Goal: Transaction & Acquisition: Purchase product/service

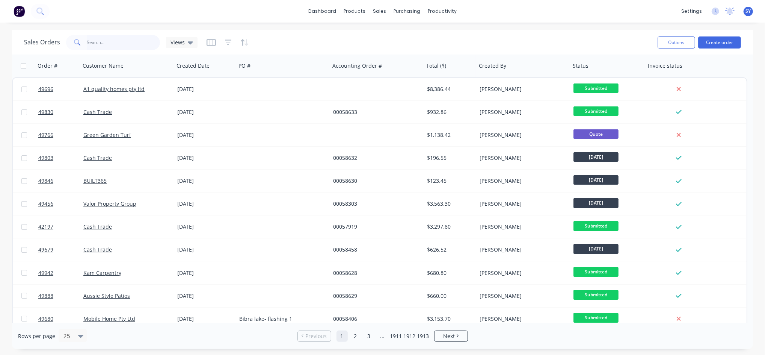
click at [103, 43] on input "text" at bounding box center [123, 42] width 73 height 15
click at [381, 8] on div "sales" at bounding box center [379, 11] width 21 height 11
click at [400, 32] on link "Sales Orders" at bounding box center [420, 35] width 100 height 15
click at [124, 39] on input "text" at bounding box center [123, 42] width 73 height 15
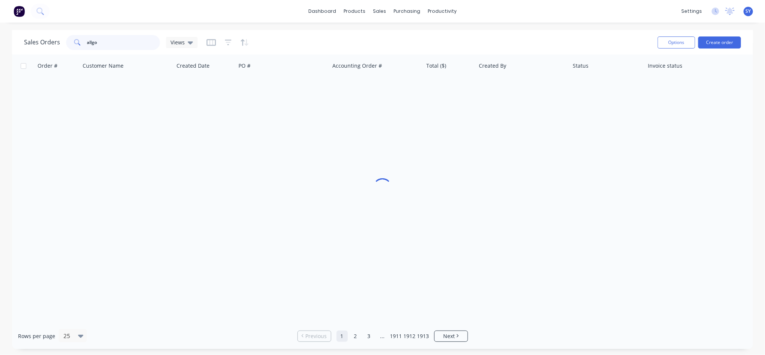
type input "allgo"
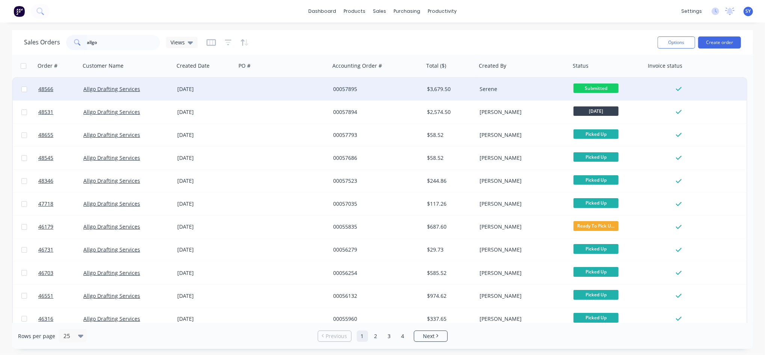
click at [245, 89] on div at bounding box center [283, 89] width 94 height 23
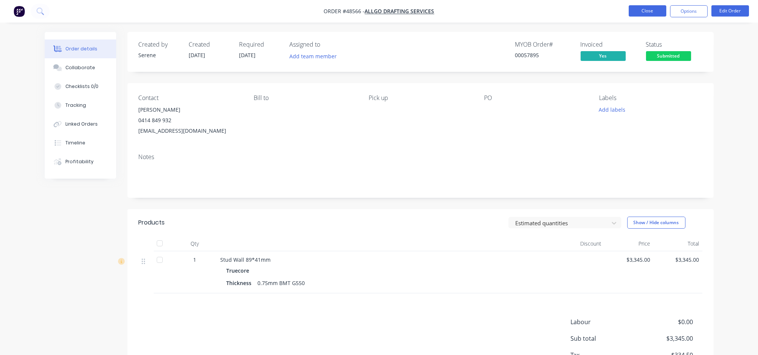
click at [653, 14] on button "Close" at bounding box center [648, 10] width 38 height 11
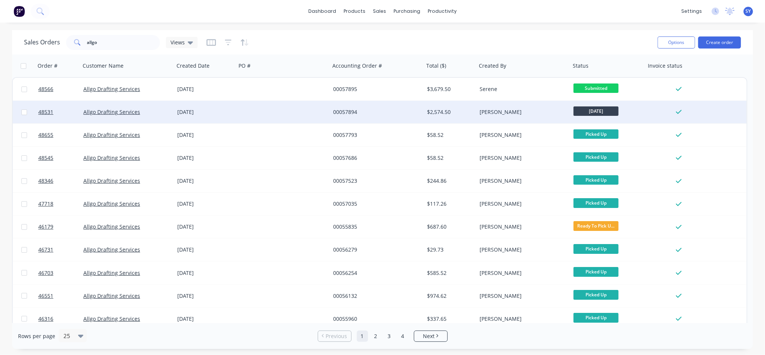
click at [267, 114] on div at bounding box center [283, 112] width 94 height 23
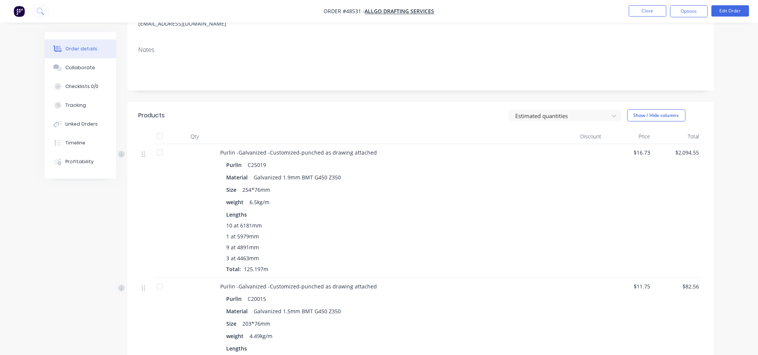
scroll to position [80, 0]
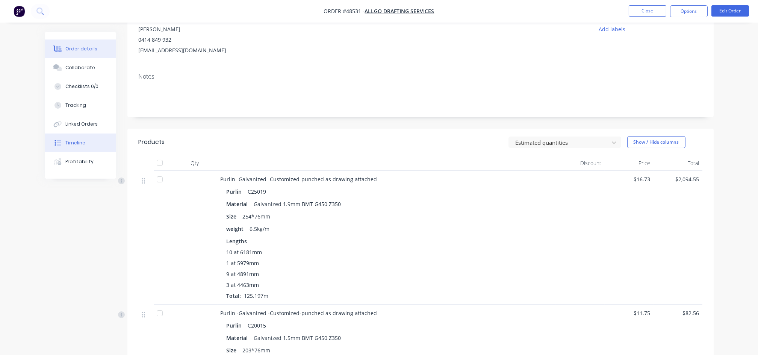
click at [77, 144] on div "Timeline" at bounding box center [75, 142] width 20 height 7
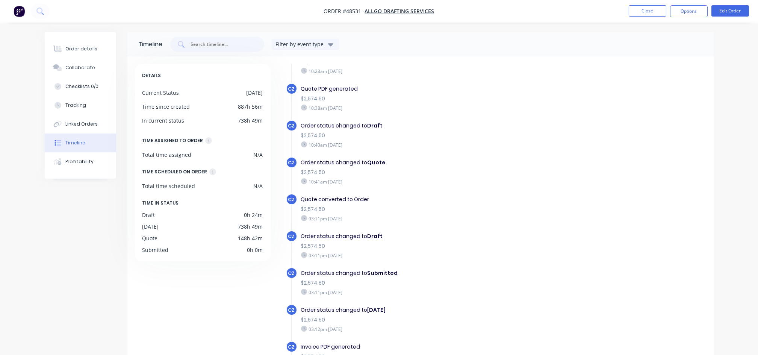
scroll to position [250, 0]
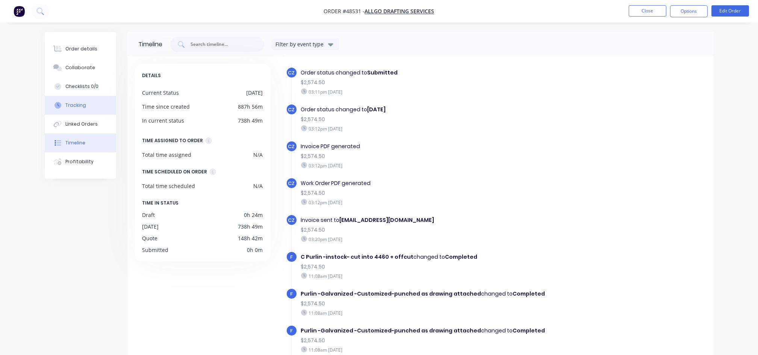
click at [65, 102] on div "Tracking" at bounding box center [75, 105] width 21 height 7
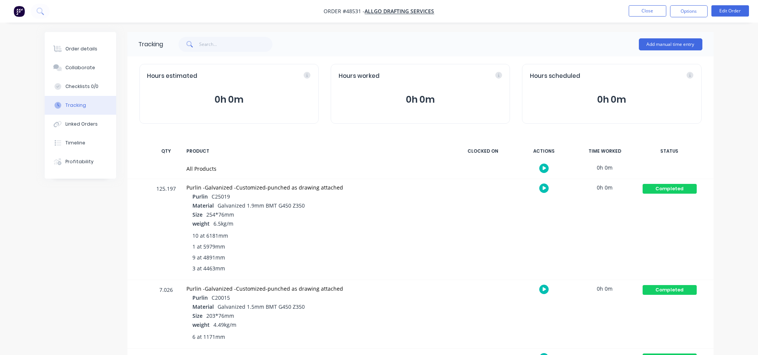
scroll to position [147, 0]
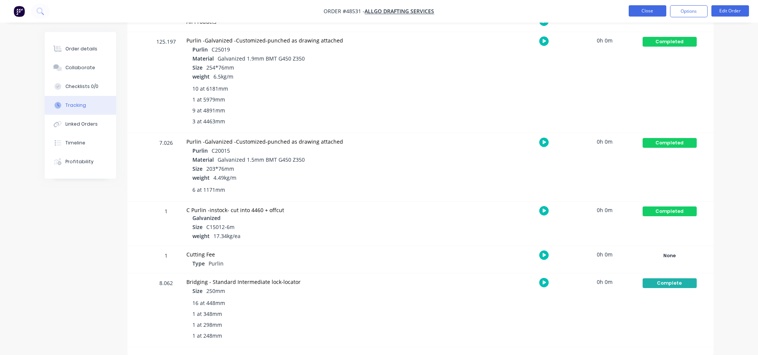
click at [651, 11] on button "Close" at bounding box center [648, 10] width 38 height 11
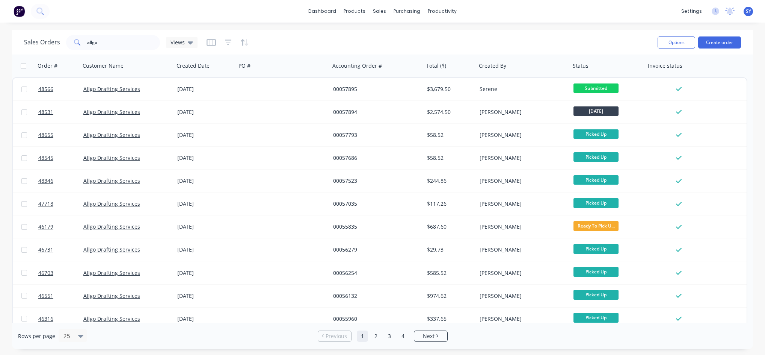
click at [713, 42] on button "Create order" at bounding box center [720, 42] width 43 height 12
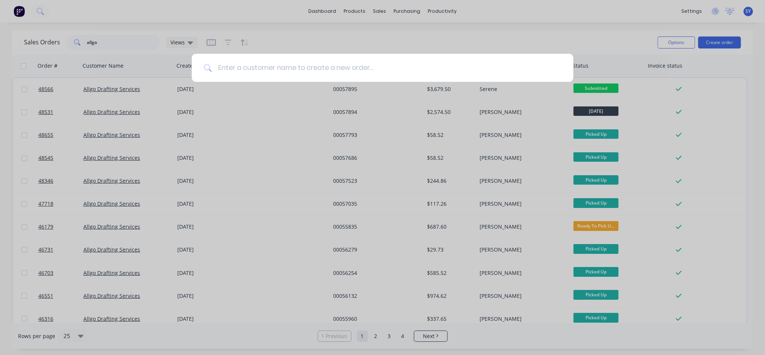
click at [297, 59] on input at bounding box center [387, 68] width 350 height 28
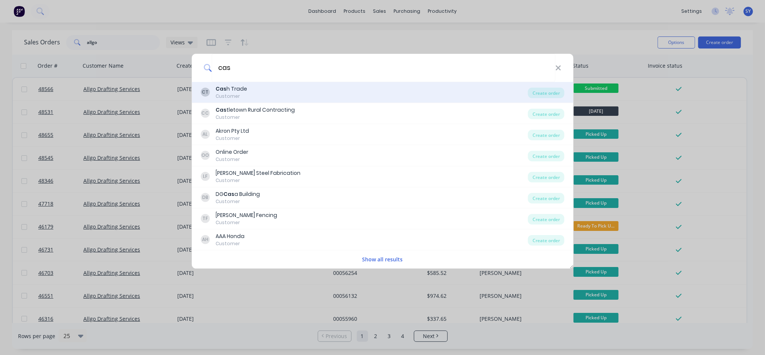
type input "cas"
click at [243, 93] on div "Customer" at bounding box center [232, 96] width 32 height 7
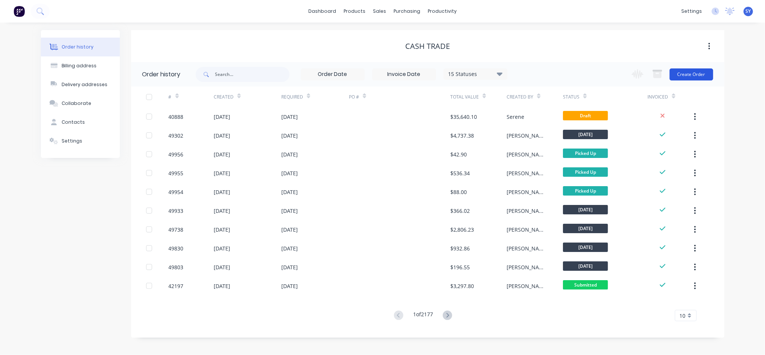
click at [699, 76] on button "Create Order" at bounding box center [692, 74] width 44 height 12
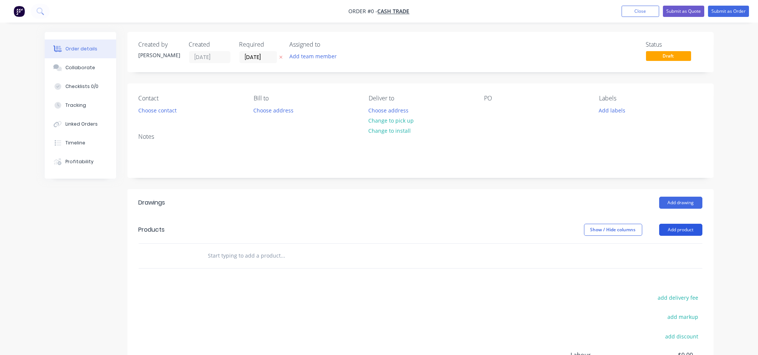
click at [676, 229] on button "Add product" at bounding box center [680, 230] width 43 height 12
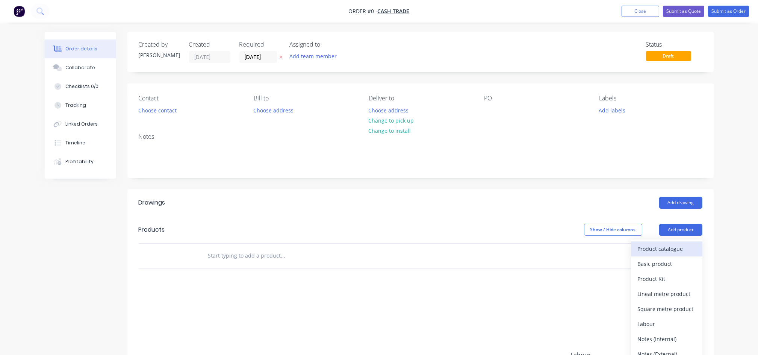
click at [678, 252] on div "Product catalogue" at bounding box center [667, 248] width 58 height 11
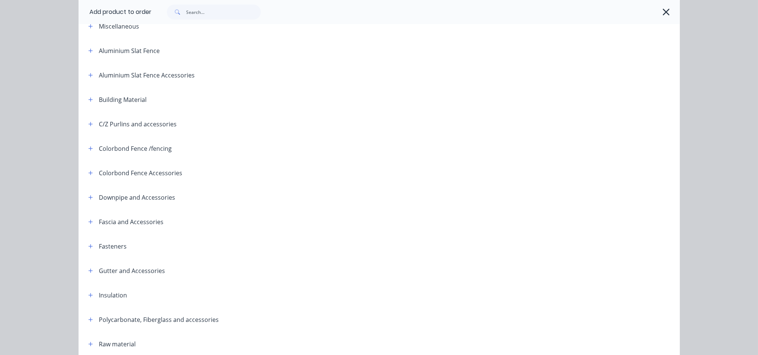
scroll to position [200, 0]
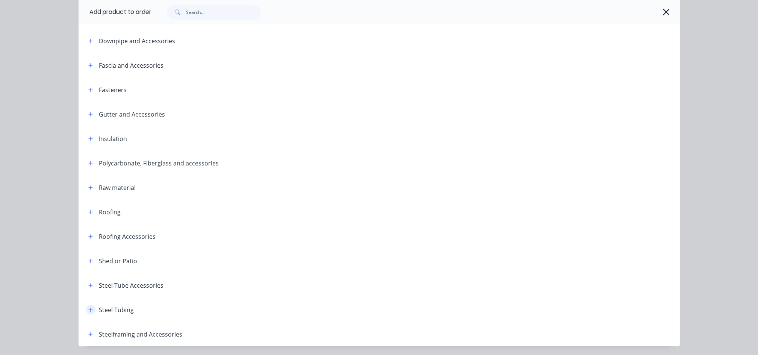
click at [89, 310] on icon "button" at bounding box center [90, 309] width 5 height 5
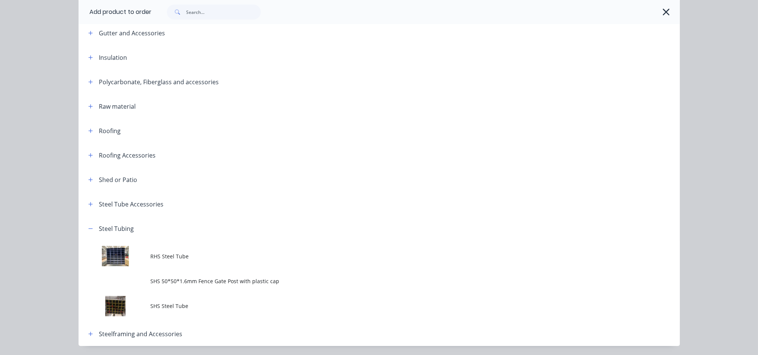
scroll to position [305, 0]
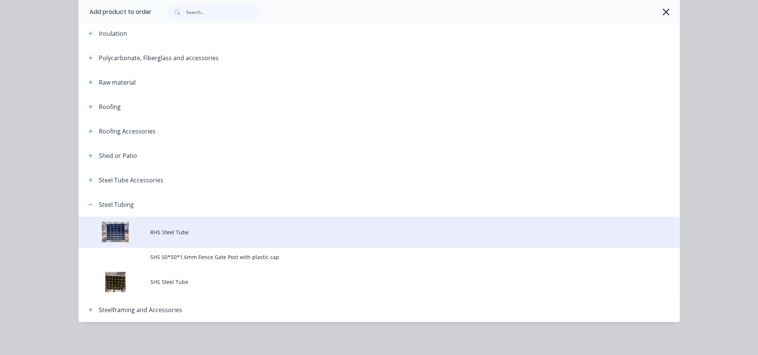
click at [175, 238] on td "RHS Steel Tube" at bounding box center [415, 231] width 529 height 31
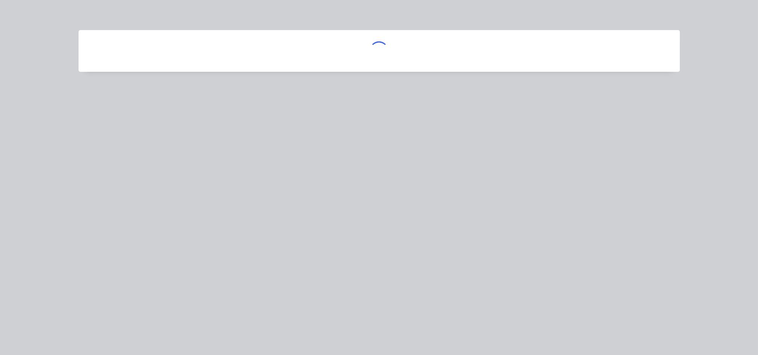
scroll to position [0, 0]
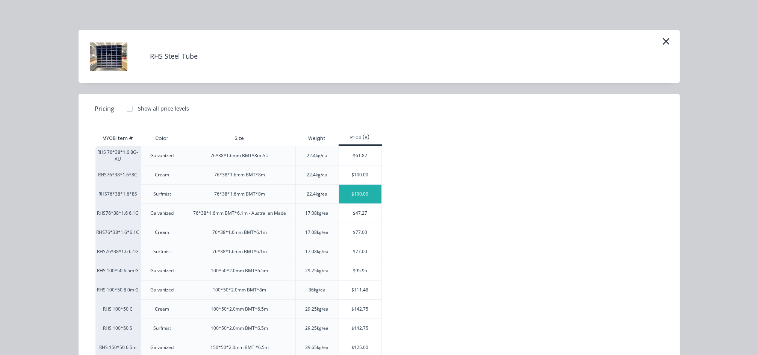
click at [363, 198] on div "$100.00" at bounding box center [360, 193] width 42 height 19
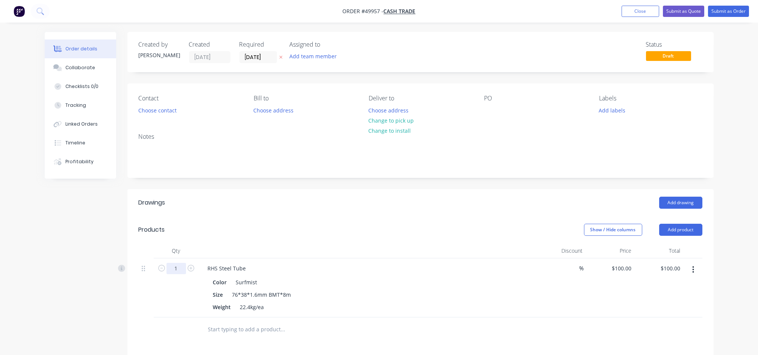
click at [178, 270] on input "1" at bounding box center [176, 268] width 20 height 11
type input "2"
type input "$200.00"
click at [499, 299] on div "Size 76*38*1.6mm BMT*8m" at bounding box center [366, 294] width 313 height 11
click at [679, 231] on button "Add product" at bounding box center [680, 230] width 43 height 12
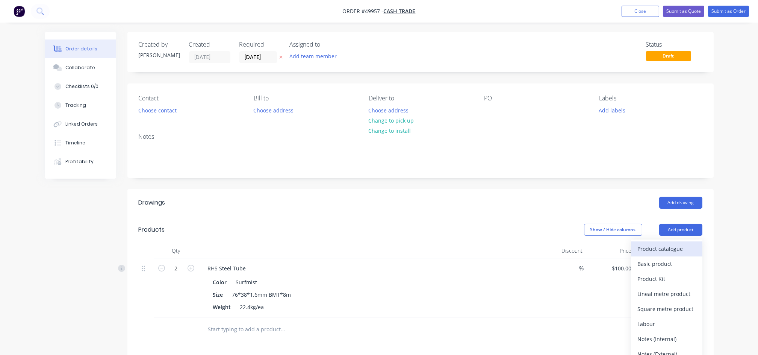
click at [665, 248] on div "Product catalogue" at bounding box center [667, 248] width 58 height 11
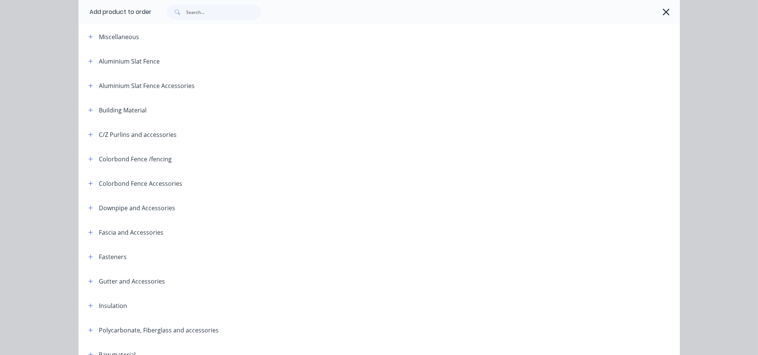
scroll to position [225, 0]
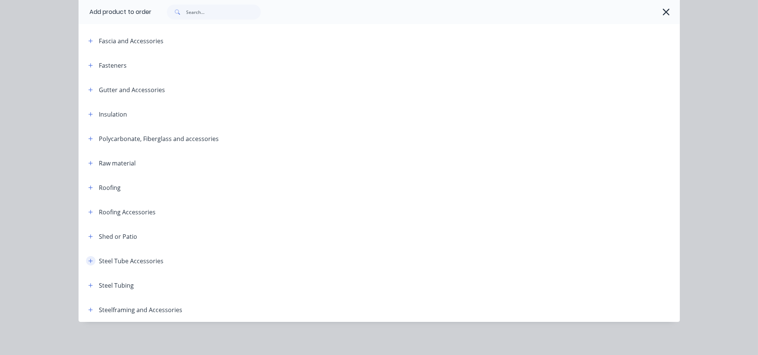
click at [88, 262] on icon "button" at bounding box center [90, 261] width 4 height 4
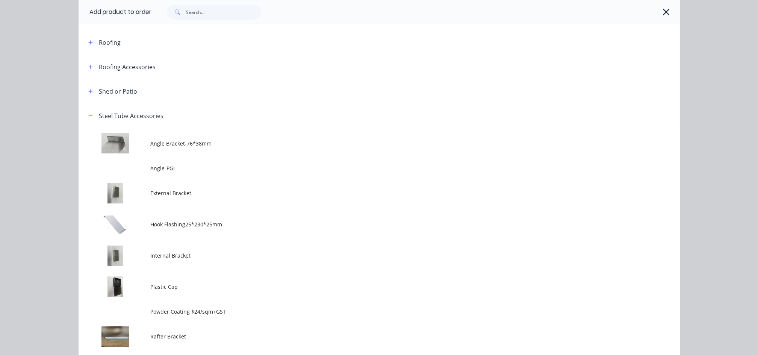
scroll to position [375, 0]
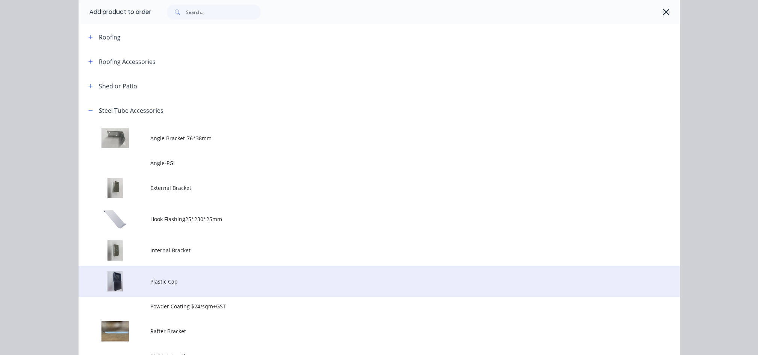
click at [176, 278] on span "Plastic Cap" at bounding box center [362, 281] width 423 height 8
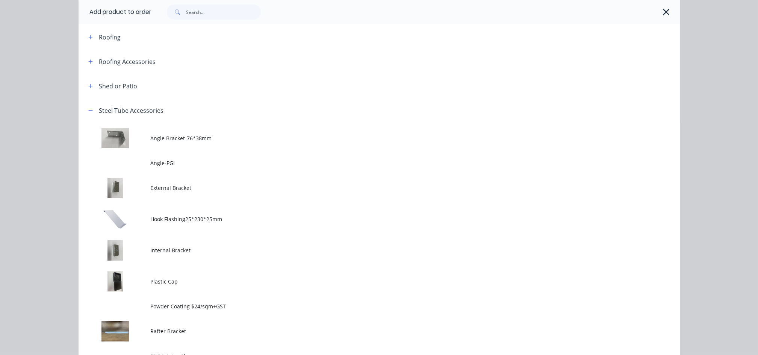
scroll to position [0, 0]
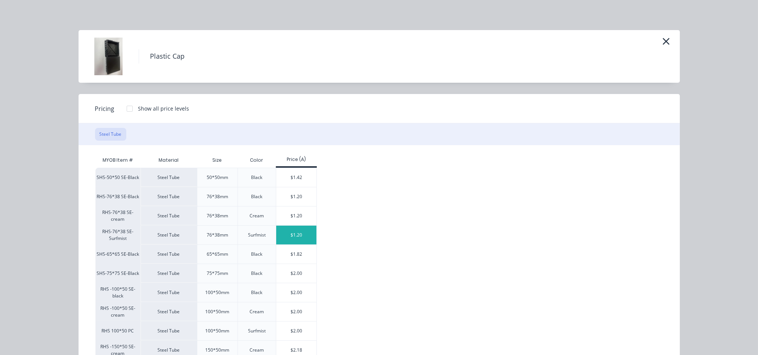
click at [303, 230] on div "$1.20" at bounding box center [296, 234] width 40 height 19
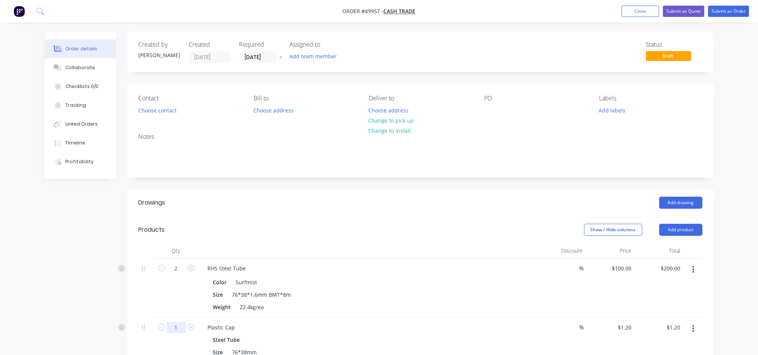
click at [174, 327] on input "1" at bounding box center [176, 327] width 20 height 11
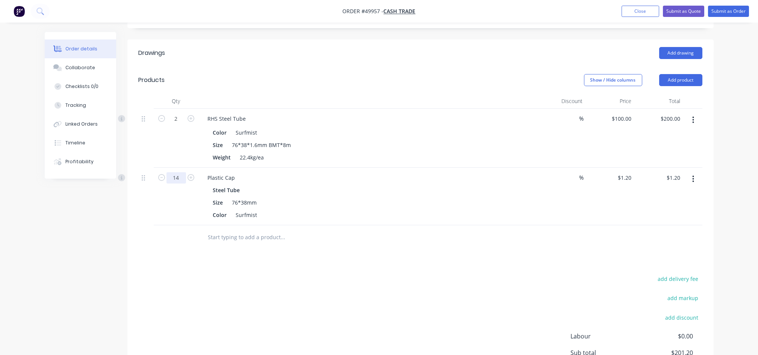
scroll to position [150, 0]
type input "14"
type input "$16.80"
click at [344, 233] on input "text" at bounding box center [283, 236] width 150 height 15
click at [639, 10] on button "Close" at bounding box center [640, 11] width 38 height 11
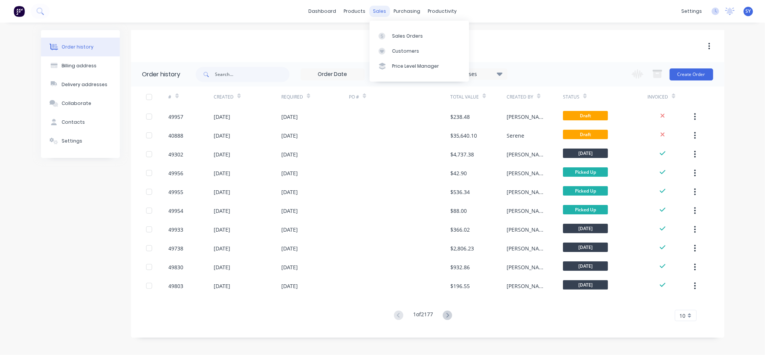
click at [385, 10] on div "sales" at bounding box center [379, 11] width 21 height 11
click at [396, 37] on div "Sales Orders" at bounding box center [407, 36] width 31 height 7
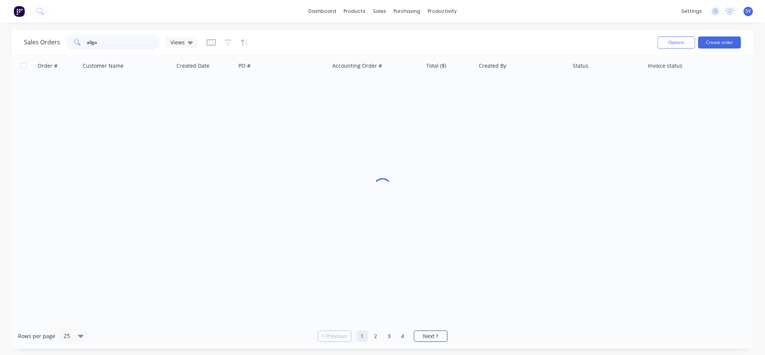
drag, startPoint x: 122, startPoint y: 47, endPoint x: 67, endPoint y: 47, distance: 55.2
click at [67, 47] on div "allgo" at bounding box center [113, 42] width 94 height 15
click at [724, 39] on button "Create order" at bounding box center [720, 42] width 43 height 12
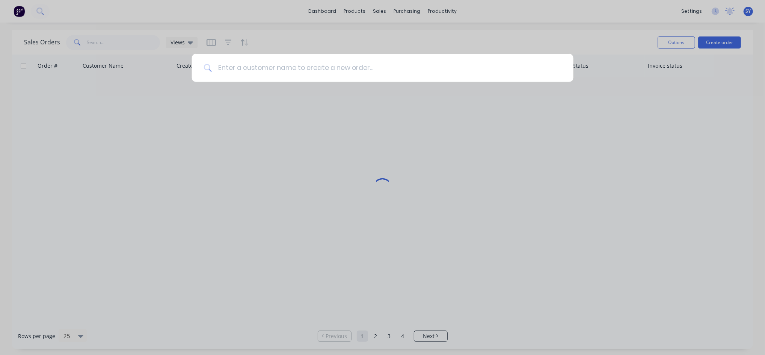
click at [272, 69] on input at bounding box center [387, 68] width 350 height 28
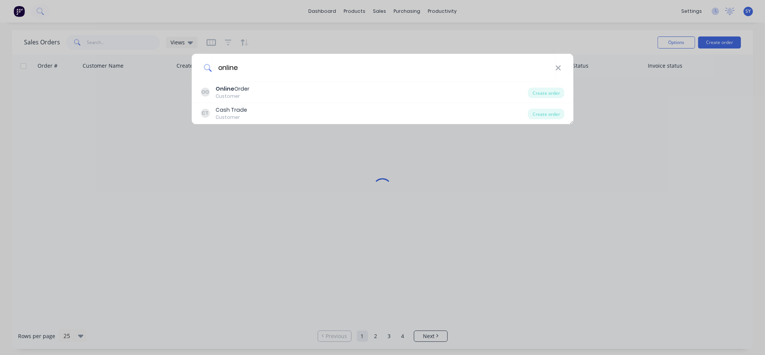
type input "online"
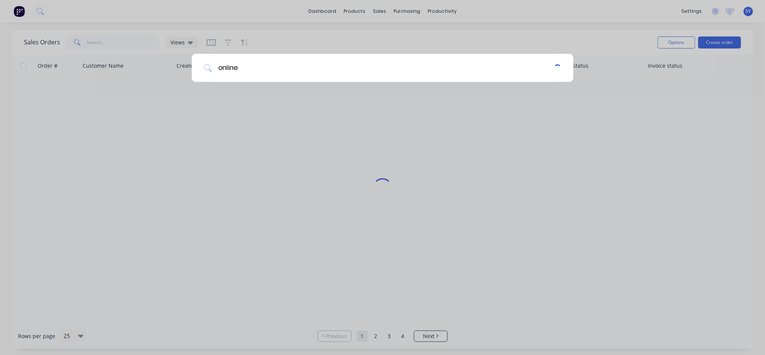
click at [224, 95] on div "online" at bounding box center [382, 177] width 765 height 355
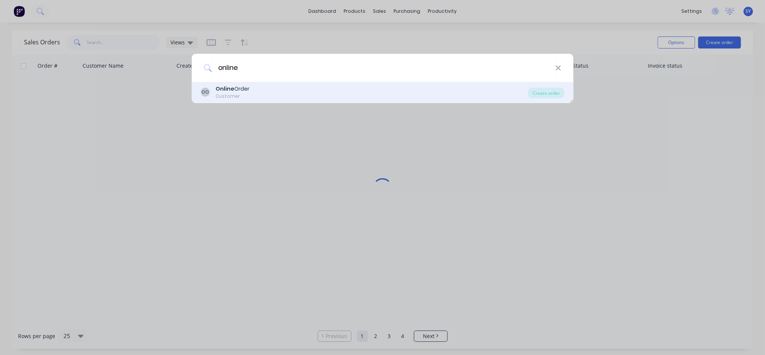
click at [223, 95] on div "Customer" at bounding box center [233, 96] width 34 height 7
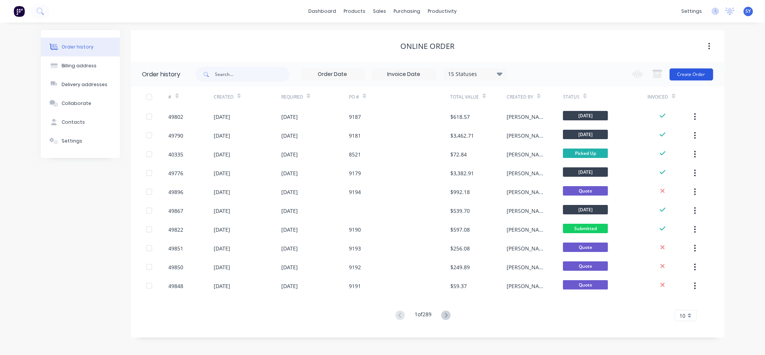
click at [688, 74] on button "Create Order" at bounding box center [692, 74] width 44 height 12
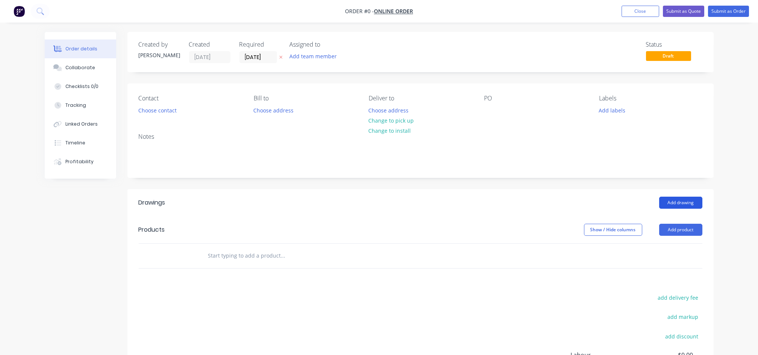
click at [687, 204] on button "Add drawing" at bounding box center [680, 203] width 43 height 12
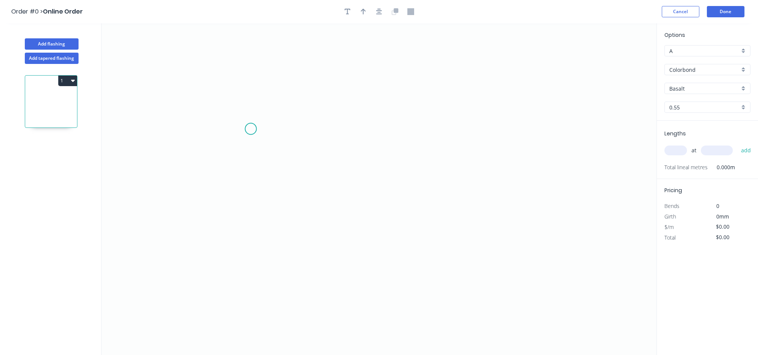
click at [251, 129] on icon "0" at bounding box center [378, 188] width 555 height 331
click at [355, 127] on icon "0" at bounding box center [378, 188] width 555 height 331
click at [304, 139] on tspan "?" at bounding box center [303, 136] width 4 height 12
click at [305, 139] on tspan "?" at bounding box center [303, 136] width 4 height 12
click at [286, 177] on icon "0 250" at bounding box center [378, 188] width 555 height 331
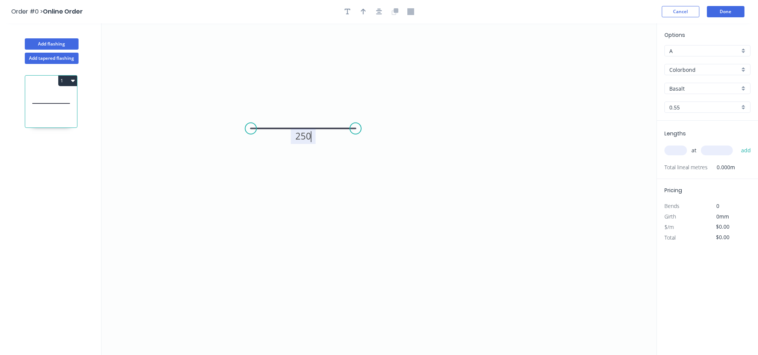
type input "$8.94"
click at [362, 15] on button "button" at bounding box center [363, 11] width 11 height 11
drag, startPoint x: 617, startPoint y: 57, endPoint x: 355, endPoint y: 81, distance: 262.3
click at [296, 83] on icon "0 250" at bounding box center [378, 188] width 555 height 331
drag, startPoint x: 619, startPoint y: 59, endPoint x: 304, endPoint y: 110, distance: 318.9
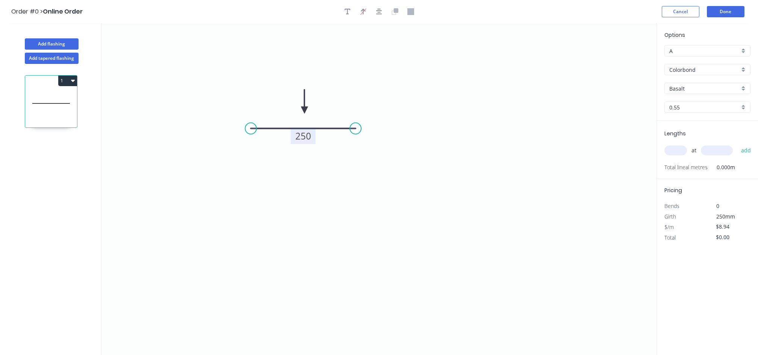
click at [304, 110] on icon at bounding box center [304, 101] width 7 height 24
click at [680, 151] on input "text" at bounding box center [675, 150] width 23 height 10
type input "26"
click at [709, 153] on input "text" at bounding box center [717, 150] width 32 height 10
type input "240"
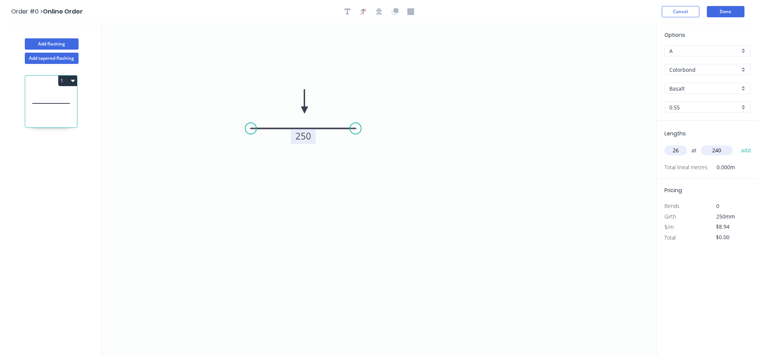
click at [742, 89] on div "Basalt" at bounding box center [707, 88] width 86 height 11
click at [700, 127] on div "TBC" at bounding box center [707, 127] width 85 height 13
type input "TBC"
click at [723, 11] on button "Done" at bounding box center [726, 11] width 38 height 11
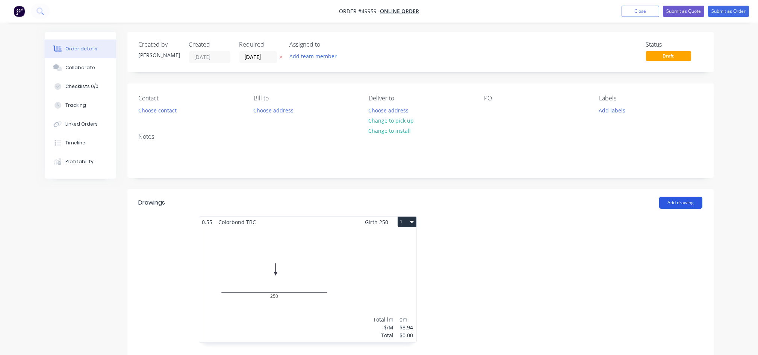
click at [672, 200] on button "Add drawing" at bounding box center [680, 203] width 43 height 12
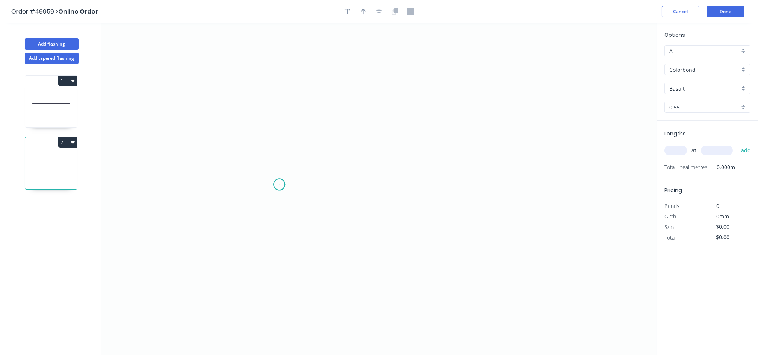
drag, startPoint x: 279, startPoint y: 184, endPoint x: 355, endPoint y: 188, distance: 75.6
click at [282, 184] on icon "0" at bounding box center [378, 188] width 555 height 331
click at [395, 189] on icon "0" at bounding box center [378, 188] width 555 height 331
click at [340, 193] on rect at bounding box center [337, 192] width 15 height 11
click at [366, 17] on div at bounding box center [379, 11] width 79 height 11
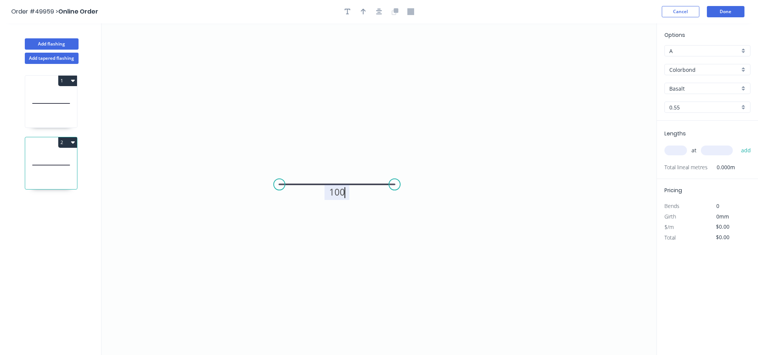
type input "$6.63"
click at [363, 14] on icon "button" at bounding box center [363, 11] width 5 height 7
drag, startPoint x: 613, startPoint y: 59, endPoint x: 391, endPoint y: 118, distance: 229.7
click at [336, 144] on icon "0 100" at bounding box center [378, 188] width 555 height 331
drag, startPoint x: 619, startPoint y: 59, endPoint x: 340, endPoint y: 159, distance: 296.3
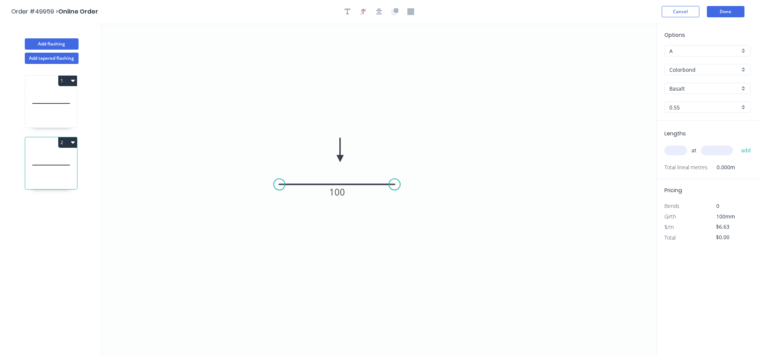
click at [340, 159] on icon at bounding box center [340, 150] width 7 height 24
click at [740, 85] on div "Basalt" at bounding box center [707, 88] width 86 height 11
click at [694, 130] on div "TBC" at bounding box center [707, 127] width 85 height 13
type input "TBC"
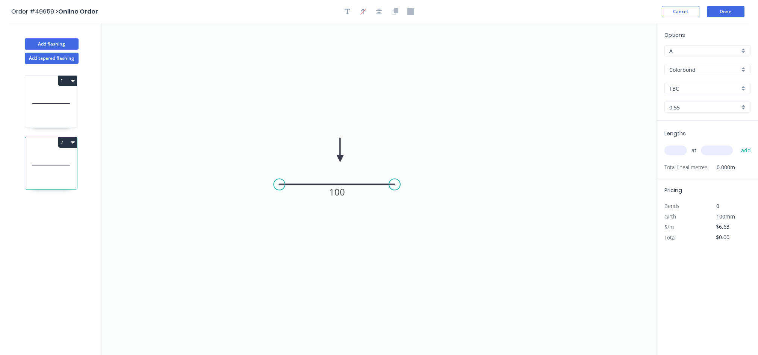
click at [676, 149] on input "text" at bounding box center [675, 150] width 23 height 10
type input "12"
click at [711, 153] on input "text" at bounding box center [717, 150] width 32 height 10
type input "2400"
click at [747, 152] on button "add" at bounding box center [746, 150] width 18 height 13
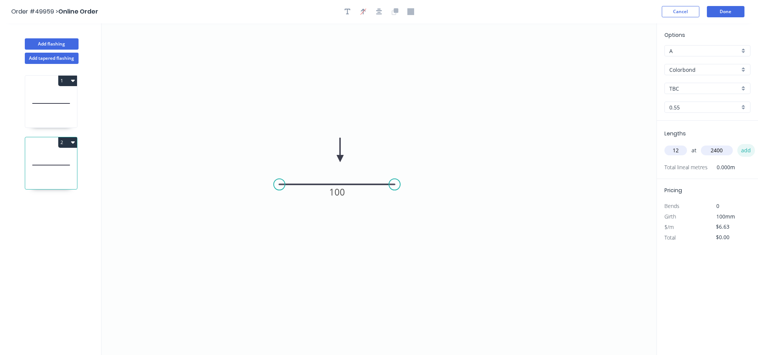
type input "$190.94"
click at [739, 12] on button "Done" at bounding box center [726, 11] width 38 height 11
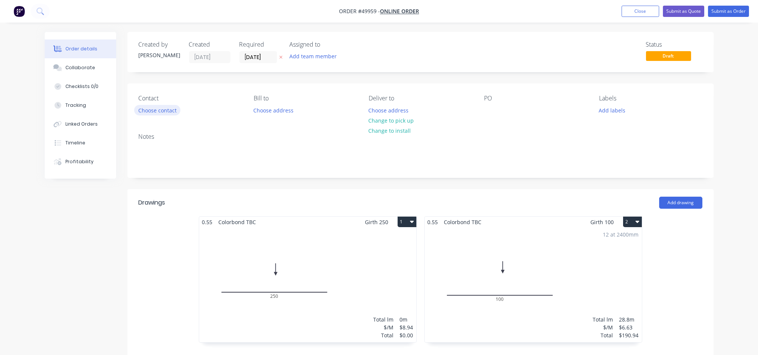
click at [158, 109] on button "Choose contact" at bounding box center [157, 110] width 46 height 10
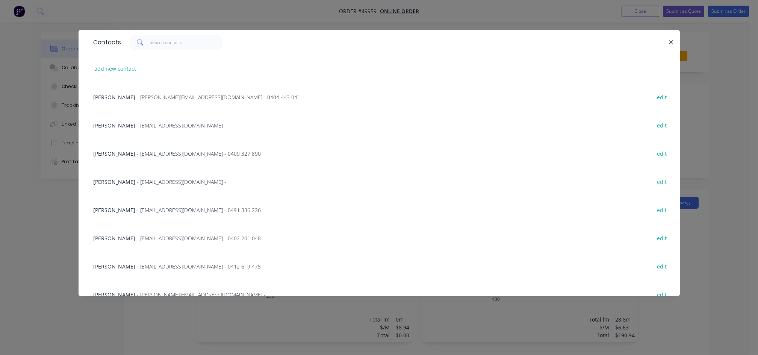
click at [34, 238] on div "Contacts add new contact [PERSON_NAME] - [PERSON_NAME][EMAIL_ADDRESS][DOMAIN_NA…" at bounding box center [379, 177] width 758 height 355
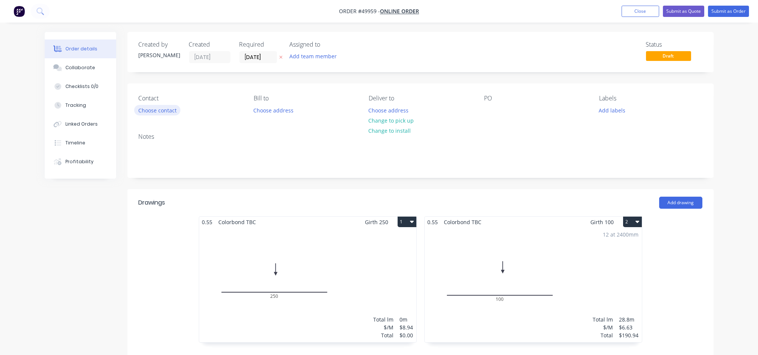
click at [163, 113] on button "Choose contact" at bounding box center [157, 110] width 46 height 10
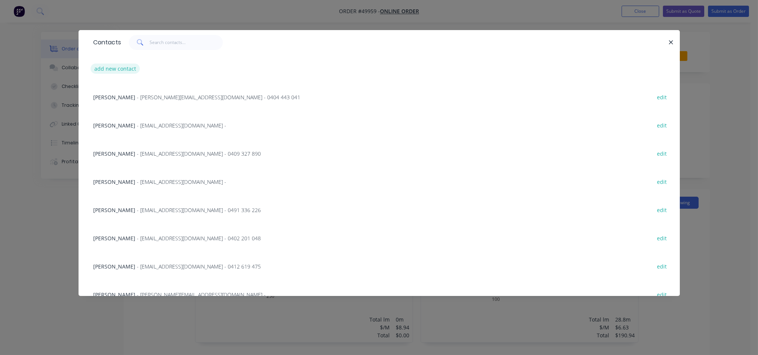
click at [113, 71] on button "add new contact" at bounding box center [116, 69] width 50 height 10
select select "AU"
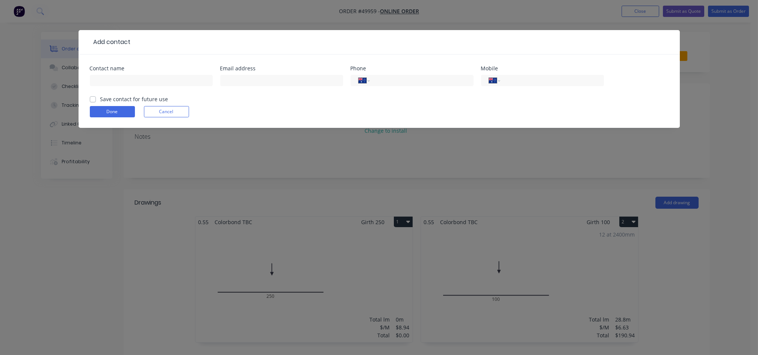
click at [138, 73] on div at bounding box center [151, 84] width 123 height 22
click at [136, 77] on input "text" at bounding box center [151, 80] width 123 height 11
click at [251, 80] on input "text" at bounding box center [281, 80] width 123 height 11
click at [149, 79] on input "John" at bounding box center [151, 80] width 123 height 11
paste input "Eichner"
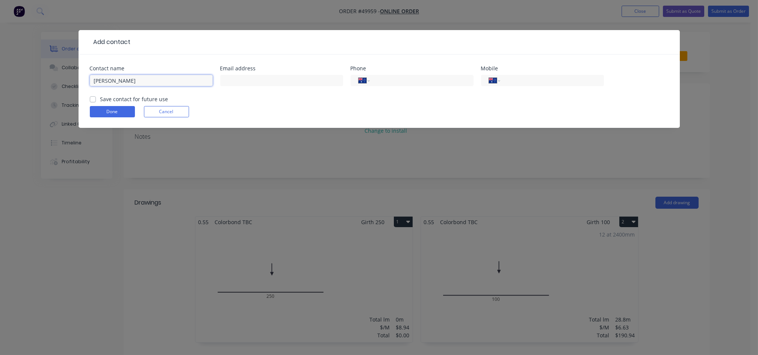
type input "John Eichner"
click at [254, 80] on input "text" at bounding box center [281, 80] width 123 height 11
paste input "jmeich1952@gmail.com"
type input "jmeich1952@gmail.com"
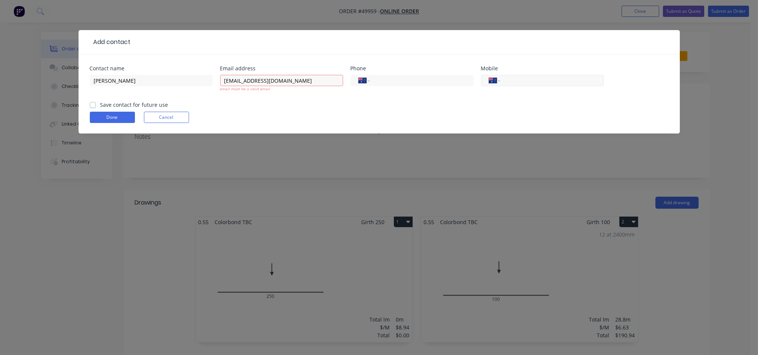
click at [510, 82] on input "tel" at bounding box center [550, 80] width 90 height 9
paste input "0412 420 386"
type input "0412 420 386"
click at [291, 80] on input "jmeich1952@gmail.com" at bounding box center [281, 80] width 123 height 11
type input "jmeich1952@gmail.com"
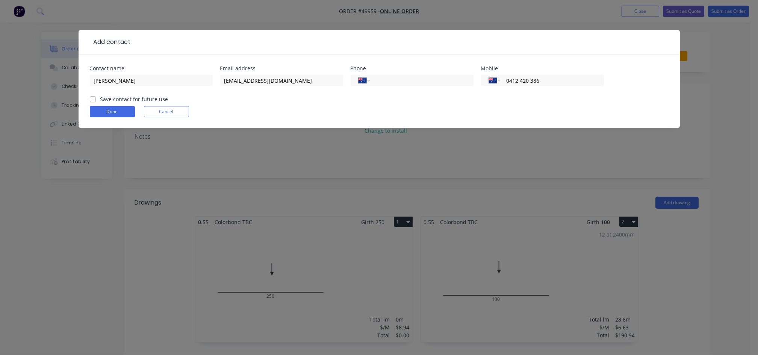
click at [254, 113] on div "Done Cancel" at bounding box center [379, 111] width 579 height 11
click at [115, 112] on button "Done" at bounding box center [112, 111] width 45 height 11
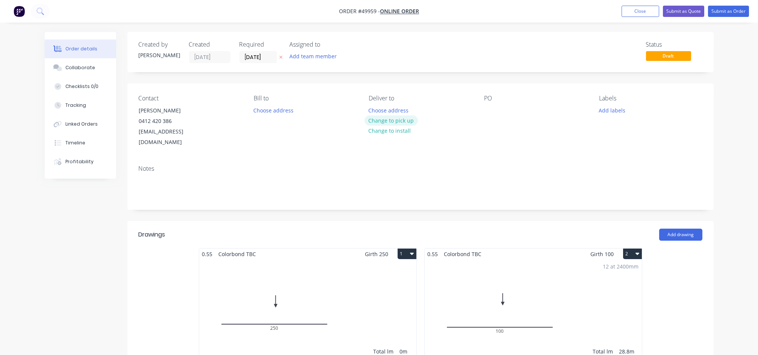
click at [397, 120] on button "Change to pick up" at bounding box center [390, 120] width 53 height 10
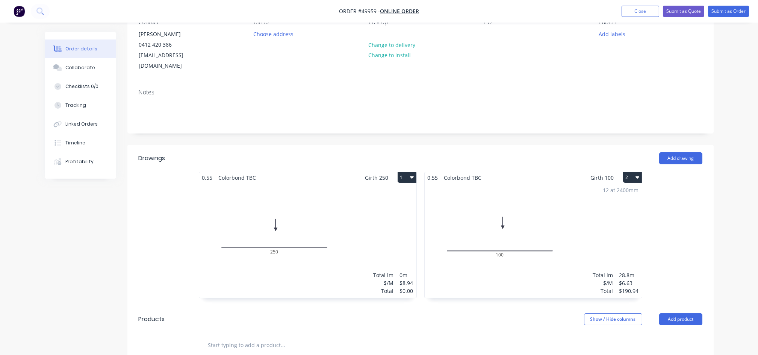
scroll to position [100, 0]
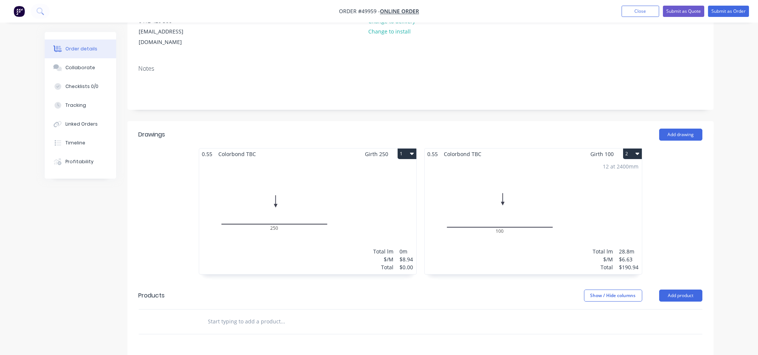
click at [312, 187] on div "Total lm $/M Total 0m $8.94 $0.00" at bounding box center [307, 216] width 217 height 115
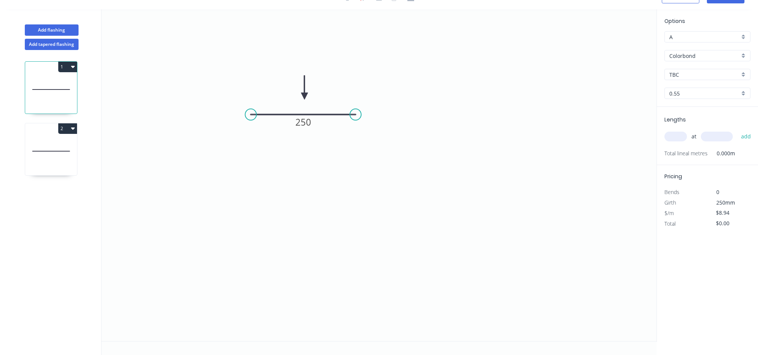
click at [675, 141] on input "text" at bounding box center [675, 137] width 23 height 10
type input "24"
click at [715, 137] on input "text" at bounding box center [717, 137] width 32 height 10
type input "2400"
click at [684, 138] on input "24" at bounding box center [675, 137] width 23 height 10
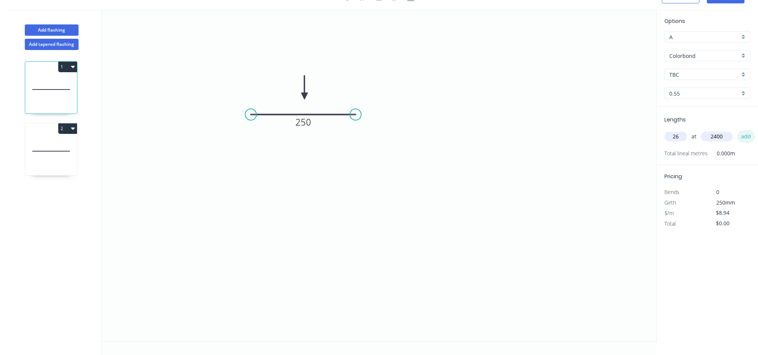
type input "26"
click at [746, 133] on button "add" at bounding box center [746, 136] width 18 height 13
type input "$557.86"
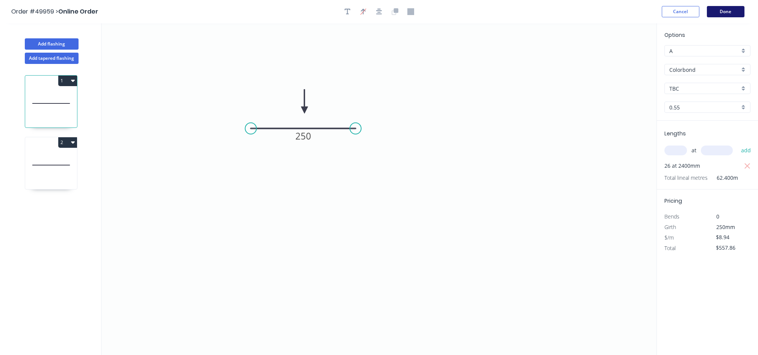
click at [729, 8] on button "Done" at bounding box center [726, 11] width 38 height 11
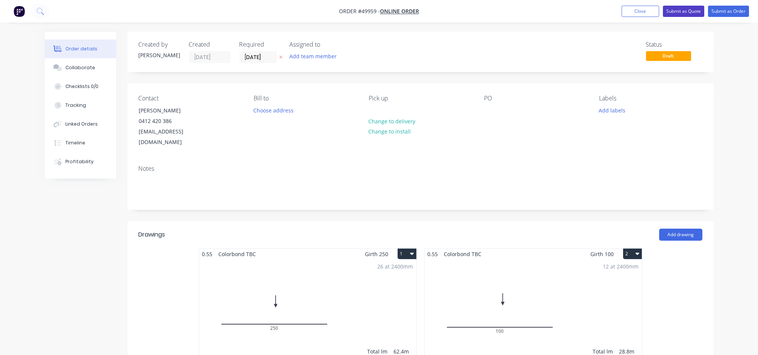
click at [693, 11] on button "Submit as Quote" at bounding box center [683, 11] width 41 height 11
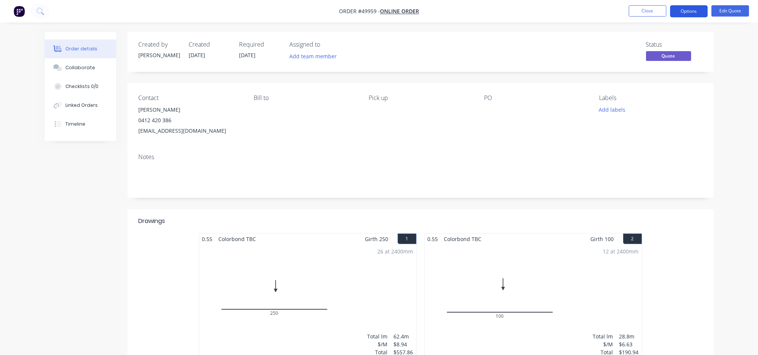
click at [692, 14] on button "Options" at bounding box center [689, 11] width 38 height 12
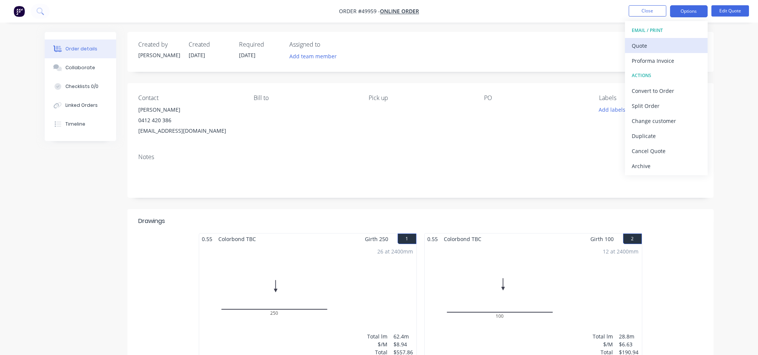
click at [665, 47] on div "Quote" at bounding box center [666, 45] width 69 height 11
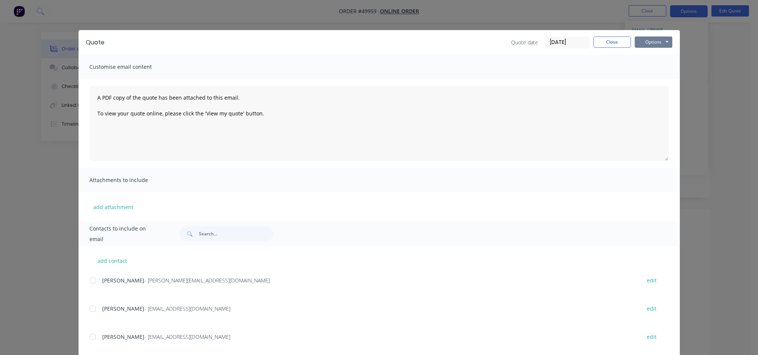
click at [656, 40] on button "Options" at bounding box center [654, 41] width 38 height 11
click at [654, 51] on button "Preview" at bounding box center [659, 55] width 48 height 12
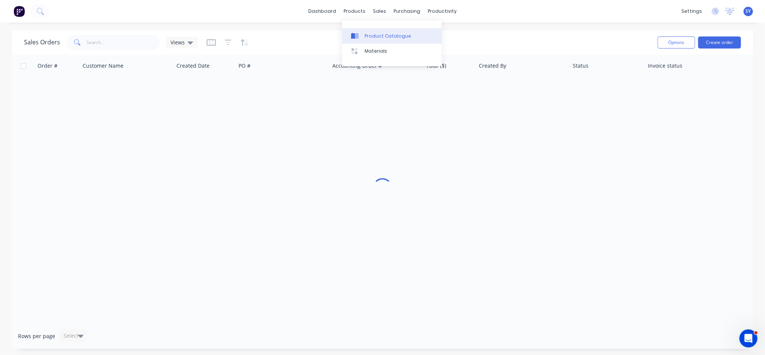
click at [371, 40] on link "Product Catalogue" at bounding box center [392, 35] width 100 height 15
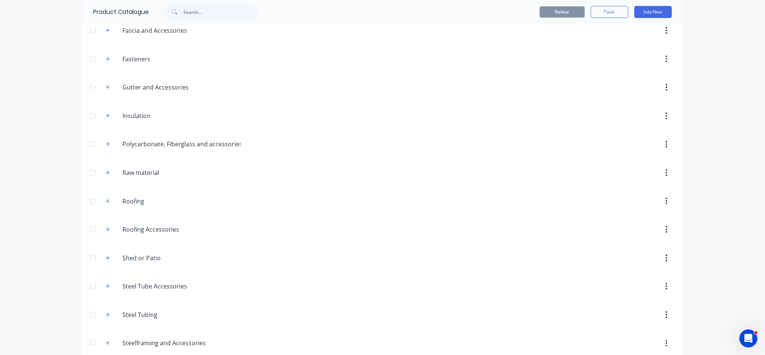
scroll to position [296, 0]
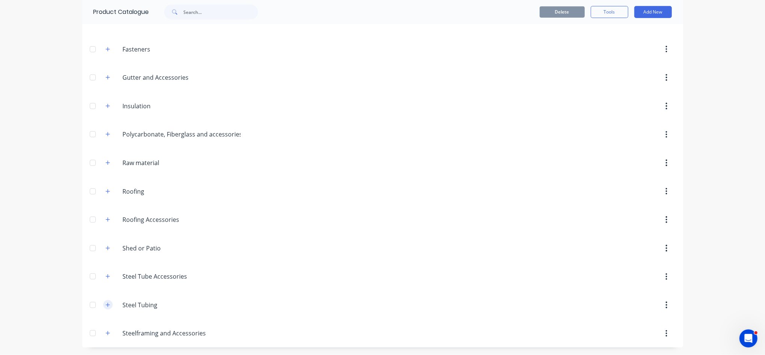
click at [106, 305] on button "button" at bounding box center [107, 304] width 9 height 9
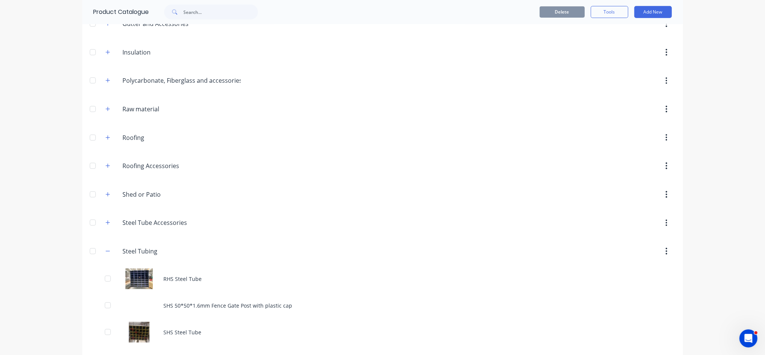
scroll to position [376, 0]
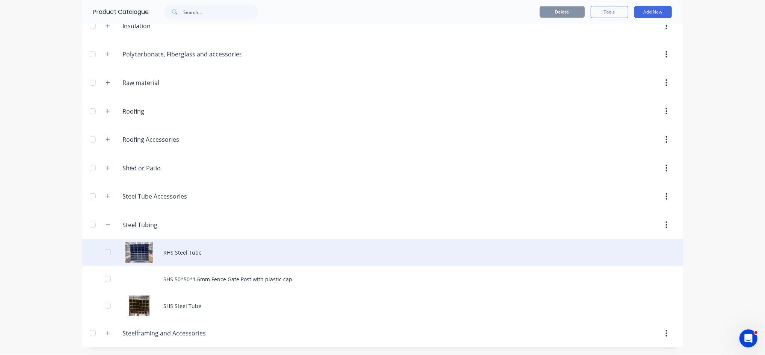
click at [177, 256] on div "RHS Steel Tube" at bounding box center [382, 252] width 601 height 27
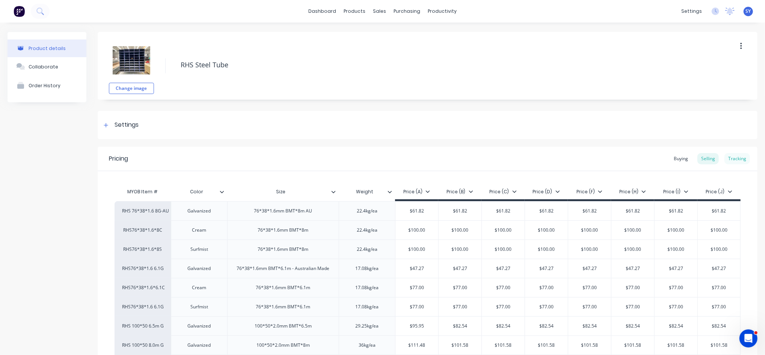
type textarea "x"
click at [738, 159] on div "Tracking" at bounding box center [738, 158] width 26 height 11
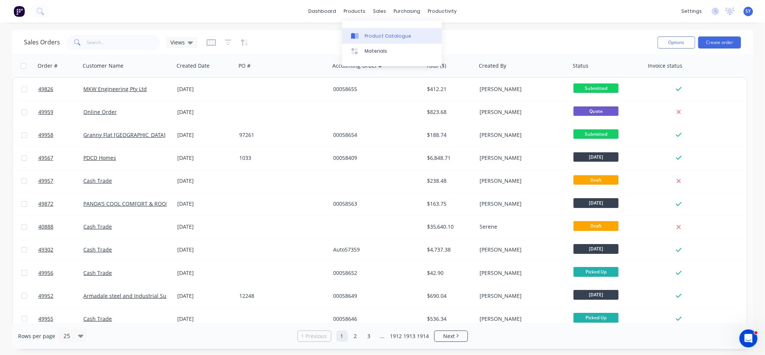
click at [369, 31] on link "Product Catalogue" at bounding box center [392, 35] width 100 height 15
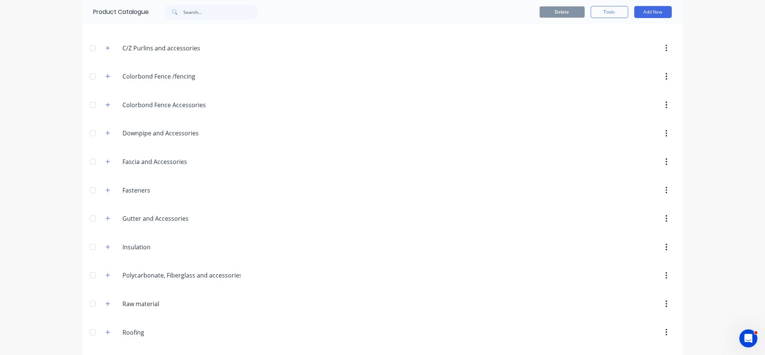
scroll to position [96, 0]
click at [106, 136] on icon "button" at bounding box center [108, 134] width 5 height 5
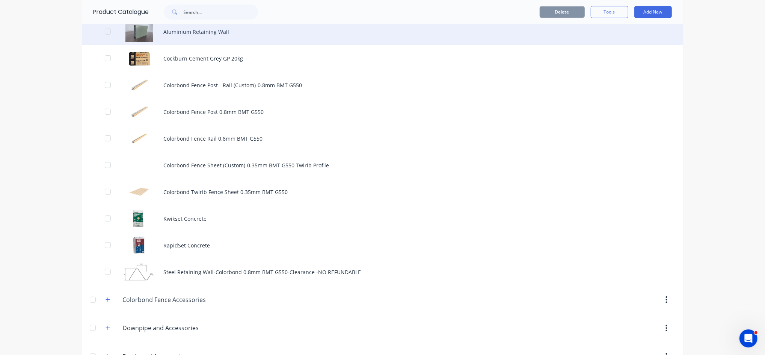
scroll to position [196, 0]
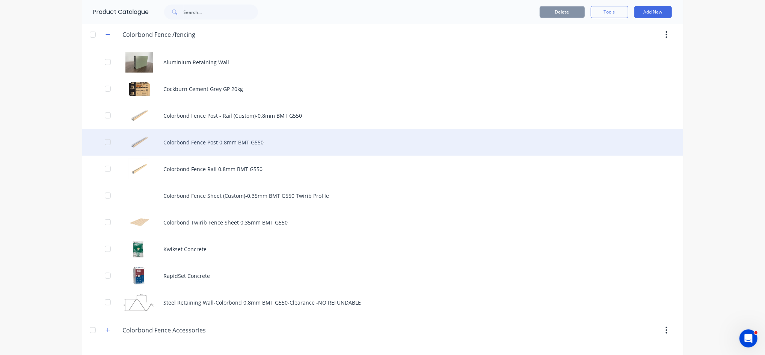
click at [267, 145] on div "Colorbond Fence Post 0.8mm BMT G550" at bounding box center [382, 142] width 601 height 27
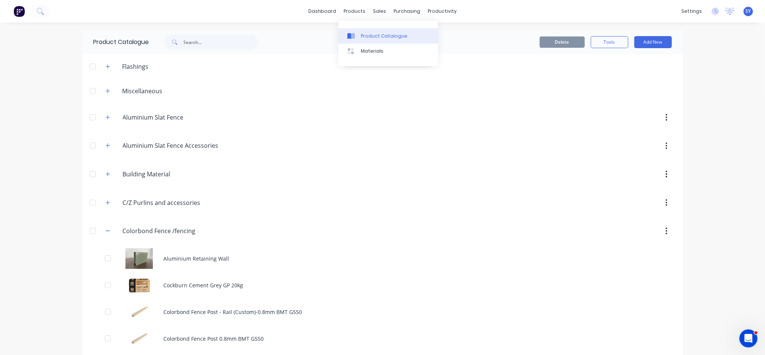
click at [367, 33] on div "Product Catalogue" at bounding box center [384, 36] width 47 height 7
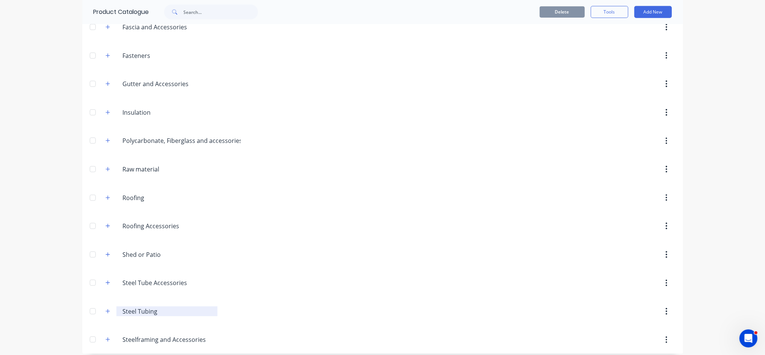
scroll to position [563, 0]
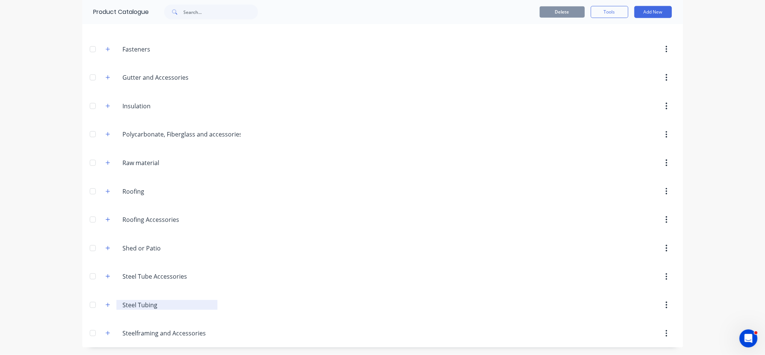
click at [136, 303] on input "Steel Tubing" at bounding box center [167, 304] width 89 height 9
click at [106, 306] on icon "button" at bounding box center [108, 304] width 5 height 5
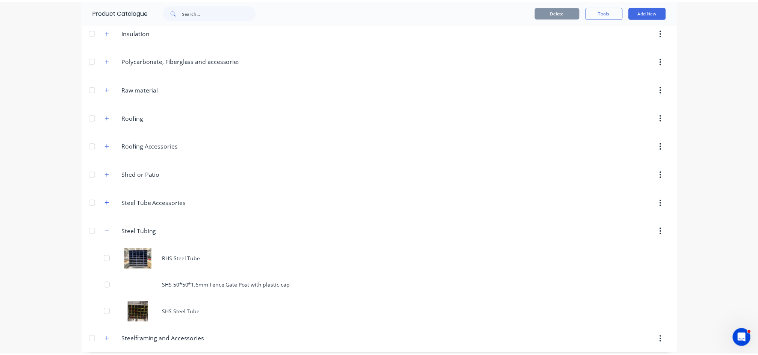
scroll to position [643, 0]
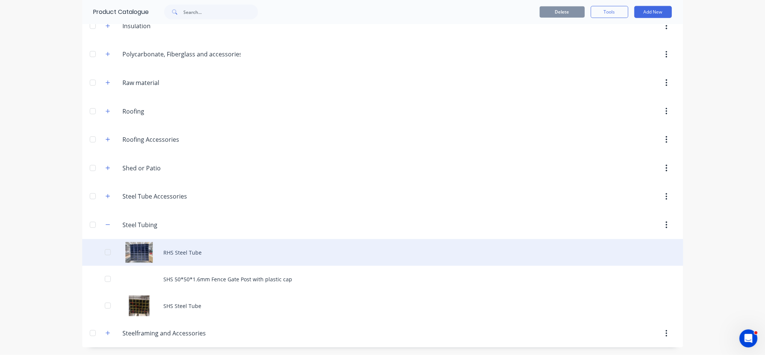
click at [177, 249] on div "RHS Steel Tube" at bounding box center [382, 252] width 601 height 27
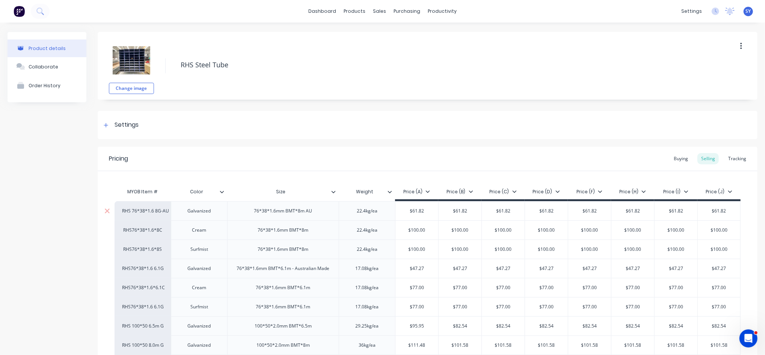
type textarea "x"
click at [379, 14] on div "sales" at bounding box center [379, 11] width 21 height 11
click at [402, 39] on link "Sales Orders" at bounding box center [416, 35] width 100 height 15
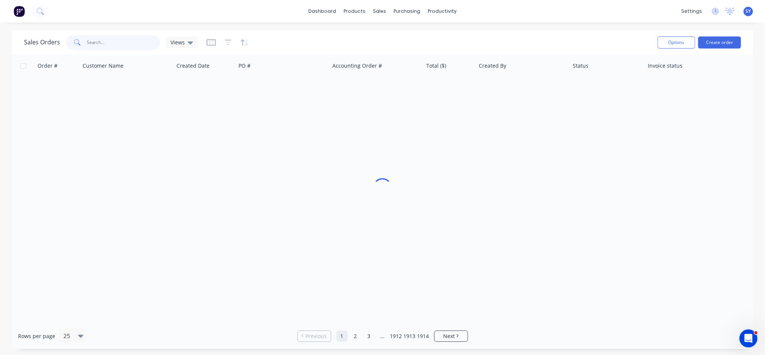
click at [109, 41] on input "text" at bounding box center [123, 42] width 73 height 15
type input "allgo"
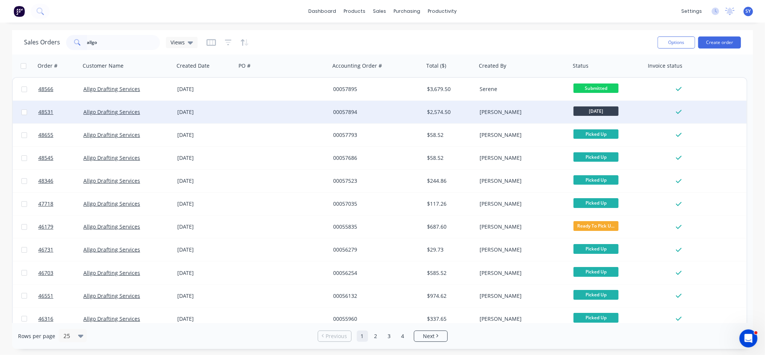
click at [266, 110] on div at bounding box center [283, 112] width 94 height 23
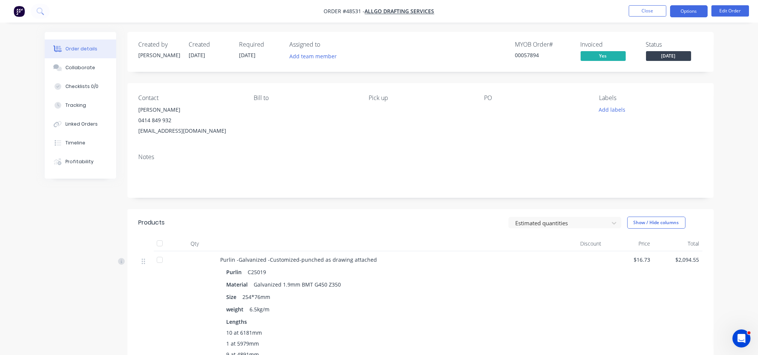
click at [687, 12] on button "Options" at bounding box center [689, 11] width 38 height 12
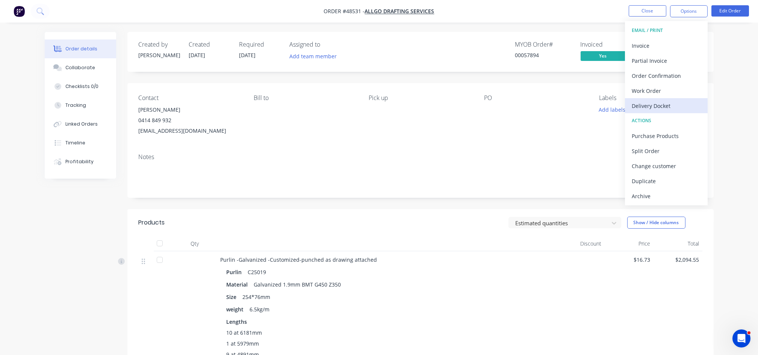
click at [644, 101] on div "Delivery Docket" at bounding box center [666, 105] width 69 height 11
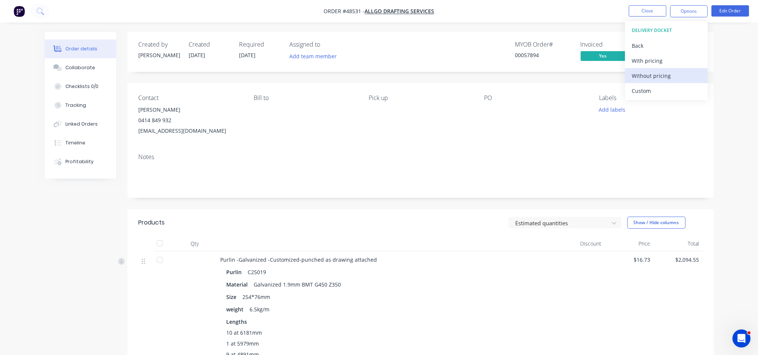
click at [651, 76] on div "Without pricing" at bounding box center [666, 75] width 69 height 11
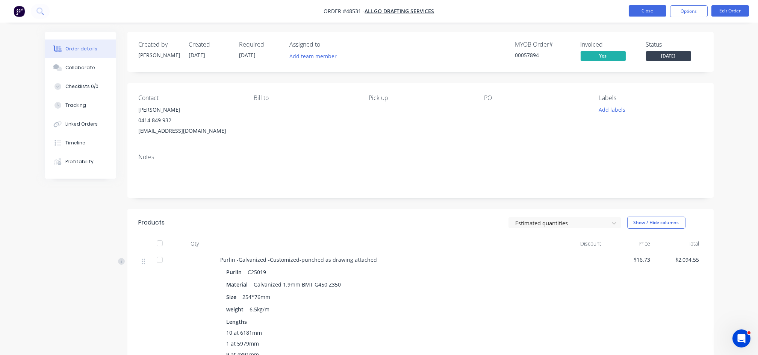
click at [646, 9] on button "Close" at bounding box center [648, 10] width 38 height 11
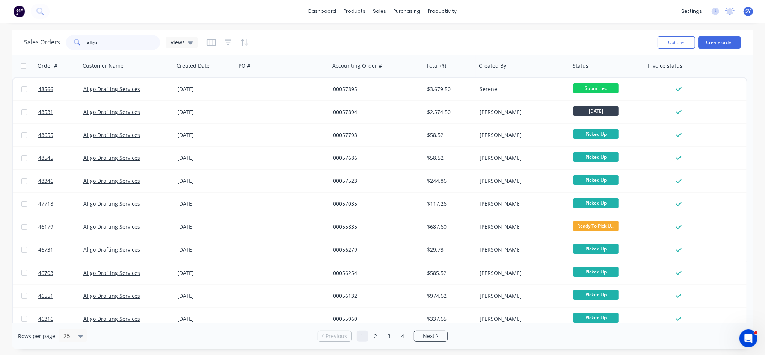
drag, startPoint x: 122, startPoint y: 47, endPoint x: 73, endPoint y: 46, distance: 49.6
click at [73, 46] on div "allgo" at bounding box center [113, 42] width 94 height 15
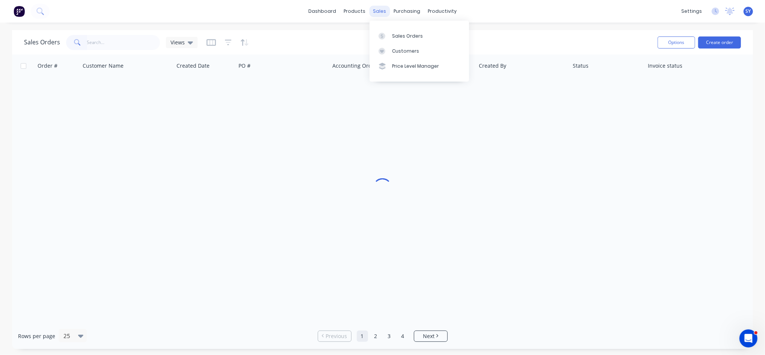
click at [381, 15] on div "sales" at bounding box center [379, 11] width 21 height 11
click at [398, 33] on div "Sales Orders" at bounding box center [407, 36] width 31 height 7
click at [92, 44] on input "text" at bounding box center [123, 42] width 73 height 15
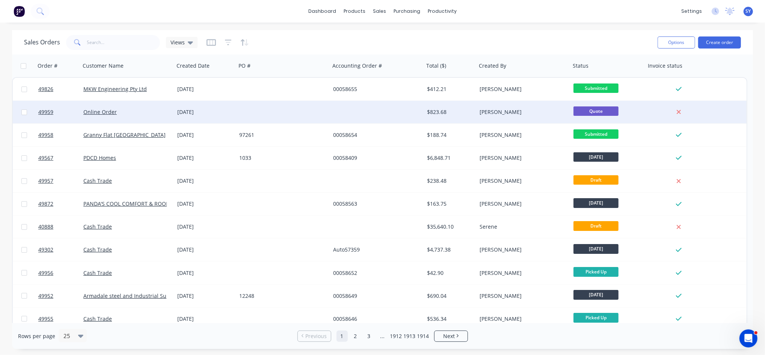
click at [394, 111] on div at bounding box center [377, 112] width 94 height 23
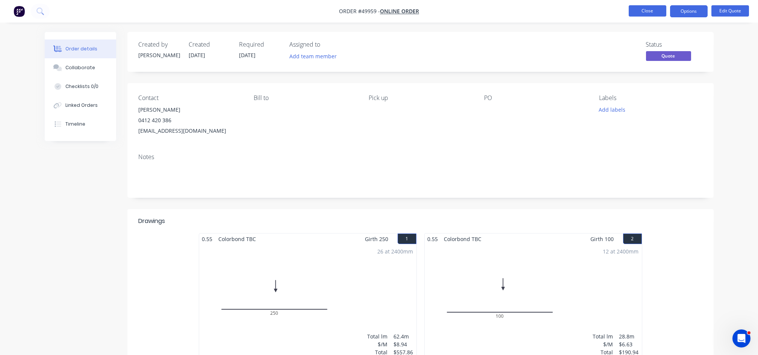
click at [649, 7] on button "Close" at bounding box center [648, 10] width 38 height 11
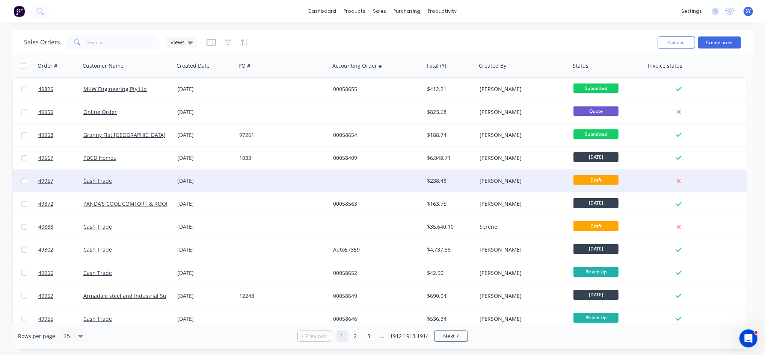
click at [558, 180] on div "[PERSON_NAME]" at bounding box center [521, 181] width 83 height 8
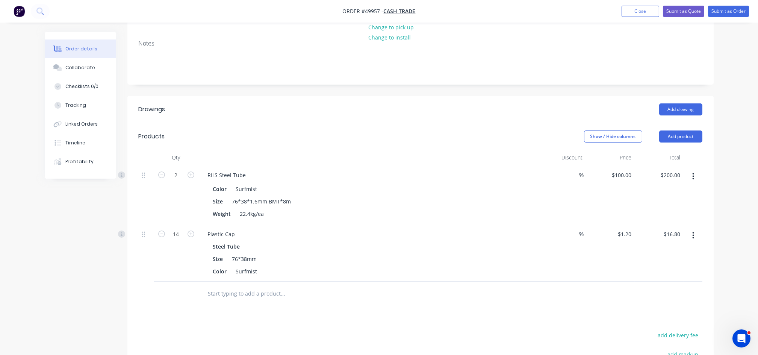
scroll to position [100, 0]
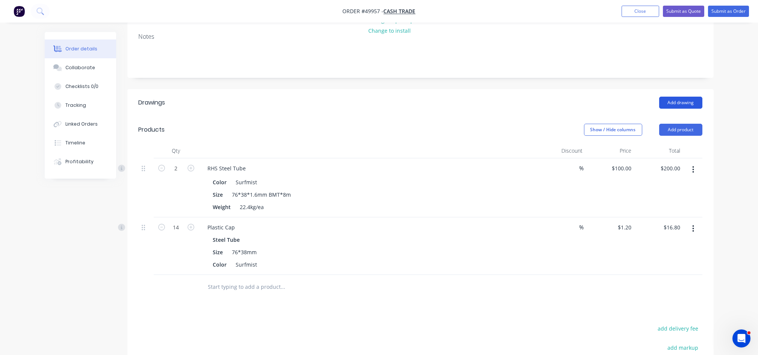
click at [672, 101] on button "Add drawing" at bounding box center [680, 103] width 43 height 12
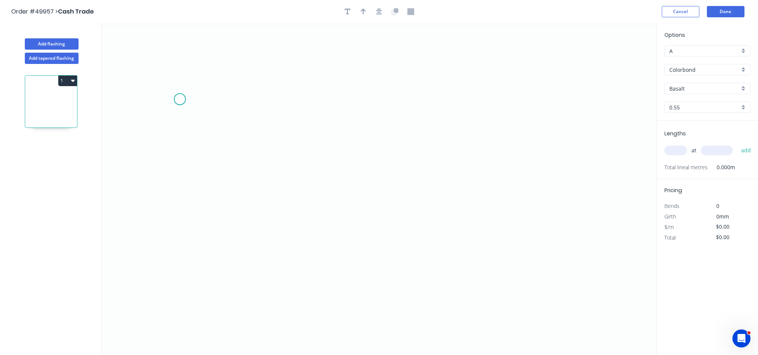
click at [181, 100] on icon "0" at bounding box center [378, 188] width 555 height 331
click at [190, 91] on icon "0" at bounding box center [378, 188] width 555 height 331
click at [349, 91] on icon at bounding box center [269, 91] width 159 height 0
click at [349, 141] on icon "0 ? ?" at bounding box center [378, 188] width 555 height 331
click at [327, 142] on icon "0 ? ? ?" at bounding box center [378, 188] width 555 height 331
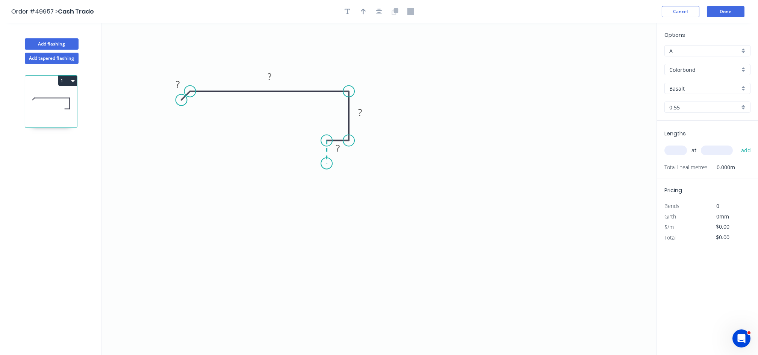
click at [325, 163] on icon "0 ? ? ? ?" at bounding box center [378, 188] width 555 height 331
click at [176, 85] on tspan "?" at bounding box center [178, 84] width 4 height 12
click at [269, 75] on tspan "?" at bounding box center [270, 76] width 4 height 12
click at [358, 111] on tspan "?" at bounding box center [360, 112] width 4 height 12
click at [334, 149] on rect at bounding box center [337, 149] width 15 height 11
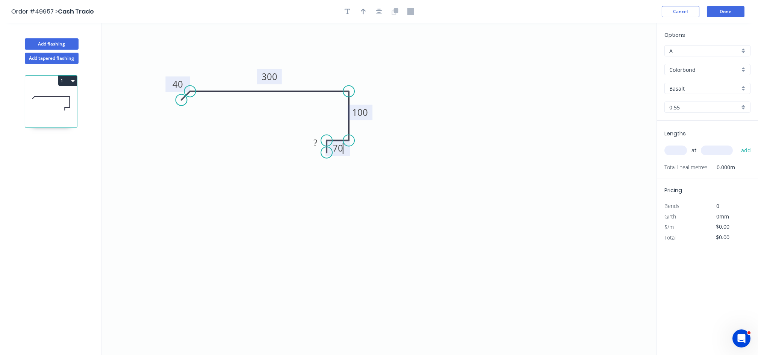
drag, startPoint x: 327, startPoint y: 163, endPoint x: 326, endPoint y: 153, distance: 10.2
click at [326, 153] on circle at bounding box center [326, 152] width 11 height 11
click at [311, 146] on rect at bounding box center [315, 143] width 15 height 11
click at [295, 187] on icon "0 40 300 100 70 20" at bounding box center [378, 188] width 555 height 331
type input "$23.70"
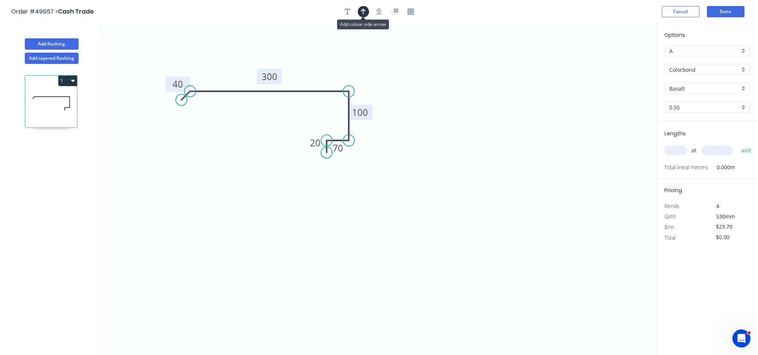
click at [364, 14] on icon "button" at bounding box center [363, 11] width 5 height 7
drag, startPoint x: 616, startPoint y: 60, endPoint x: 340, endPoint y: 67, distance: 276.3
click at [341, 67] on icon at bounding box center [344, 59] width 7 height 24
click at [707, 88] on input "Basalt" at bounding box center [704, 89] width 70 height 8
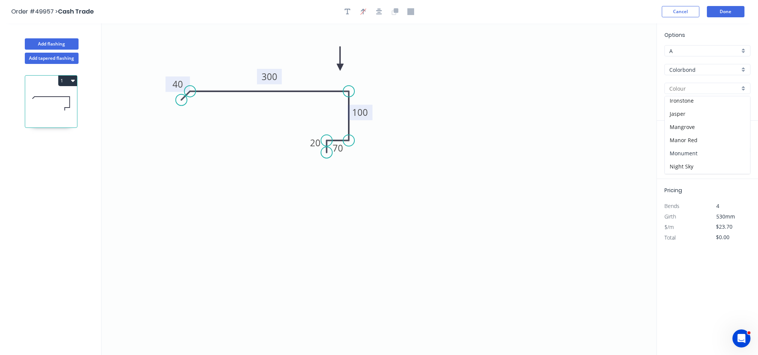
click at [701, 153] on div "Monument" at bounding box center [707, 153] width 85 height 13
type input "Monument"
click at [675, 149] on input "text" at bounding box center [675, 150] width 23 height 10
type input "1"
click at [712, 151] on input "text" at bounding box center [717, 150] width 32 height 10
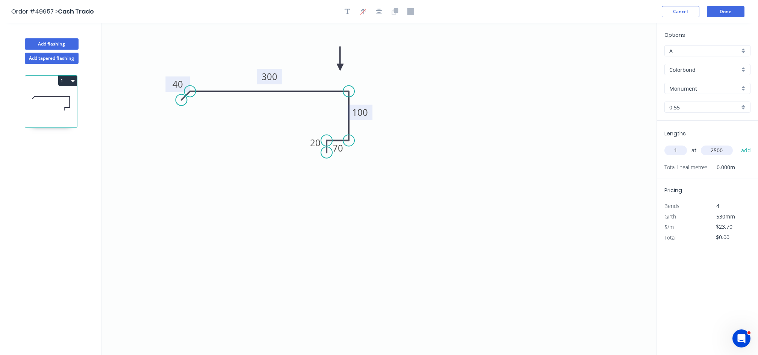
type input "2500"
click at [737, 144] on button "add" at bounding box center [746, 150] width 18 height 13
type input "$59.25"
click at [735, 12] on button "Done" at bounding box center [726, 11] width 38 height 11
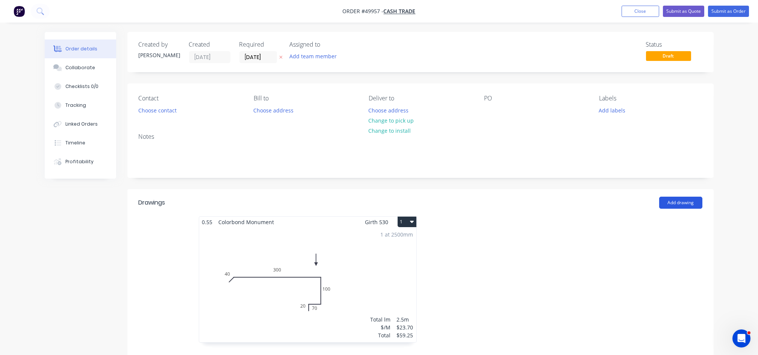
click at [683, 200] on button "Add drawing" at bounding box center [680, 203] width 43 height 12
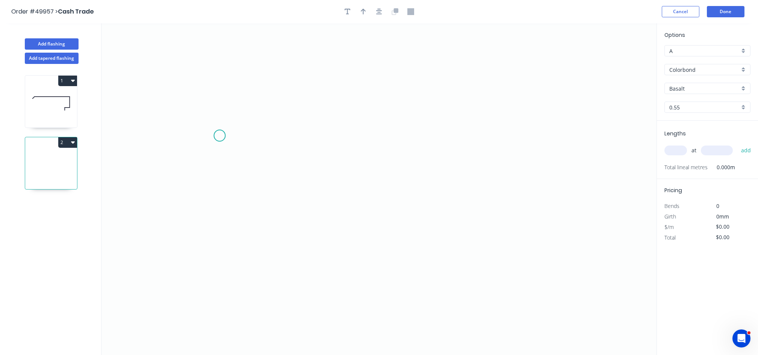
click at [219, 136] on icon "0" at bounding box center [378, 188] width 555 height 331
click at [237, 125] on icon "0" at bounding box center [378, 188] width 555 height 331
click at [403, 126] on icon "0 ?" at bounding box center [378, 188] width 555 height 331
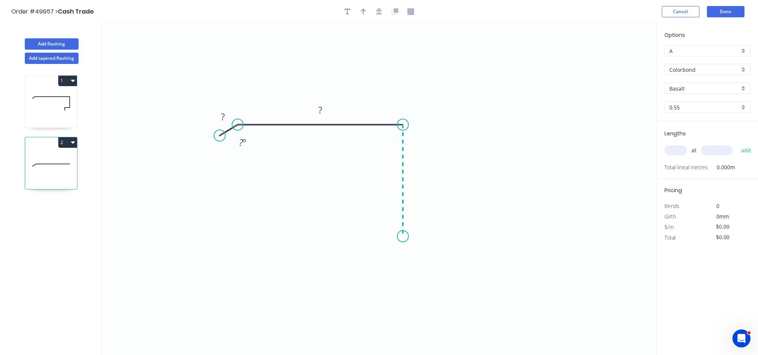
click at [398, 237] on icon "0 ? ? ? º" at bounding box center [378, 188] width 555 height 331
drag, startPoint x: 217, startPoint y: 136, endPoint x: 219, endPoint y: 131, distance: 6.1
click at [221, 139] on circle at bounding box center [220, 141] width 11 height 11
click at [220, 123] on tspan "?" at bounding box center [221, 121] width 4 height 12
click at [320, 110] on tspan "?" at bounding box center [320, 110] width 4 height 12
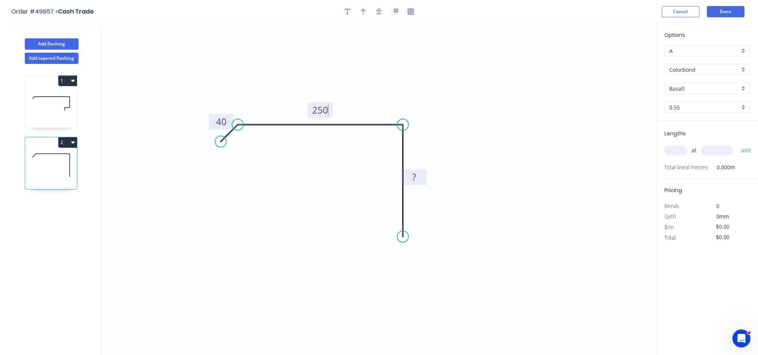
click at [411, 176] on rect at bounding box center [414, 177] width 15 height 11
click at [363, 16] on button "button" at bounding box center [363, 11] width 11 height 11
type input "$21.62"
drag, startPoint x: 618, startPoint y: 60, endPoint x: 380, endPoint y: 105, distance: 242.8
click at [380, 105] on icon at bounding box center [379, 96] width 7 height 24
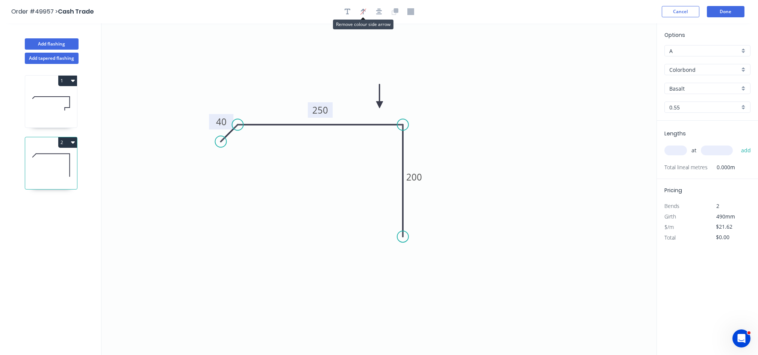
click at [670, 149] on input "text" at bounding box center [675, 150] width 23 height 10
type input "3"
click at [721, 148] on input "text" at bounding box center [717, 150] width 32 height 10
type input "5500"
click at [737, 144] on button "add" at bounding box center [746, 150] width 18 height 13
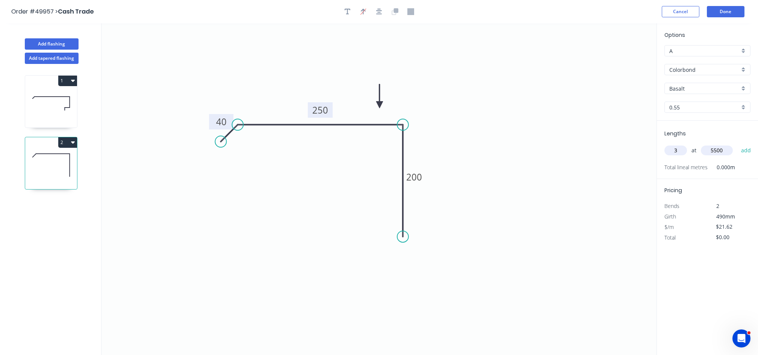
type input "$356.73"
click at [711, 92] on input "Basalt" at bounding box center [704, 89] width 70 height 8
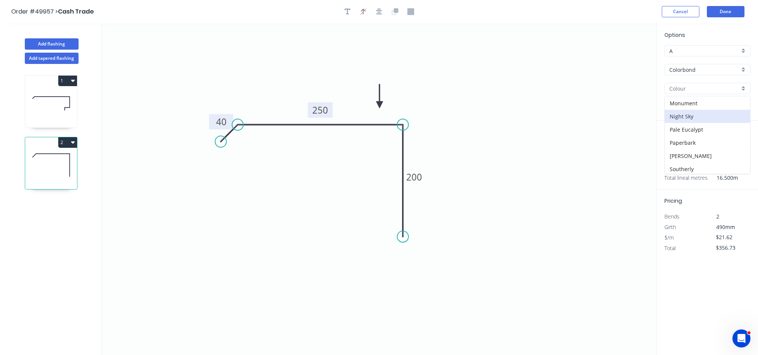
scroll to position [142, 0]
click at [703, 106] on div "Monument" at bounding box center [707, 105] width 85 height 13
type input "Monument"
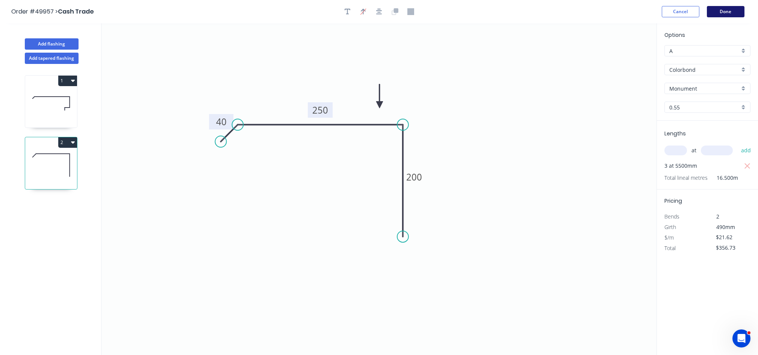
click at [722, 13] on button "Done" at bounding box center [726, 11] width 38 height 11
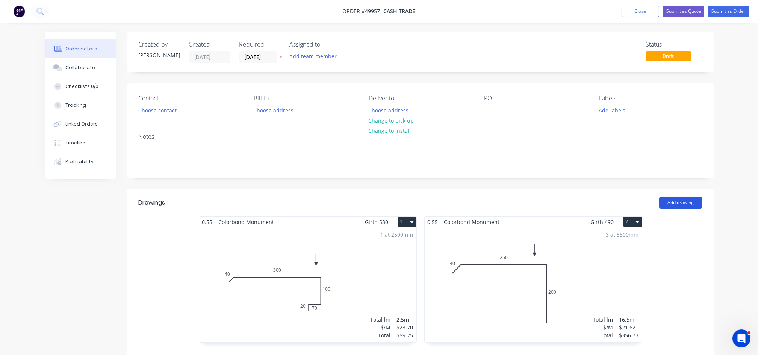
click at [676, 199] on button "Add drawing" at bounding box center [680, 203] width 43 height 12
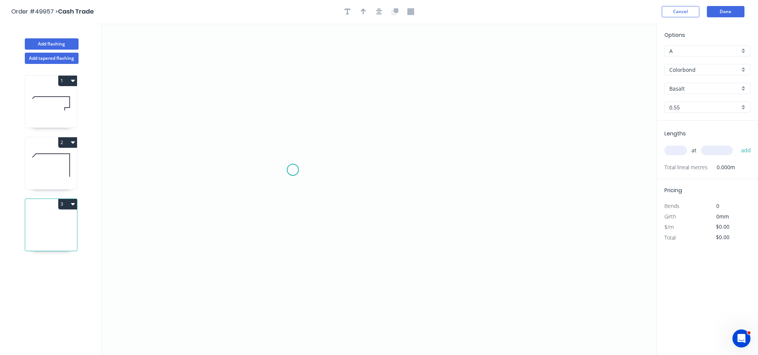
click at [295, 169] on icon "0" at bounding box center [378, 188] width 555 height 331
click at [397, 169] on icon "0" at bounding box center [378, 188] width 555 height 331
click at [340, 183] on rect at bounding box center [345, 177] width 24 height 15
click at [343, 180] on tspan "?" at bounding box center [345, 177] width 4 height 12
click at [360, 183] on icon "0 150?" at bounding box center [378, 188] width 555 height 331
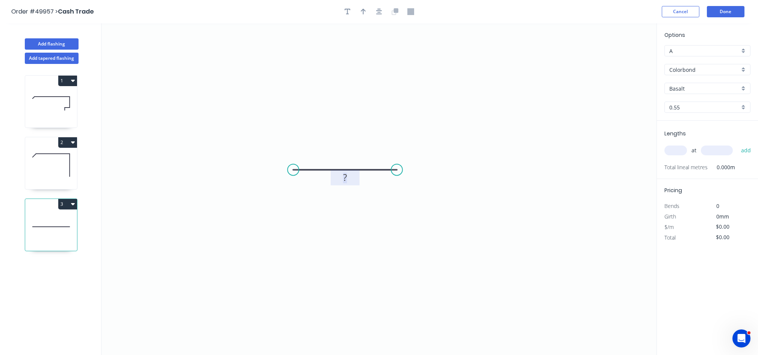
click at [350, 176] on rect at bounding box center [345, 177] width 20 height 11
click at [715, 92] on input "Basalt" at bounding box center [704, 89] width 70 height 8
type input "$7.57"
click at [696, 168] on div "Woodland Grey" at bounding box center [707, 166] width 85 height 13
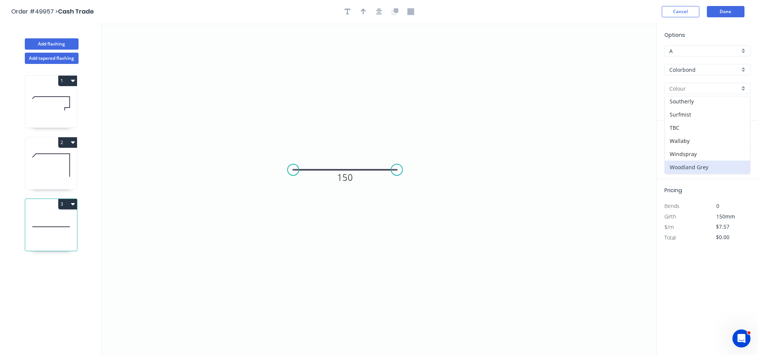
type input "Woodland Grey"
click at [674, 148] on input "text" at bounding box center [675, 150] width 23 height 10
type input "3"
click at [713, 149] on input "text" at bounding box center [717, 150] width 32 height 10
type input "5500"
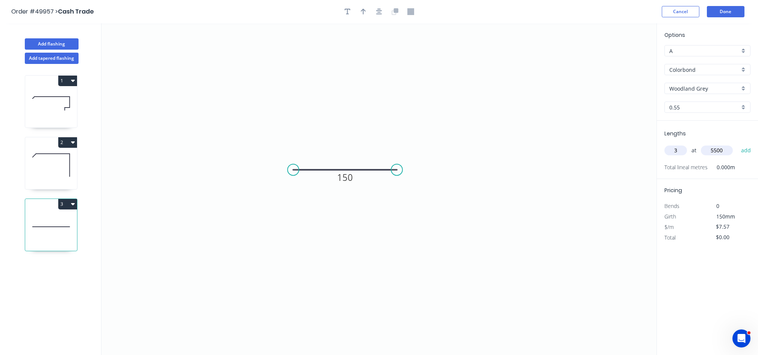
click at [737, 144] on button "add" at bounding box center [746, 150] width 18 height 13
type input "$124.91"
click at [720, 13] on button "Done" at bounding box center [726, 11] width 38 height 11
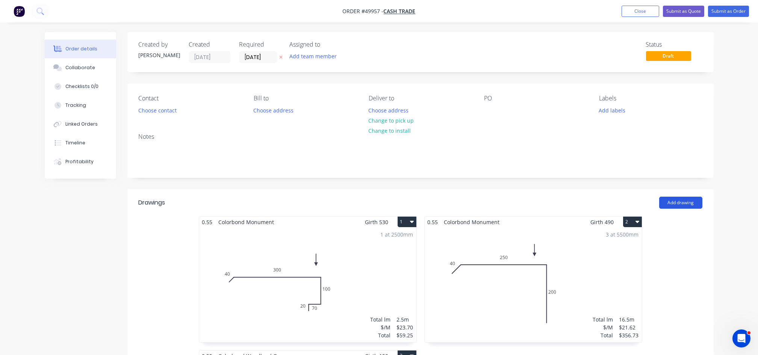
click at [686, 205] on button "Add drawing" at bounding box center [680, 203] width 43 height 12
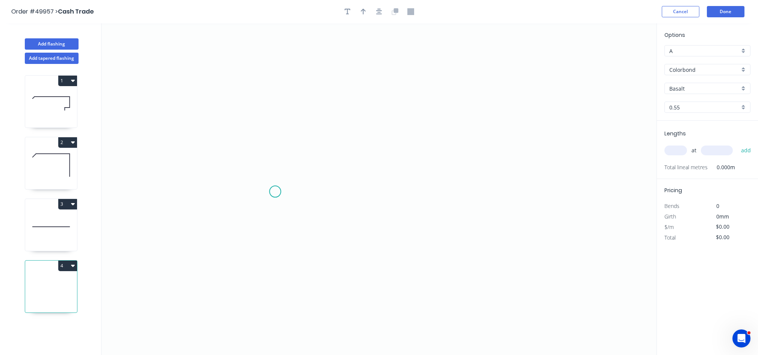
click at [259, 173] on icon "0" at bounding box center [378, 188] width 555 height 331
click at [259, 247] on icon "0 ?" at bounding box center [378, 188] width 555 height 331
drag, startPoint x: 363, startPoint y: 249, endPoint x: 361, endPoint y: 229, distance: 20.5
click at [363, 248] on icon "0 ? ?" at bounding box center [378, 188] width 555 height 331
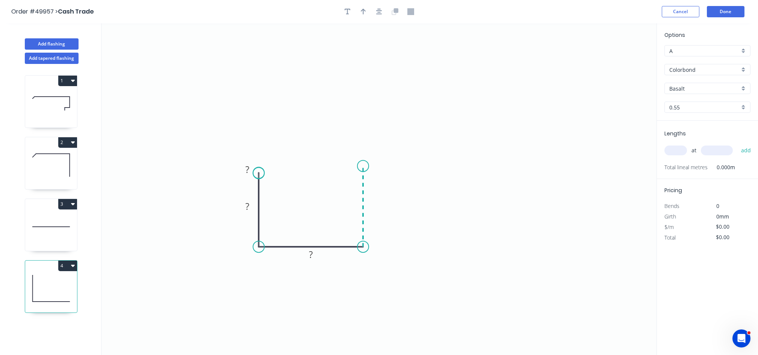
click at [363, 166] on icon "0 ? ? ?" at bounding box center [378, 188] width 555 height 331
click at [363, 166] on circle at bounding box center [362, 165] width 11 height 11
click at [385, 166] on icon "0 ? ? ? ?" at bounding box center [378, 188] width 555 height 331
click at [385, 142] on icon at bounding box center [385, 154] width 0 height 24
click at [248, 203] on tspan "?" at bounding box center [247, 206] width 4 height 12
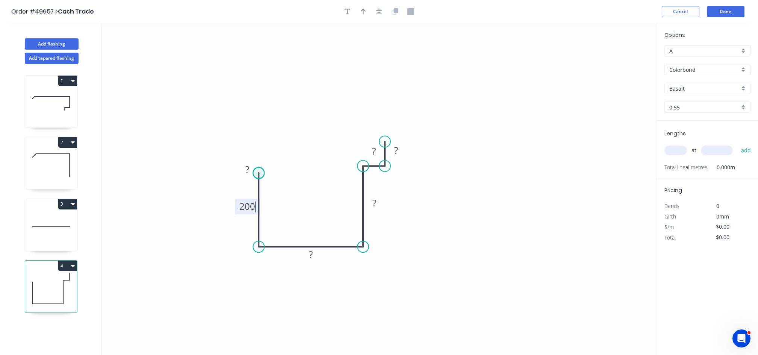
click at [254, 171] on circle at bounding box center [258, 172] width 11 height 11
click at [271, 178] on div "Delete point" at bounding box center [295, 176] width 76 height 15
drag, startPoint x: 259, startPoint y: 245, endPoint x: 259, endPoint y: 216, distance: 29.3
click at [259, 242] on circle at bounding box center [258, 246] width 11 height 11
click at [258, 245] on circle at bounding box center [259, 246] width 11 height 11
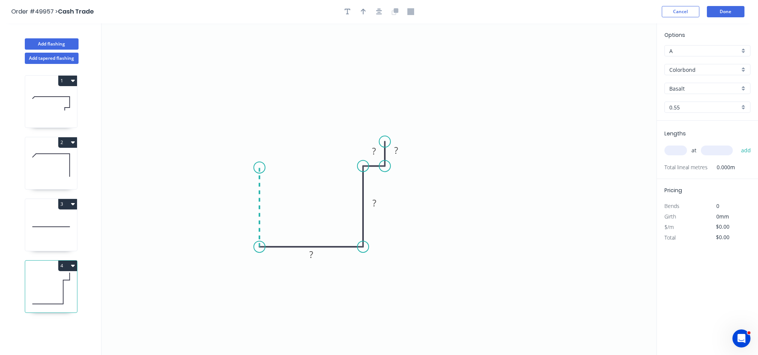
click at [265, 168] on icon "0 ? ? ? ?" at bounding box center [378, 188] width 555 height 331
click at [253, 202] on rect at bounding box center [247, 204] width 15 height 11
click at [311, 258] on tspan "?" at bounding box center [311, 254] width 4 height 12
click at [371, 211] on icon "0 100 130 ? ? ?" at bounding box center [378, 188] width 555 height 331
click at [371, 202] on rect at bounding box center [374, 203] width 15 height 11
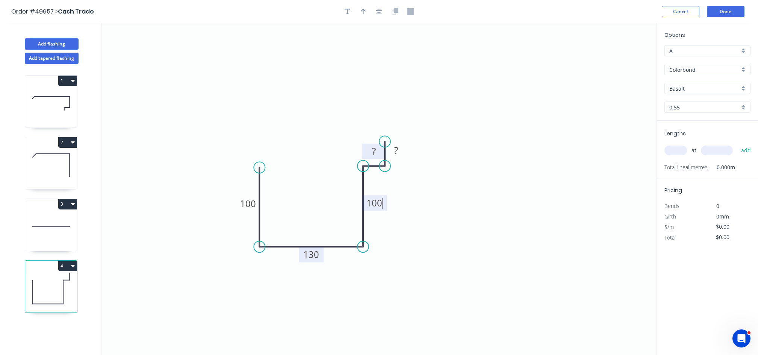
click at [374, 151] on tspan "?" at bounding box center [374, 151] width 4 height 12
drag, startPoint x: 385, startPoint y: 141, endPoint x: 385, endPoint y: 129, distance: 12.4
click at [385, 129] on circle at bounding box center [384, 128] width 11 height 11
click at [400, 142] on rect at bounding box center [396, 144] width 15 height 11
click at [365, 11] on icon "button" at bounding box center [363, 12] width 5 height 6
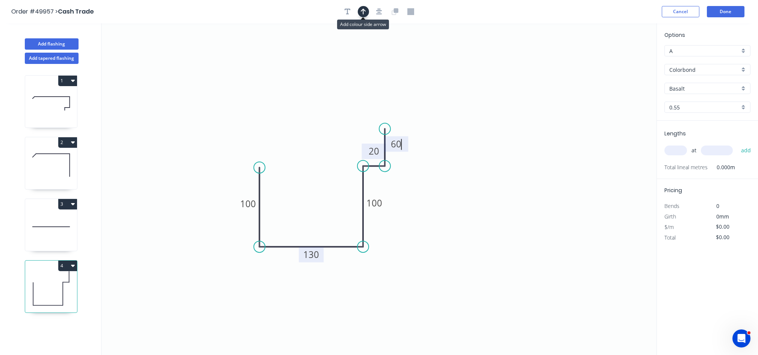
type input "$20.47"
drag, startPoint x: 620, startPoint y: 60, endPoint x: 437, endPoint y: 235, distance: 253.0
click at [446, 232] on icon at bounding box center [449, 220] width 7 height 24
click at [437, 235] on icon at bounding box center [437, 226] width 7 height 24
click at [437, 235] on icon at bounding box center [443, 229] width 22 height 22
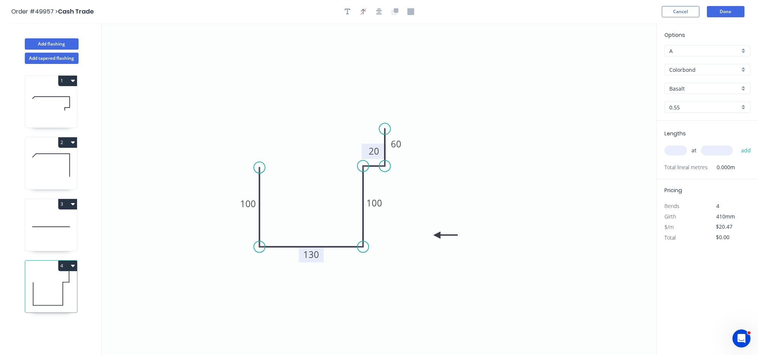
click at [437, 235] on icon at bounding box center [446, 234] width 24 height 7
drag, startPoint x: 437, startPoint y: 235, endPoint x: 410, endPoint y: 271, distance: 44.6
click at [380, 245] on icon at bounding box center [386, 250] width 22 height 22
click at [708, 88] on input "Basalt" at bounding box center [704, 89] width 70 height 8
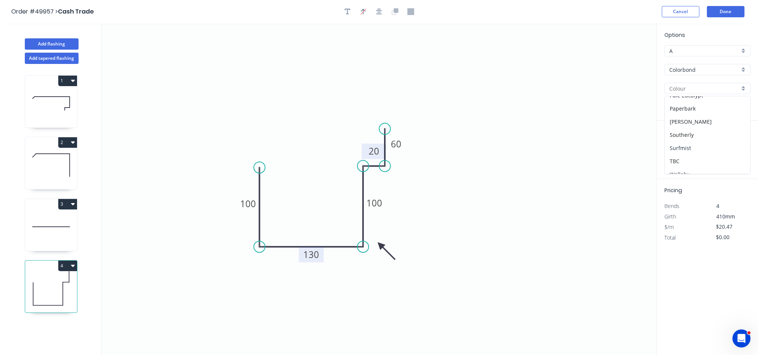
click at [700, 149] on div "Surfmist" at bounding box center [707, 147] width 85 height 13
type input "Surfmist"
click at [676, 147] on input "text" at bounding box center [675, 150] width 23 height 10
type input "1"
click at [721, 150] on input "text" at bounding box center [717, 150] width 32 height 10
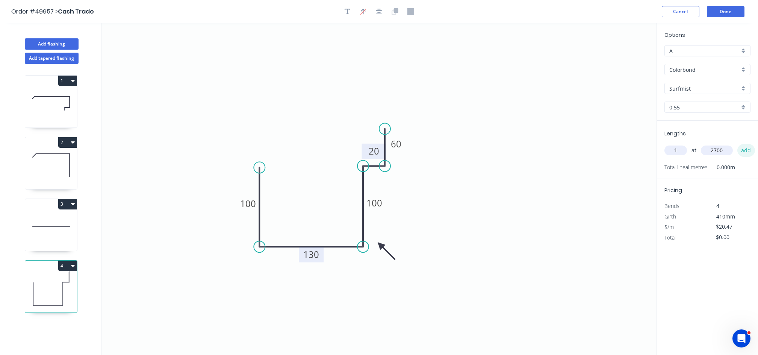
type input "2700"
click at [742, 151] on button "add" at bounding box center [746, 150] width 18 height 13
type input "$55.27"
click at [734, 10] on button "Done" at bounding box center [726, 11] width 38 height 11
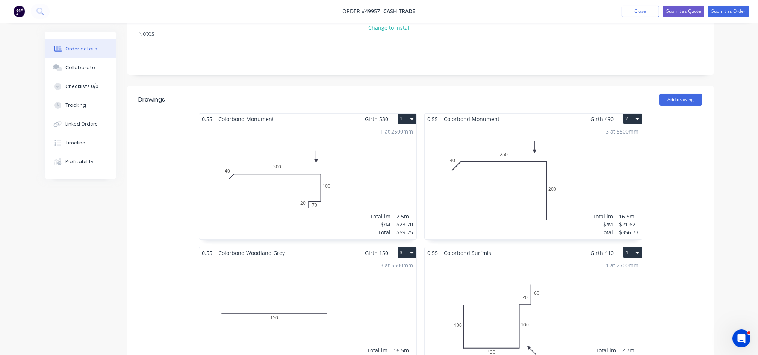
scroll to position [150, 0]
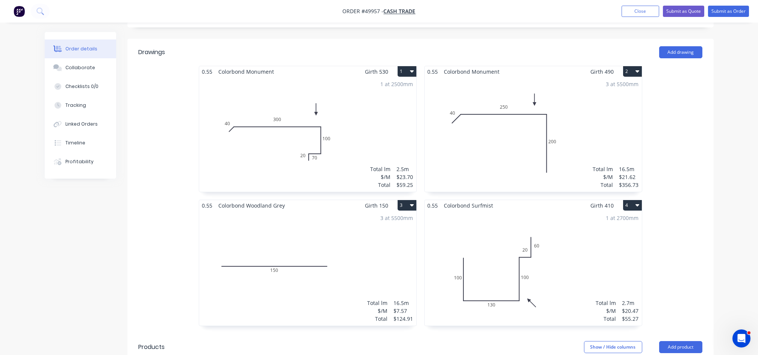
click at [252, 225] on div "3 at 5500mm Total lm $/M Total 16.5m $7.57 $124.91" at bounding box center [307, 268] width 217 height 115
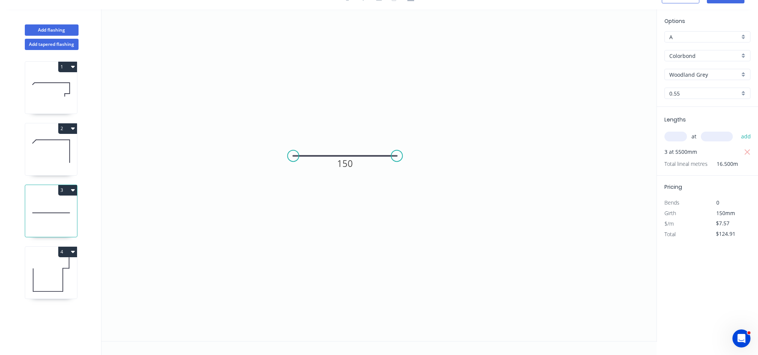
click at [731, 71] on input "Woodland Grey" at bounding box center [704, 75] width 70 height 8
click at [711, 116] on div "Monument" at bounding box center [707, 115] width 85 height 13
type input "Monument"
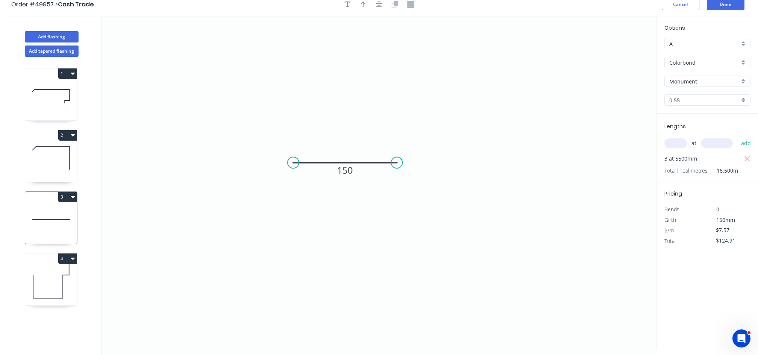
scroll to position [0, 0]
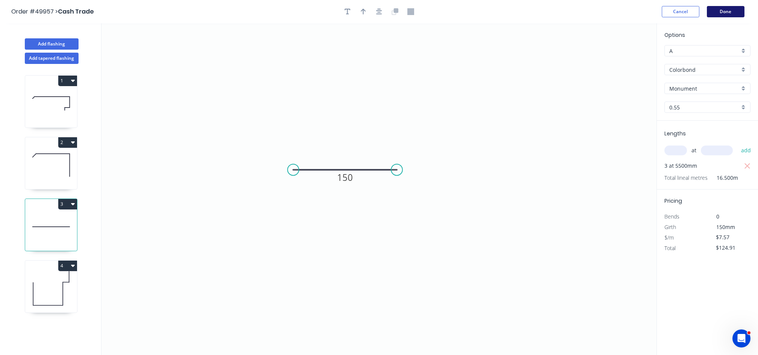
click at [718, 14] on button "Done" at bounding box center [726, 11] width 38 height 11
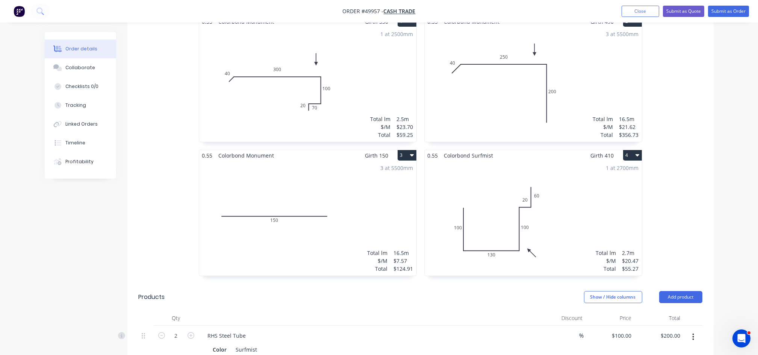
click at [295, 237] on div "3 at 5500mm Total lm $/M Total 16.5m $7.57 $124.91" at bounding box center [307, 218] width 217 height 115
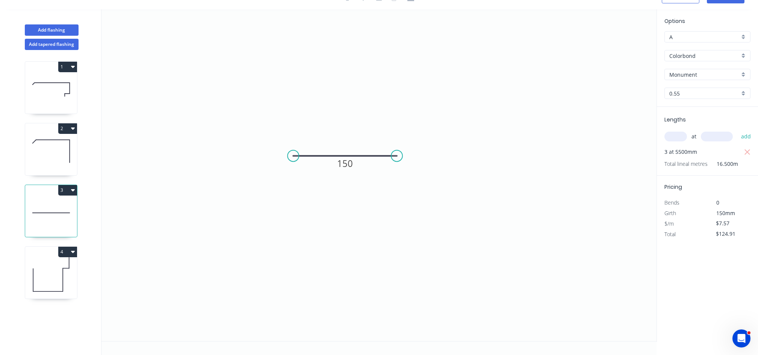
scroll to position [14, 0]
click at [294, 157] on circle at bounding box center [292, 155] width 11 height 11
click at [283, 161] on icon "0 150" at bounding box center [378, 174] width 555 height 331
type input "$8.17"
type input "$134.81"
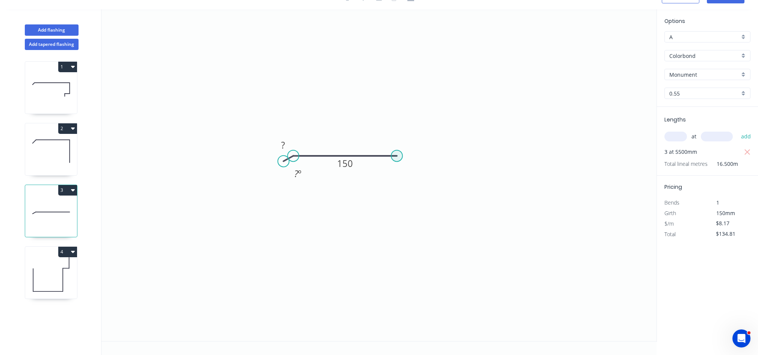
type input "$0.00"
drag, startPoint x: 398, startPoint y: 155, endPoint x: 403, endPoint y: 158, distance: 5.9
click at [402, 158] on circle at bounding box center [396, 155] width 11 height 11
click at [401, 156] on circle at bounding box center [403, 155] width 11 height 11
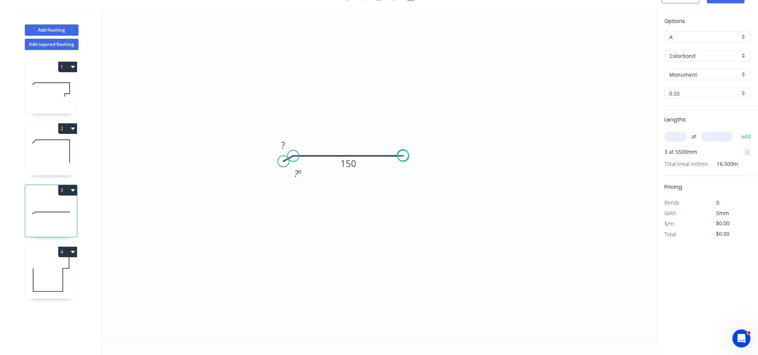
click at [403, 155] on circle at bounding box center [403, 155] width 11 height 11
click at [408, 160] on icon "0 ? 150 ? º" at bounding box center [378, 174] width 555 height 331
click at [352, 165] on tspan "150" at bounding box center [348, 163] width 16 height 12
click at [278, 145] on rect at bounding box center [282, 145] width 15 height 11
click at [415, 147] on tspan "?" at bounding box center [414, 147] width 4 height 12
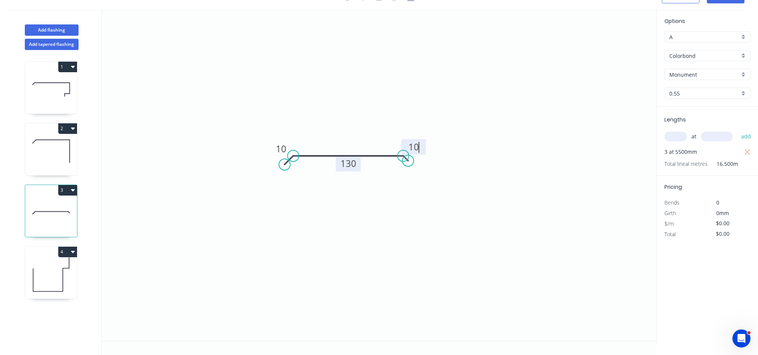
click at [284, 163] on circle at bounding box center [284, 164] width 11 height 11
type input "$8.74"
type input "$144.21"
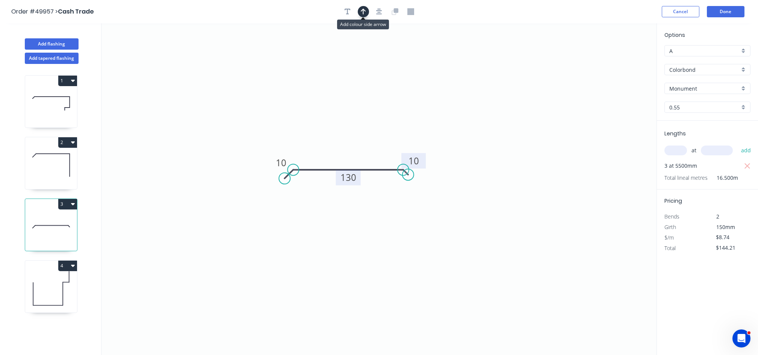
click at [364, 13] on icon "button" at bounding box center [363, 11] width 5 height 7
drag, startPoint x: 616, startPoint y: 60, endPoint x: 398, endPoint y: 125, distance: 227.2
click at [398, 125] on icon "0 10 130 10" at bounding box center [378, 188] width 555 height 331
drag, startPoint x: 617, startPoint y: 60, endPoint x: 355, endPoint y: 154, distance: 278.5
click at [355, 154] on icon at bounding box center [355, 145] width 7 height 24
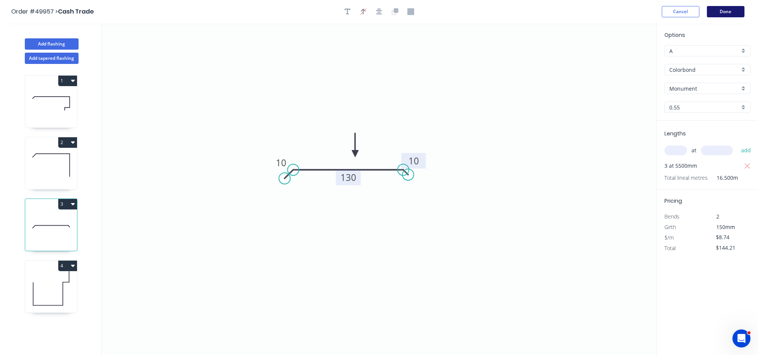
click at [715, 13] on button "Done" at bounding box center [726, 11] width 38 height 11
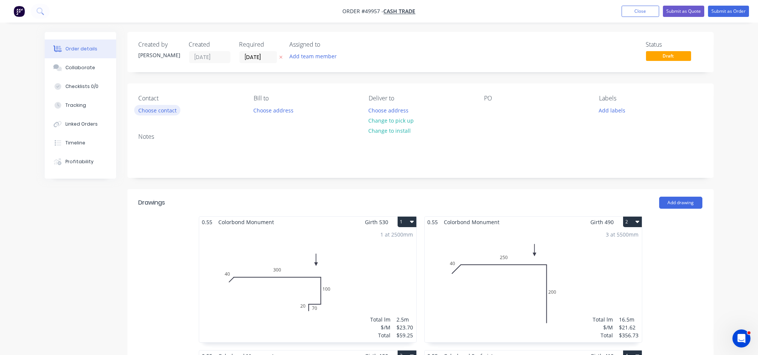
click at [170, 110] on button "Choose contact" at bounding box center [157, 110] width 46 height 10
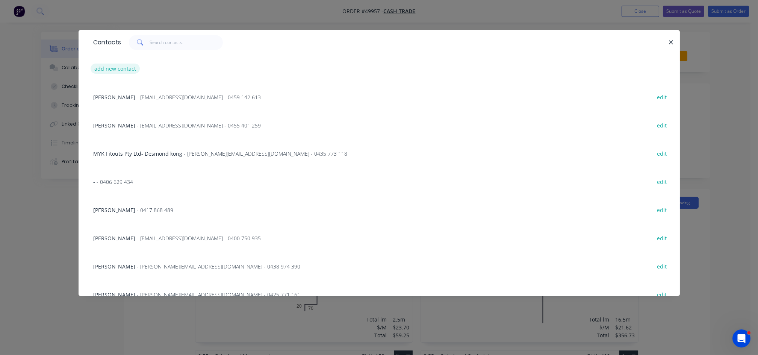
click at [100, 70] on button "add new contact" at bounding box center [116, 69] width 50 height 10
select select "AU"
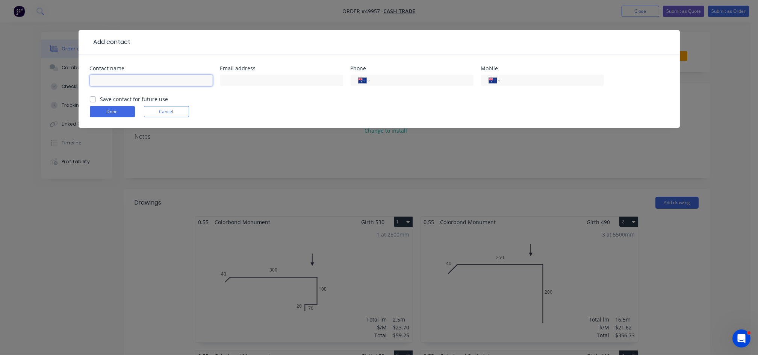
click at [117, 80] on input "text" at bounding box center [151, 80] width 123 height 11
paste input "Mick Burns 0447 168 371"
type input "Mick Burns 0447 168 371"
click at [540, 75] on div "International [GEOGRAPHIC_DATA] [GEOGRAPHIC_DATA] [GEOGRAPHIC_DATA] [GEOGRAPHIC…" at bounding box center [542, 80] width 123 height 11
click at [540, 80] on input "tel" at bounding box center [550, 80] width 90 height 9
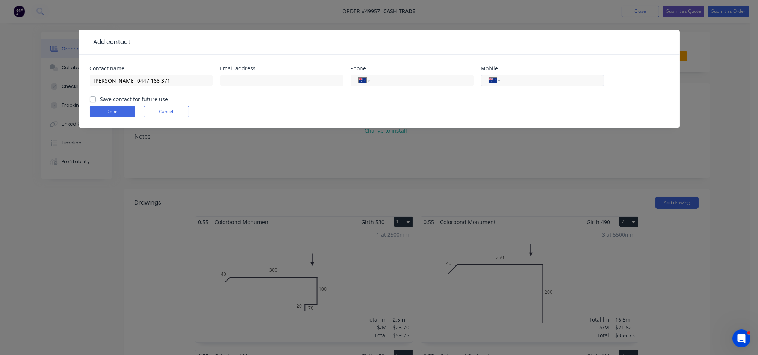
paste input "0447 168 371"
type input "0447 168 371"
drag, startPoint x: 184, startPoint y: 83, endPoint x: 119, endPoint y: 82, distance: 65.0
click at [119, 82] on input "Mick Burns 0447 168 371" at bounding box center [151, 80] width 123 height 11
type input "Mick Burns"
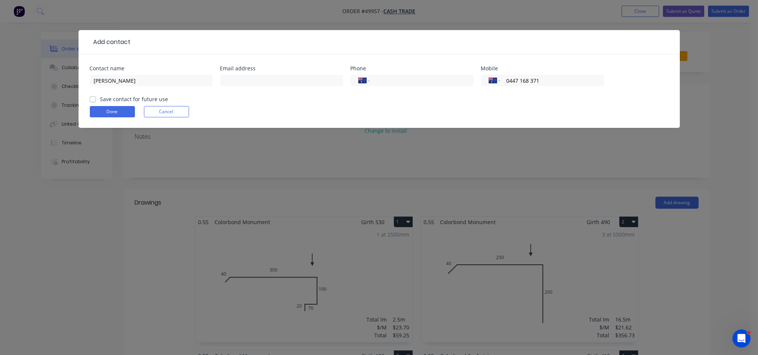
click at [246, 139] on div "Add contact Contact name Mick Burns Email address Phone International Afghanist…" at bounding box center [379, 84] width 601 height 109
click at [243, 83] on input "text" at bounding box center [281, 80] width 123 height 11
paste input "mick burns <burnsindustrial@hotmail.com>"
click at [255, 80] on input "mick burns <burnsindustrial@hotmail.com>" at bounding box center [281, 80] width 123 height 11
drag, startPoint x: 256, startPoint y: 81, endPoint x: 183, endPoint y: 83, distance: 73.7
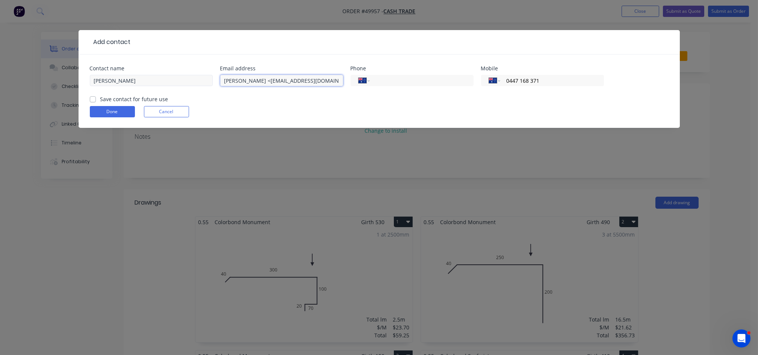
click at [183, 83] on div "Contact name Mick Burns Email address mick burns <burnsindustrial@hotmail.com> …" at bounding box center [379, 80] width 579 height 29
click at [340, 78] on input "burnsindustrial@hotmail.com>" at bounding box center [281, 80] width 123 height 11
type input "burnsindustrial@hotmail.com"
click at [111, 107] on button "Done" at bounding box center [112, 111] width 45 height 11
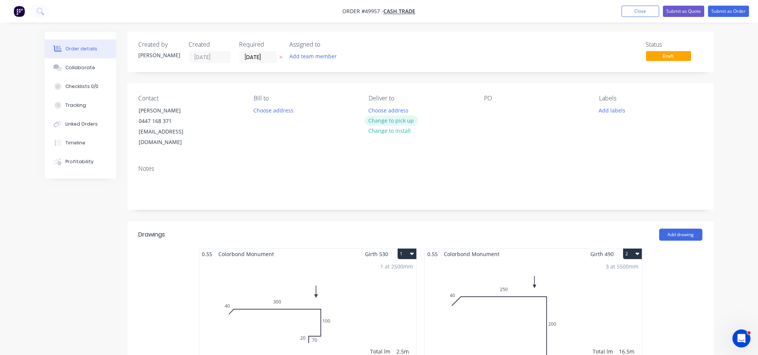
click at [404, 122] on button "Change to pick up" at bounding box center [390, 120] width 53 height 10
click at [691, 13] on button "Submit as Quote" at bounding box center [683, 11] width 41 height 11
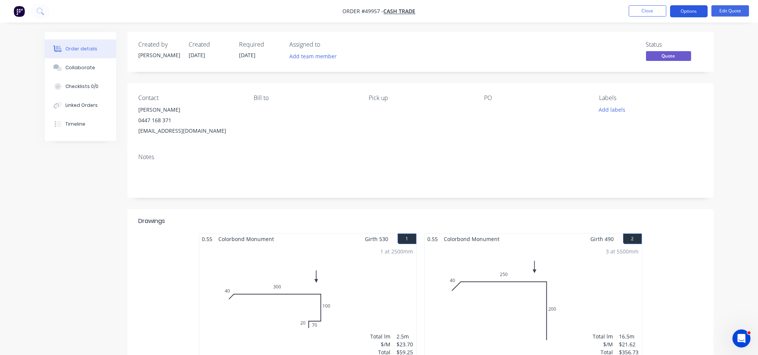
click at [693, 10] on button "Options" at bounding box center [689, 11] width 38 height 12
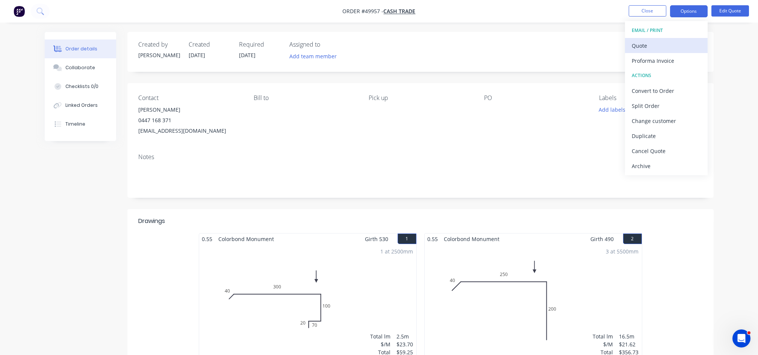
click at [659, 44] on div "Quote" at bounding box center [666, 45] width 69 height 11
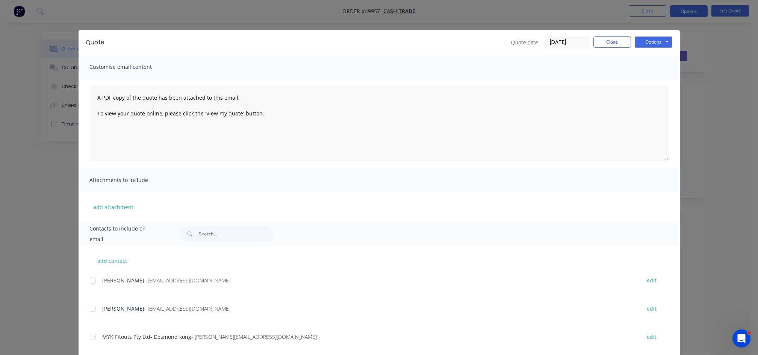
click at [658, 47] on div "Options Preview Print Email" at bounding box center [654, 42] width 38 height 12
click at [650, 42] on button "Options" at bounding box center [654, 41] width 38 height 11
click at [650, 56] on button "Preview" at bounding box center [659, 55] width 48 height 12
click at [609, 44] on button "Close" at bounding box center [612, 41] width 38 height 11
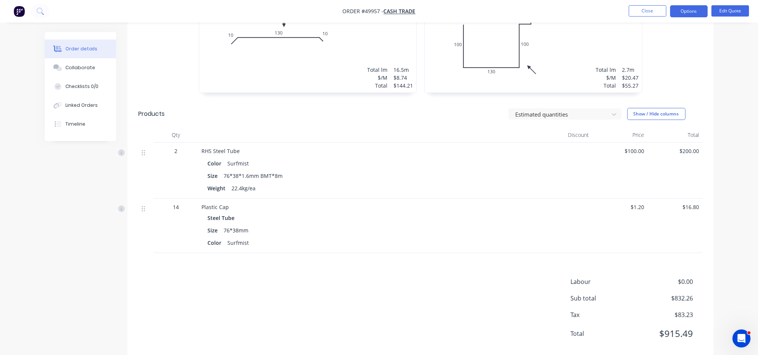
scroll to position [401, 0]
click at [286, 56] on div "3 at 5500mm Total lm $/M Total 16.5m $8.74 $144.21" at bounding box center [307, 34] width 217 height 115
click at [726, 13] on button "Edit Quote" at bounding box center [730, 10] width 38 height 11
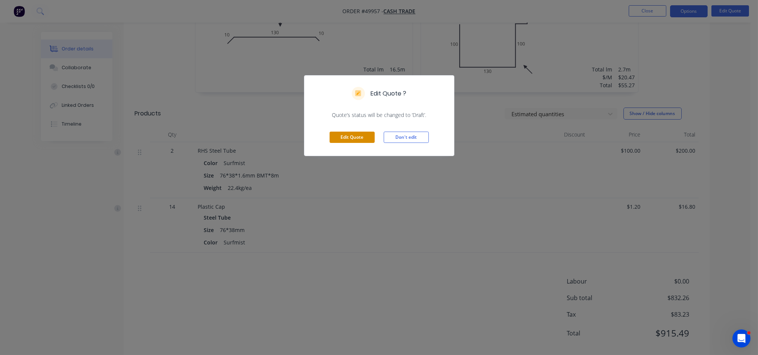
click at [359, 141] on button "Edit Quote" at bounding box center [352, 137] width 45 height 11
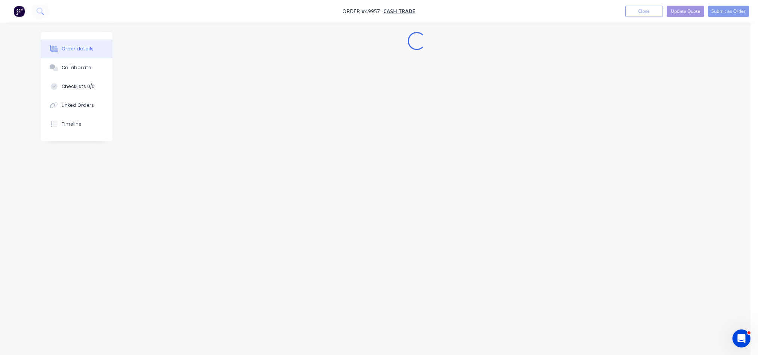
scroll to position [0, 0]
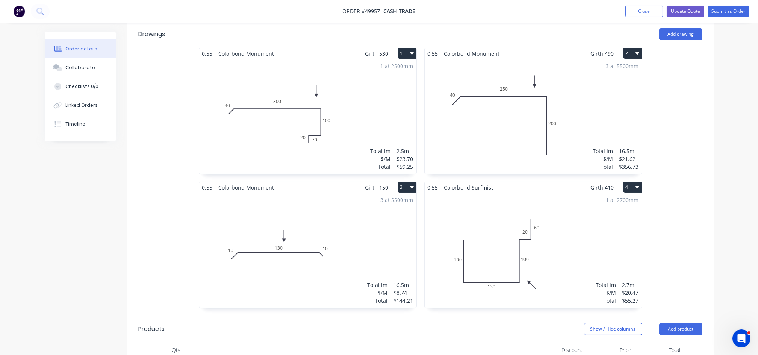
click at [275, 239] on div "3 at 5500mm Total lm $/M Total 16.5m $8.74 $144.21" at bounding box center [307, 250] width 217 height 115
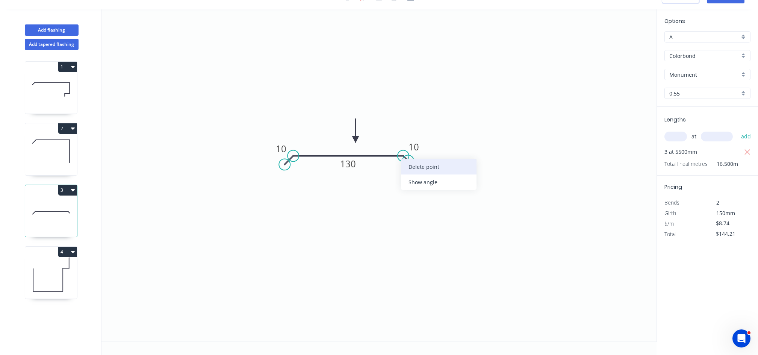
click at [412, 166] on div "Delete point" at bounding box center [439, 166] width 76 height 15
type input "$0.00"
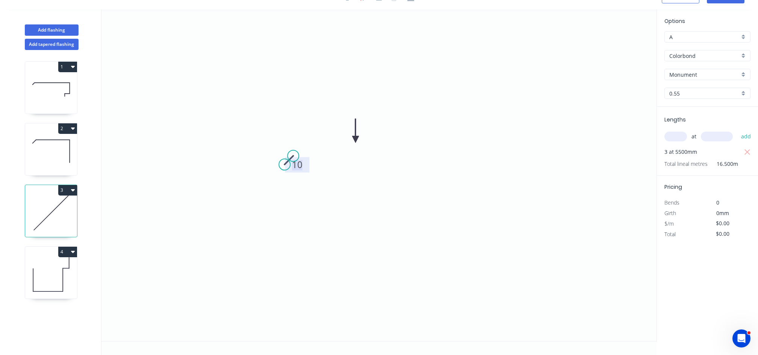
click at [290, 160] on rect at bounding box center [297, 165] width 15 height 11
click at [328, 172] on div "Hide measurement" at bounding box center [328, 170] width 76 height 15
type input "$0.00"
drag, startPoint x: 293, startPoint y: 156, endPoint x: 424, endPoint y: 164, distance: 130.7
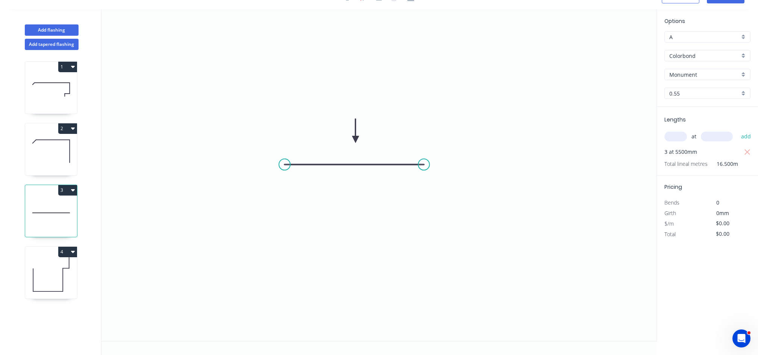
click at [424, 164] on circle at bounding box center [423, 164] width 11 height 11
click at [440, 189] on div "Crush & Fold" at bounding box center [462, 189] width 76 height 15
type input "$7.83"
type input "$129.20"
click at [440, 187] on div "Flip bend" at bounding box center [461, 187] width 76 height 15
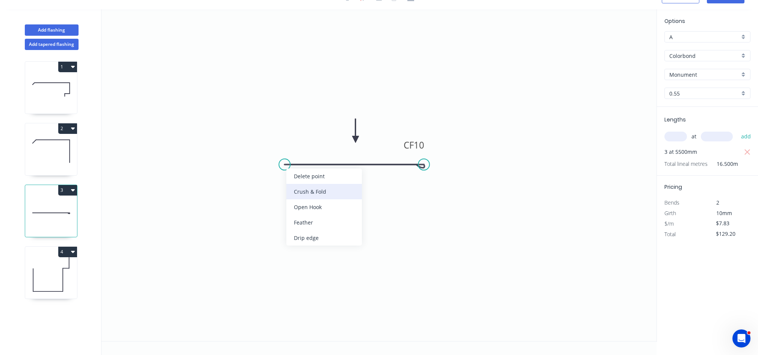
click at [309, 195] on div "Crush & Fold" at bounding box center [324, 191] width 76 height 15
type input "$8.92"
type input "$147.18"
click at [359, 136] on icon "0 CF 10 CF 10" at bounding box center [378, 174] width 555 height 331
drag, startPoint x: 421, startPoint y: 165, endPoint x: 441, endPoint y: 164, distance: 19.9
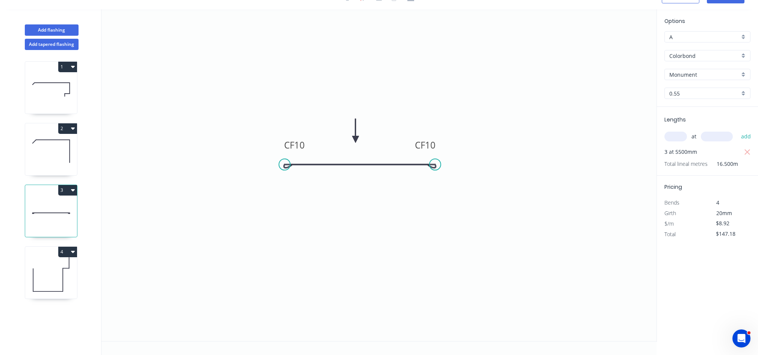
click at [441, 164] on circle at bounding box center [434, 164] width 11 height 11
click at [418, 171] on icon "0 CF 10 CF 10" at bounding box center [378, 174] width 555 height 331
click at [364, 153] on icon "0 CF 10 CF 10" at bounding box center [378, 174] width 555 height 331
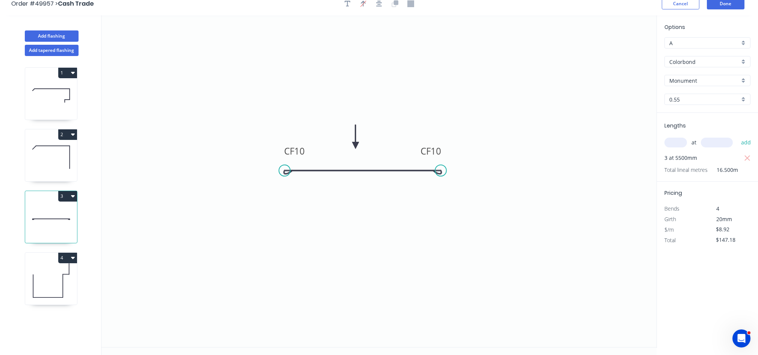
scroll to position [0, 0]
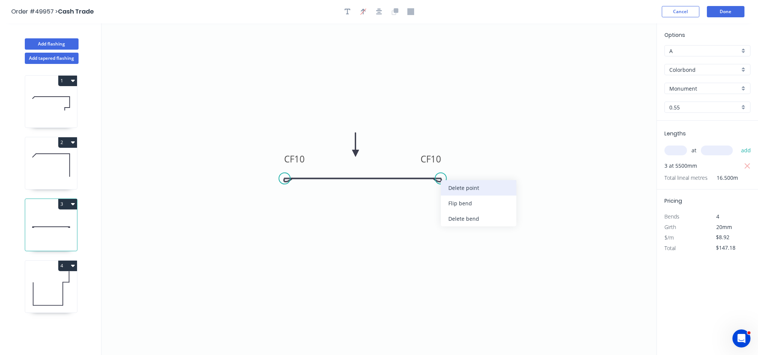
click at [459, 190] on div "Delete point" at bounding box center [479, 187] width 76 height 15
type input "$0.00"
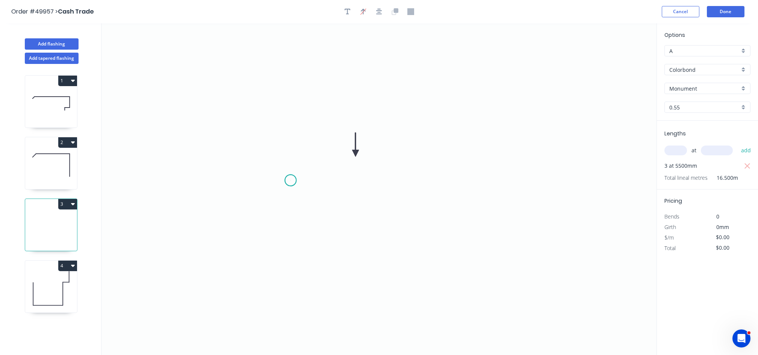
drag, startPoint x: 290, startPoint y: 180, endPoint x: 376, endPoint y: 178, distance: 85.7
click at [292, 179] on icon "0" at bounding box center [378, 188] width 555 height 331
click at [454, 176] on icon "0" at bounding box center [378, 188] width 555 height 331
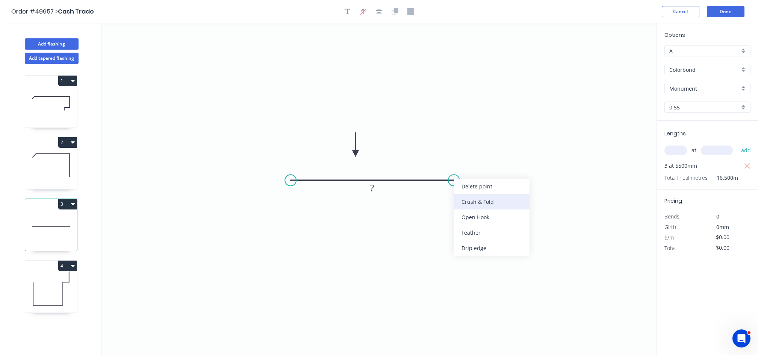
click at [480, 203] on div "Crush & Fold" at bounding box center [492, 201] width 76 height 15
click at [477, 203] on div "Flip bend" at bounding box center [493, 205] width 76 height 15
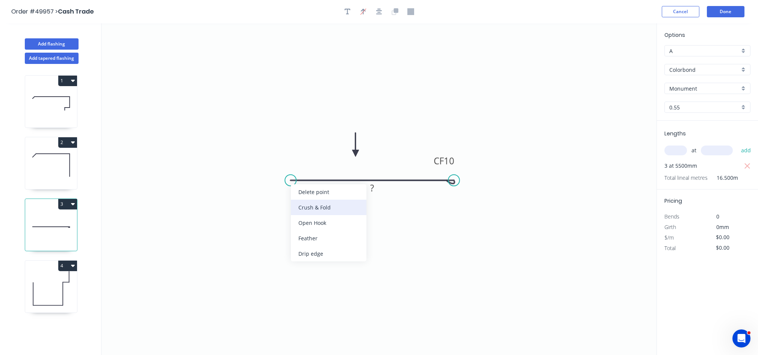
click at [311, 207] on div "Crush & Fold" at bounding box center [329, 207] width 76 height 15
click at [369, 190] on rect at bounding box center [372, 188] width 15 height 11
click at [739, 12] on button "Done" at bounding box center [726, 11] width 38 height 11
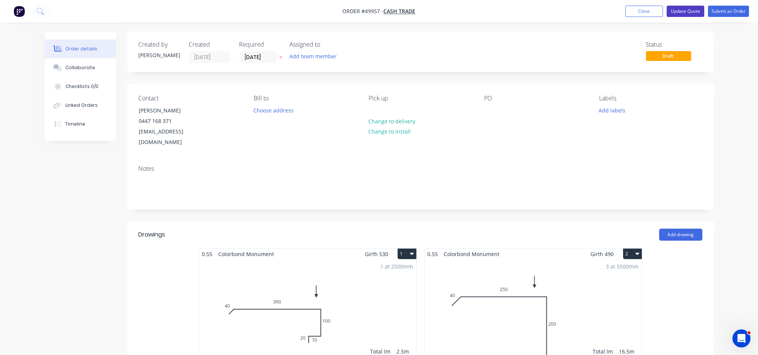
click at [677, 13] on button "Update Quote" at bounding box center [686, 11] width 38 height 11
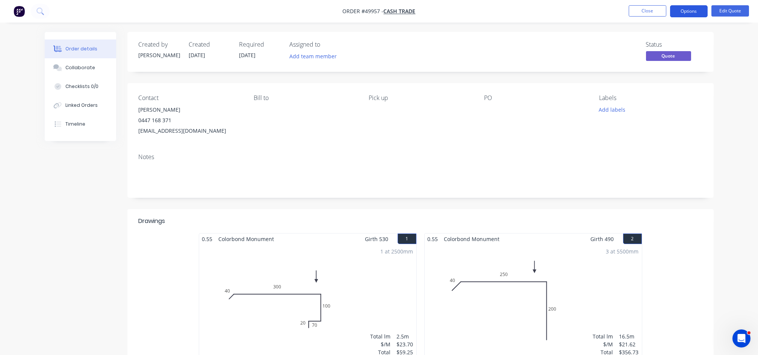
click at [687, 14] on button "Options" at bounding box center [689, 11] width 38 height 12
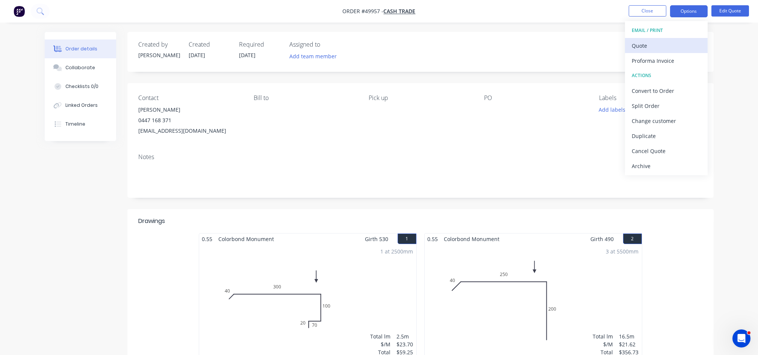
click at [644, 43] on div "Quote" at bounding box center [666, 45] width 69 height 11
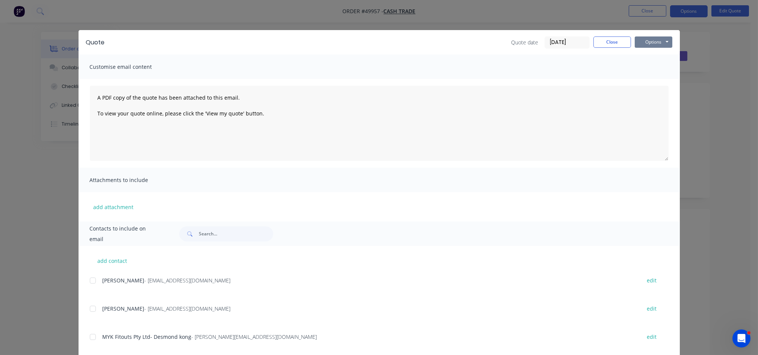
click at [650, 41] on button "Options" at bounding box center [654, 41] width 38 height 11
click at [646, 55] on button "Preview" at bounding box center [659, 55] width 48 height 12
click at [598, 38] on button "Close" at bounding box center [612, 41] width 38 height 11
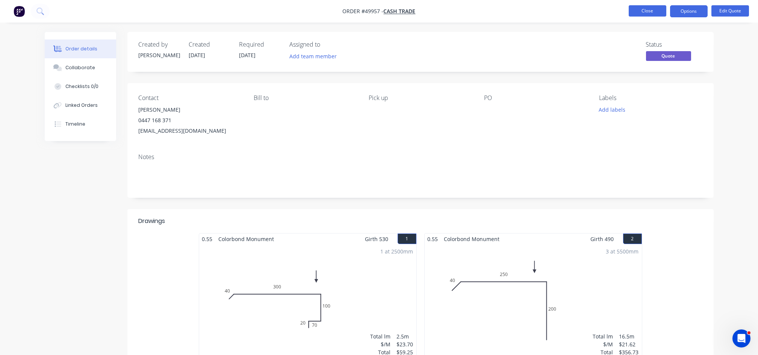
click at [650, 14] on button "Close" at bounding box center [648, 10] width 38 height 11
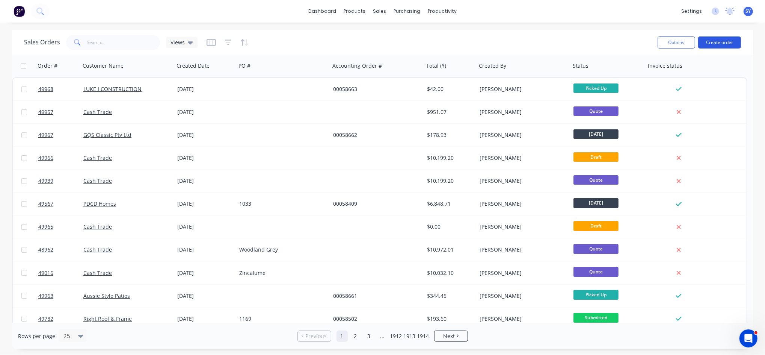
click at [727, 40] on button "Create order" at bounding box center [720, 42] width 43 height 12
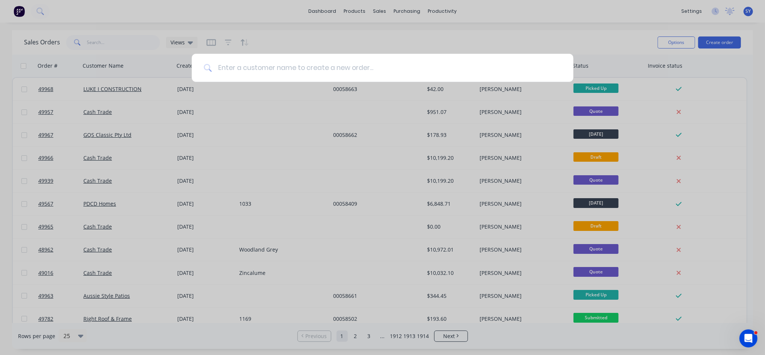
click at [393, 64] on input at bounding box center [387, 68] width 350 height 28
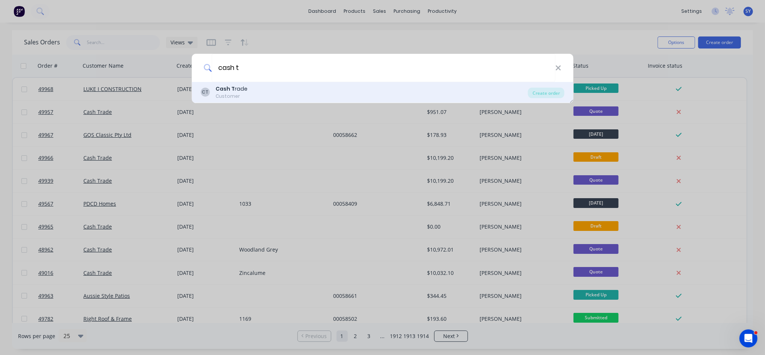
type input "cash t"
click at [242, 97] on div "Customer" at bounding box center [232, 96] width 32 height 7
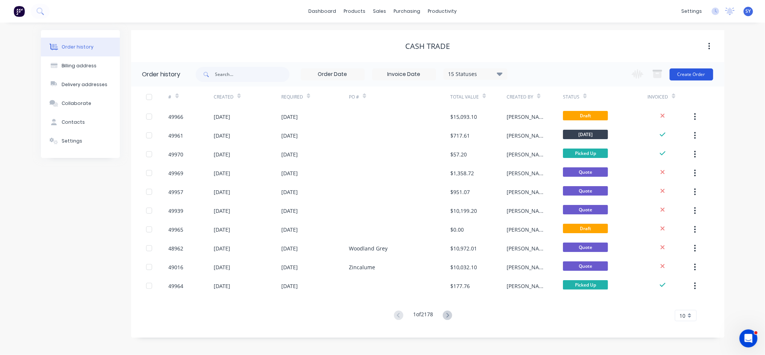
click at [690, 76] on button "Create Order" at bounding box center [692, 74] width 44 height 12
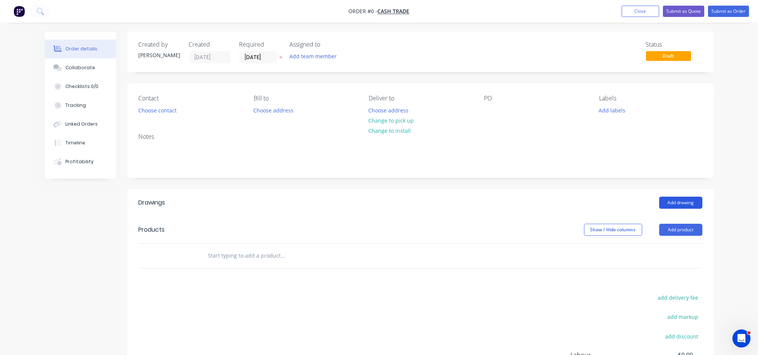
click at [682, 205] on button "Add drawing" at bounding box center [680, 203] width 43 height 12
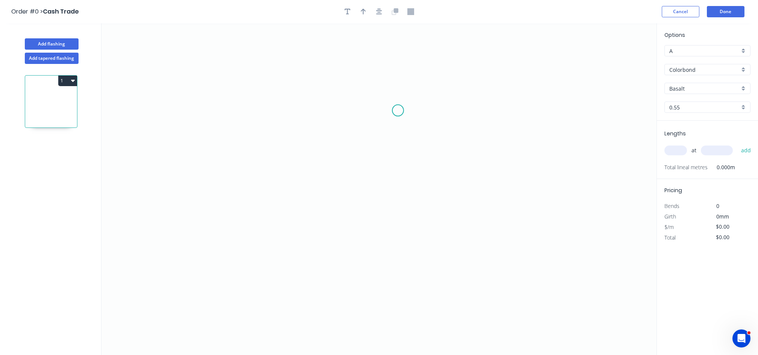
click at [398, 110] on icon "0" at bounding box center [378, 188] width 555 height 331
click at [399, 106] on circle at bounding box center [397, 110] width 11 height 11
drag, startPoint x: 400, startPoint y: 102, endPoint x: 423, endPoint y: 103, distance: 23.3
click at [423, 103] on icon "0" at bounding box center [378, 188] width 555 height 331
click at [384, 103] on icon at bounding box center [403, 103] width 39 height 0
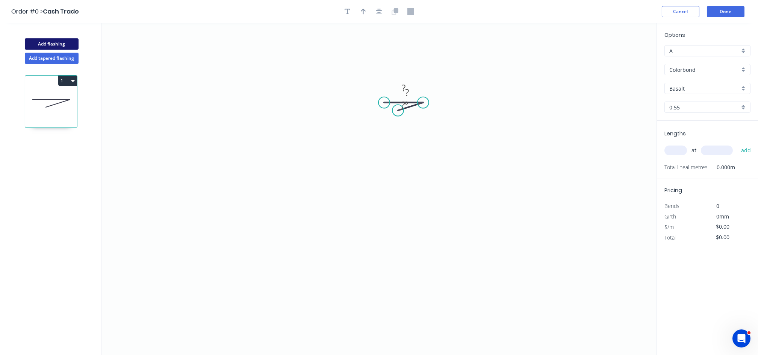
click at [56, 43] on button "Add flashing" at bounding box center [52, 43] width 54 height 11
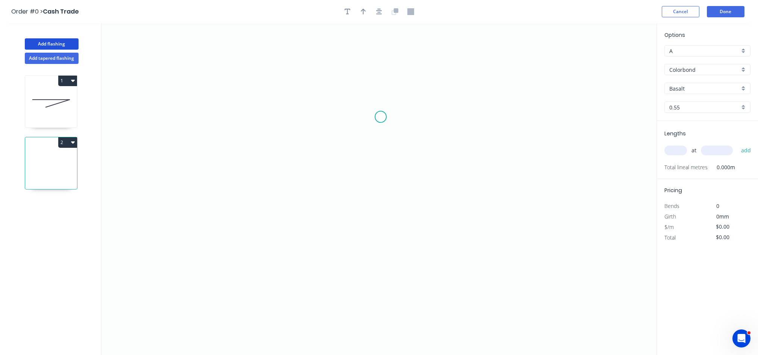
click at [381, 117] on icon "0" at bounding box center [378, 188] width 555 height 331
drag, startPoint x: 381, startPoint y: 117, endPoint x: 420, endPoint y: 116, distance: 39.5
click at [402, 116] on icon "0" at bounding box center [378, 188] width 555 height 331
click at [415, 115] on icon "0 ?" at bounding box center [378, 188] width 555 height 331
click at [732, 9] on button "Done" at bounding box center [726, 11] width 38 height 11
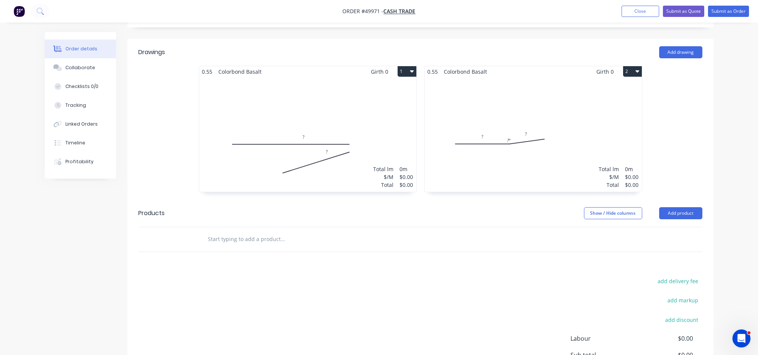
click at [324, 104] on div "Total lm $/M Total 0m $0.00 $0.00" at bounding box center [307, 134] width 217 height 115
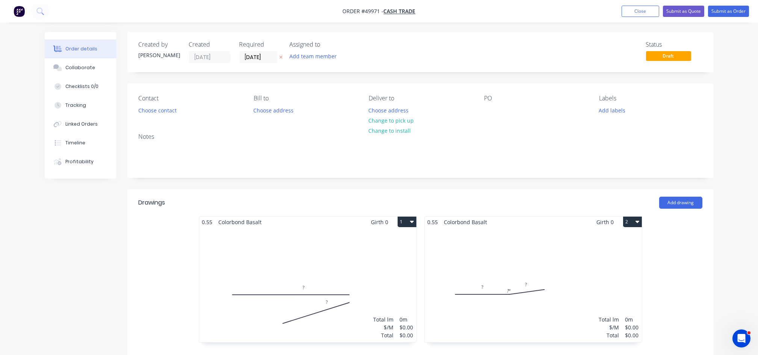
click at [410, 222] on button "1" at bounding box center [407, 221] width 19 height 11
click at [375, 272] on div "Delete" at bounding box center [381, 270] width 58 height 11
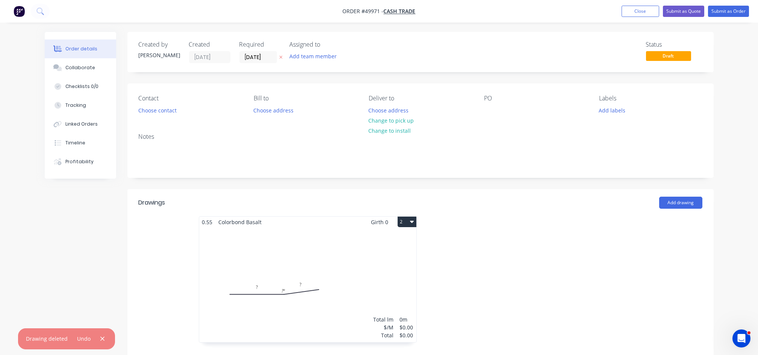
click at [407, 222] on button "2" at bounding box center [407, 221] width 19 height 11
click at [368, 271] on div "Delete" at bounding box center [381, 270] width 58 height 11
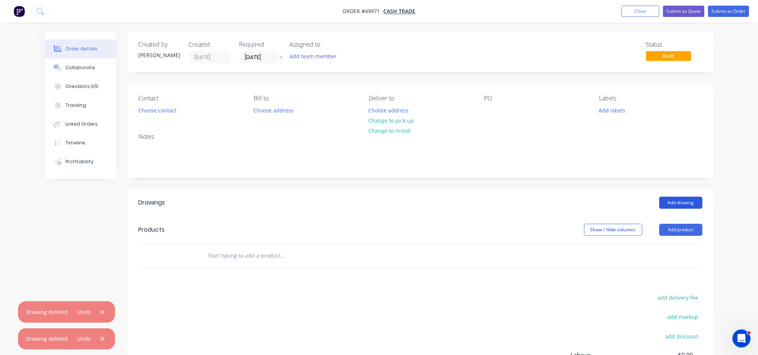
click at [677, 201] on button "Add drawing" at bounding box center [680, 203] width 43 height 12
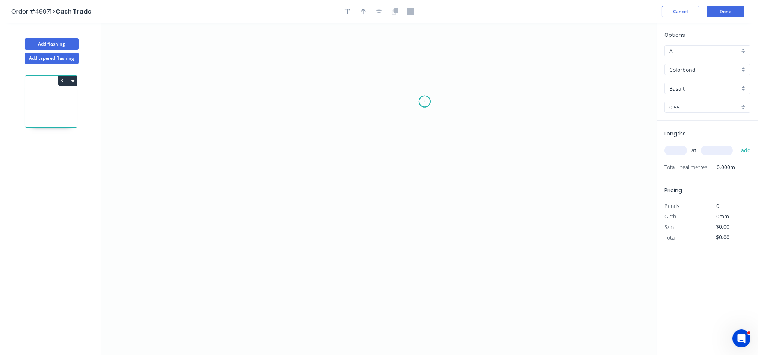
click at [425, 101] on icon "0" at bounding box center [378, 188] width 555 height 331
click at [445, 103] on icon "0" at bounding box center [378, 188] width 555 height 331
click at [445, 85] on icon at bounding box center [445, 93] width 0 height 17
click at [367, 85] on icon "0 ? ?" at bounding box center [378, 188] width 555 height 331
click at [371, 275] on icon "0 ? ? ?" at bounding box center [378, 188] width 555 height 331
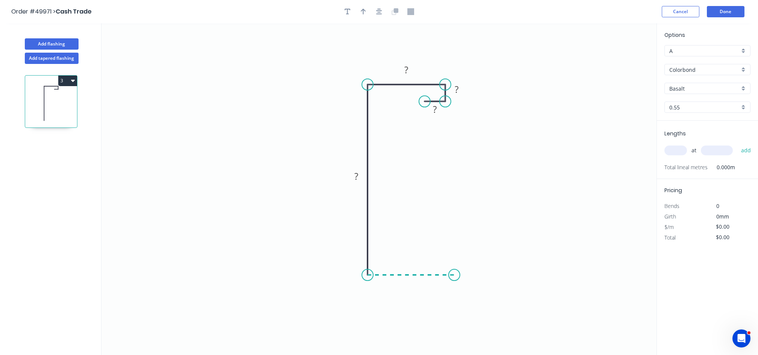
drag, startPoint x: 454, startPoint y: 277, endPoint x: 452, endPoint y: 262, distance: 14.8
click at [454, 275] on icon "0 ? ? ? ?" at bounding box center [378, 188] width 555 height 331
click at [454, 250] on icon at bounding box center [454, 262] width 0 height 25
click at [429, 252] on icon "0 ? ? ? ? ? ?" at bounding box center [378, 188] width 555 height 331
click at [447, 233] on rect at bounding box center [441, 235] width 15 height 11
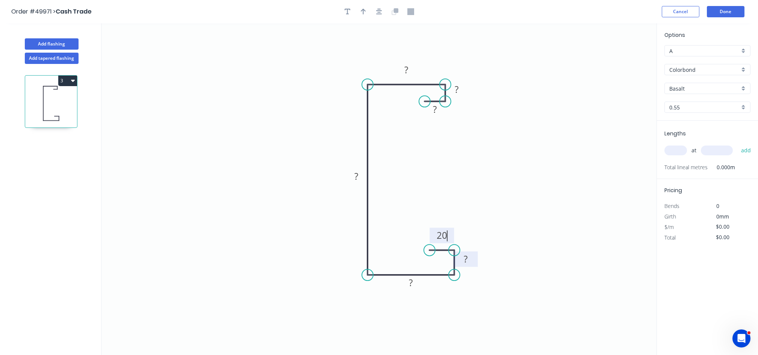
click at [466, 251] on rect at bounding box center [465, 258] width 24 height 15
click at [467, 260] on rect at bounding box center [465, 259] width 15 height 11
click at [407, 287] on rect at bounding box center [410, 283] width 15 height 11
click at [401, 73] on rect at bounding box center [406, 70] width 15 height 11
click at [358, 177] on rect at bounding box center [356, 176] width 15 height 11
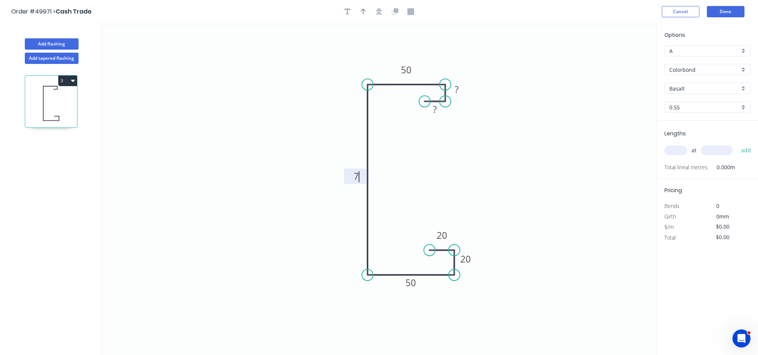
click at [357, 176] on tspan "7" at bounding box center [356, 176] width 5 height 12
click at [356, 175] on tspan "7" at bounding box center [356, 176] width 5 height 12
click at [351, 180] on rect at bounding box center [356, 176] width 15 height 11
click at [353, 178] on g "7" at bounding box center [356, 176] width 15 height 12
click at [434, 107] on tspan "?" at bounding box center [435, 109] width 4 height 12
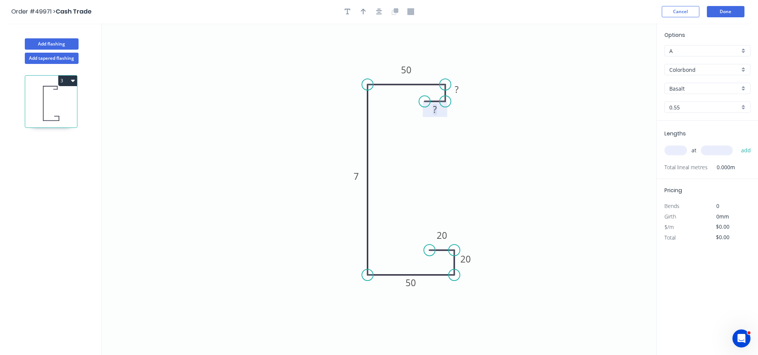
click at [436, 110] on tspan "?" at bounding box center [435, 109] width 4 height 12
click at [431, 107] on rect at bounding box center [434, 109] width 15 height 11
click at [435, 109] on div "Hide measurement" at bounding box center [469, 116] width 76 height 15
click at [435, 109] on icon "0 ? 50 7 50 20 20" at bounding box center [378, 188] width 555 height 331
click at [456, 93] on tspan "?" at bounding box center [457, 89] width 4 height 12
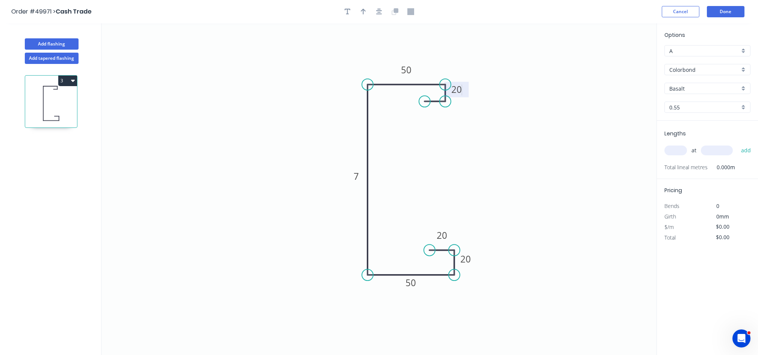
click at [432, 107] on icon "0 20 50 7 50 20 20" at bounding box center [378, 188] width 555 height 331
click at [438, 115] on icon "0 20 50 7 50 20 20" at bounding box center [378, 188] width 555 height 331
drag, startPoint x: 457, startPoint y: 95, endPoint x: 437, endPoint y: 119, distance: 31.2
click at [437, 119] on rect at bounding box center [436, 113] width 24 height 15
click at [439, 119] on tspan "20" at bounding box center [436, 113] width 11 height 12
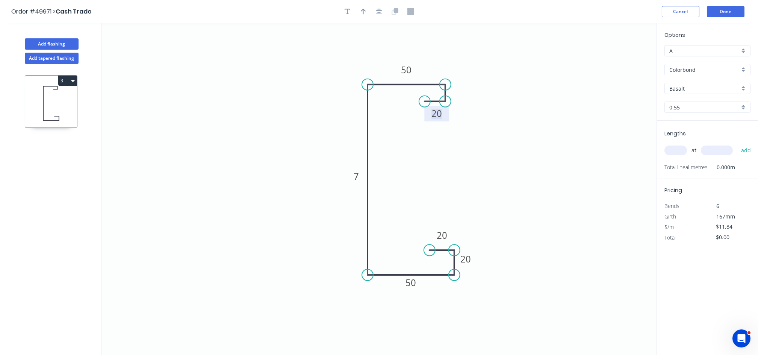
click at [438, 120] on rect at bounding box center [436, 113] width 24 height 15
click at [459, 93] on icon "0 20 50 7 50 20 20" at bounding box center [378, 188] width 555 height 331
click at [363, 176] on rect at bounding box center [356, 176] width 15 height 11
click at [452, 88] on icon "0 20 50 760 50 20 20" at bounding box center [378, 188] width 555 height 331
click at [450, 85] on circle at bounding box center [445, 84] width 11 height 11
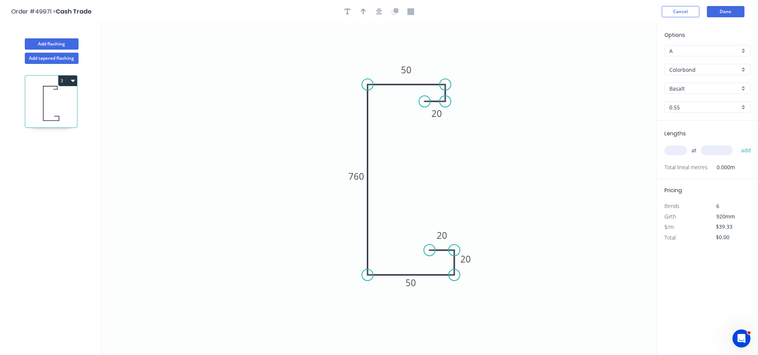
click at [452, 94] on icon "0 20 50 760 50 20 20" at bounding box center [378, 188] width 555 height 331
drag, startPoint x: 443, startPoint y: 100, endPoint x: 445, endPoint y: 106, distance: 5.9
click at [445, 106] on circle at bounding box center [445, 105] width 11 height 11
drag, startPoint x: 425, startPoint y: 101, endPoint x: 425, endPoint y: 107, distance: 5.3
click at [425, 107] on circle at bounding box center [424, 105] width 11 height 11
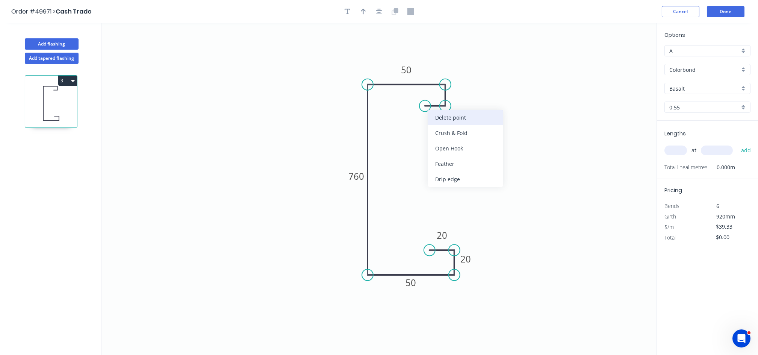
click at [455, 116] on div "Delete point" at bounding box center [466, 117] width 76 height 15
click at [463, 115] on div "Delete point" at bounding box center [483, 113] width 76 height 15
click at [445, 86] on circle at bounding box center [445, 84] width 11 height 11
click at [445, 106] on icon "0 20 20 50 760 50" at bounding box center [378, 188] width 555 height 331
click at [422, 106] on icon at bounding box center [433, 106] width 23 height 0
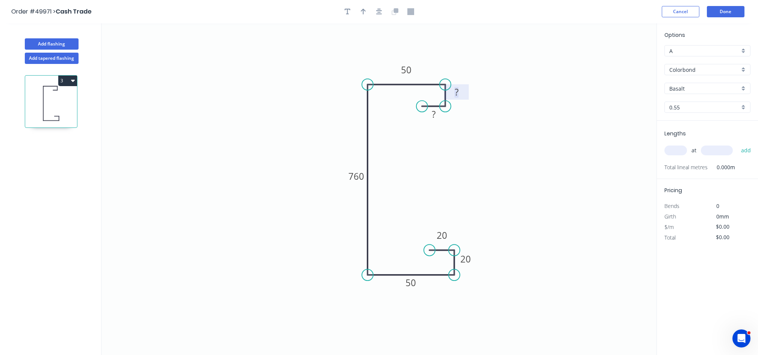
click at [453, 92] on rect at bounding box center [456, 92] width 15 height 11
click at [429, 110] on rect at bounding box center [433, 114] width 15 height 11
click at [362, 16] on button "button" at bounding box center [363, 11] width 11 height 11
type input "$39.33"
click at [363, 11] on icon "button" at bounding box center [363, 11] width 6 height 7
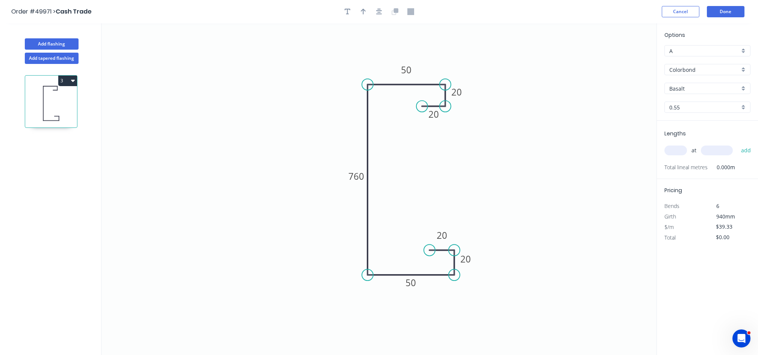
drag, startPoint x: 362, startPoint y: 12, endPoint x: 331, endPoint y: 143, distance: 133.9
click at [331, 143] on div "Order #49971 > Cash Trade Cancel Done Add flashing Add tapered flashing 3 0 20 …" at bounding box center [379, 184] width 758 height 369
click at [331, 143] on icon "0 20 20 50 760 50 20 20" at bounding box center [378, 188] width 555 height 331
click at [365, 14] on icon "button" at bounding box center [363, 11] width 5 height 7
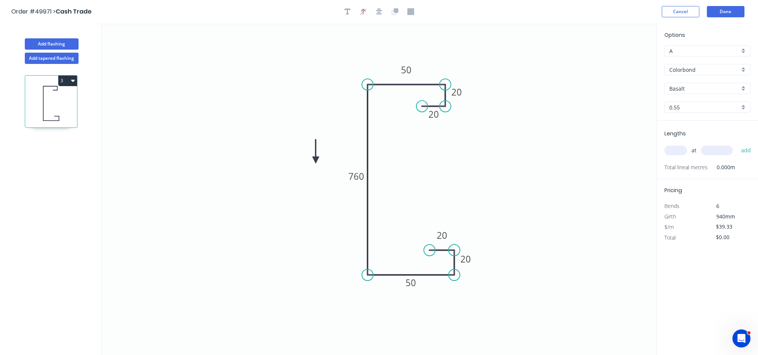
drag, startPoint x: 621, startPoint y: 59, endPoint x: 315, endPoint y: 161, distance: 322.4
click at [315, 161] on icon at bounding box center [315, 151] width 7 height 24
click at [315, 161] on icon at bounding box center [315, 152] width 7 height 24
click at [315, 161] on icon at bounding box center [324, 160] width 24 height 7
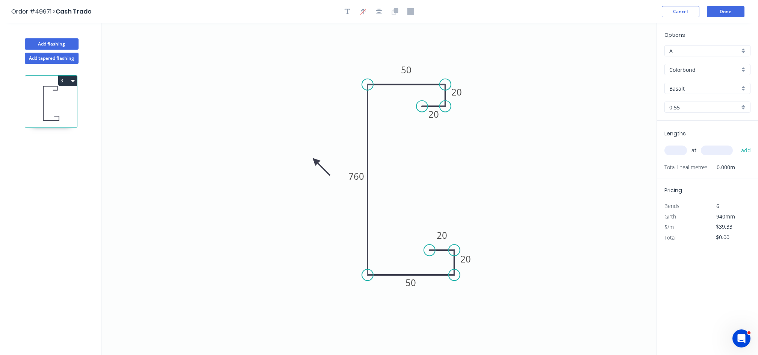
click at [315, 161] on icon at bounding box center [321, 167] width 22 height 22
click at [315, 161] on icon at bounding box center [309, 167] width 22 height 22
drag, startPoint x: 315, startPoint y: 161, endPoint x: 330, endPoint y: 167, distance: 15.4
click at [330, 167] on icon at bounding box center [321, 166] width 24 height 7
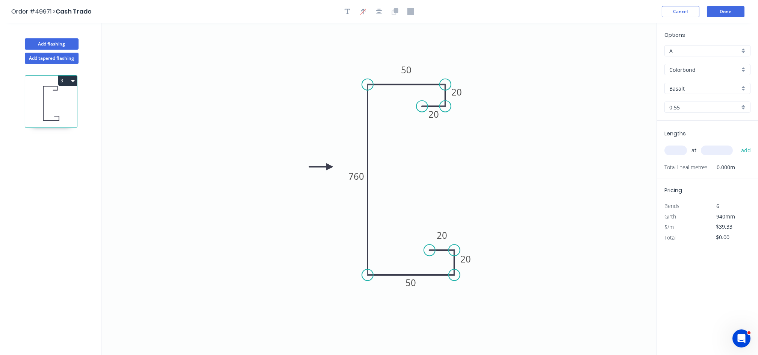
click at [676, 86] on input "Basalt" at bounding box center [704, 89] width 70 height 8
click at [693, 116] on div "Surfmist" at bounding box center [707, 114] width 85 height 13
type input "Surfmist"
click at [682, 150] on input "text" at bounding box center [675, 150] width 23 height 10
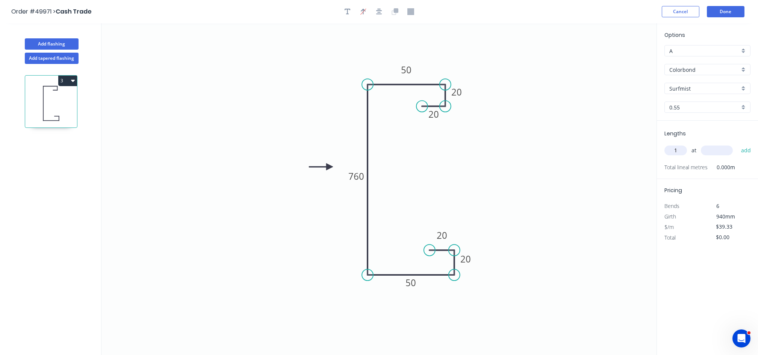
type input "1"
click at [716, 151] on input "text" at bounding box center [717, 150] width 32 height 10
type input "2060"
click at [747, 152] on button "add" at bounding box center [746, 150] width 18 height 13
type input "$81.02"
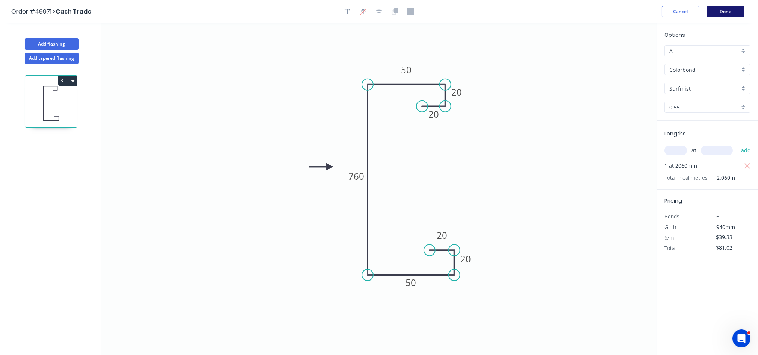
click at [735, 12] on button "Done" at bounding box center [726, 11] width 38 height 11
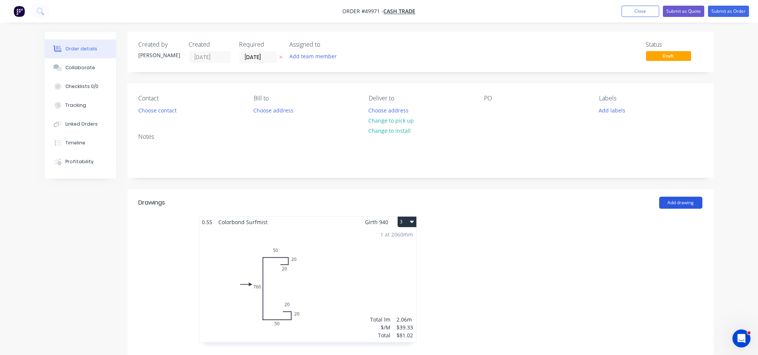
click at [695, 204] on button "Add drawing" at bounding box center [680, 203] width 43 height 12
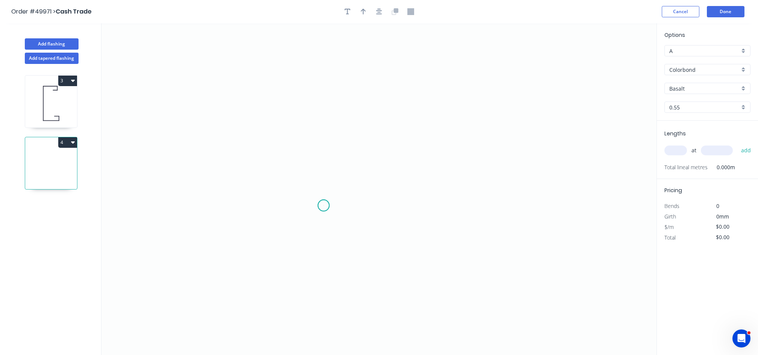
click at [324, 206] on icon "0" at bounding box center [378, 188] width 555 height 331
click at [304, 207] on icon "0" at bounding box center [378, 188] width 555 height 331
click at [302, 182] on icon "0 ?" at bounding box center [378, 188] width 555 height 331
click at [384, 181] on icon "0 ? ?" at bounding box center [378, 188] width 555 height 331
click at [385, 202] on icon "0 ? ? ?" at bounding box center [378, 188] width 555 height 331
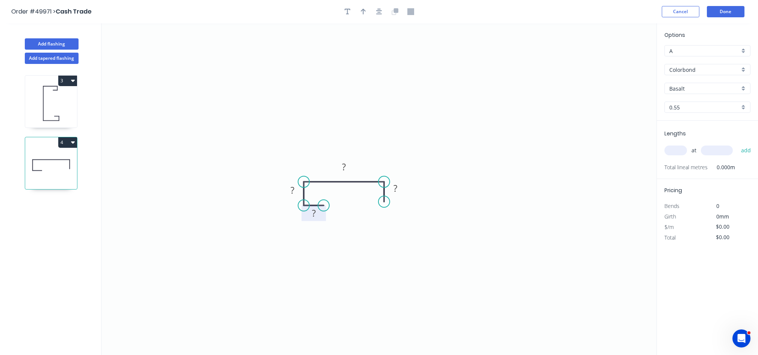
click at [317, 212] on rect at bounding box center [313, 213] width 15 height 11
click at [289, 194] on rect at bounding box center [292, 190] width 15 height 11
click at [348, 169] on rect at bounding box center [343, 167] width 15 height 11
click at [392, 188] on rect at bounding box center [395, 188] width 15 height 11
click at [361, 11] on icon "button" at bounding box center [363, 11] width 5 height 7
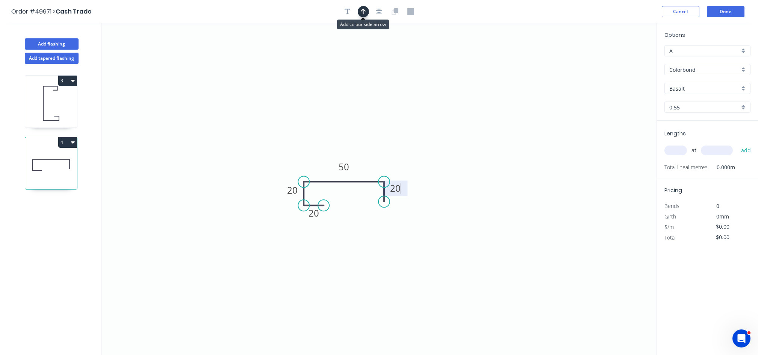
type input "$9.31"
drag, startPoint x: 618, startPoint y: 61, endPoint x: 350, endPoint y: 149, distance: 282.8
click at [350, 149] on icon at bounding box center [349, 141] width 7 height 24
click at [673, 86] on input "Basalt" at bounding box center [704, 89] width 70 height 8
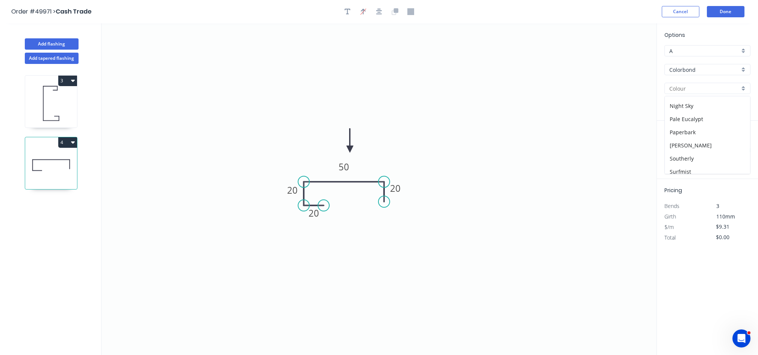
scroll to position [185, 0]
click at [705, 143] on div "Surfmist" at bounding box center [707, 141] width 85 height 13
type input "Surfmist"
click at [680, 151] on input "text" at bounding box center [675, 150] width 23 height 10
type input "1"
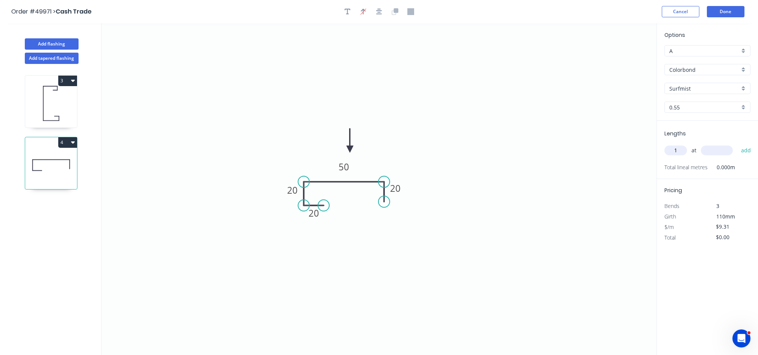
click at [723, 151] on input "text" at bounding box center [717, 150] width 32 height 10
type input "760"
click at [737, 144] on button "add" at bounding box center [746, 150] width 18 height 13
type input "$7.08"
click at [728, 14] on button "Done" at bounding box center [726, 11] width 38 height 11
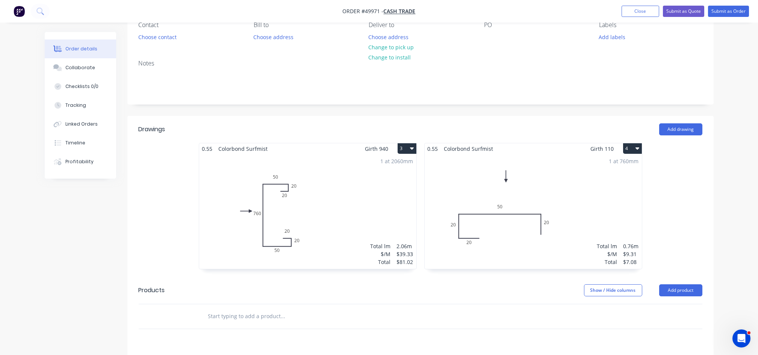
scroll to position [100, 0]
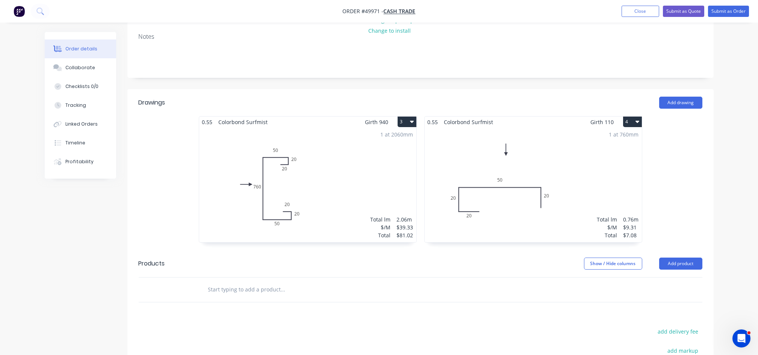
click at [478, 187] on div "1 at 760mm Total lm $/M Total 0.76m $9.31 $7.08" at bounding box center [533, 184] width 217 height 115
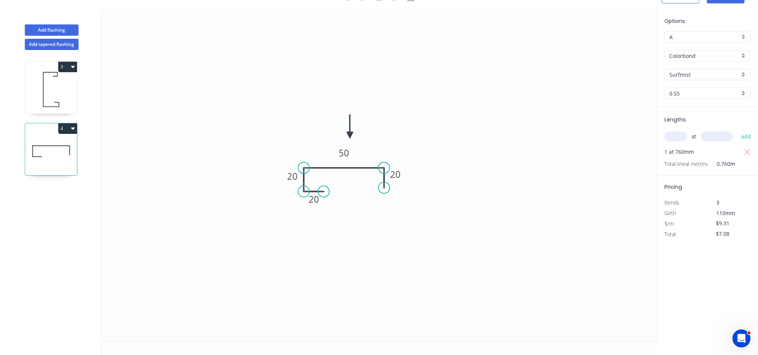
scroll to position [14, 0]
click at [676, 137] on input "text" at bounding box center [675, 137] width 23 height 10
type input "2"
click at [713, 136] on input "text" at bounding box center [717, 137] width 32 height 10
type input "760"
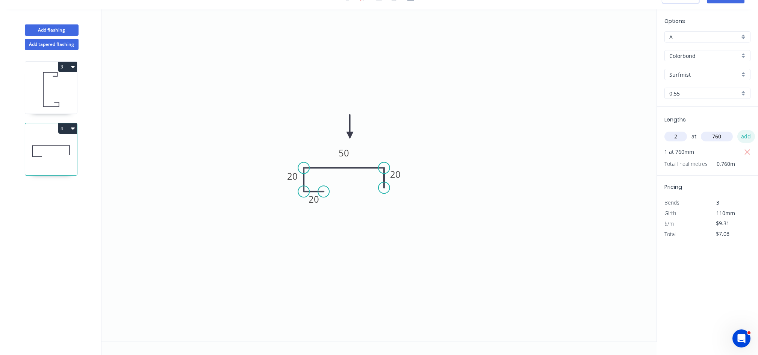
click at [741, 134] on button "add" at bounding box center [746, 136] width 18 height 13
click at [745, 153] on icon "button" at bounding box center [747, 152] width 7 height 9
type input "$14.15"
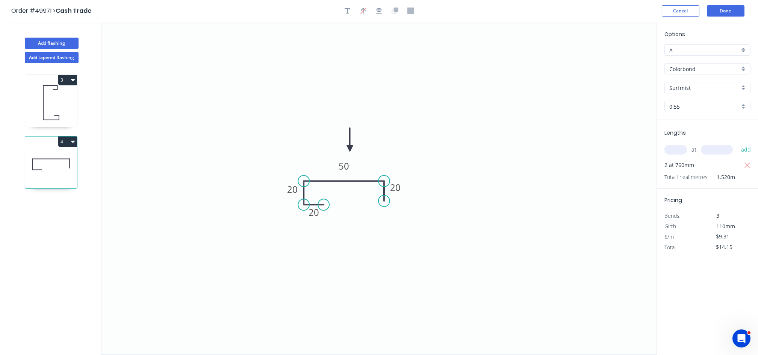
scroll to position [0, 0]
click at [726, 9] on button "Done" at bounding box center [726, 11] width 38 height 11
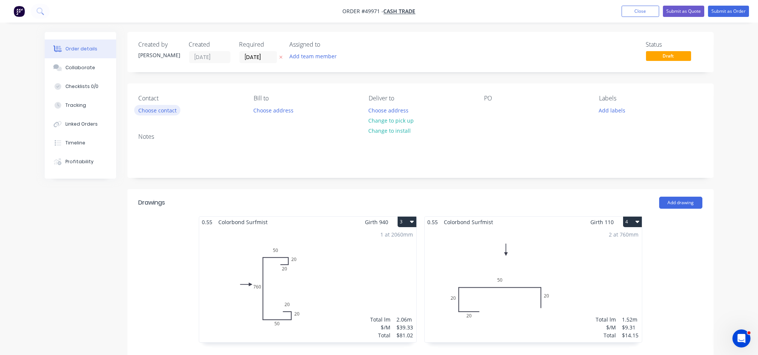
click at [175, 109] on button "Choose contact" at bounding box center [157, 110] width 46 height 10
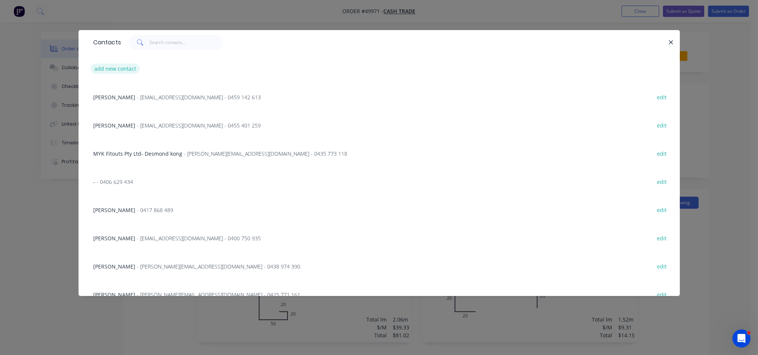
click at [129, 68] on button "add new contact" at bounding box center [116, 69] width 50 height 10
select select "AU"
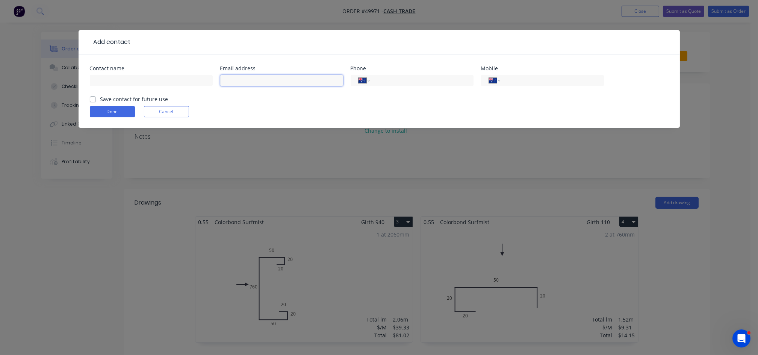
click at [233, 80] on input "text" at bounding box center [281, 80] width 123 height 11
paste input "bradley herbert <bradherbert86@gmail.com>"
drag, startPoint x: 266, startPoint y: 81, endPoint x: 201, endPoint y: 86, distance: 64.4
click at [201, 86] on div "Contact name Email address bradley herbert <bradherbert86@gmail.com> Phone Inte…" at bounding box center [379, 80] width 579 height 29
type input "bradley herbert <bradherbert86@gmail.com>"
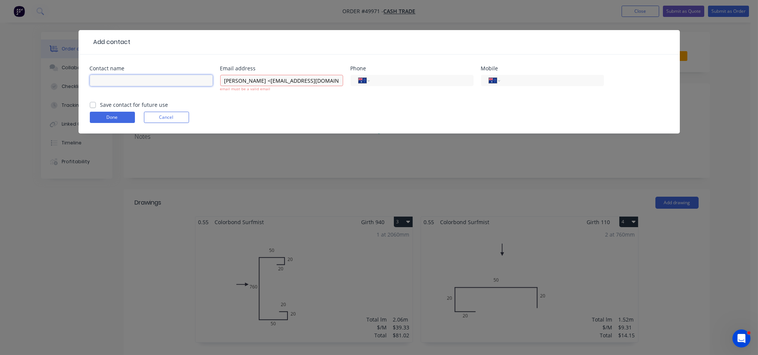
click at [135, 80] on input "text" at bounding box center [151, 80] width 123 height 11
paste input "bradley herbert <"
type input "bradley herbert"
click at [256, 83] on input "bradley herbert <bradherbert86@gmail.com>" at bounding box center [281, 80] width 123 height 11
click at [266, 83] on input "bradley herbert <bradherbert86@gmail.com>" at bounding box center [281, 80] width 123 height 11
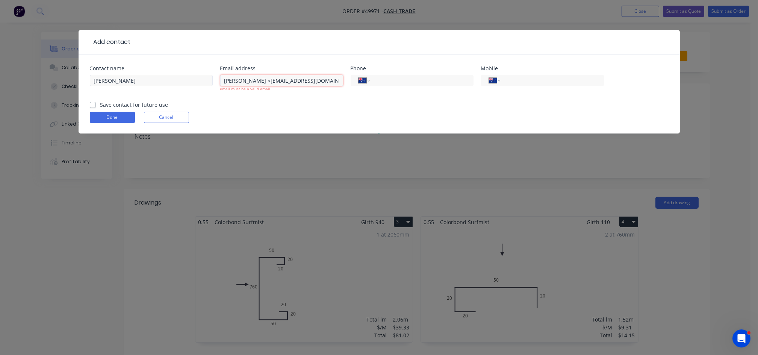
drag, startPoint x: 266, startPoint y: 81, endPoint x: 198, endPoint y: 83, distance: 68.8
click at [198, 83] on div "Contact name bradley herbert Email address bradley herbert <bradherbert86@gmail…" at bounding box center [379, 83] width 579 height 35
click at [326, 80] on input "bradherbert86@gmail.com>" at bounding box center [281, 80] width 123 height 11
type input "bradherbert86@gmail.com"
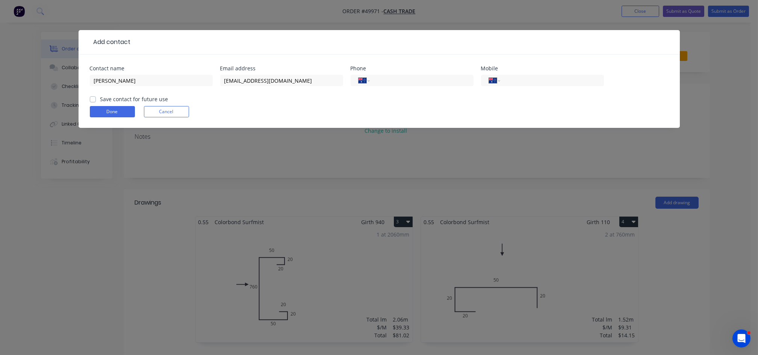
click at [294, 119] on form "Contact name bradley herbert Email address bradherbert86@gmail.com Phone Intern…" at bounding box center [379, 97] width 579 height 62
click at [117, 110] on button "Done" at bounding box center [112, 111] width 45 height 11
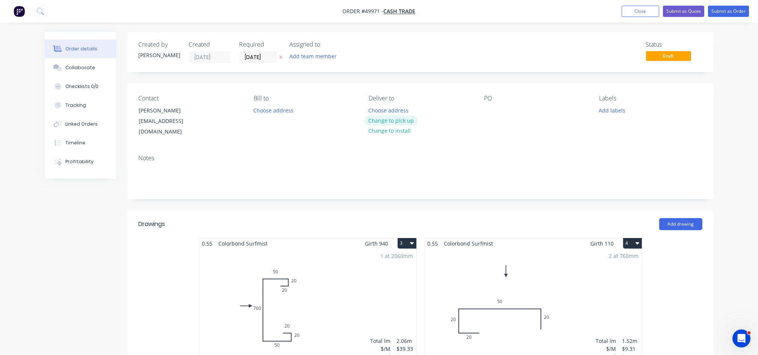
click at [392, 121] on button "Change to pick up" at bounding box center [390, 120] width 53 height 10
click at [688, 12] on button "Submit as Quote" at bounding box center [683, 11] width 41 height 11
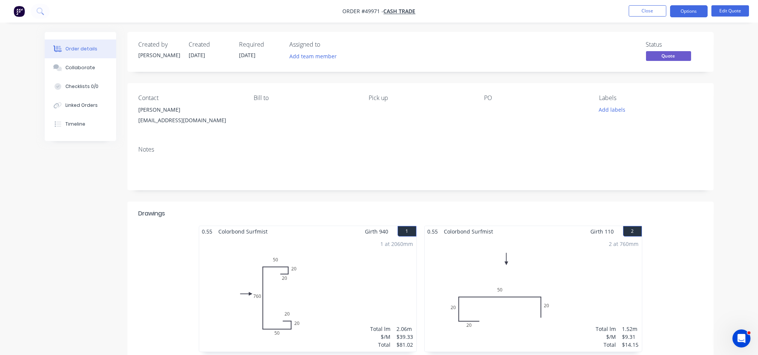
click at [688, 12] on button "Options" at bounding box center [689, 11] width 38 height 12
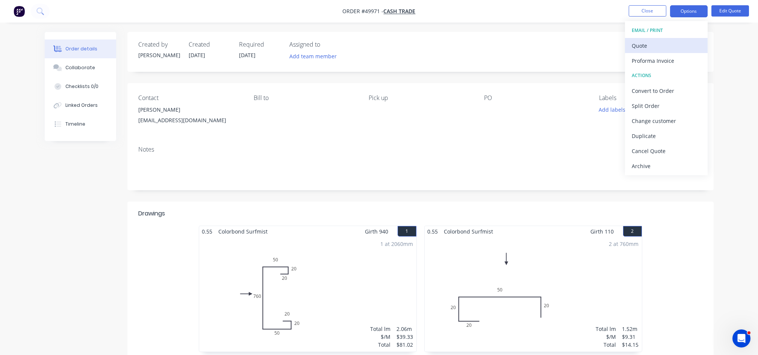
click at [652, 43] on div "Quote" at bounding box center [666, 45] width 69 height 11
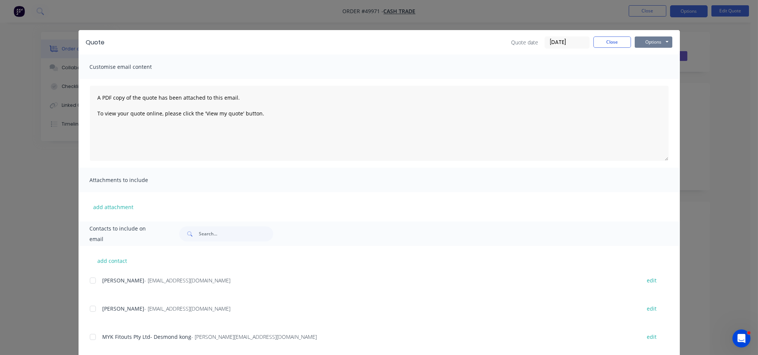
click at [656, 39] on button "Options" at bounding box center [654, 41] width 38 height 11
click at [650, 70] on button "Print" at bounding box center [659, 68] width 48 height 12
click at [613, 42] on button "Close" at bounding box center [612, 41] width 38 height 11
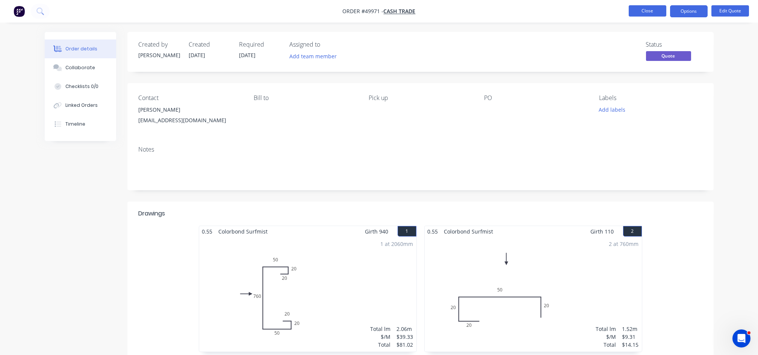
click at [652, 9] on button "Close" at bounding box center [648, 10] width 38 height 11
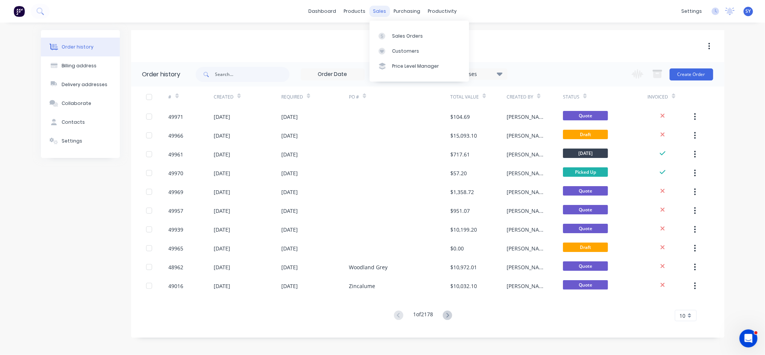
click at [382, 12] on div "sales" at bounding box center [379, 11] width 21 height 11
click at [403, 37] on div "Sales Orders" at bounding box center [407, 36] width 31 height 7
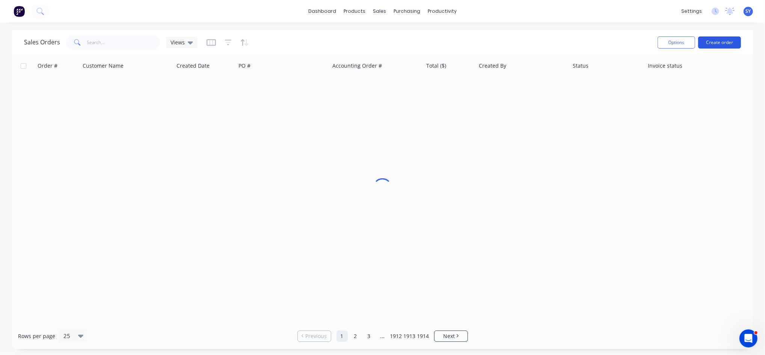
click at [712, 40] on button "Create order" at bounding box center [720, 42] width 43 height 12
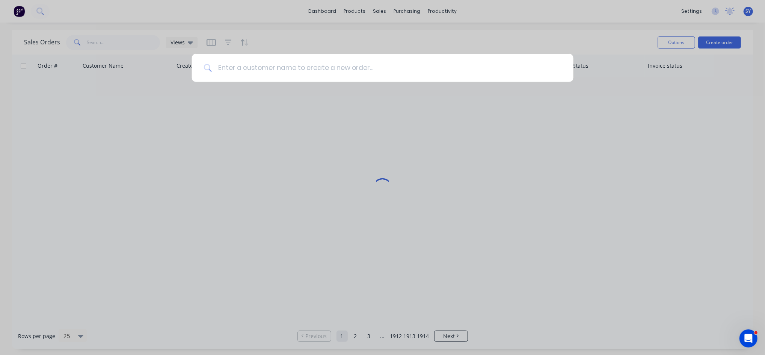
click at [245, 73] on input at bounding box center [387, 68] width 350 height 28
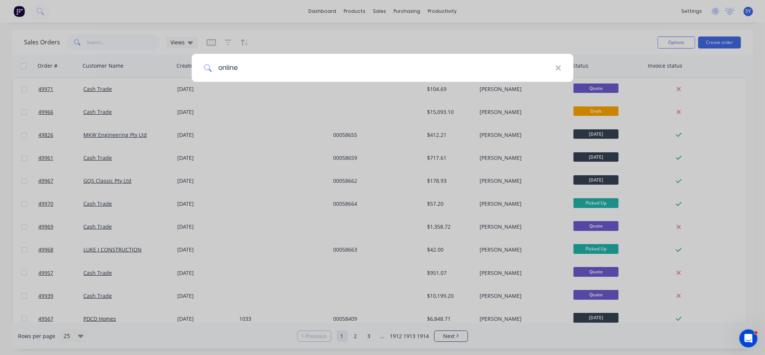
type input "online"
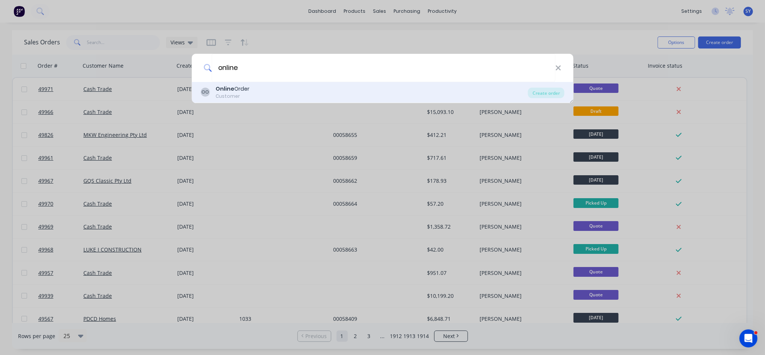
click at [228, 88] on b "Online" at bounding box center [225, 89] width 19 height 8
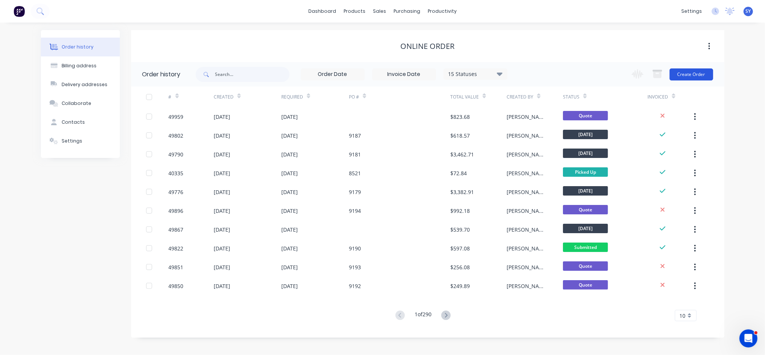
click at [696, 74] on button "Create Order" at bounding box center [692, 74] width 44 height 12
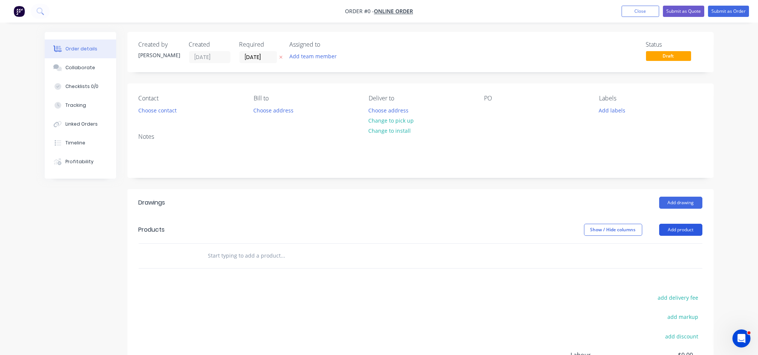
click at [682, 233] on button "Add product" at bounding box center [680, 230] width 43 height 12
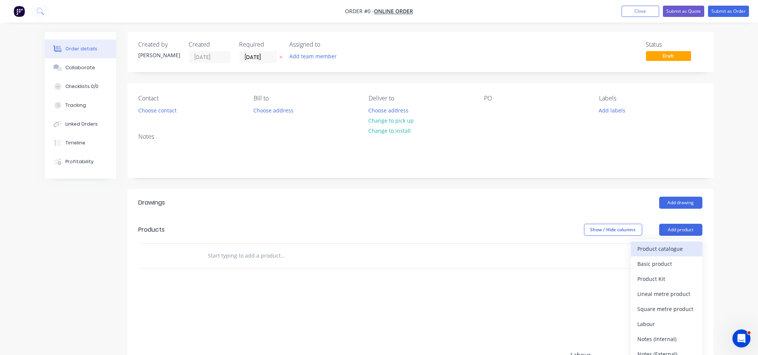
click at [664, 251] on div "Product catalogue" at bounding box center [667, 248] width 58 height 11
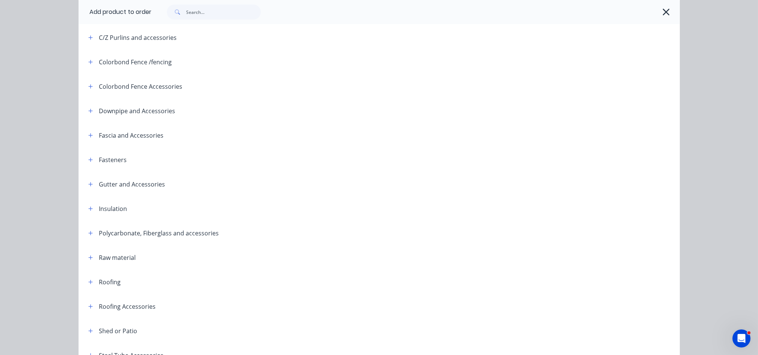
scroll to position [150, 0]
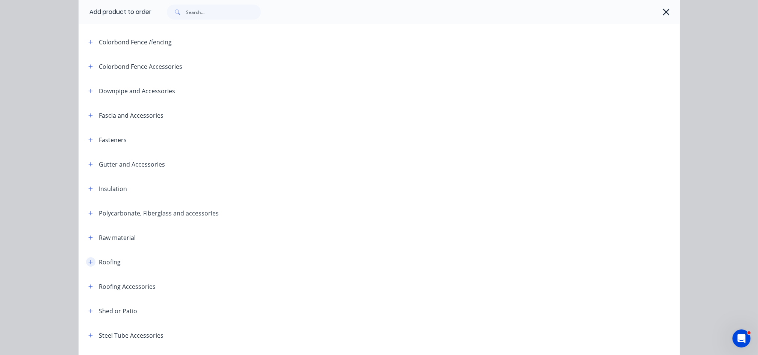
click at [88, 262] on icon "button" at bounding box center [90, 261] width 5 height 5
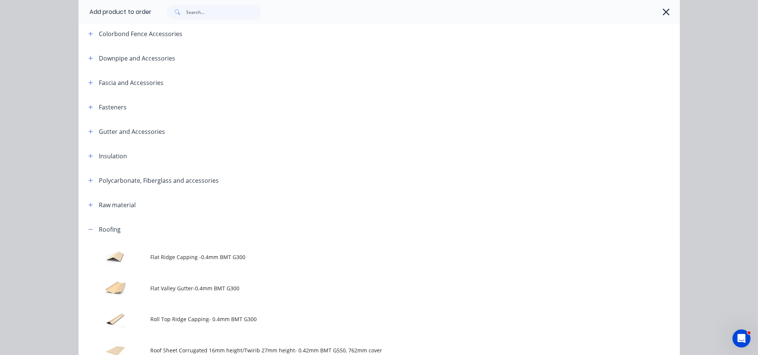
scroll to position [401, 0]
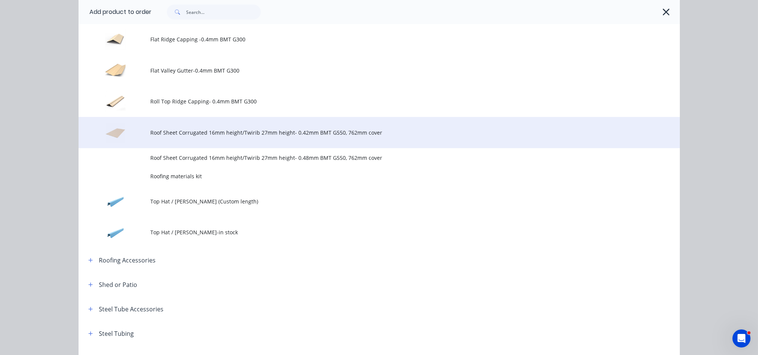
click at [225, 136] on td "Roof Sheet Corrugated 16mm height/Twirib 27mm height- 0.42mm BMT G550, 762mm co…" at bounding box center [415, 132] width 529 height 31
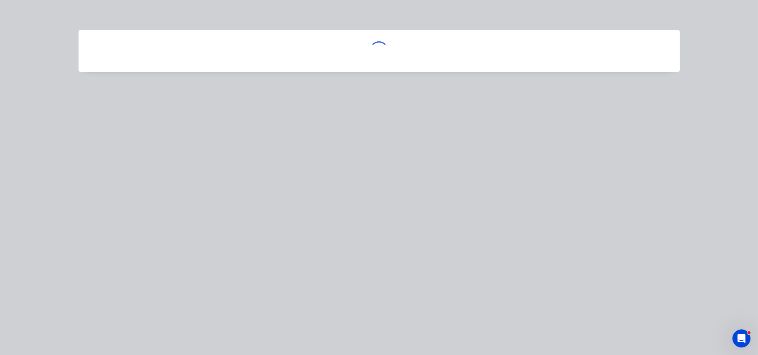
scroll to position [0, 0]
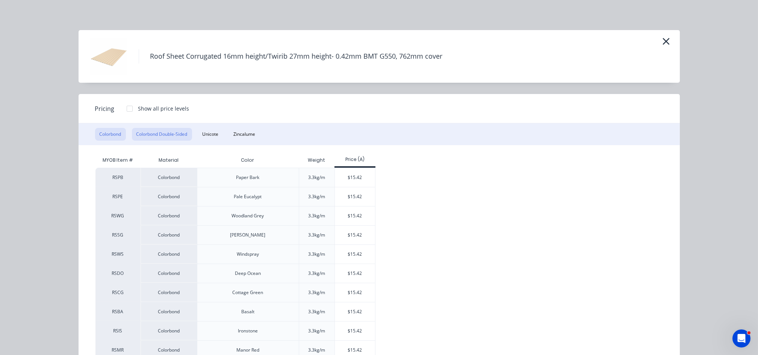
click at [164, 136] on button "Colorbond Double-Sided" at bounding box center [162, 134] width 60 height 13
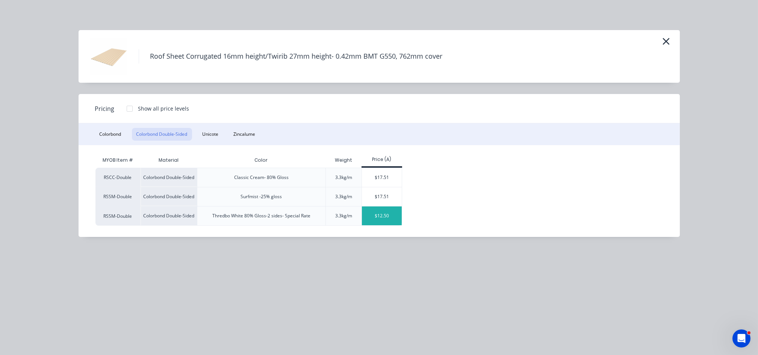
click at [382, 215] on div "$12.50" at bounding box center [382, 215] width 40 height 19
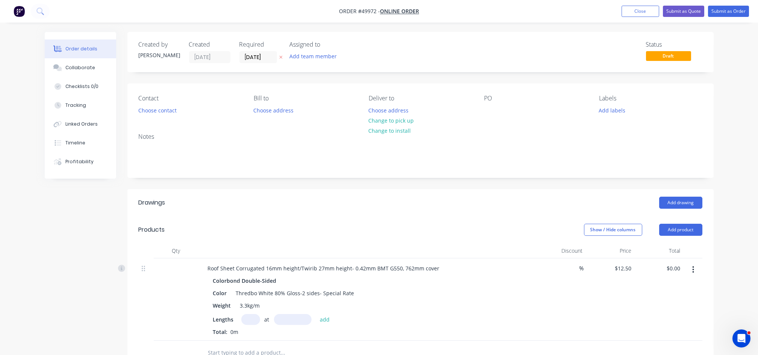
click at [248, 319] on input "text" at bounding box center [250, 319] width 19 height 11
type input "23"
click at [296, 323] on input "text" at bounding box center [293, 319] width 38 height 11
type input "2600mm"
click at [326, 319] on button "add" at bounding box center [325, 319] width 18 height 10
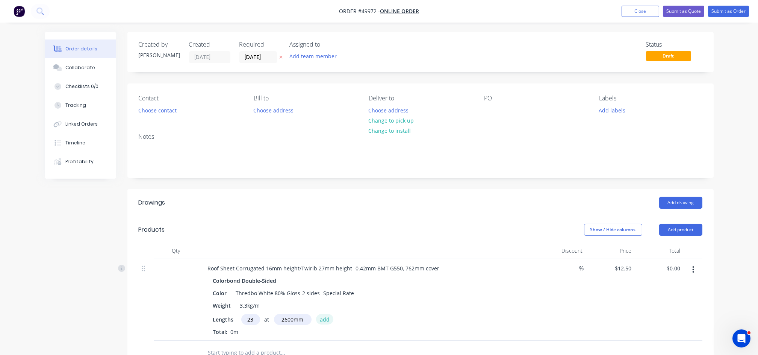
type input "$747.50"
click at [245, 317] on input "text" at bounding box center [250, 319] width 19 height 11
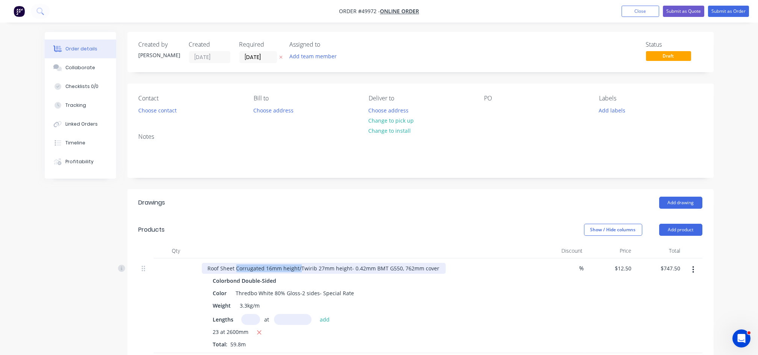
drag, startPoint x: 300, startPoint y: 268, endPoint x: 236, endPoint y: 266, distance: 63.9
click at [236, 266] on div "Roof Sheet Corrugated 16mm height/Twirib 27mm height- 0.42mm BMT G550, 762mm co…" at bounding box center [324, 268] width 244 height 11
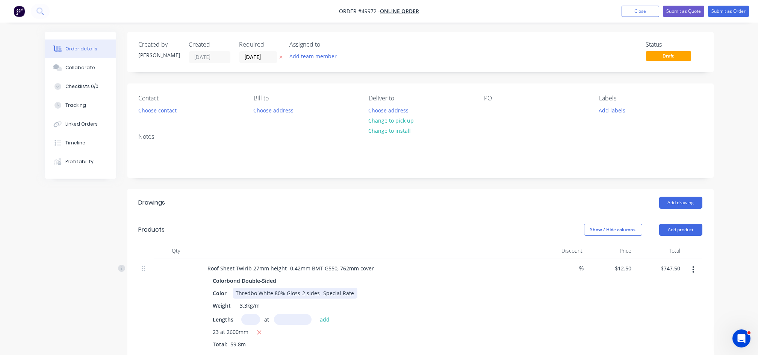
click at [345, 293] on div "Thredbo White 80% Gloss-2 sides- Special Rate" at bounding box center [295, 292] width 124 height 11
click at [165, 109] on button "Choose contact" at bounding box center [157, 110] width 46 height 10
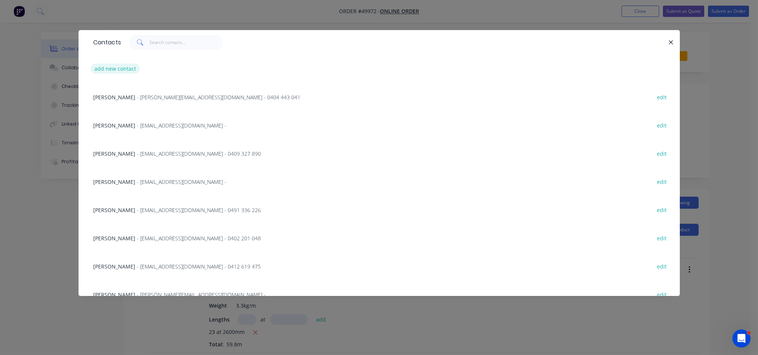
click at [127, 71] on button "add new contact" at bounding box center [116, 69] width 50 height 10
select select "AU"
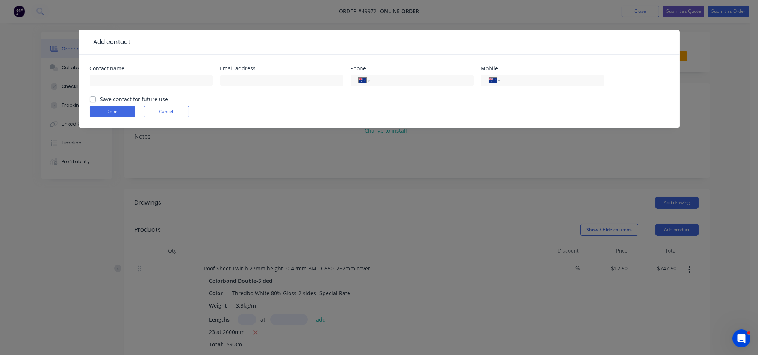
click at [122, 73] on div at bounding box center [151, 84] width 123 height 22
click at [119, 81] on input "text" at bounding box center [151, 80] width 123 height 11
type input "Liam"
click at [79, 91] on div "Contact name Liam Email address Phone International Afghanistan Åland Islands A…" at bounding box center [379, 90] width 601 height 73
click at [222, 81] on input "text" at bounding box center [281, 80] width 123 height 11
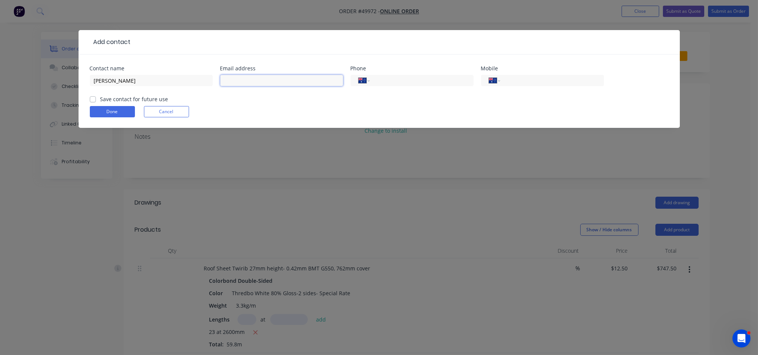
click at [242, 83] on input "text" at bounding box center [281, 80] width 123 height 11
paste input "Liam.cammilleru@gmail.com"
type input "Liam.cammilleru@gmail.com"
click at [110, 112] on button "Done" at bounding box center [112, 111] width 45 height 11
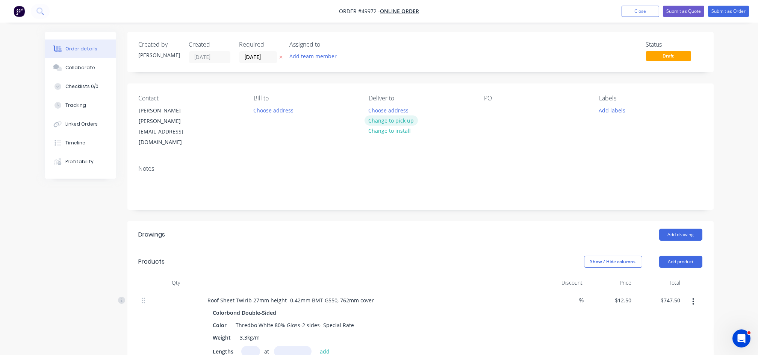
click at [386, 122] on button "Change to pick up" at bounding box center [390, 120] width 53 height 10
click at [686, 10] on button "Submit as Quote" at bounding box center [683, 11] width 41 height 11
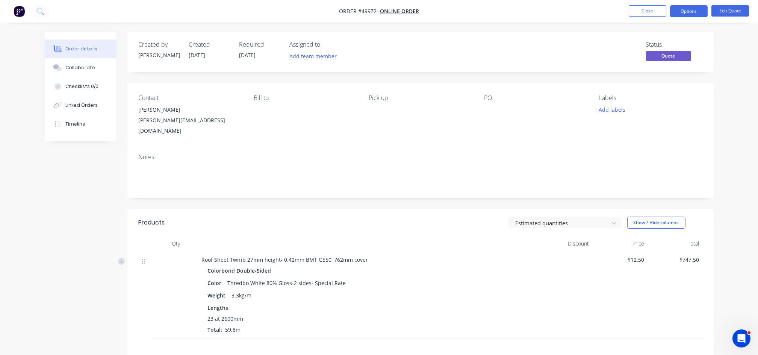
click at [686, 10] on button "Options" at bounding box center [689, 11] width 38 height 12
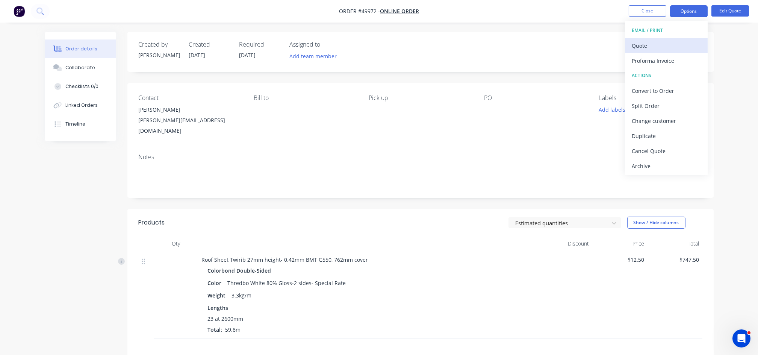
click at [642, 43] on div "Quote" at bounding box center [666, 45] width 69 height 11
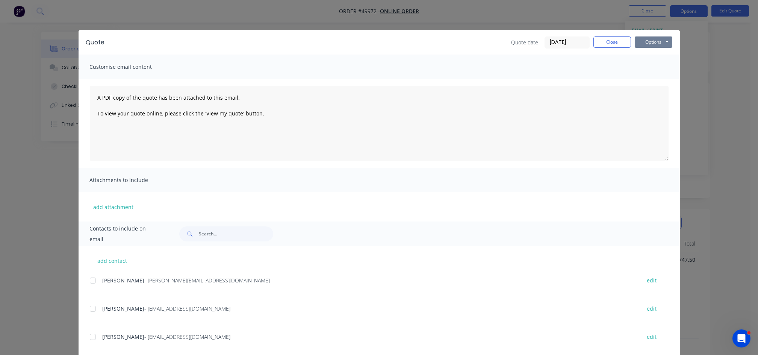
click at [653, 40] on button "Options" at bounding box center [654, 41] width 38 height 11
click at [655, 56] on button "Preview" at bounding box center [659, 55] width 48 height 12
click at [620, 43] on button "Close" at bounding box center [612, 41] width 38 height 11
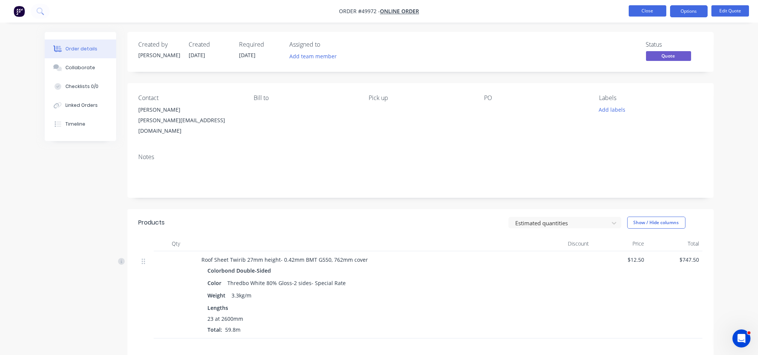
click at [649, 8] on button "Close" at bounding box center [648, 10] width 38 height 11
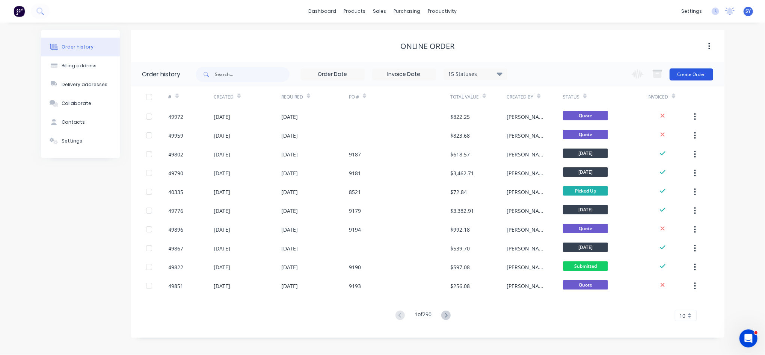
click at [688, 75] on button "Create Order" at bounding box center [692, 74] width 44 height 12
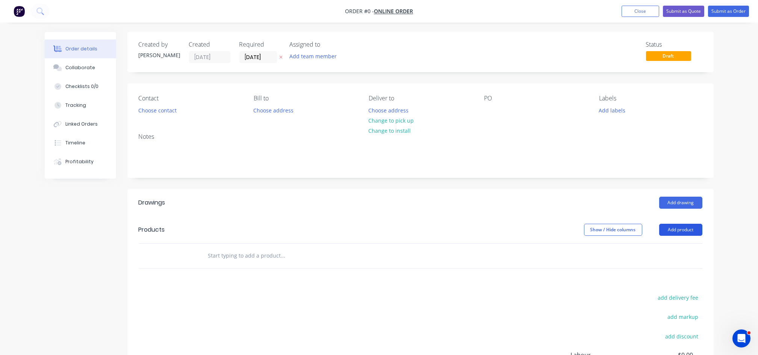
click at [679, 228] on button "Add product" at bounding box center [680, 230] width 43 height 12
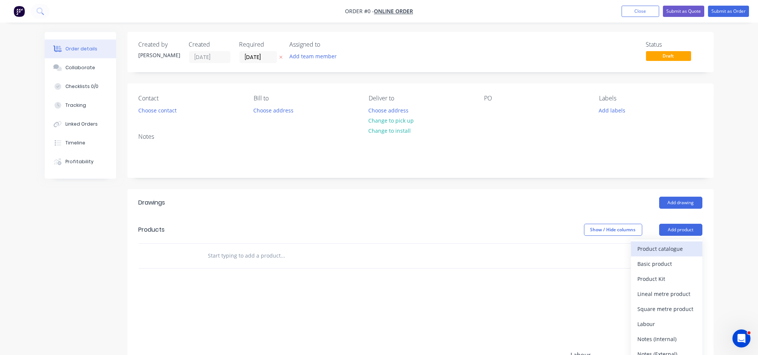
click at [646, 247] on div "Product catalogue" at bounding box center [667, 248] width 58 height 11
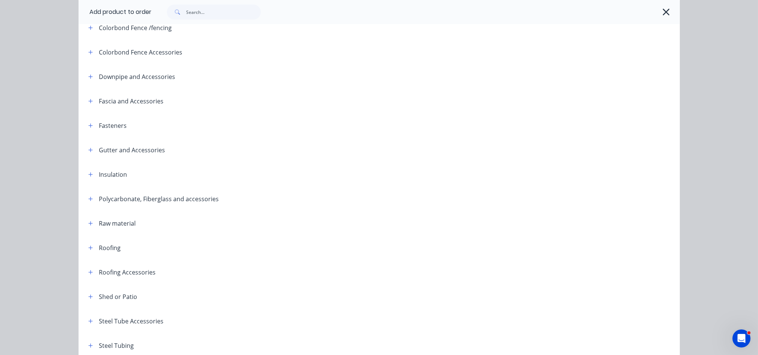
scroll to position [200, 0]
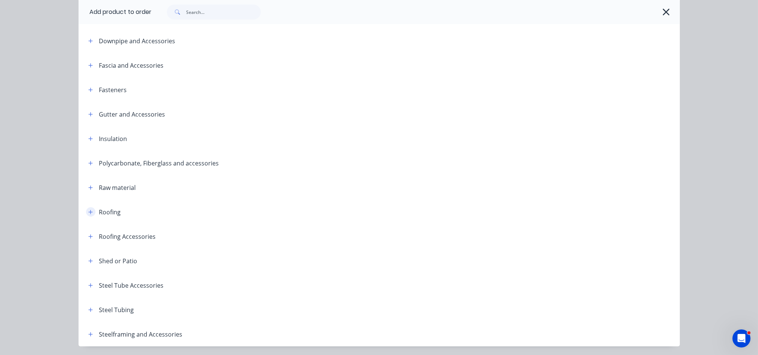
click at [88, 213] on icon "button" at bounding box center [90, 211] width 5 height 5
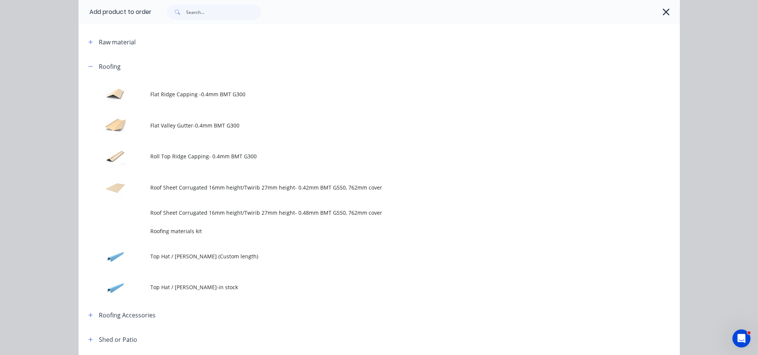
scroll to position [401, 0]
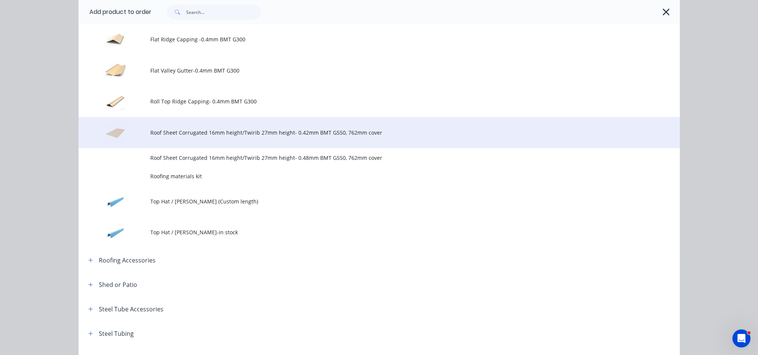
click at [244, 142] on td "Roof Sheet Corrugated 16mm height/Twirib 27mm height- 0.42mm BMT G550, 762mm co…" at bounding box center [415, 132] width 529 height 31
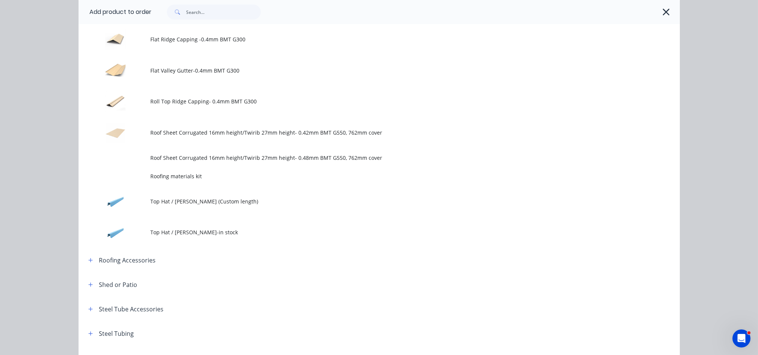
scroll to position [0, 0]
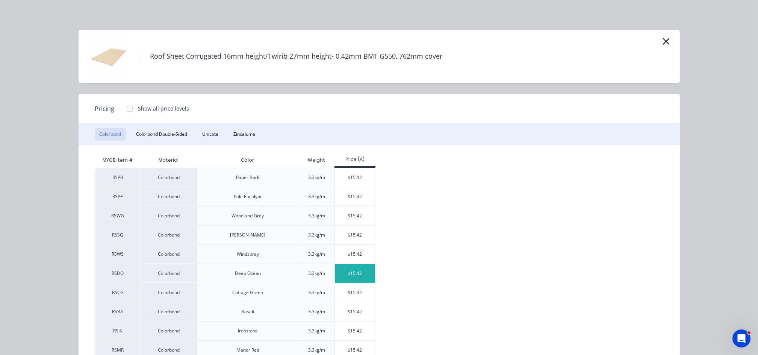
click at [352, 275] on div "$15.42" at bounding box center [355, 273] width 40 height 19
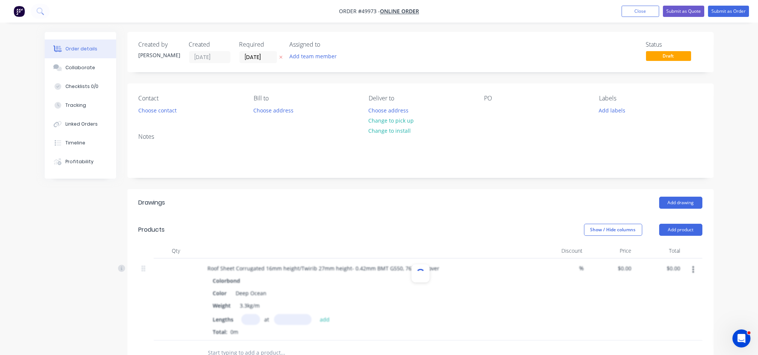
type input "$15.42"
click at [247, 316] on input "text" at bounding box center [250, 319] width 19 height 11
type input "2"
click at [293, 320] on input "text" at bounding box center [293, 319] width 38 height 11
type input "8000"
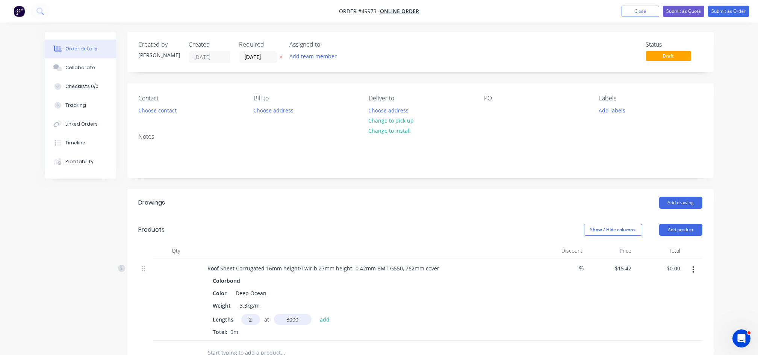
click at [316, 314] on button "add" at bounding box center [325, 319] width 18 height 10
type input "$246.72"
click at [159, 109] on button "Choose contact" at bounding box center [157, 110] width 46 height 10
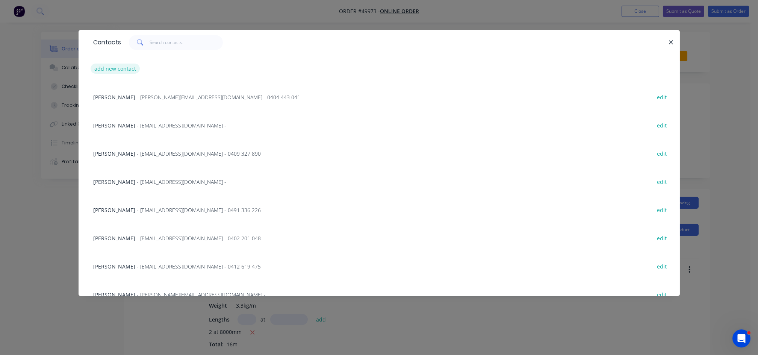
click at [121, 69] on button "add new contact" at bounding box center [116, 69] width 50 height 10
select select "AU"
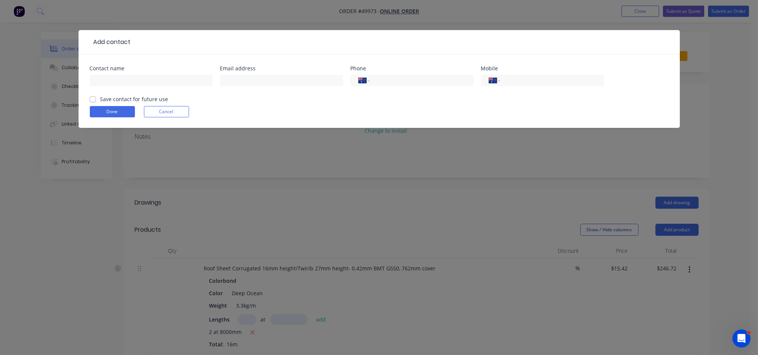
click at [107, 67] on div "Contact name" at bounding box center [151, 68] width 123 height 5
click at [109, 73] on div at bounding box center [151, 84] width 123 height 22
click at [109, 83] on input "text" at bounding box center [151, 80] width 123 height 11
paste input "Daniel Richardson"
type input "Daniel Richardson"
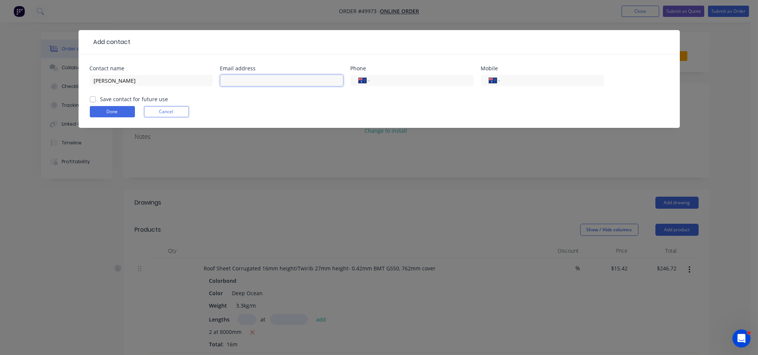
click at [268, 77] on input "text" at bounding box center [281, 80] width 123 height 11
drag, startPoint x: 466, startPoint y: 295, endPoint x: 458, endPoint y: 319, distance: 25.1
click at [466, 295] on div "Add contact Contact name Daniel Richardson Email address Phone International Af…" at bounding box center [379, 177] width 758 height 355
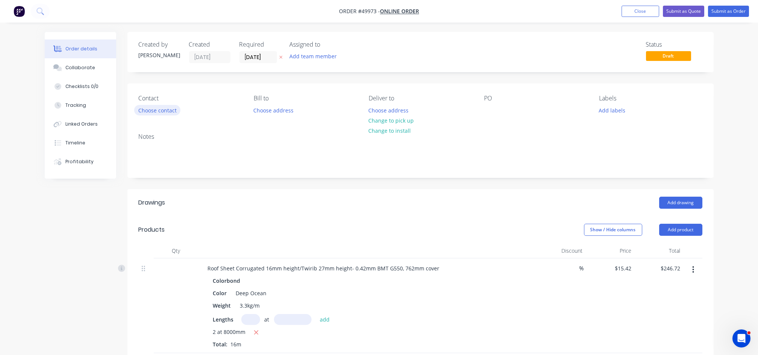
click at [166, 112] on button "Choose contact" at bounding box center [157, 110] width 46 height 10
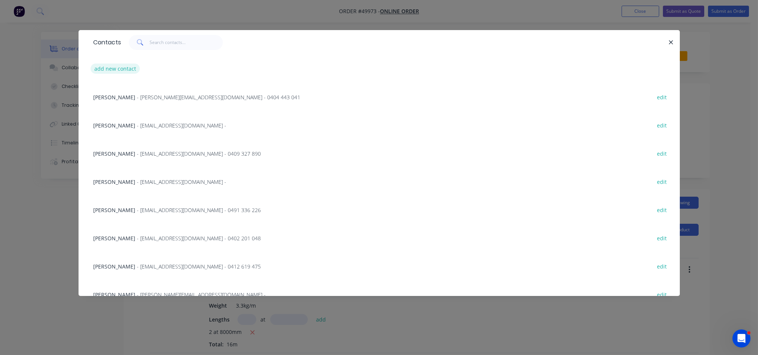
click at [121, 68] on button "add new contact" at bounding box center [116, 69] width 50 height 10
select select "AU"
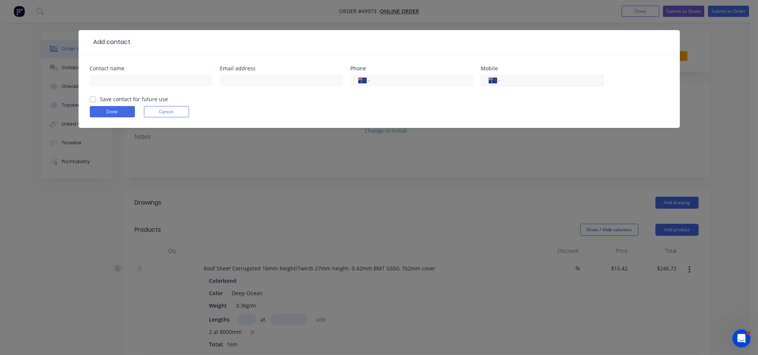
click at [541, 79] on input "tel" at bounding box center [550, 80] width 90 height 9
paste input "0421 648 665"
type input "0421 648 665"
click at [147, 82] on input "text" at bounding box center [151, 80] width 123 height 11
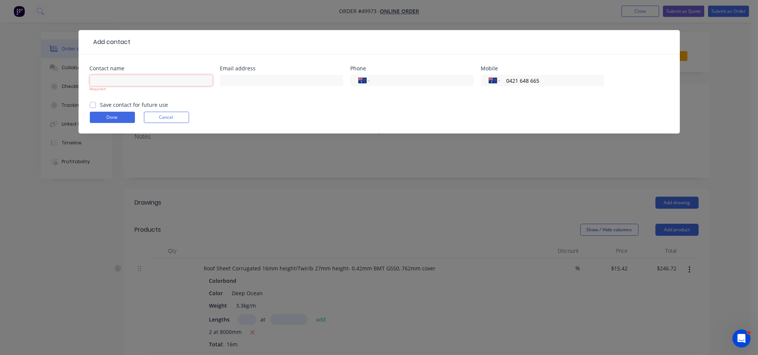
click at [116, 81] on input "text" at bounding box center [151, 80] width 123 height 11
paste input "Daniel Richardson"
click at [94, 80] on input "Daniel Richardson" at bounding box center [151, 80] width 123 height 11
click at [167, 82] on input "Daniel Richardson" at bounding box center [151, 80] width 123 height 11
type input "Daniel Richardson"
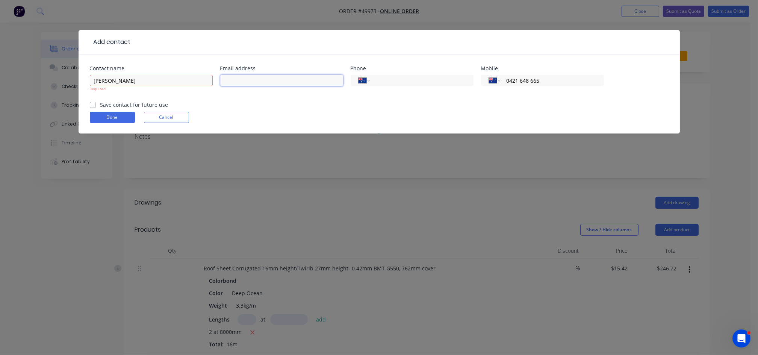
click at [237, 79] on input "text" at bounding box center [281, 80] width 123 height 11
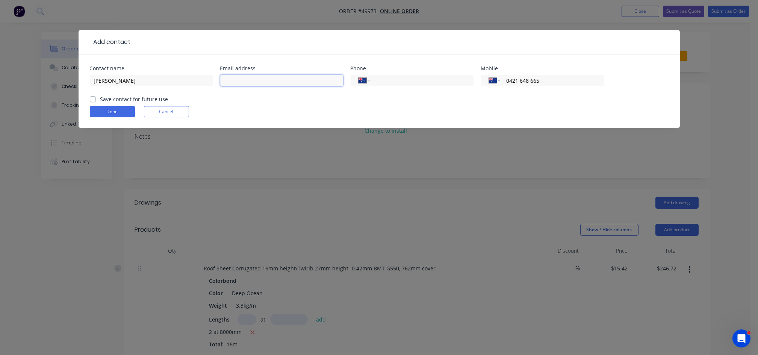
click at [238, 82] on input "text" at bounding box center [281, 80] width 123 height 11
paste input "dricho5@outlook.com"
click at [119, 113] on button "Done" at bounding box center [112, 111] width 45 height 11
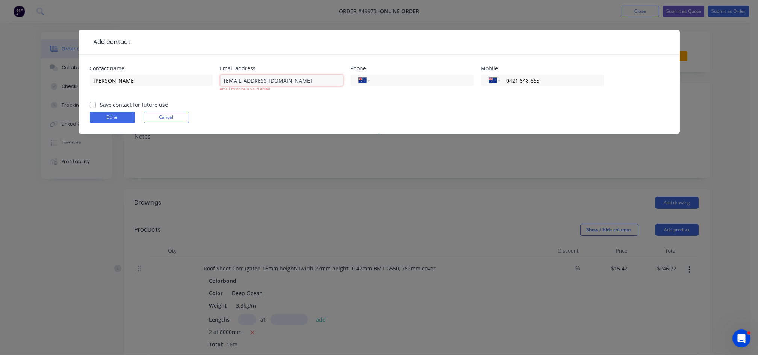
click at [298, 83] on input "dricho5@outlook.com" at bounding box center [281, 80] width 123 height 11
type input "dricho5@outlook.com"
click at [123, 113] on button "Done" at bounding box center [112, 117] width 45 height 11
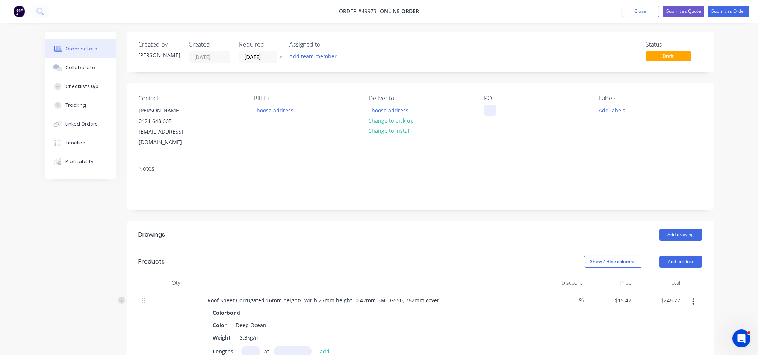
click at [494, 112] on div at bounding box center [490, 110] width 12 height 11
click at [492, 138] on div "Contact Daniel Richardson 0421 648 665 dricho5@outlook.com Bill to Choose addre…" at bounding box center [420, 121] width 586 height 76
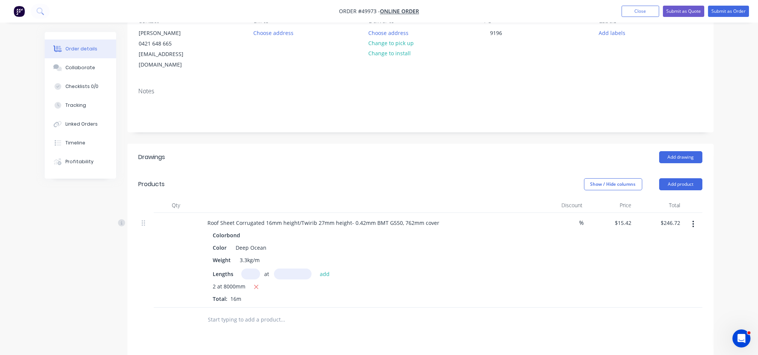
scroll to position [200, 0]
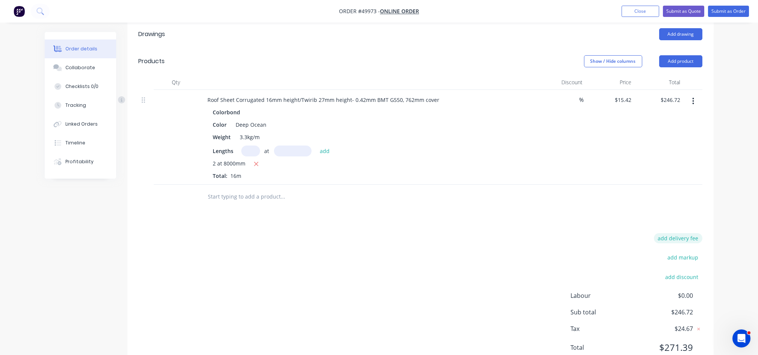
click at [689, 233] on button "add delivery fee" at bounding box center [678, 238] width 48 height 10
type input "200"
click at [437, 233] on div "Delivery fee Delivery fee Delivery fee name (Optional) 200 200 $0 add markup ad…" at bounding box center [421, 296] width 564 height 127
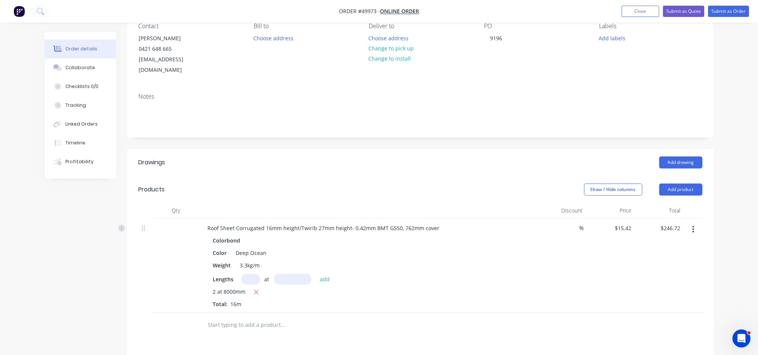
scroll to position [0, 0]
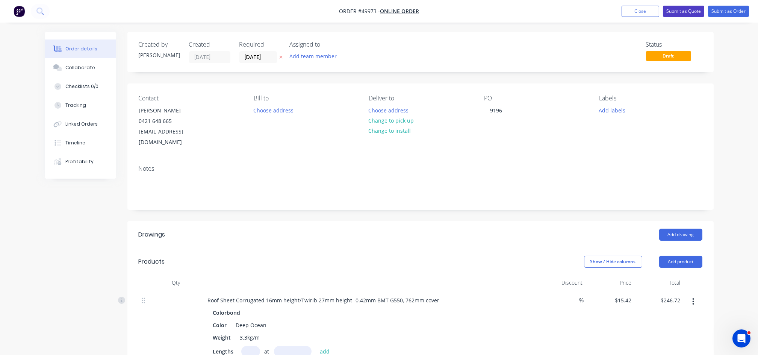
click at [686, 11] on button "Submit as Quote" at bounding box center [683, 11] width 41 height 11
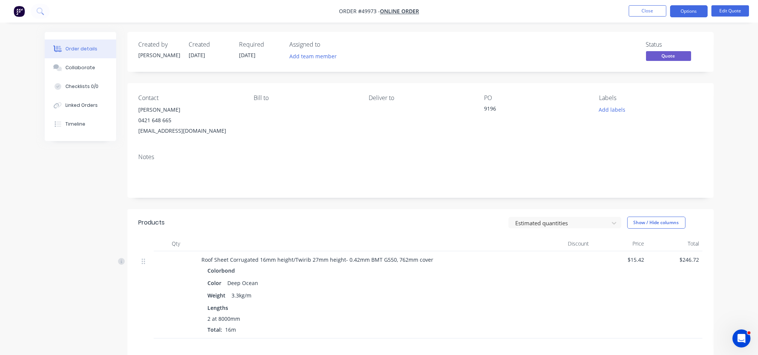
click at [686, 11] on button "Options" at bounding box center [689, 11] width 38 height 12
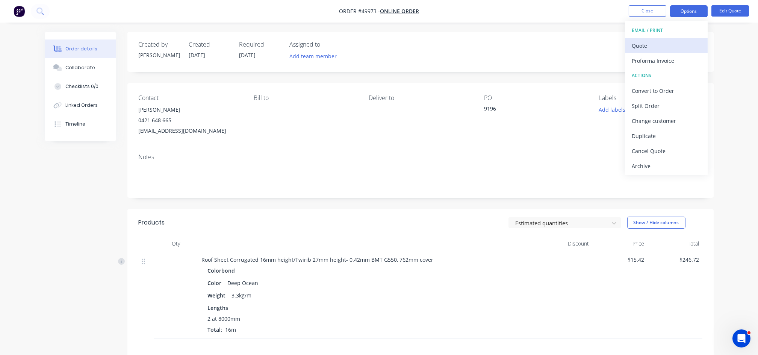
click at [652, 47] on div "Quote" at bounding box center [666, 45] width 69 height 11
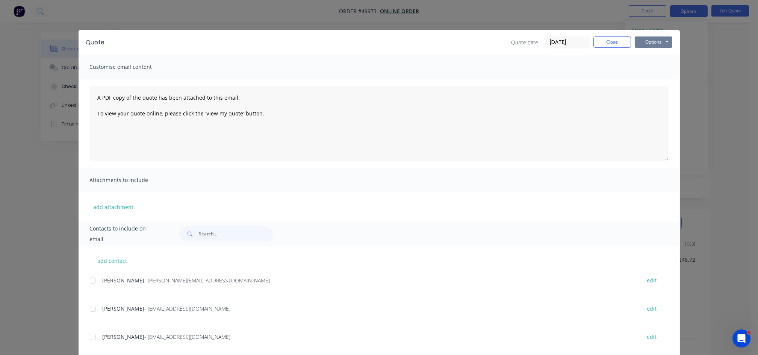
click at [656, 40] on button "Options" at bounding box center [654, 41] width 38 height 11
click at [653, 71] on button "Print" at bounding box center [659, 68] width 48 height 12
click at [612, 43] on button "Close" at bounding box center [612, 41] width 38 height 11
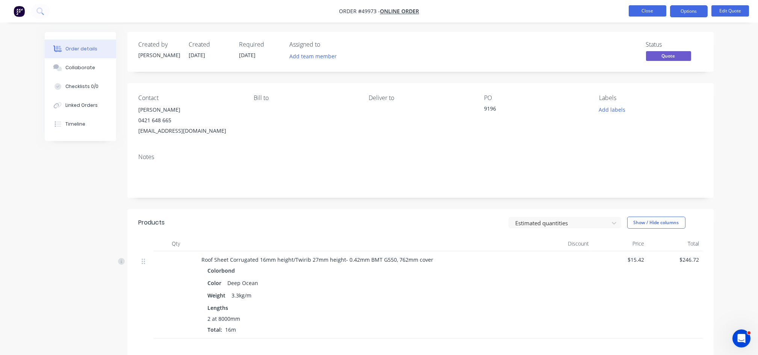
click at [650, 15] on button "Close" at bounding box center [648, 10] width 38 height 11
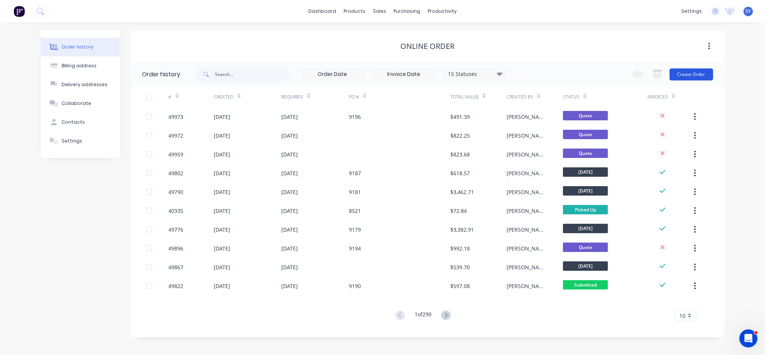
click at [688, 75] on button "Create Order" at bounding box center [692, 74] width 44 height 12
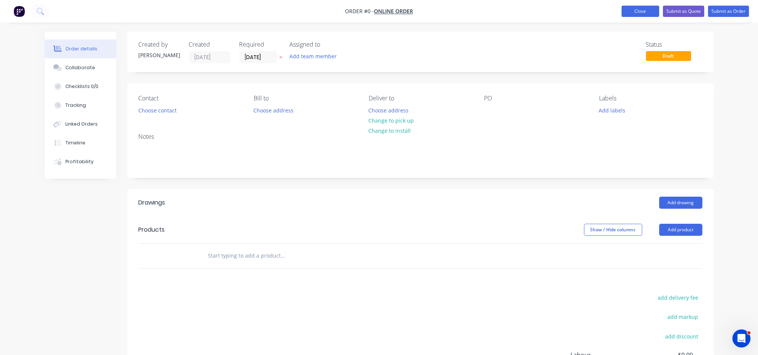
click at [636, 13] on button "Close" at bounding box center [640, 11] width 38 height 11
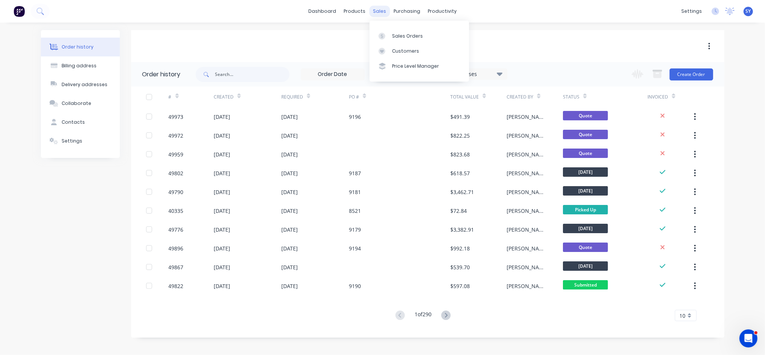
click at [382, 13] on div "sales" at bounding box center [379, 11] width 21 height 11
click at [398, 38] on div "Sales Orders" at bounding box center [407, 36] width 31 height 7
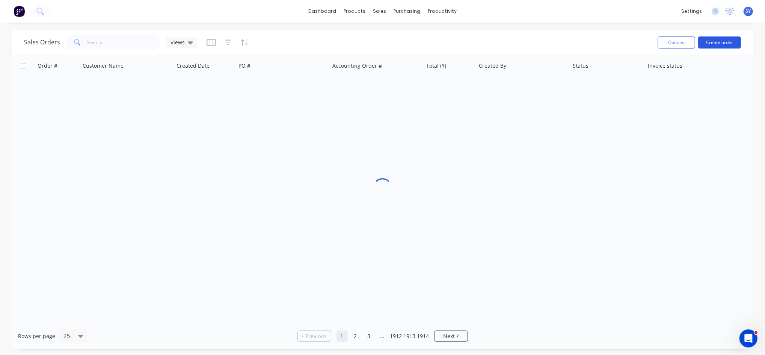
click at [734, 41] on button "Create order" at bounding box center [720, 42] width 43 height 12
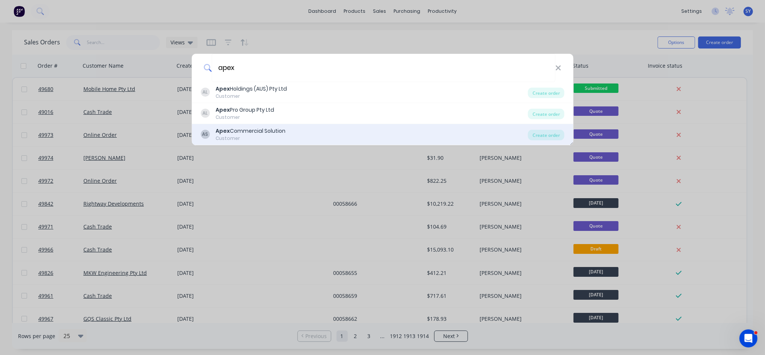
type input "apex"
click at [308, 133] on div "AS Apex Commercial Solution Customer" at bounding box center [365, 134] width 328 height 15
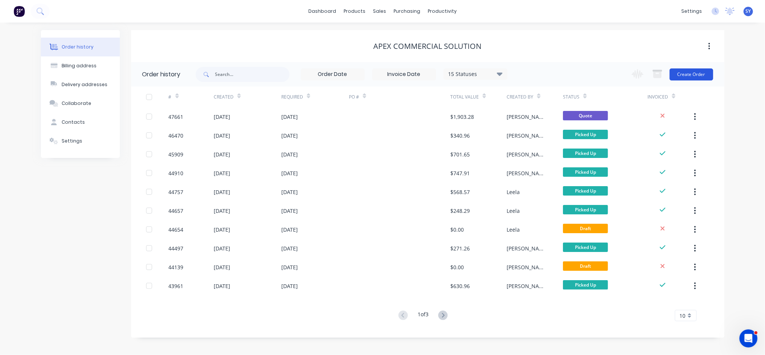
click at [692, 73] on button "Create Order" at bounding box center [692, 74] width 44 height 12
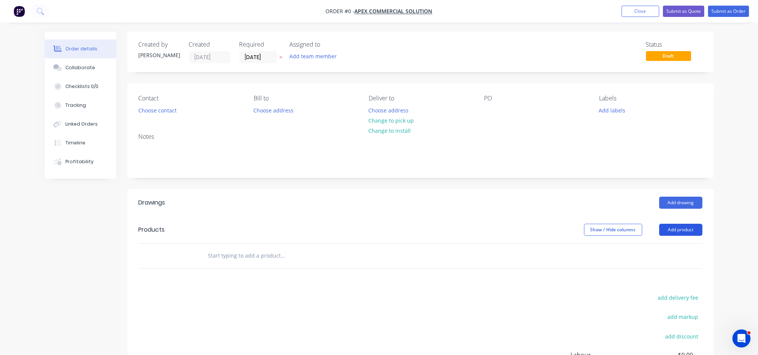
click at [666, 228] on button "Add product" at bounding box center [680, 230] width 43 height 12
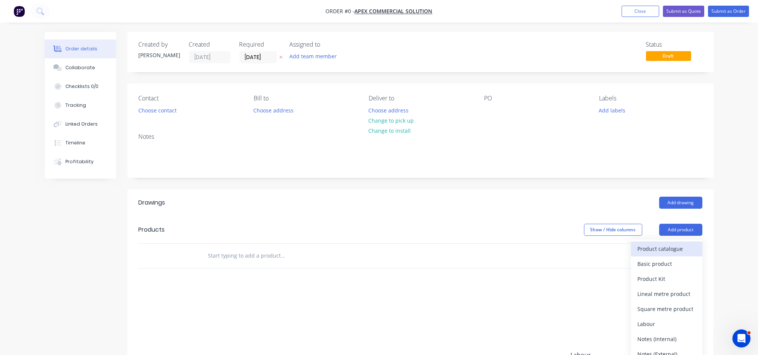
click at [644, 255] on button "Product catalogue" at bounding box center [666, 248] width 71 height 15
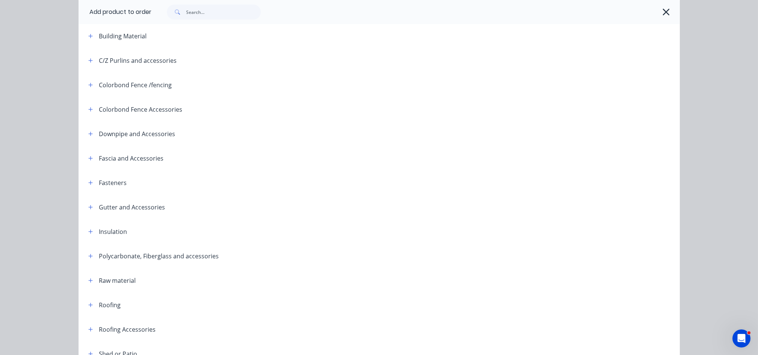
scroll to position [150, 0]
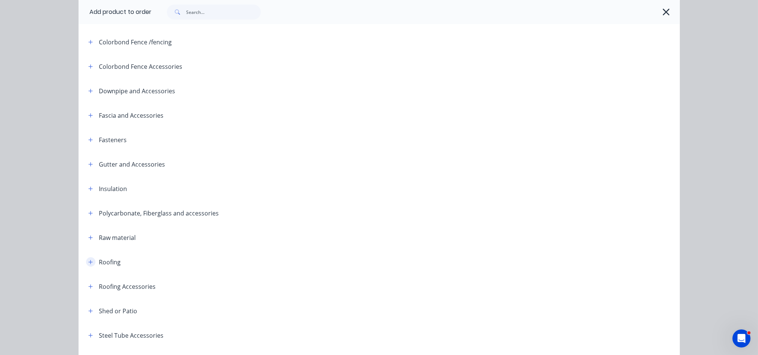
click at [88, 261] on icon "button" at bounding box center [90, 261] width 5 height 5
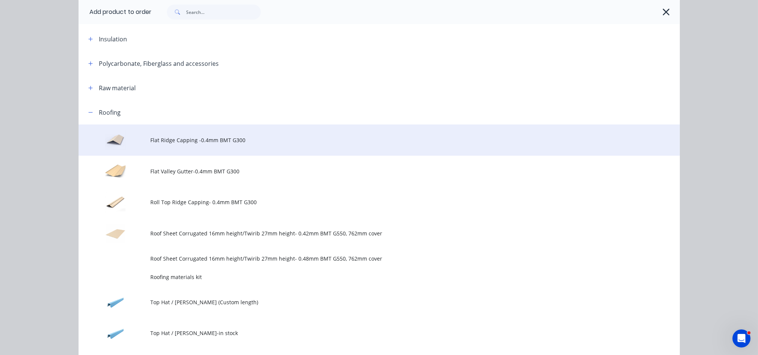
scroll to position [301, 0]
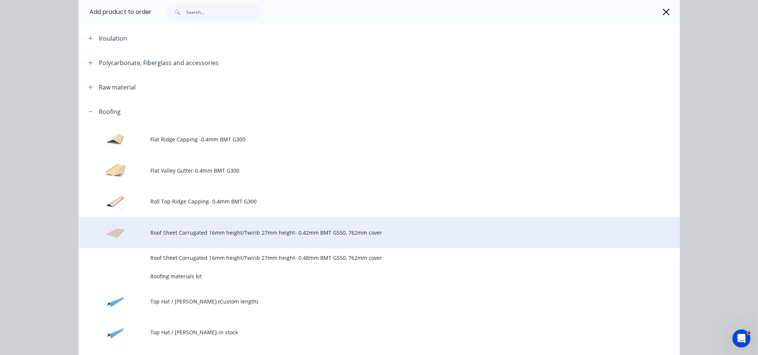
click at [204, 232] on span "Roof Sheet Corrugated 16mm height/Twirib 27mm height- 0.42mm BMT G550, 762mm co…" at bounding box center [362, 232] width 423 height 8
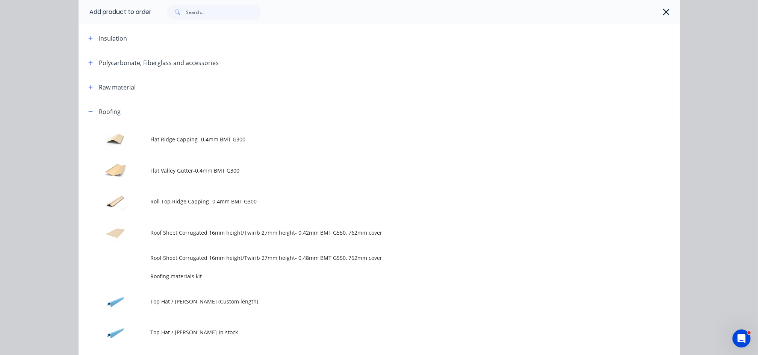
scroll to position [0, 0]
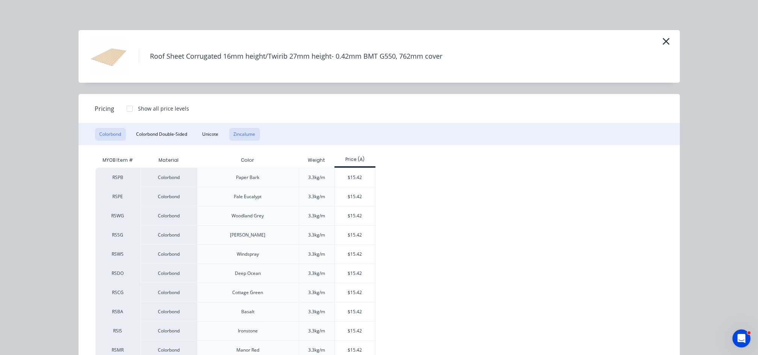
click at [238, 132] on button "Zincalume" at bounding box center [244, 134] width 31 height 13
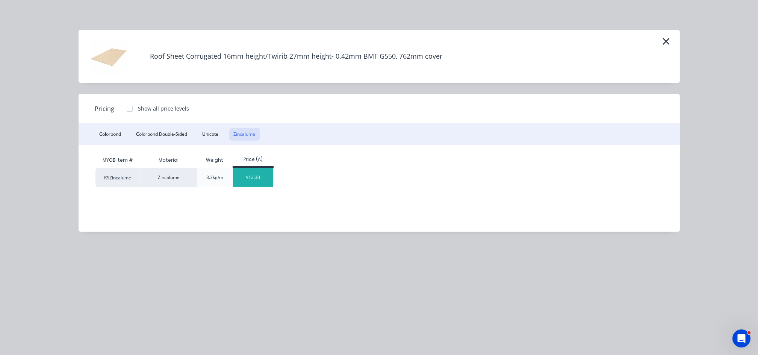
click at [253, 177] on div "$12.30" at bounding box center [253, 177] width 40 height 19
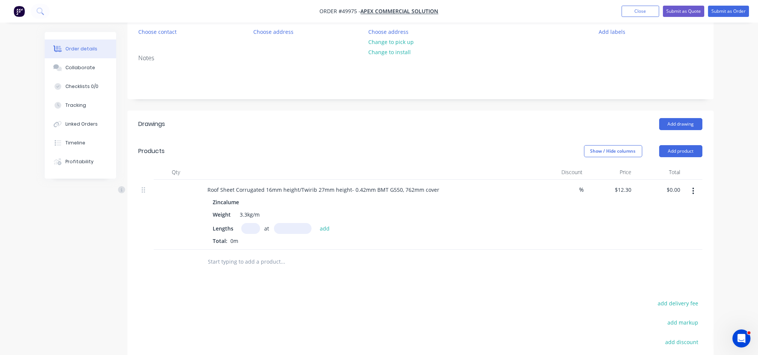
scroll to position [100, 0]
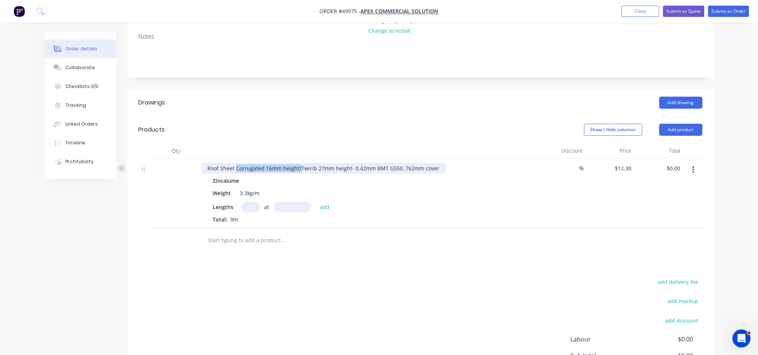
drag, startPoint x: 299, startPoint y: 166, endPoint x: 236, endPoint y: 165, distance: 63.9
click at [236, 165] on div "Roof Sheet Corrugated 16mm height/Twirib 27mm height- 0.42mm BMT G550, 762mm co…" at bounding box center [324, 168] width 244 height 11
click at [251, 209] on input "text" at bounding box center [250, 206] width 19 height 11
click at [246, 207] on input "text" at bounding box center [250, 206] width 19 height 11
type input "8"
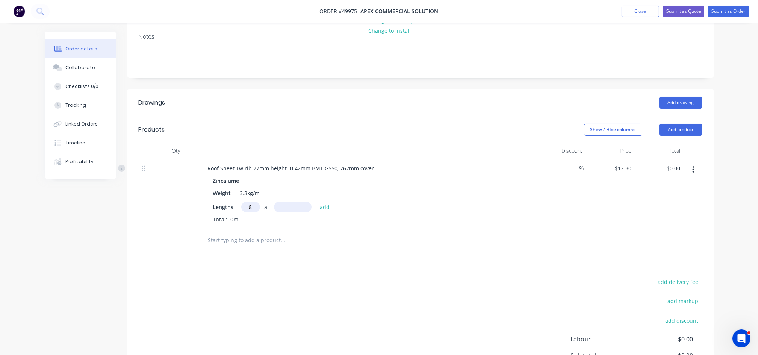
click at [286, 206] on input "text" at bounding box center [293, 206] width 38 height 11
type input "3150"
click at [316, 201] on button "add" at bounding box center [325, 206] width 18 height 10
type input "$309.96"
click at [251, 207] on input "text" at bounding box center [250, 206] width 19 height 11
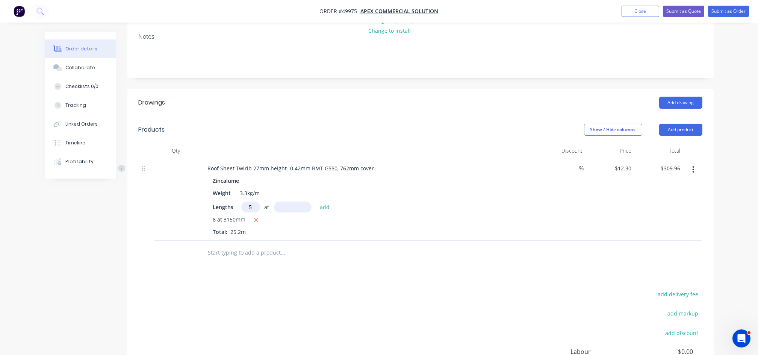
type input "5"
click at [281, 209] on input "text" at bounding box center [293, 206] width 38 height 11
type input "6000"
click at [316, 201] on button "add" at bounding box center [325, 206] width 18 height 10
type input "$678.96"
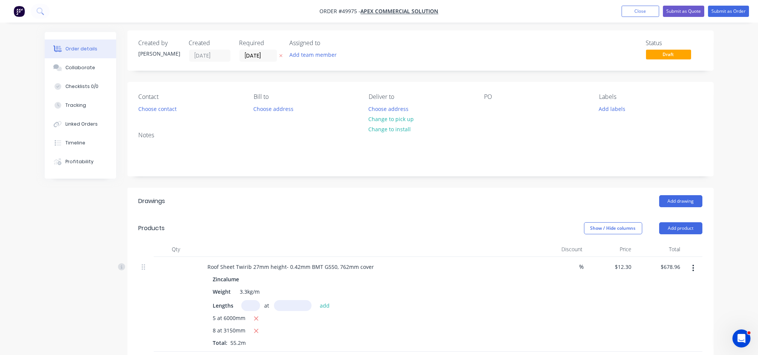
scroll to position [0, 0]
click at [160, 107] on button "Choose contact" at bounding box center [157, 110] width 46 height 10
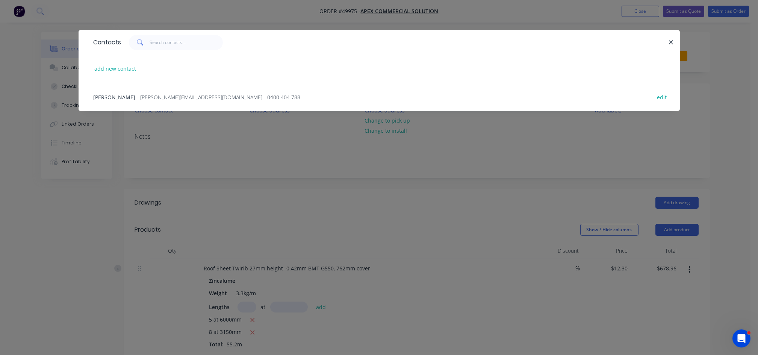
click at [154, 100] on div "Claude Carrello - claude.apexcs@gmail.com - 0400 404 788" at bounding box center [197, 97] width 207 height 8
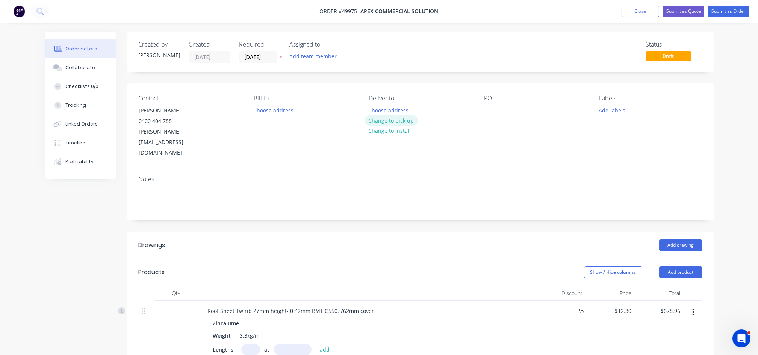
click at [399, 122] on button "Change to pick up" at bounding box center [390, 120] width 53 height 10
click at [688, 13] on button "Submit as Quote" at bounding box center [683, 11] width 41 height 11
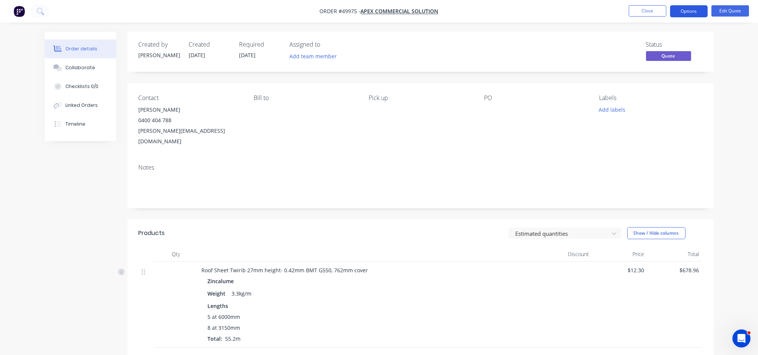
click at [684, 9] on button "Options" at bounding box center [689, 11] width 38 height 12
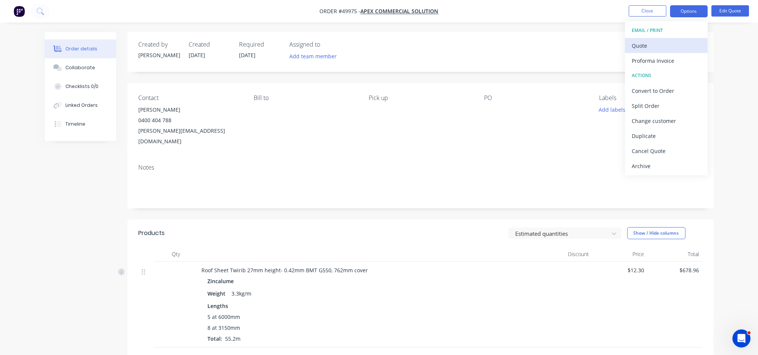
click at [649, 48] on div "Quote" at bounding box center [666, 45] width 69 height 11
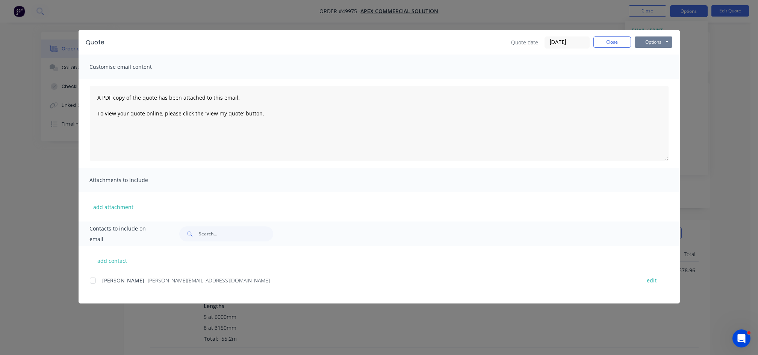
click at [657, 41] on button "Options" at bounding box center [654, 41] width 38 height 11
click at [650, 72] on button "Print" at bounding box center [659, 68] width 48 height 12
click at [608, 43] on button "Close" at bounding box center [612, 41] width 38 height 11
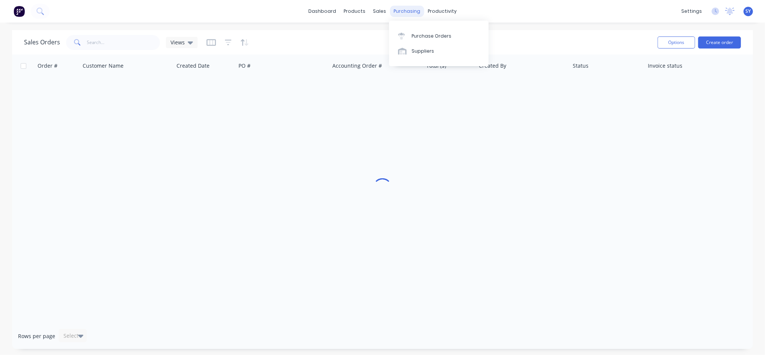
click at [403, 11] on div "purchasing" at bounding box center [407, 11] width 34 height 11
click at [420, 35] on div "Purchase Orders" at bounding box center [432, 36] width 40 height 7
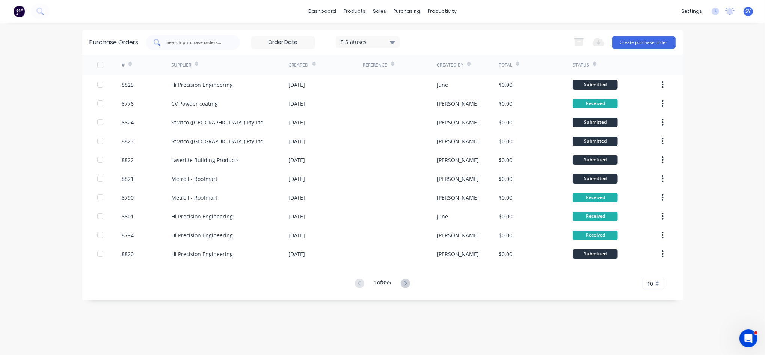
click at [215, 43] on input "text" at bounding box center [197, 43] width 62 height 8
type input "8790"
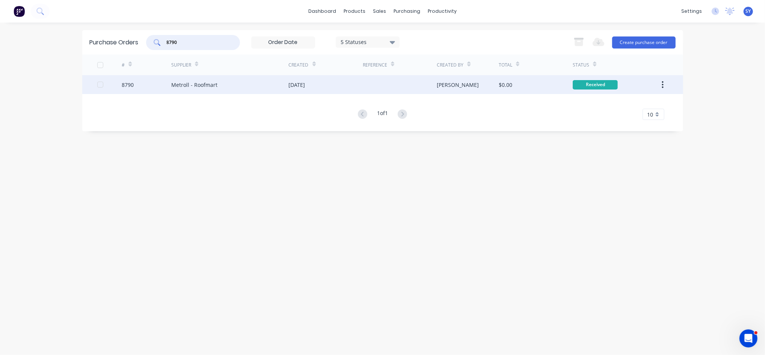
click at [291, 81] on div "[DATE]" at bounding box center [297, 85] width 17 height 8
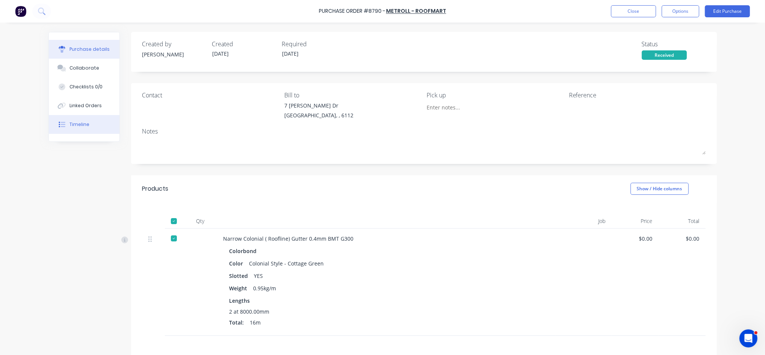
click at [77, 127] on div "Timeline" at bounding box center [80, 124] width 20 height 7
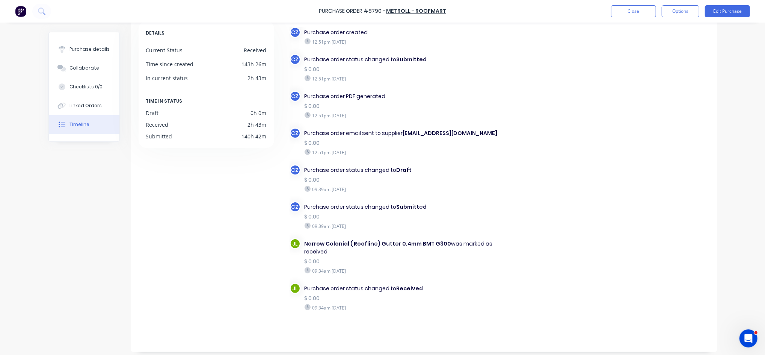
scroll to position [45, 0]
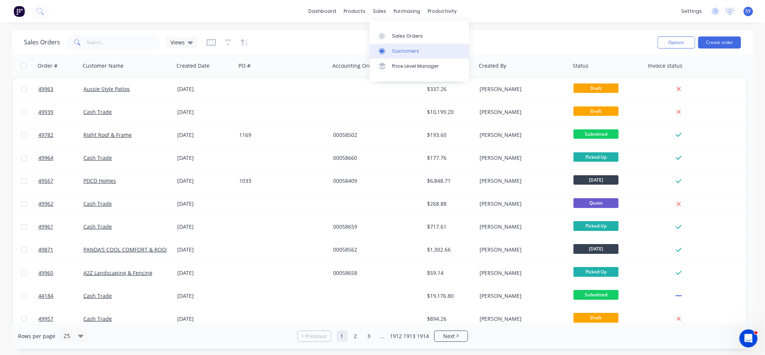
click at [401, 49] on div "Customers" at bounding box center [405, 51] width 27 height 7
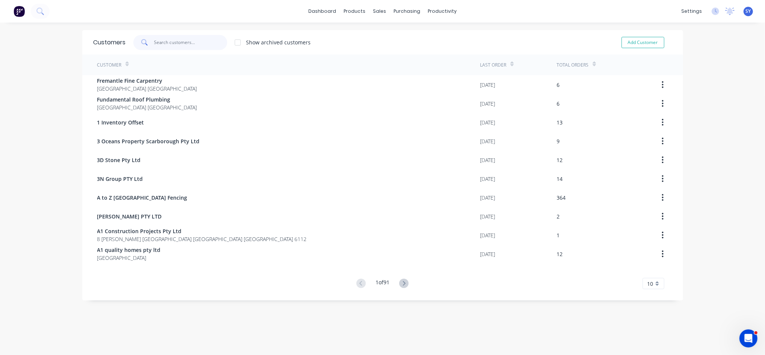
click at [171, 39] on input "text" at bounding box center [190, 42] width 73 height 15
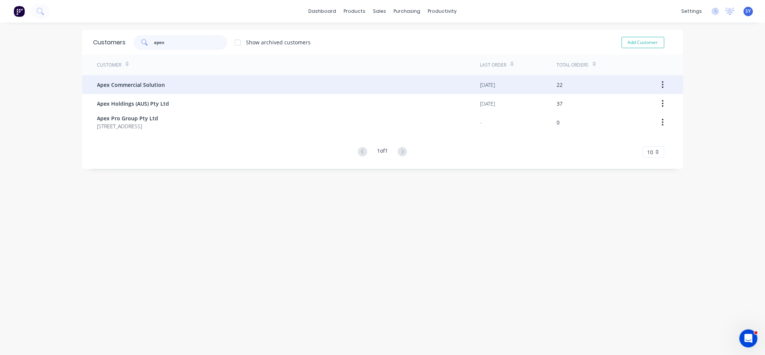
type input "apex"
click at [161, 88] on div "Apex Commercial Solution" at bounding box center [288, 84] width 383 height 19
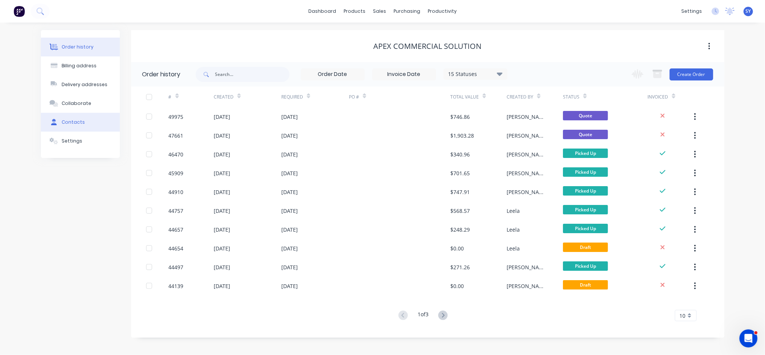
click at [72, 125] on div "Contacts" at bounding box center [73, 122] width 23 height 7
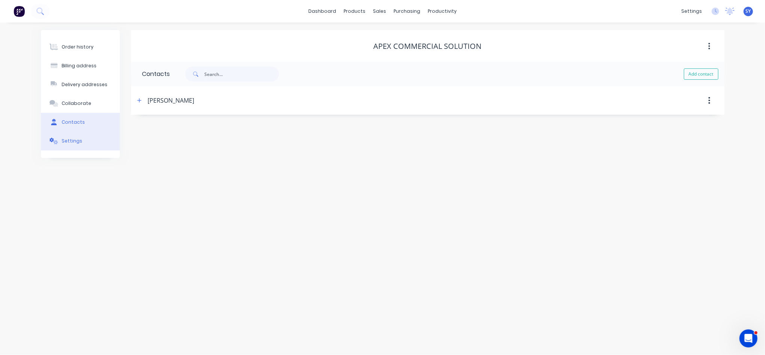
click at [74, 144] on div "Settings" at bounding box center [72, 141] width 21 height 7
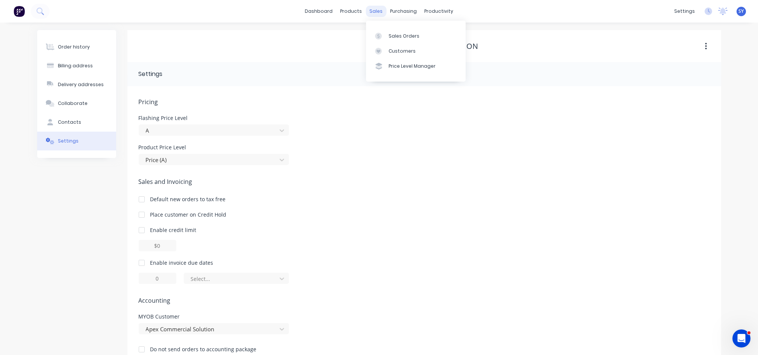
click at [373, 9] on div "sales" at bounding box center [376, 11] width 21 height 11
click at [395, 37] on div "Sales Orders" at bounding box center [404, 36] width 31 height 7
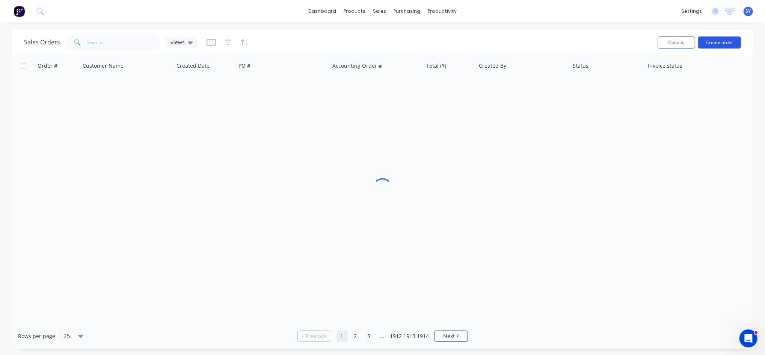
click at [715, 39] on button "Create order" at bounding box center [720, 42] width 43 height 12
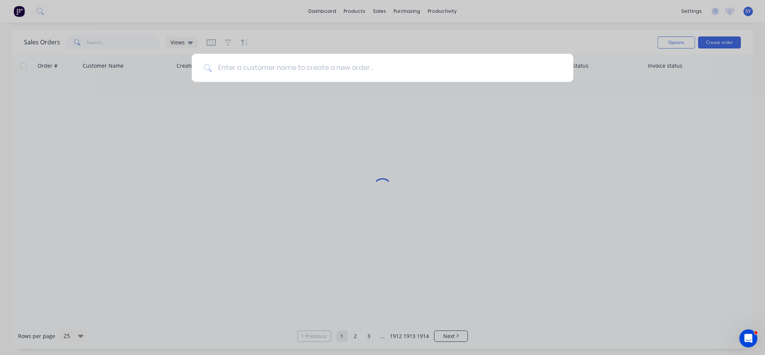
click at [292, 76] on input at bounding box center [387, 68] width 350 height 28
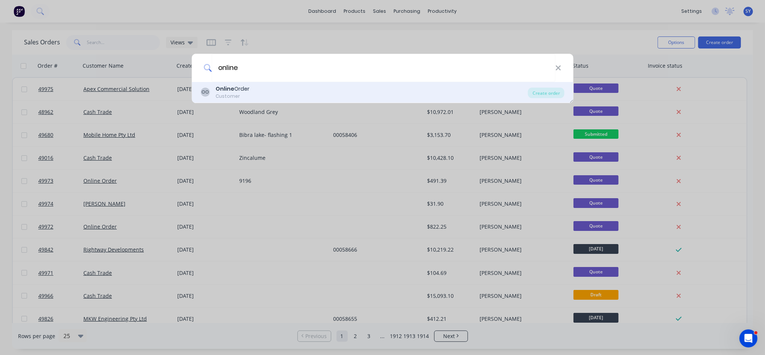
type input "online"
click at [266, 97] on div "OO Online Order Customer" at bounding box center [365, 92] width 328 height 15
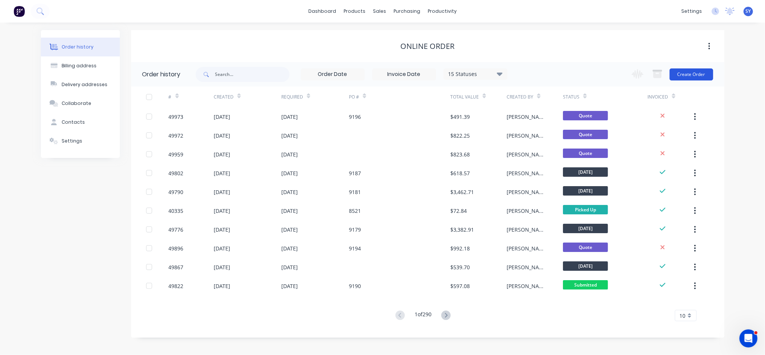
click at [690, 75] on button "Create Order" at bounding box center [692, 74] width 44 height 12
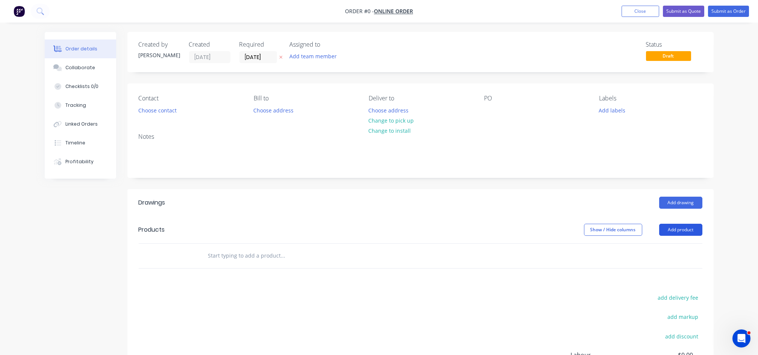
click at [672, 232] on button "Add product" at bounding box center [680, 230] width 43 height 12
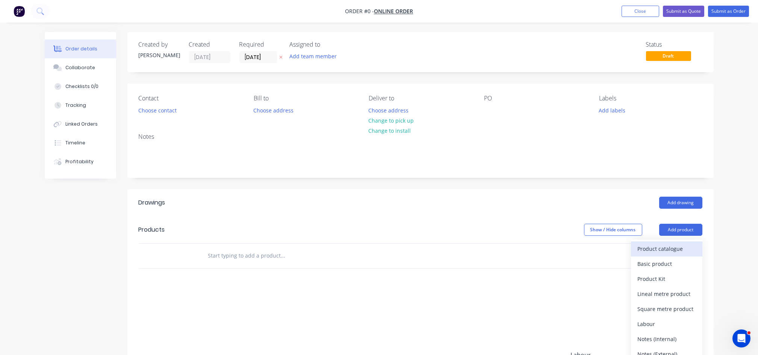
click at [653, 254] on div "Product catalogue" at bounding box center [667, 248] width 58 height 11
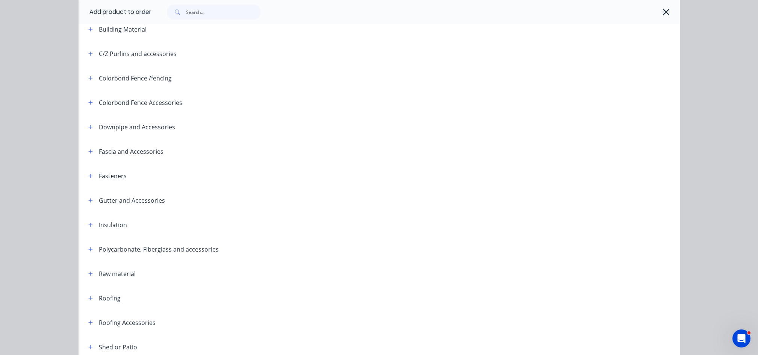
scroll to position [150, 0]
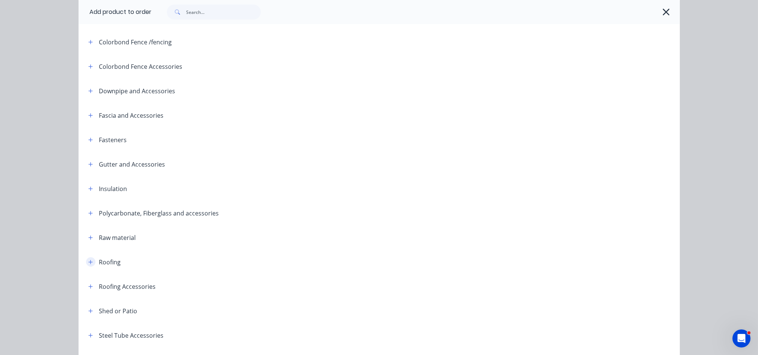
click at [89, 263] on icon "button" at bounding box center [90, 261] width 5 height 5
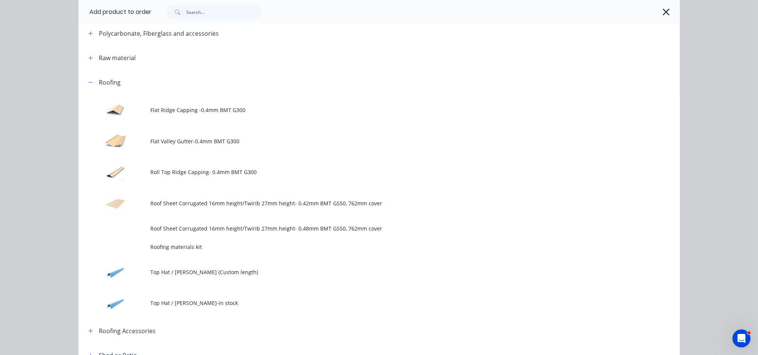
scroll to position [351, 0]
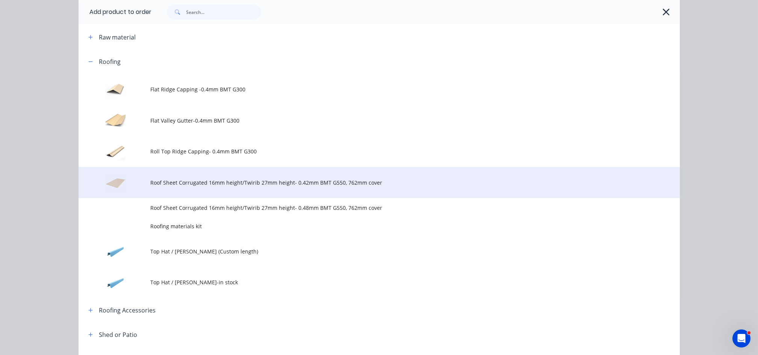
click at [207, 188] on td "Roof Sheet Corrugated 16mm height/Twirib 27mm height- 0.42mm BMT G550, 762mm co…" at bounding box center [415, 182] width 529 height 31
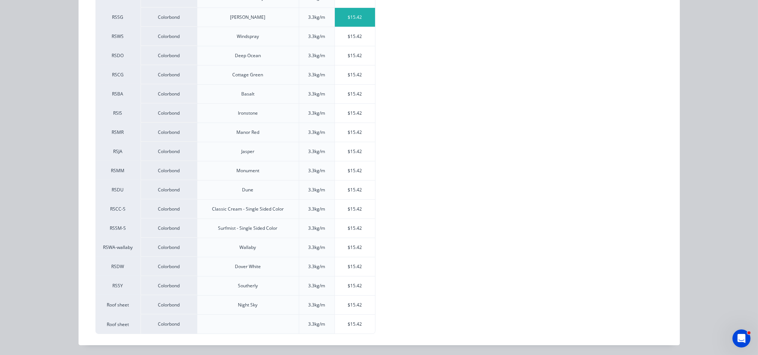
scroll to position [218, 0]
click at [355, 265] on div "$15.42" at bounding box center [355, 265] width 40 height 19
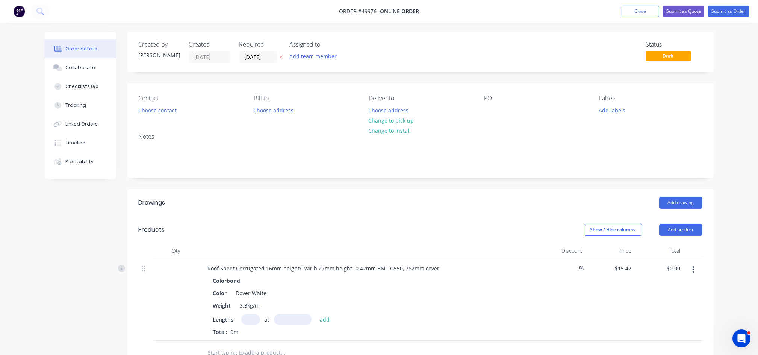
click at [244, 322] on input "text" at bounding box center [250, 319] width 19 height 11
type input "18"
click at [294, 323] on input "text" at bounding box center [293, 319] width 38 height 11
type input "2600"
click at [316, 314] on button "add" at bounding box center [325, 319] width 18 height 10
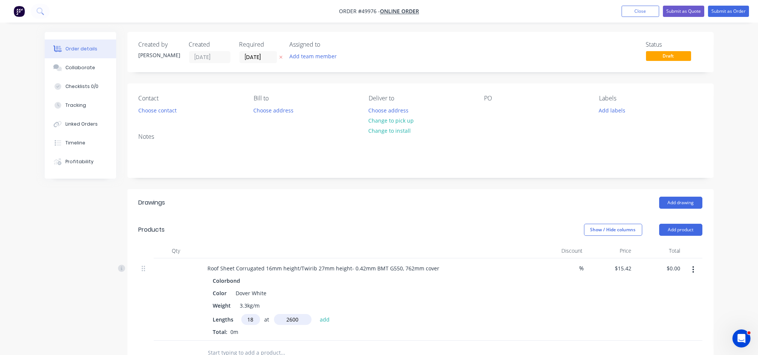
type input "$721.66"
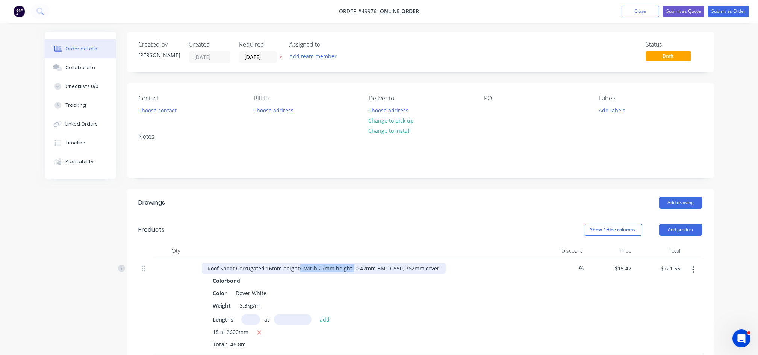
drag, startPoint x: 298, startPoint y: 266, endPoint x: 349, endPoint y: 267, distance: 51.9
click at [349, 267] on div "Roof Sheet Corrugated 16mm height/Twirib 27mm height- 0.42mm BMT G550, 762mm co…" at bounding box center [324, 268] width 244 height 11
click at [245, 321] on input "text" at bounding box center [250, 319] width 19 height 11
type input "8"
click at [290, 317] on input "text" at bounding box center [293, 319] width 38 height 11
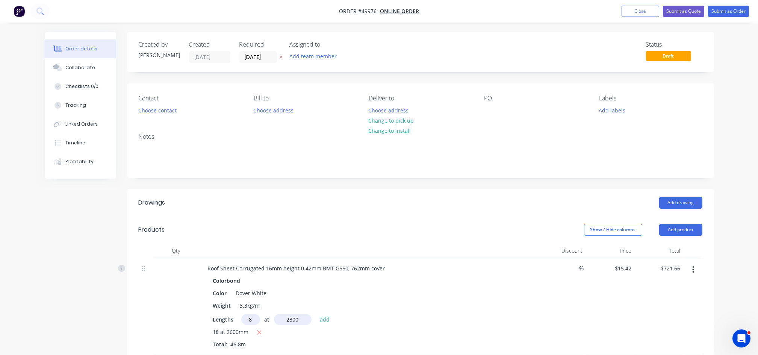
type input "2800"
click at [316, 314] on button "add" at bounding box center [325, 319] width 18 height 10
type input "$1,067.06"
click at [244, 316] on input "text" at bounding box center [250, 319] width 19 height 11
type input "3"
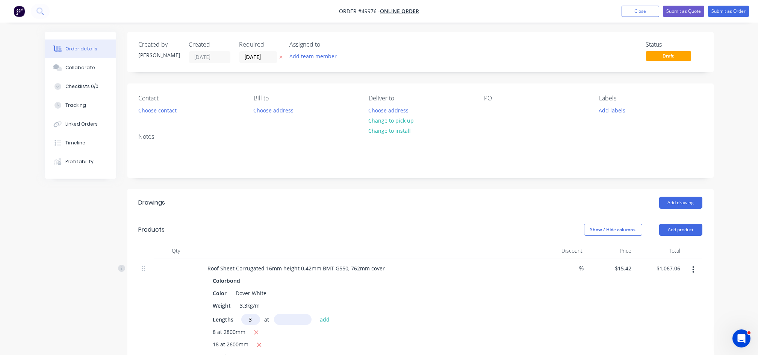
click at [285, 319] on input "text" at bounding box center [293, 319] width 38 height 11
type input "1800"
click at [316, 314] on button "add" at bounding box center [325, 319] width 18 height 10
type input "$1,150.33"
click at [248, 317] on input "text" at bounding box center [250, 319] width 19 height 11
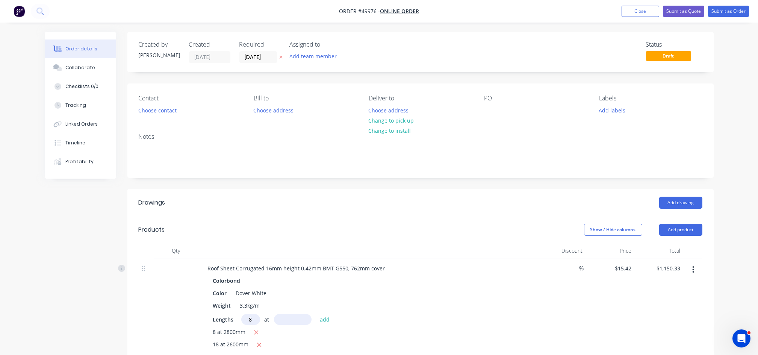
type input "8"
click at [281, 317] on input "text" at bounding box center [293, 319] width 38 height 11
type input "1200"
click at [316, 314] on button "add" at bounding box center [325, 319] width 18 height 10
type input "$1,298.36"
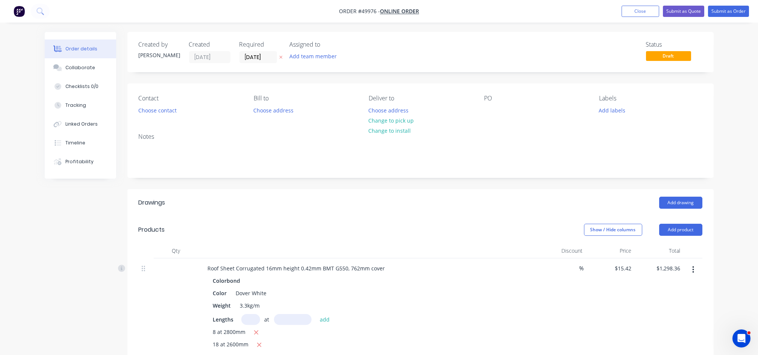
click at [251, 317] on input "text" at bounding box center [250, 319] width 19 height 11
type input "8"
click at [283, 317] on input "text" at bounding box center [293, 319] width 38 height 11
type input "1500"
click at [316, 314] on button "add" at bounding box center [325, 319] width 18 height 10
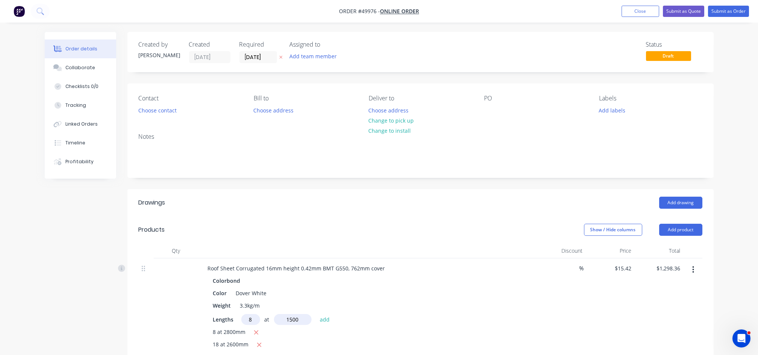
type input "$1,483.40"
click at [670, 203] on button "Add drawing" at bounding box center [680, 203] width 43 height 12
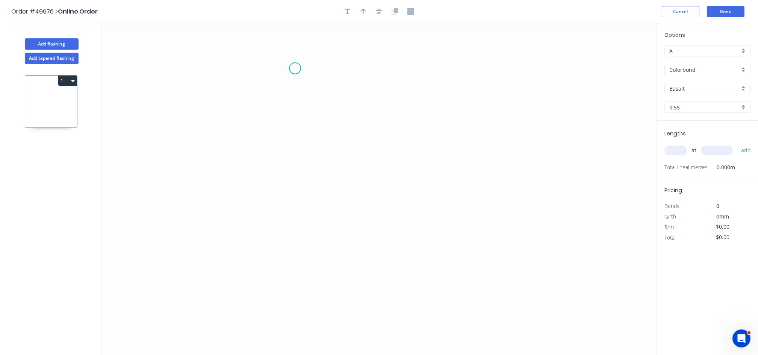
click at [295, 68] on icon "0" at bounding box center [378, 188] width 555 height 331
click at [304, 79] on icon "0" at bounding box center [378, 188] width 555 height 331
click at [302, 202] on icon "0 ?" at bounding box center [378, 188] width 555 height 331
click at [451, 212] on icon "0 ? ?" at bounding box center [378, 188] width 555 height 331
click at [447, 201] on circle at bounding box center [451, 201] width 11 height 11
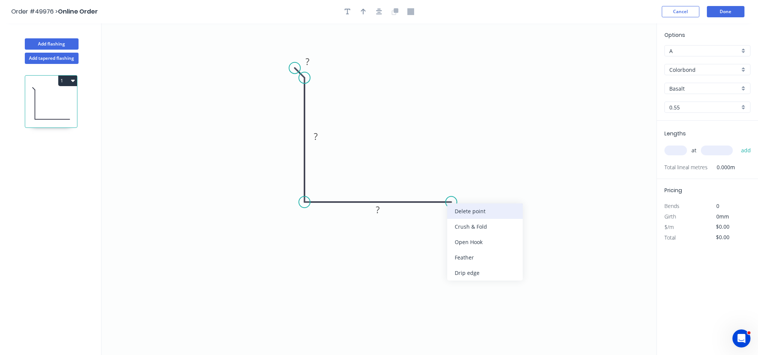
click at [466, 212] on div "Delete point" at bounding box center [485, 210] width 76 height 15
click at [303, 202] on circle at bounding box center [304, 201] width 11 height 11
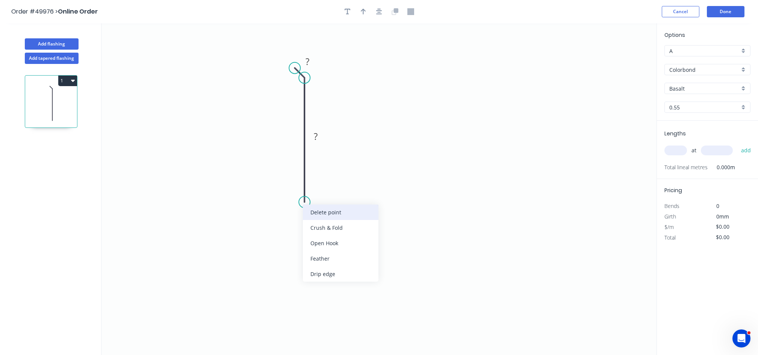
click at [317, 209] on div "Delete point" at bounding box center [341, 211] width 76 height 15
click at [305, 79] on circle at bounding box center [304, 77] width 11 height 11
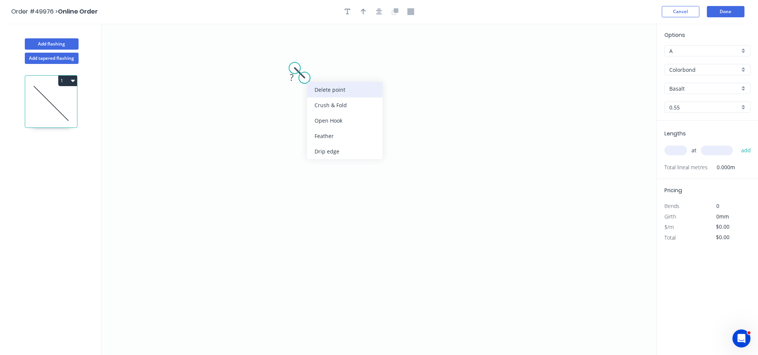
click at [328, 92] on div "Delete point" at bounding box center [345, 89] width 76 height 15
click at [465, 88] on icon "0" at bounding box center [378, 188] width 555 height 331
drag, startPoint x: 452, startPoint y: 76, endPoint x: 369, endPoint y: 82, distance: 82.5
click at [451, 76] on icon "0" at bounding box center [378, 188] width 555 height 331
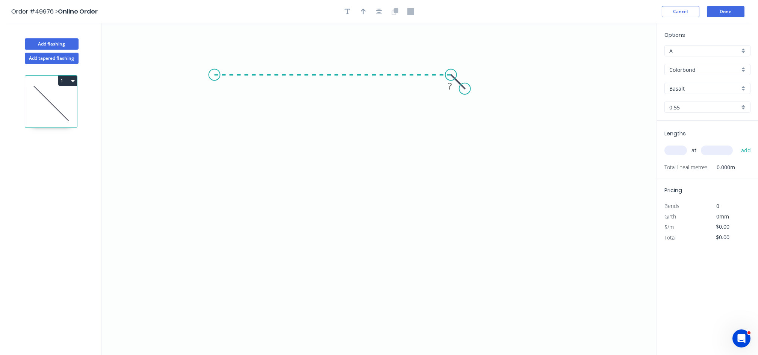
click at [214, 86] on icon "0 ?" at bounding box center [378, 188] width 555 height 331
click at [210, 229] on icon "0 ? ?" at bounding box center [378, 188] width 555 height 331
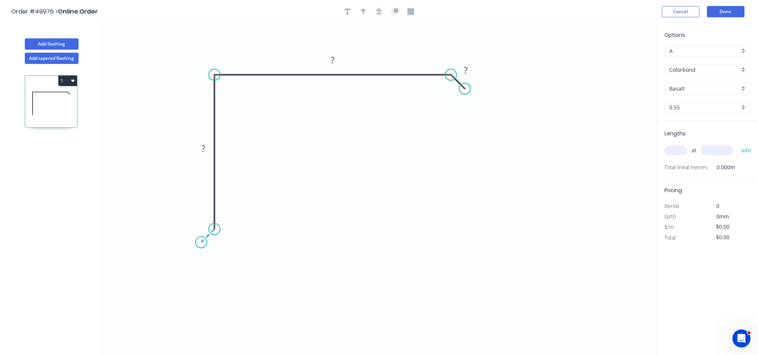
click at [202, 244] on icon "0 ? ? ?" at bounding box center [378, 188] width 555 height 331
click at [468, 73] on rect at bounding box center [465, 70] width 15 height 11
click at [334, 56] on tspan "?" at bounding box center [333, 60] width 4 height 12
click at [338, 59] on rect at bounding box center [332, 60] width 15 height 11
click at [230, 152] on rect at bounding box center [225, 149] width 15 height 11
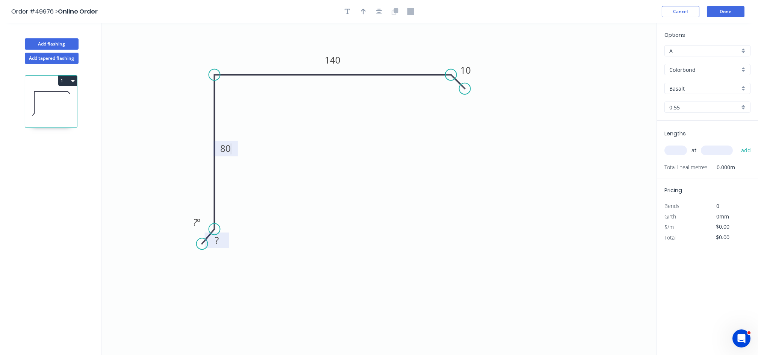
click at [213, 243] on rect at bounding box center [216, 240] width 15 height 11
drag, startPoint x: 202, startPoint y: 245, endPoint x: 202, endPoint y: 240, distance: 4.9
click at [202, 240] on circle at bounding box center [202, 241] width 11 height 11
type input "$10.70"
click at [363, 14] on icon "button" at bounding box center [363, 12] width 5 height 6
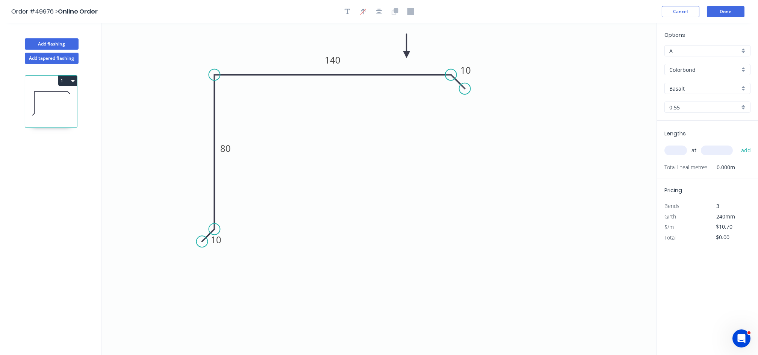
drag, startPoint x: 619, startPoint y: 58, endPoint x: 404, endPoint y: 55, distance: 215.7
click at [404, 55] on icon at bounding box center [406, 46] width 7 height 24
click at [695, 91] on input "Basalt" at bounding box center [704, 89] width 70 height 8
click at [699, 127] on div "Dover White" at bounding box center [707, 127] width 85 height 13
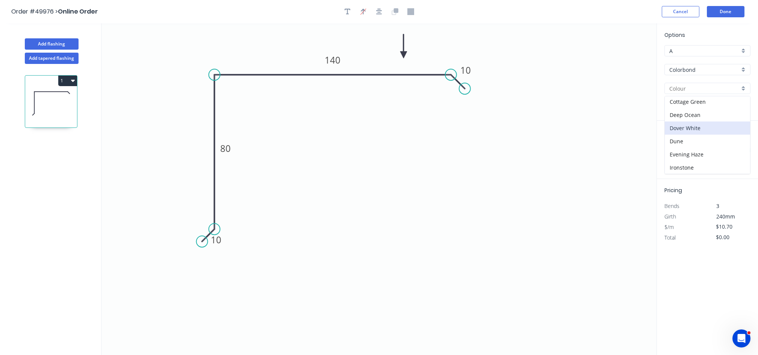
type input "Dover White"
click at [672, 151] on input "text" at bounding box center [675, 150] width 23 height 10
type input "1"
click at [712, 151] on input "text" at bounding box center [717, 150] width 32 height 10
type input "2800"
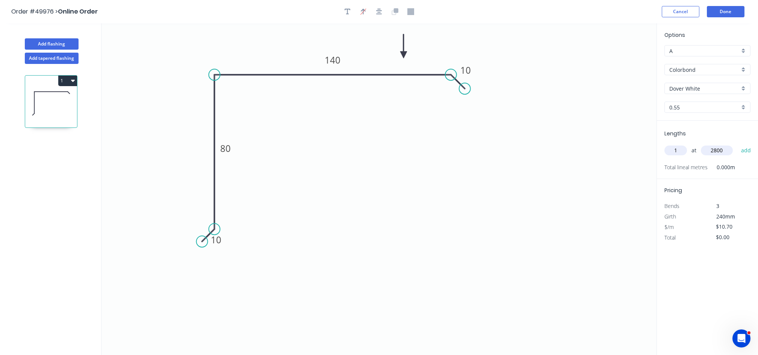
click at [737, 144] on button "add" at bounding box center [746, 150] width 18 height 13
type input "$29.96"
click at [727, 14] on button "Done" at bounding box center [726, 11] width 38 height 11
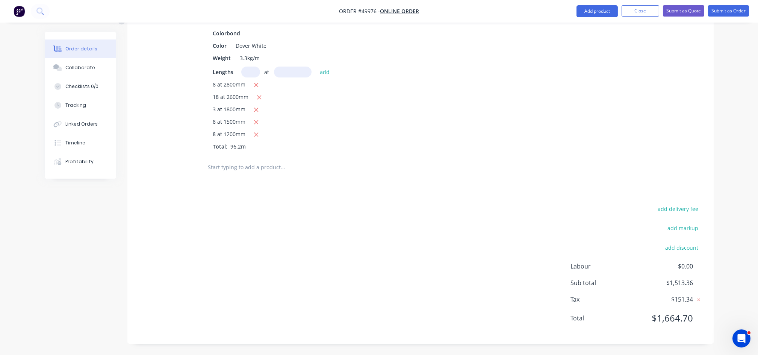
scroll to position [130, 0]
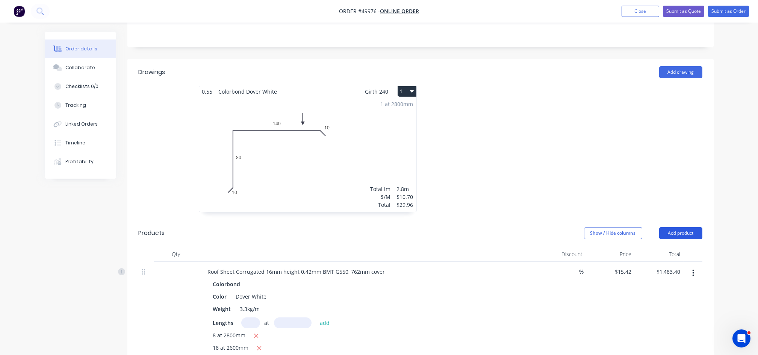
click at [679, 234] on button "Add product" at bounding box center [680, 233] width 43 height 12
click at [657, 261] on button "Basic product" at bounding box center [666, 267] width 71 height 15
click at [676, 233] on button "Add product" at bounding box center [680, 233] width 43 height 12
click at [659, 252] on div "Product catalogue" at bounding box center [667, 251] width 58 height 11
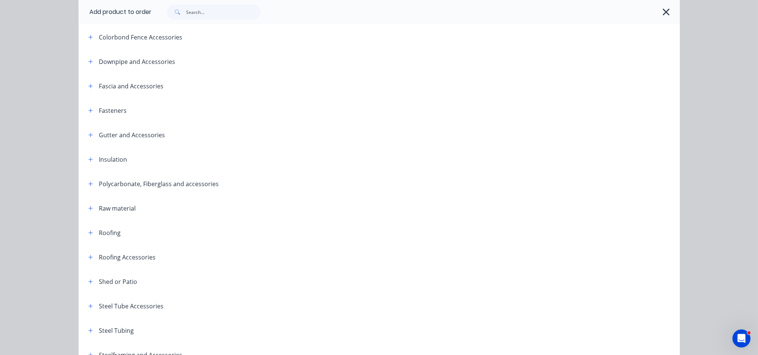
scroll to position [200, 0]
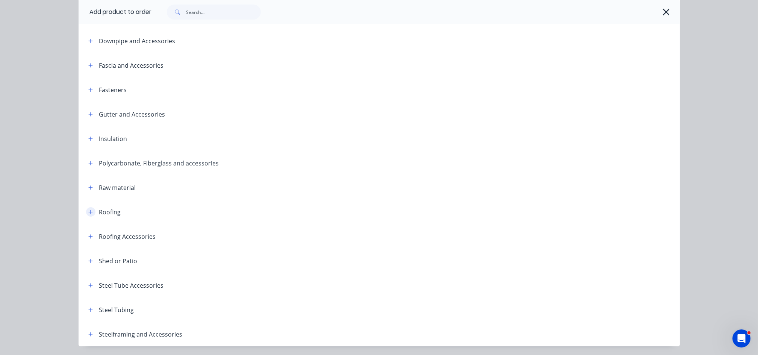
click at [88, 213] on icon "button" at bounding box center [90, 212] width 4 height 4
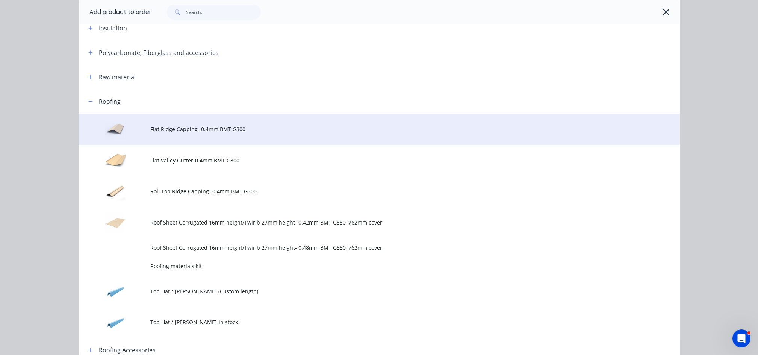
scroll to position [351, 0]
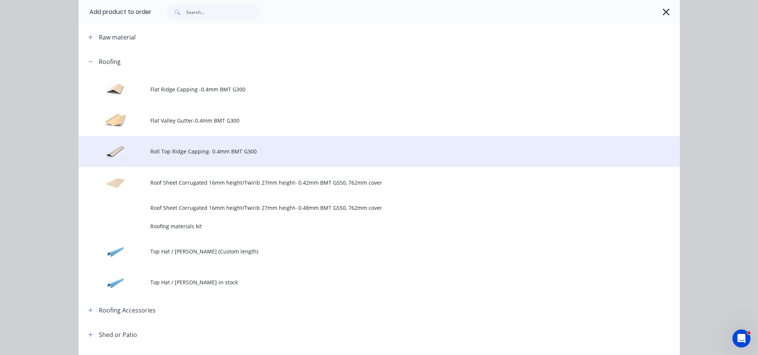
click at [196, 142] on td "Roll Top Ridge Capping- 0.4mm BMT G300" at bounding box center [415, 151] width 529 height 31
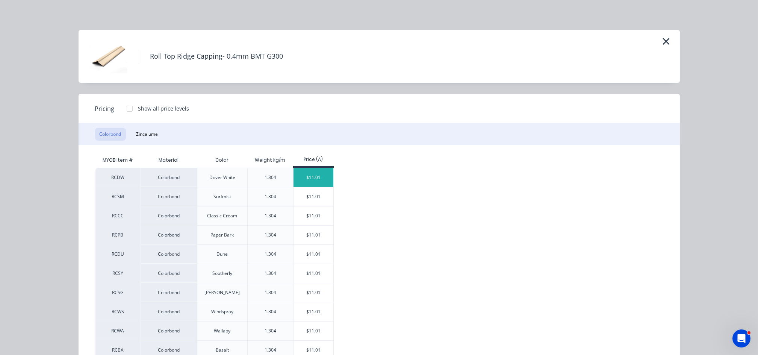
click at [314, 171] on div "$11.01" at bounding box center [313, 177] width 40 height 19
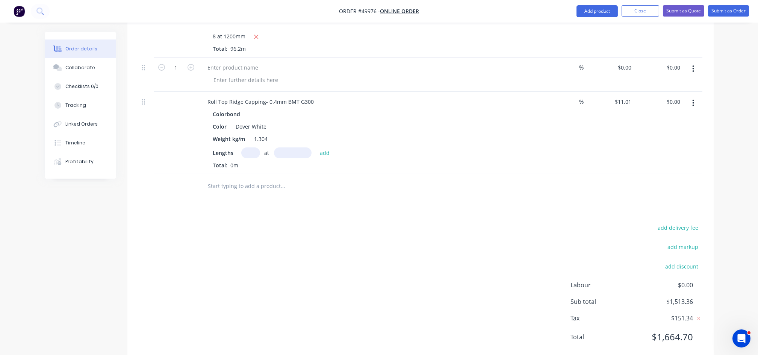
scroll to position [398, 0]
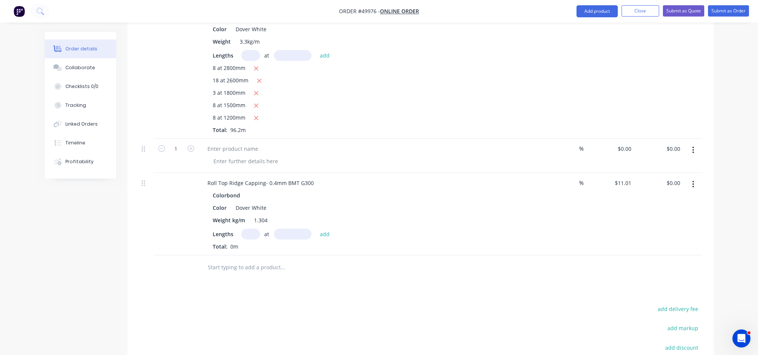
click at [690, 150] on button "button" at bounding box center [693, 150] width 18 height 14
click at [644, 212] on div "Delete" at bounding box center [667, 214] width 58 height 11
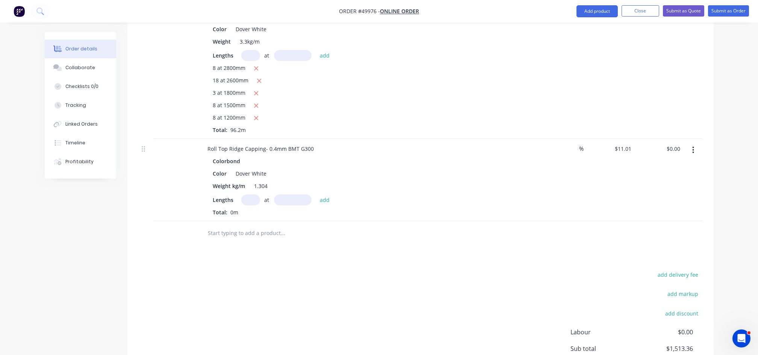
click at [248, 202] on input "text" at bounding box center [250, 199] width 19 height 11
type input "1"
click at [297, 201] on input "text" at bounding box center [293, 199] width 38 height 11
type input "5800"
click at [316, 194] on button "add" at bounding box center [325, 199] width 18 height 10
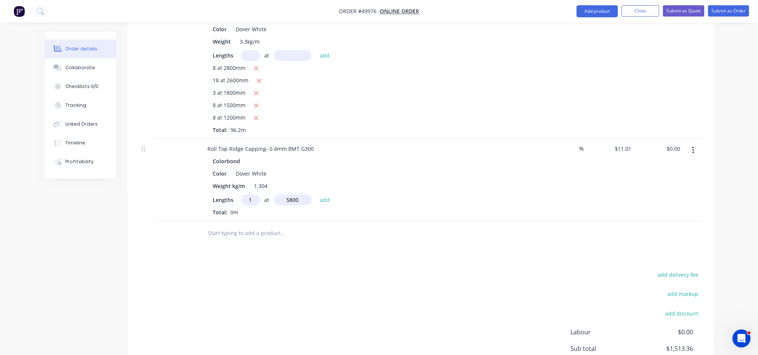
type input "$63.86"
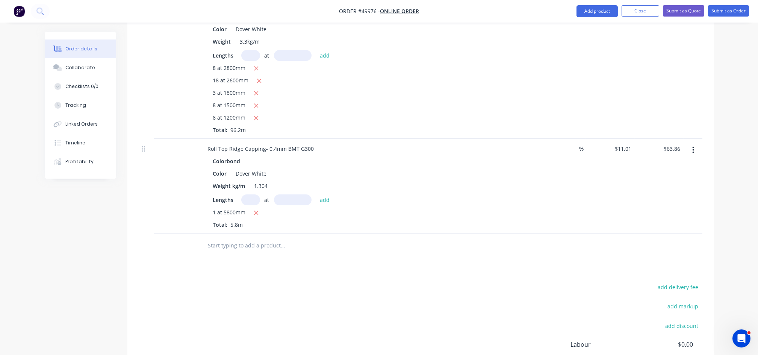
click at [251, 199] on input "text" at bounding box center [250, 199] width 19 height 11
type input "1"
click at [280, 198] on input "text" at bounding box center [293, 199] width 38 height 11
type input "3300"
click at [316, 194] on button "add" at bounding box center [325, 199] width 18 height 10
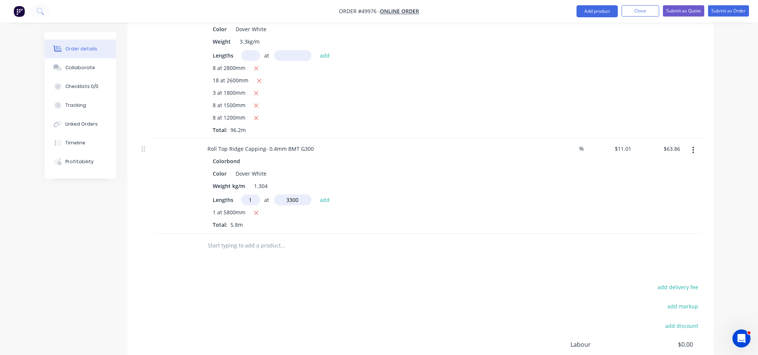
type input "$100.19"
click at [692, 153] on icon "button" at bounding box center [693, 150] width 2 height 8
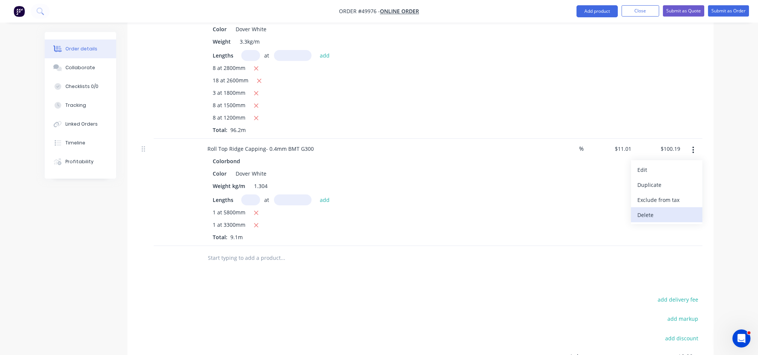
click at [641, 210] on div "Delete" at bounding box center [667, 214] width 58 height 11
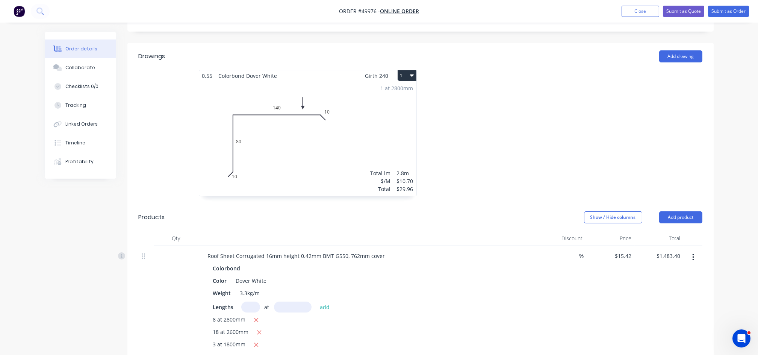
scroll to position [200, 0]
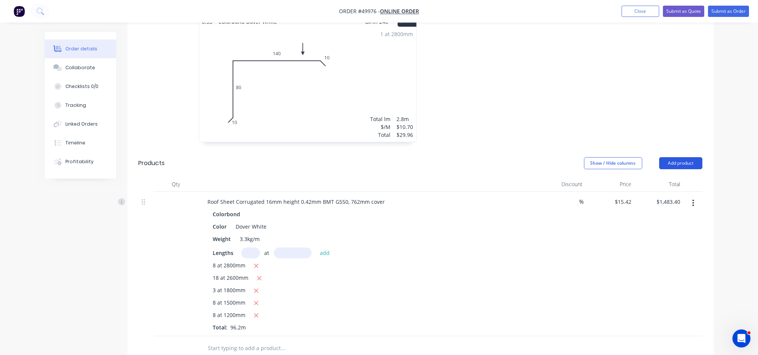
click at [674, 166] on button "Add product" at bounding box center [680, 163] width 43 height 12
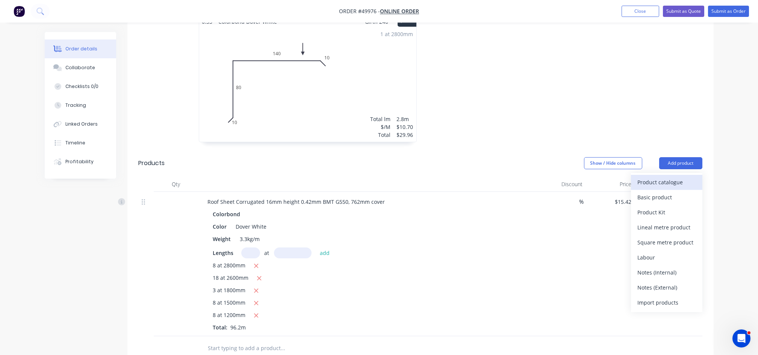
click at [661, 185] on div "Product catalogue" at bounding box center [667, 182] width 58 height 11
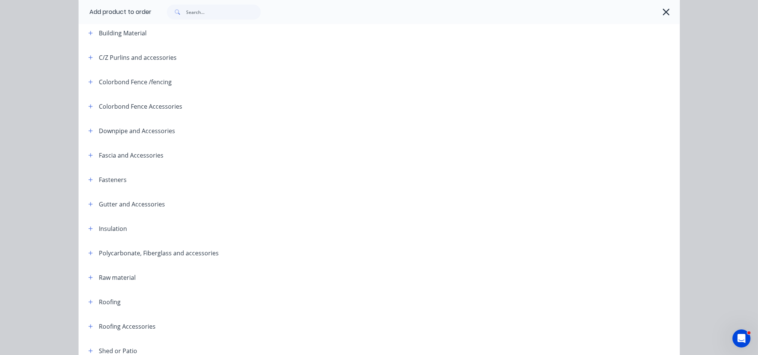
scroll to position [150, 0]
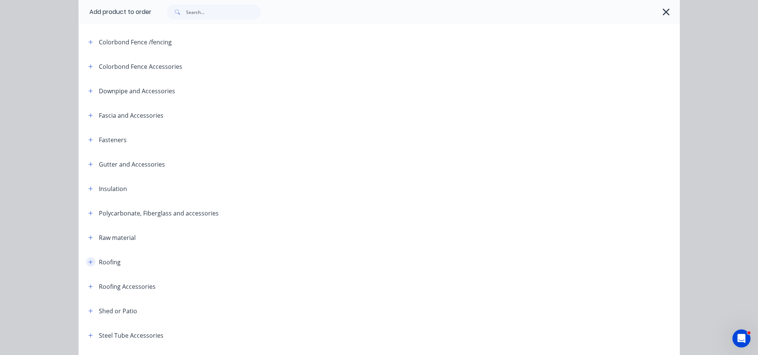
click at [88, 262] on icon "button" at bounding box center [90, 261] width 5 height 5
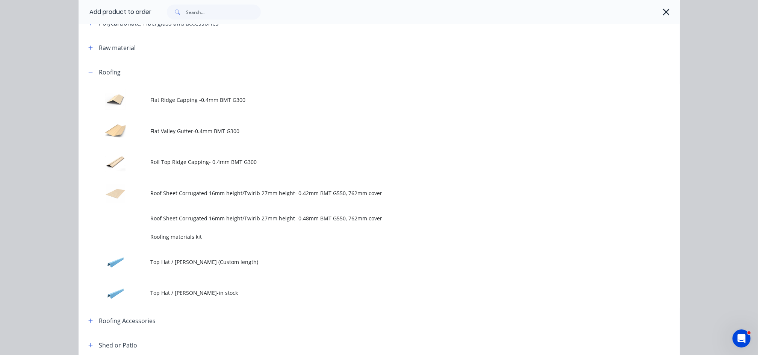
scroll to position [351, 0]
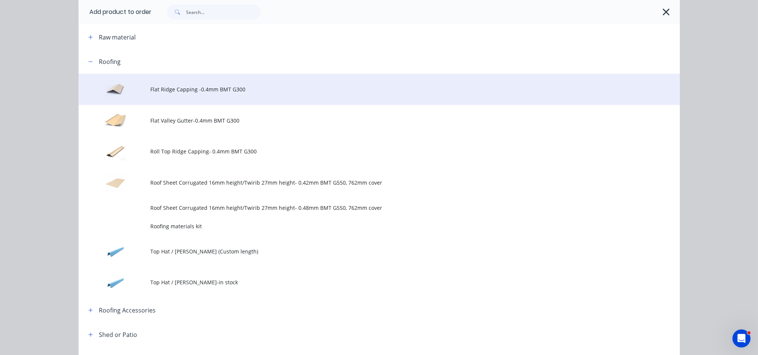
click at [191, 94] on td "Flat Ridge Capping -0.4mm BMT G300" at bounding box center [415, 89] width 529 height 31
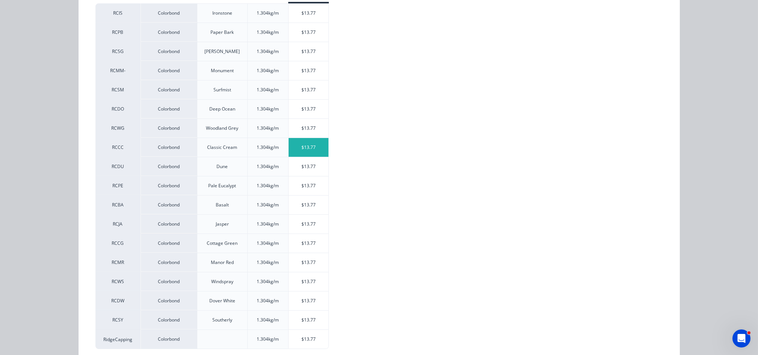
scroll to position [180, 0]
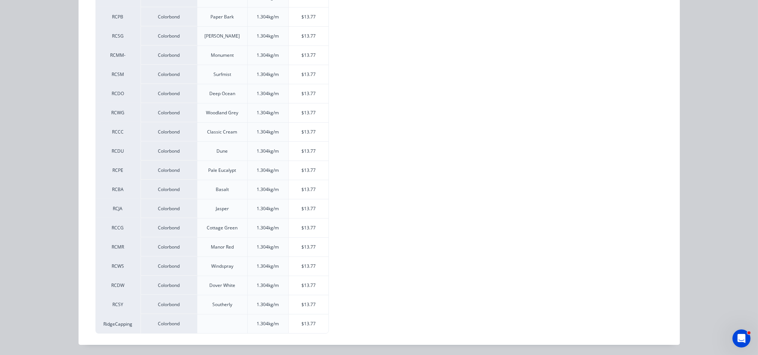
click at [305, 286] on div "$13.77" at bounding box center [309, 285] width 40 height 19
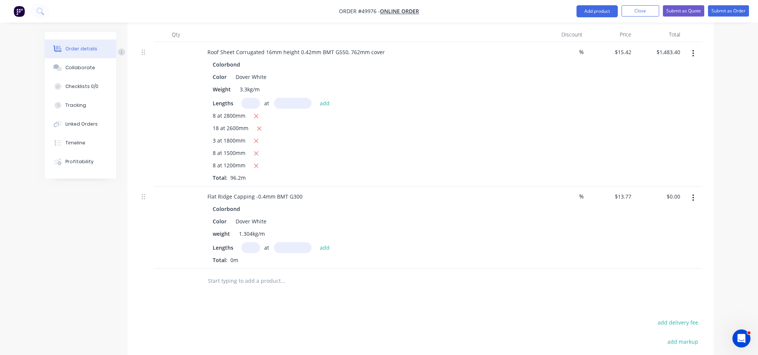
scroll to position [401, 0]
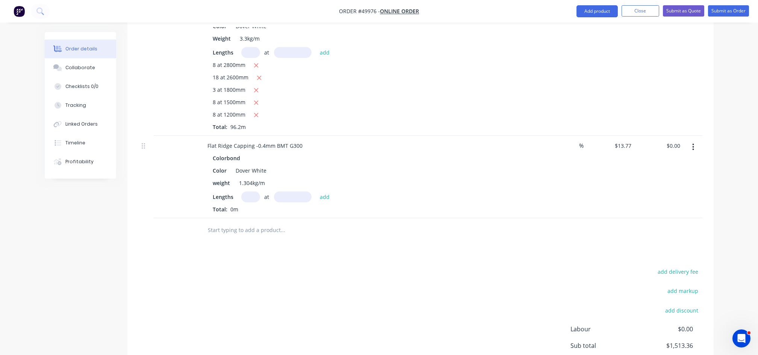
click at [254, 195] on input "text" at bounding box center [250, 196] width 19 height 11
type input "1"
click at [286, 201] on input "text" at bounding box center [293, 196] width 38 height 11
type input "5800"
click at [316, 191] on button "add" at bounding box center [325, 196] width 18 height 10
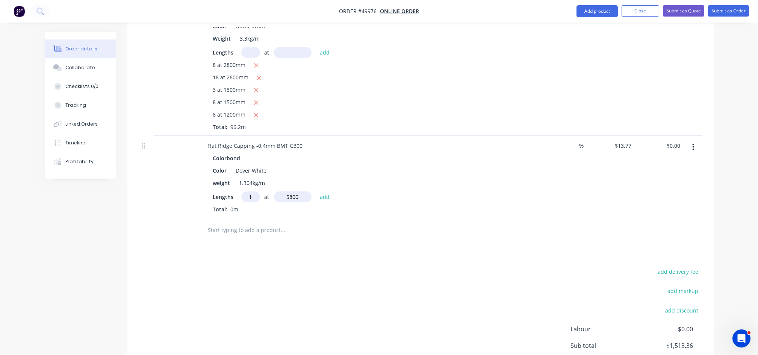
type input "$79.87"
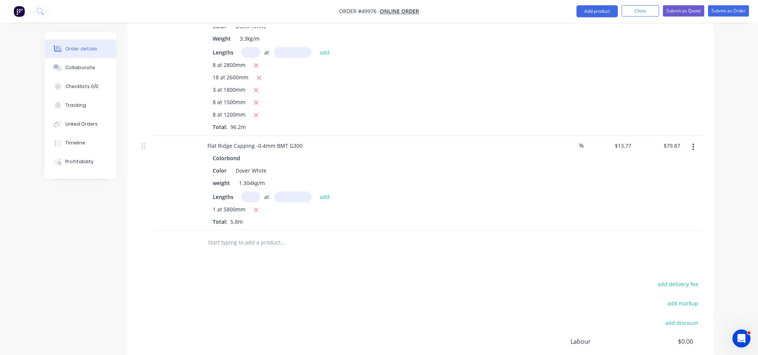
click at [249, 196] on input "text" at bounding box center [250, 196] width 19 height 11
type input "1"
click at [287, 196] on input "text" at bounding box center [293, 196] width 38 height 11
type input "3300"
click at [316, 191] on button "add" at bounding box center [325, 196] width 18 height 10
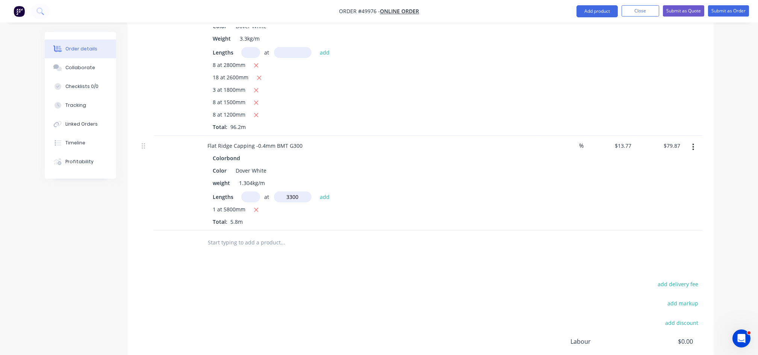
type input "$125.31"
click at [248, 197] on input "text" at bounding box center [250, 196] width 19 height 11
type input "2"
click at [280, 199] on input "text" at bounding box center [293, 196] width 38 height 11
type input "2000"
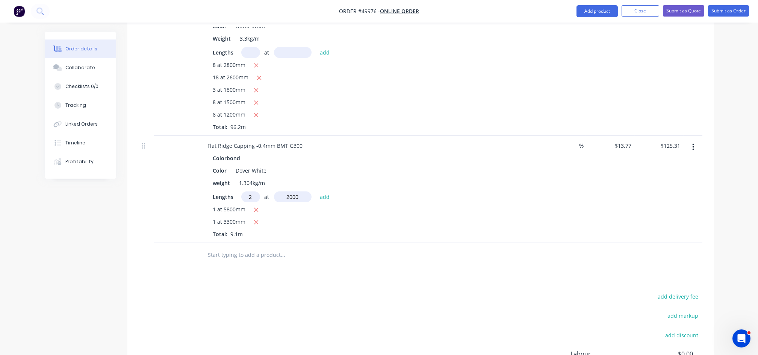
click at [316, 191] on button "add" at bounding box center [325, 196] width 18 height 10
type input "$180.39"
click at [251, 199] on input "text" at bounding box center [250, 196] width 19 height 11
type input "4"
click at [289, 196] on input "text" at bounding box center [293, 196] width 38 height 11
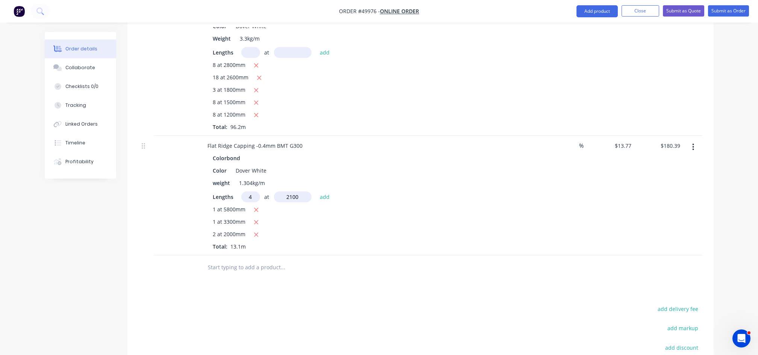
type input "2100"
click at [316, 191] on button "add" at bounding box center [325, 196] width 18 height 10
type input "$296.06"
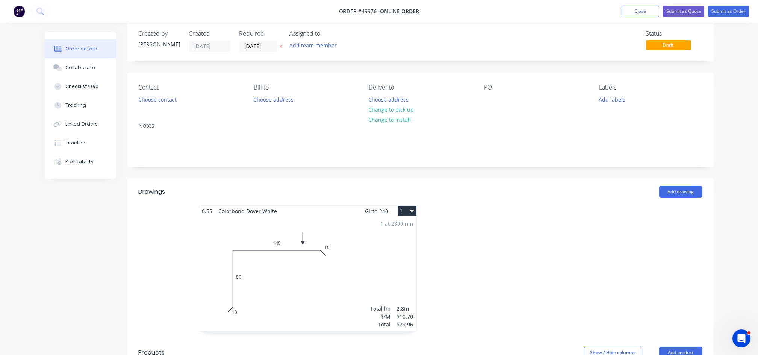
scroll to position [0, 0]
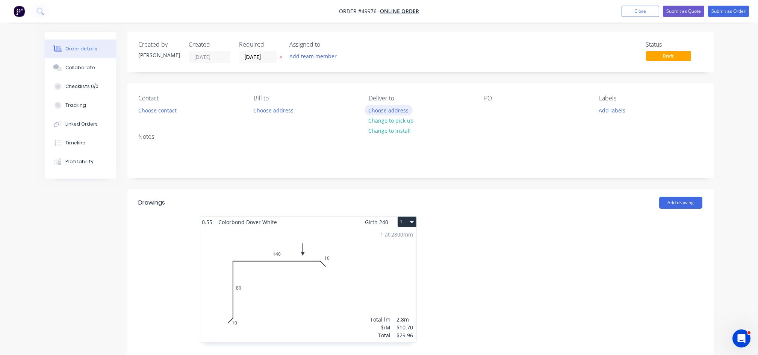
click at [393, 109] on button "Choose address" at bounding box center [388, 110] width 48 height 10
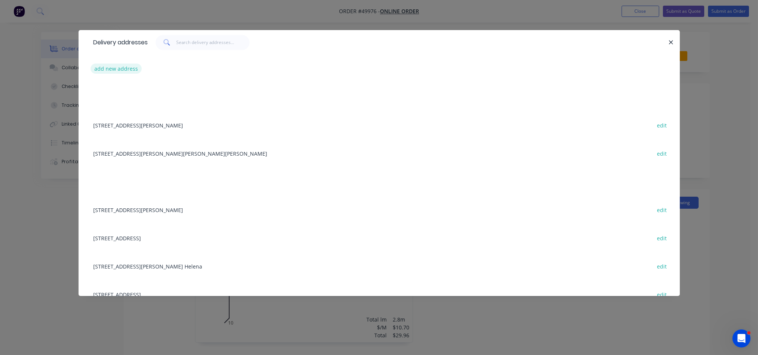
click at [117, 71] on button "add new address" at bounding box center [116, 69] width 51 height 10
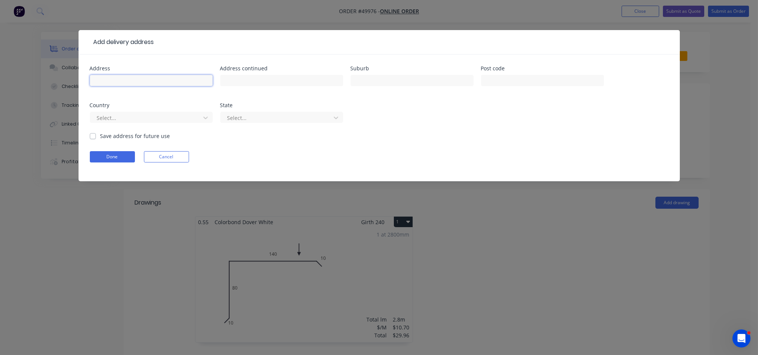
click at [93, 83] on input "text" at bounding box center [151, 80] width 123 height 11
paste input "[STREET_ADDRESS][PERSON_NAME]"
type input "[STREET_ADDRESS][PERSON_NAME]"
click at [113, 157] on button "Done" at bounding box center [112, 156] width 45 height 11
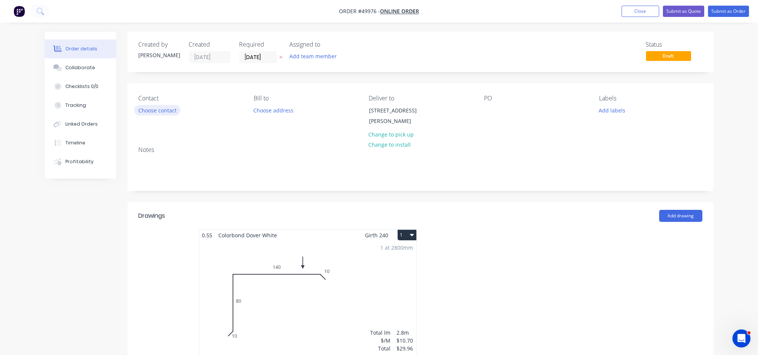
click at [166, 113] on button "Choose contact" at bounding box center [157, 110] width 46 height 10
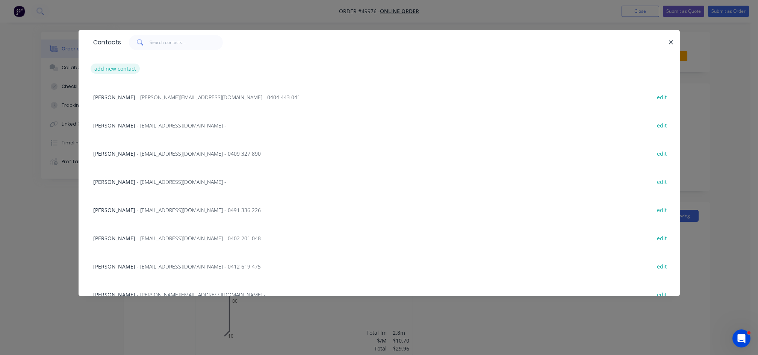
click at [129, 71] on button "add new contact" at bounding box center [116, 69] width 50 height 10
select select "AU"
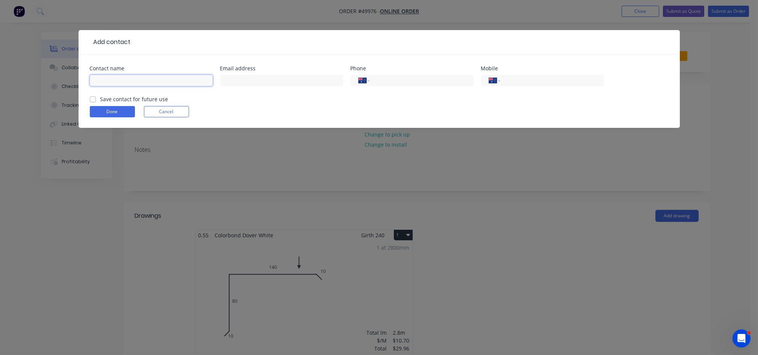
click at [122, 83] on input "text" at bounding box center [151, 80] width 123 height 11
paste input "[PERSON_NAME] Stamford Construction Group Pty Ltd"
click at [118, 80] on input "[PERSON_NAME] Stamford Construction Group Pty Ltd" at bounding box center [151, 80] width 123 height 11
click at [93, 81] on input "[PERSON_NAME] Stamford Construction Group Pty Ltd" at bounding box center [151, 80] width 123 height 11
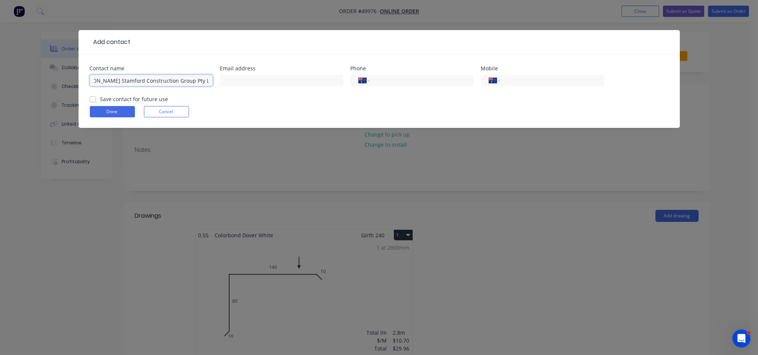
scroll to position [0, 0]
click at [134, 79] on input "[PERSON_NAME] Stamford Construction Group Pty Ltd" at bounding box center [151, 80] width 123 height 11
type input "[PERSON_NAME] - Stamford Construction Group Pty Ltd"
click at [523, 85] on div "International [GEOGRAPHIC_DATA] [GEOGRAPHIC_DATA] [GEOGRAPHIC_DATA] [GEOGRAPHIC…" at bounding box center [542, 80] width 123 height 11
click at [525, 82] on input "tel" at bounding box center [550, 80] width 90 height 9
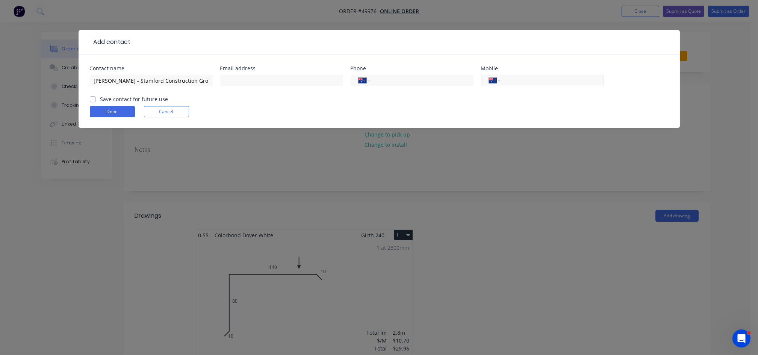
paste input "0416 650 604"
type input "0416 650 604"
click at [253, 82] on input "text" at bounding box center [281, 80] width 123 height 11
paste input "[EMAIL_ADDRESS][DOMAIN_NAME]"
click at [119, 110] on form "Contact name [PERSON_NAME] - Stamford Construction Group Pty Ltd Email address …" at bounding box center [379, 97] width 579 height 62
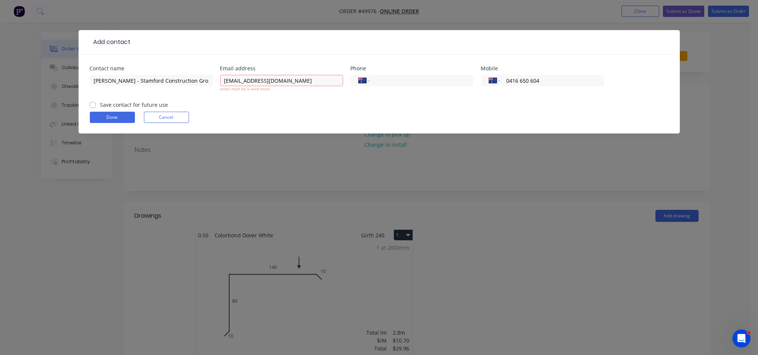
click at [344, 76] on div "Contact name [PERSON_NAME] - Stamford Construction Group Pty Ltd Email address …" at bounding box center [379, 83] width 579 height 35
click at [334, 80] on input "[EMAIL_ADDRESS][DOMAIN_NAME]" at bounding box center [281, 80] width 123 height 11
type input "[EMAIL_ADDRESS][DOMAIN_NAME]"
click at [122, 121] on form "Contact name [PERSON_NAME] - Stamford Construction Group Pty Ltd Email address …" at bounding box center [379, 100] width 579 height 68
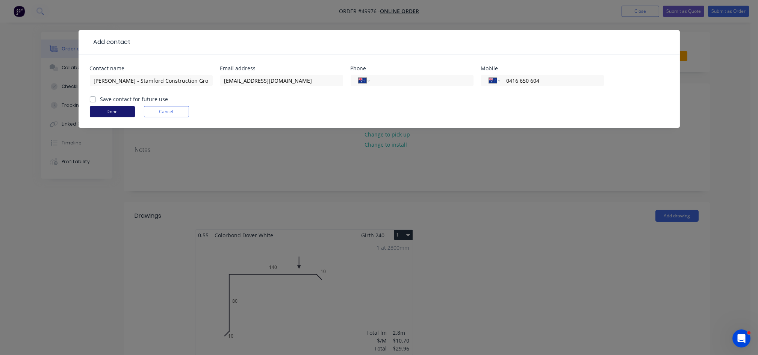
click at [121, 112] on button "Done" at bounding box center [112, 111] width 45 height 11
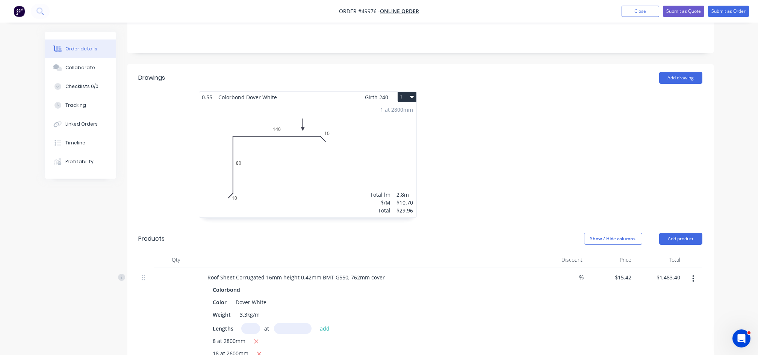
scroll to position [154, 0]
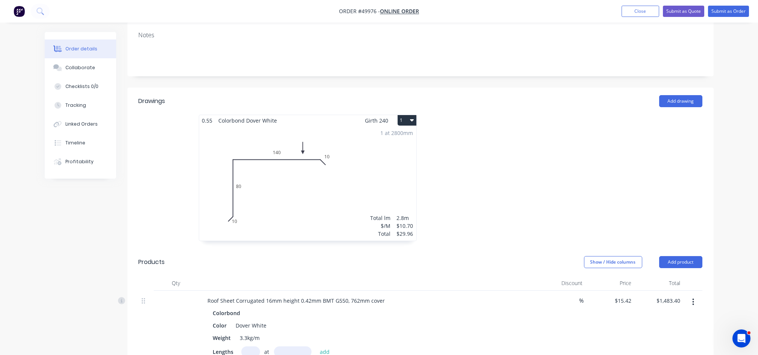
click at [311, 196] on div "1 at 2800mm Total lm $/M Total 2.8m $10.70 $29.96" at bounding box center [307, 183] width 217 height 115
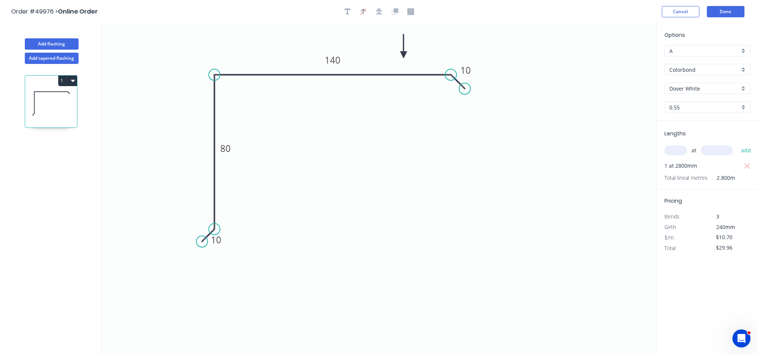
click at [673, 145] on div "at add" at bounding box center [708, 150] width 88 height 13
click at [671, 151] on input "text" at bounding box center [675, 150] width 23 height 10
type input "2"
click at [717, 150] on input "text" at bounding box center [717, 150] width 32 height 10
type input "1200"
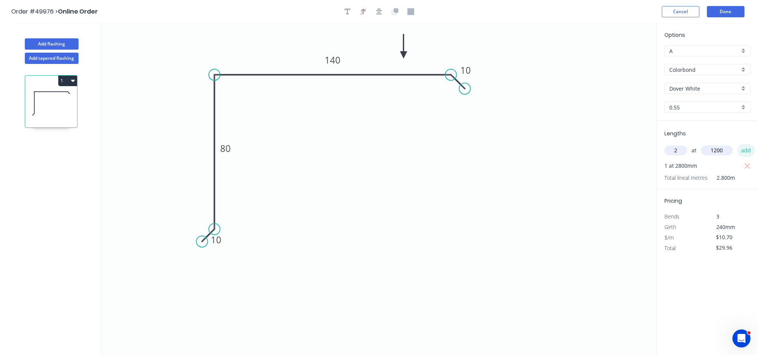
click at [746, 153] on button "add" at bounding box center [746, 150] width 18 height 13
type input "$55.64"
click at [681, 149] on input "text" at bounding box center [675, 150] width 23 height 10
type input "2"
click at [713, 150] on input "text" at bounding box center [717, 150] width 32 height 10
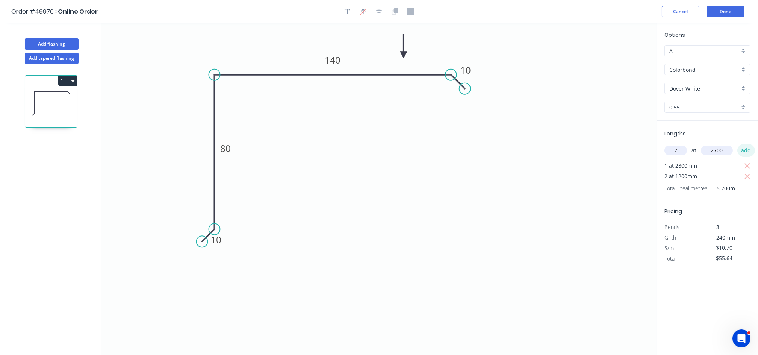
type input "2700"
click at [746, 152] on button "add" at bounding box center [746, 150] width 18 height 13
type input "$113.42"
click at [728, 10] on button "Done" at bounding box center [726, 11] width 38 height 11
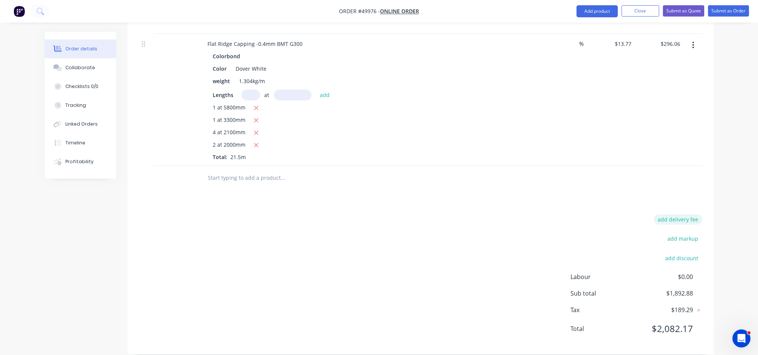
click at [669, 214] on button "add delivery fee" at bounding box center [678, 219] width 48 height 10
type input "350"
click at [662, 177] on div at bounding box center [421, 180] width 564 height 24
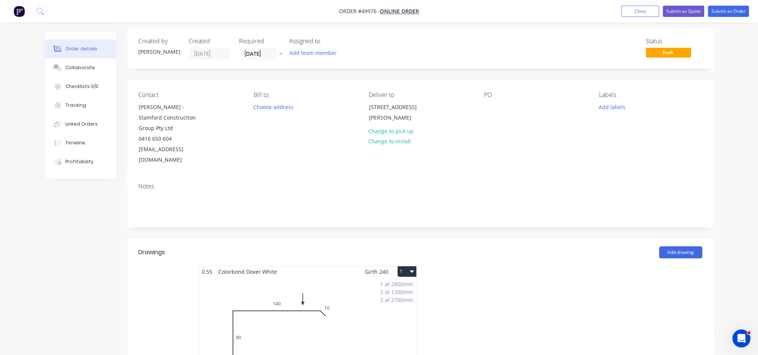
scroll to position [0, 0]
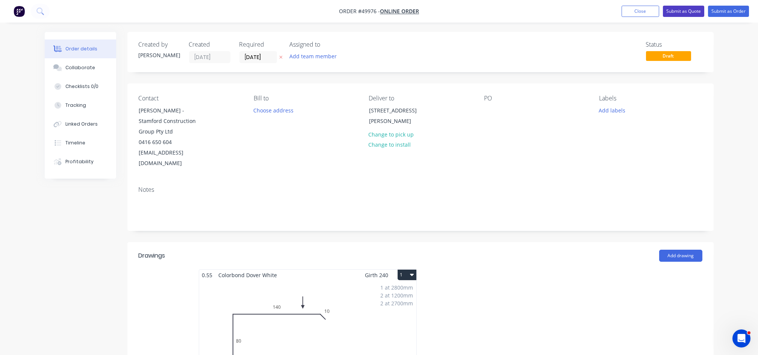
click at [690, 11] on button "Submit as Quote" at bounding box center [683, 11] width 41 height 11
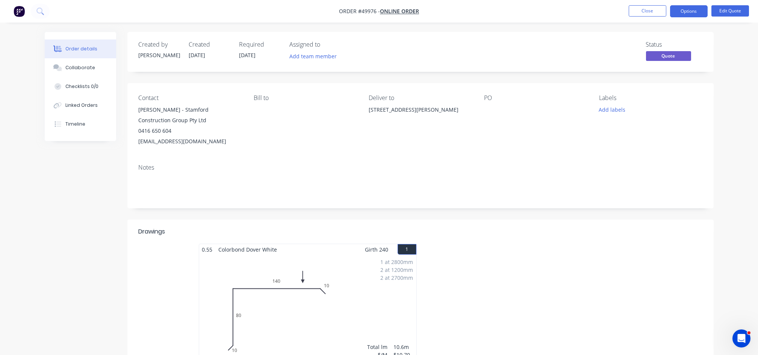
click at [690, 11] on button "Options" at bounding box center [689, 11] width 38 height 12
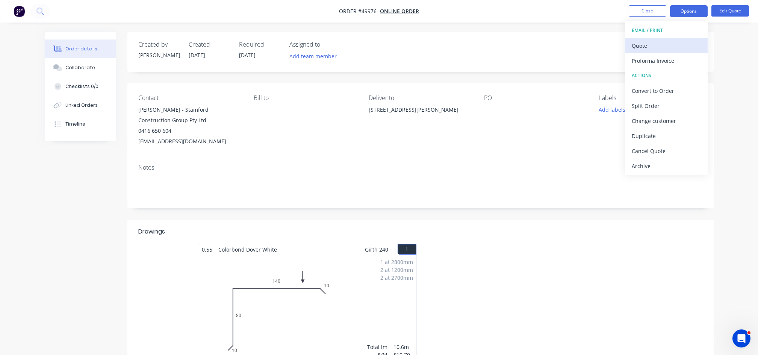
click at [647, 47] on div "Quote" at bounding box center [666, 45] width 69 height 11
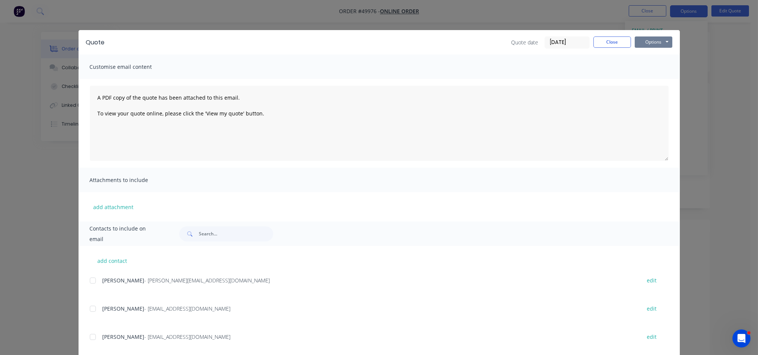
click at [638, 44] on button "Options" at bounding box center [654, 41] width 38 height 11
click at [652, 67] on button "Print" at bounding box center [659, 68] width 48 height 12
click at [615, 44] on button "Close" at bounding box center [612, 41] width 38 height 11
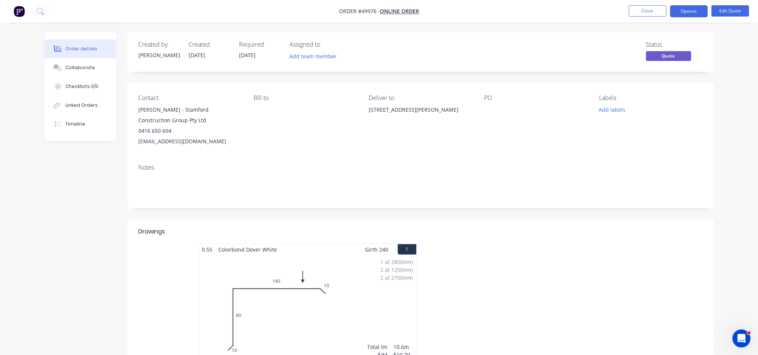
click at [492, 109] on div at bounding box center [531, 109] width 94 height 11
click at [733, 11] on button "Edit Quote" at bounding box center [730, 10] width 38 height 11
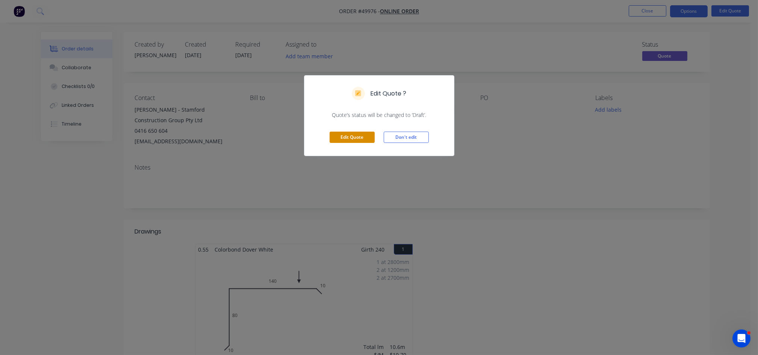
click at [346, 138] on button "Edit Quote" at bounding box center [352, 137] width 45 height 11
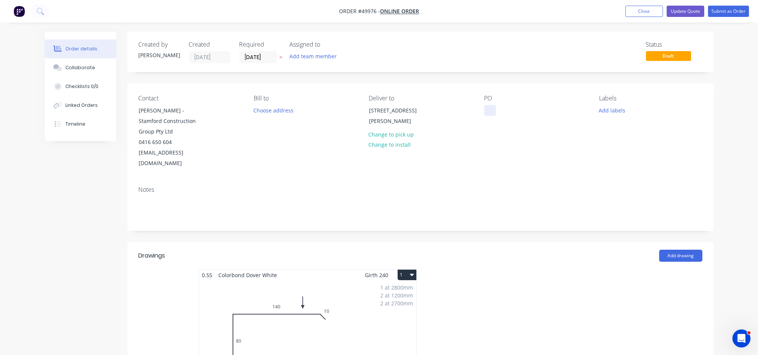
click at [488, 107] on div at bounding box center [490, 110] width 12 height 11
click at [686, 13] on button "Update Quote" at bounding box center [686, 11] width 38 height 11
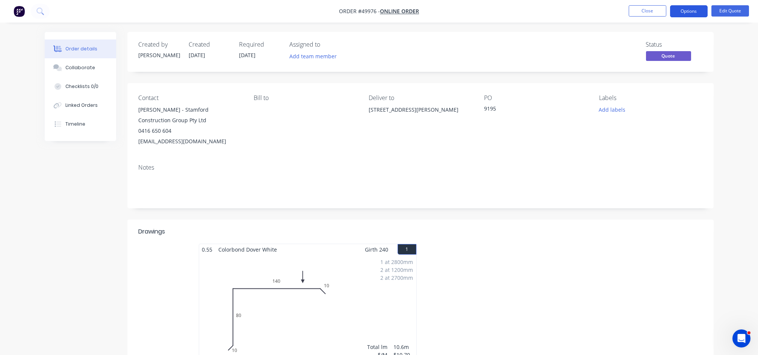
click at [686, 15] on button "Options" at bounding box center [689, 11] width 38 height 12
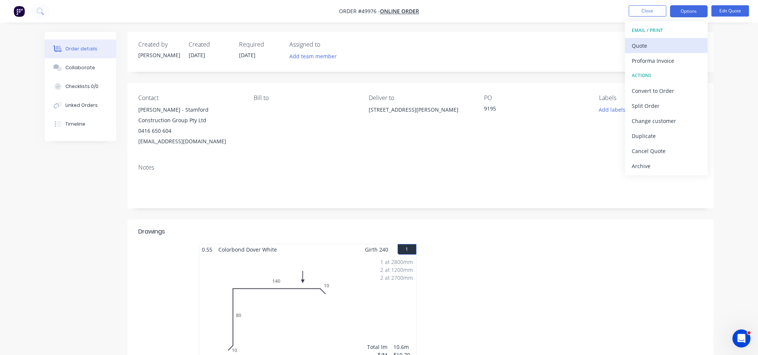
click at [649, 45] on div "Quote" at bounding box center [666, 45] width 69 height 11
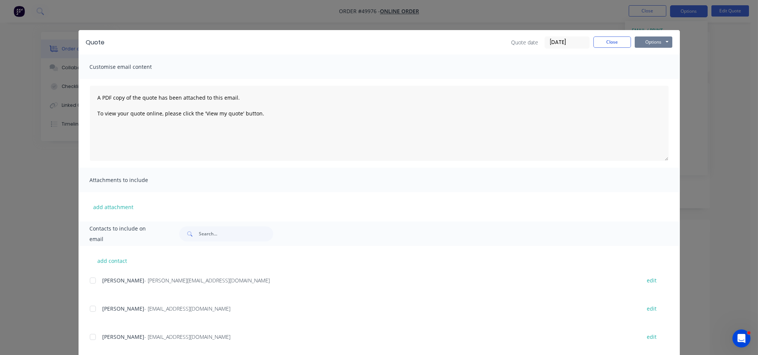
click at [654, 43] on button "Options" at bounding box center [654, 41] width 38 height 11
click at [654, 56] on button "Preview" at bounding box center [659, 55] width 48 height 12
click at [645, 41] on button "Options" at bounding box center [654, 41] width 38 height 11
click at [645, 55] on button "Preview" at bounding box center [659, 55] width 48 height 12
click at [614, 42] on button "Close" at bounding box center [612, 41] width 38 height 11
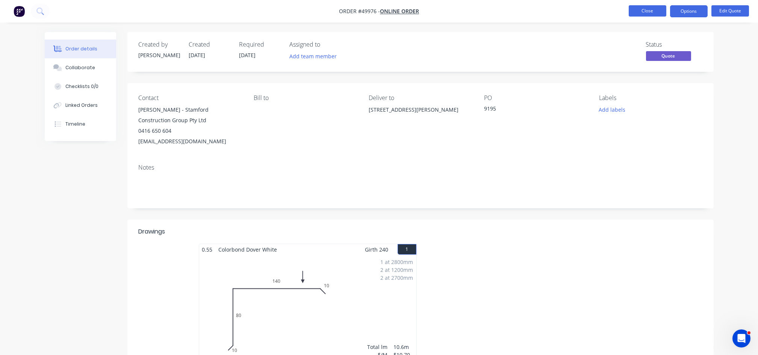
click at [647, 10] on button "Close" at bounding box center [648, 10] width 38 height 11
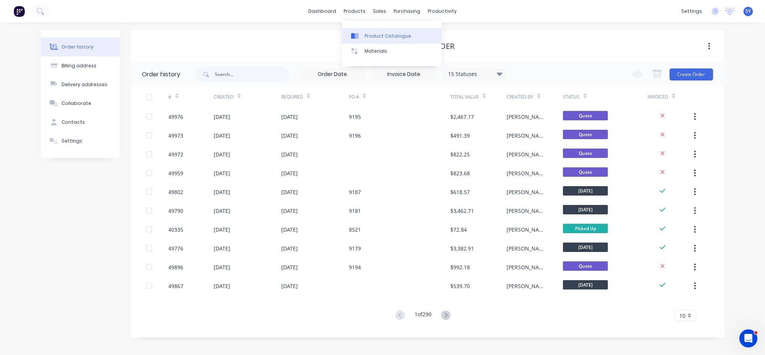
click at [370, 36] on div "Product Catalogue" at bounding box center [388, 36] width 47 height 7
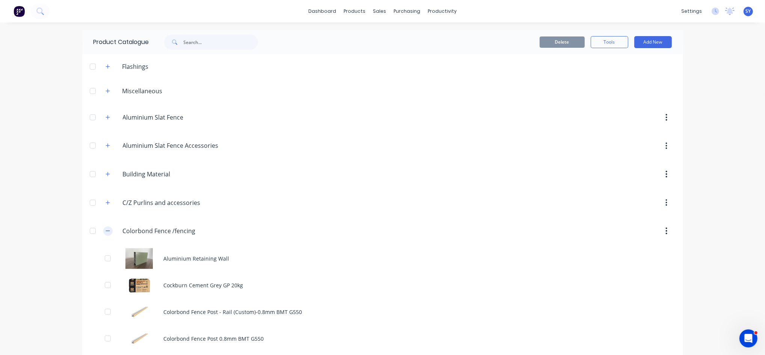
click at [106, 233] on icon "button" at bounding box center [108, 230] width 5 height 5
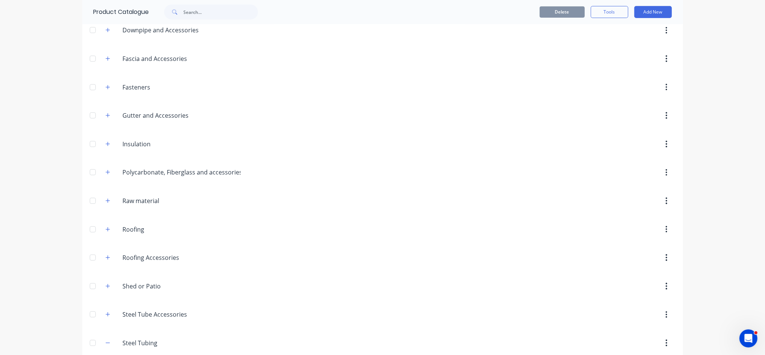
scroll to position [301, 0]
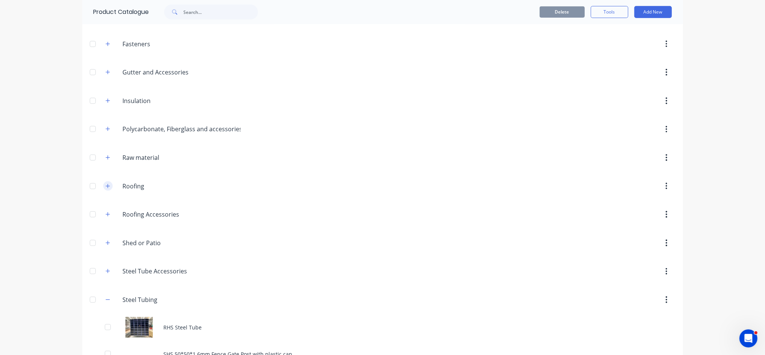
click at [106, 187] on icon "button" at bounding box center [108, 185] width 5 height 5
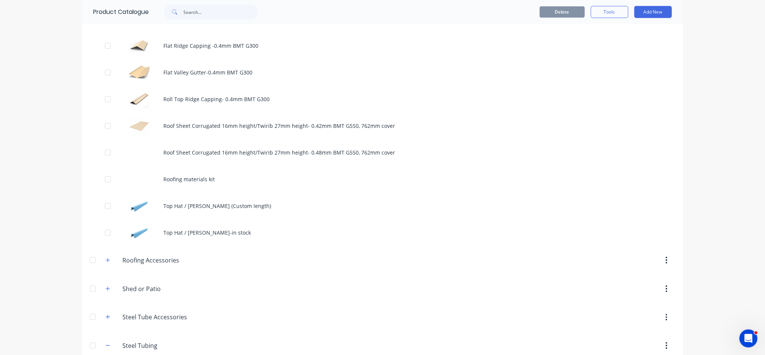
scroll to position [501, 0]
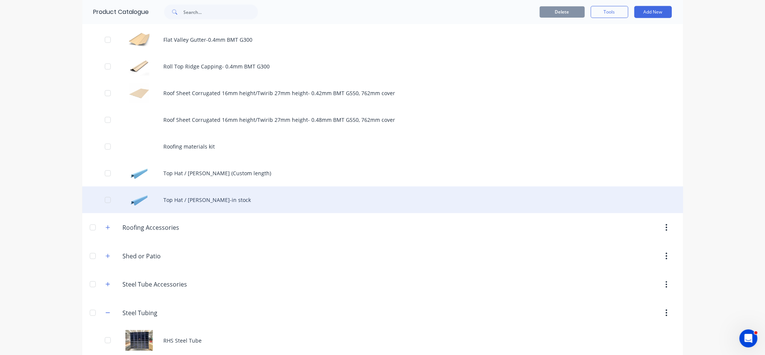
click at [210, 197] on div "Top Hat / Batten-in stock" at bounding box center [382, 199] width 601 height 27
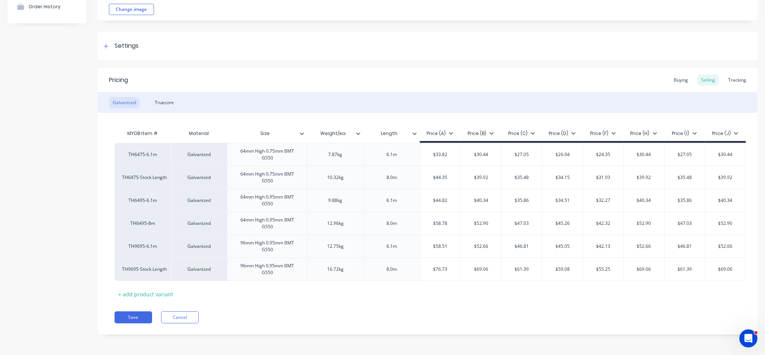
scroll to position [79, 0]
click at [171, 103] on div "Truecore" at bounding box center [164, 102] width 27 height 11
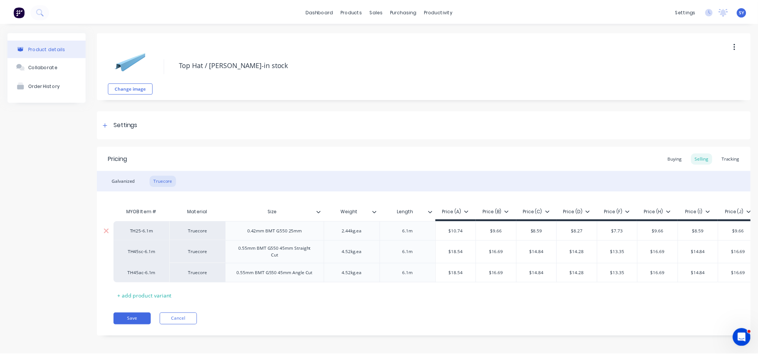
scroll to position [0, 0]
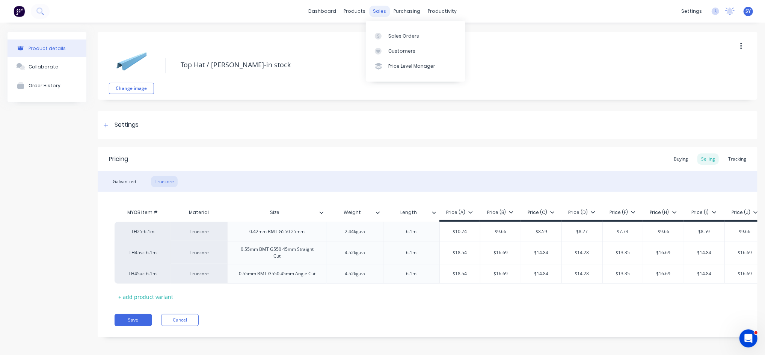
click at [378, 10] on div "sales" at bounding box center [379, 11] width 21 height 11
click at [397, 33] on div "Sales Orders" at bounding box center [404, 36] width 31 height 7
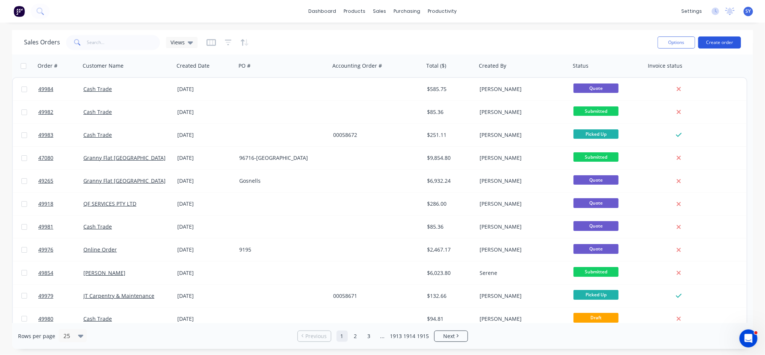
click at [718, 40] on button "Create order" at bounding box center [720, 42] width 43 height 12
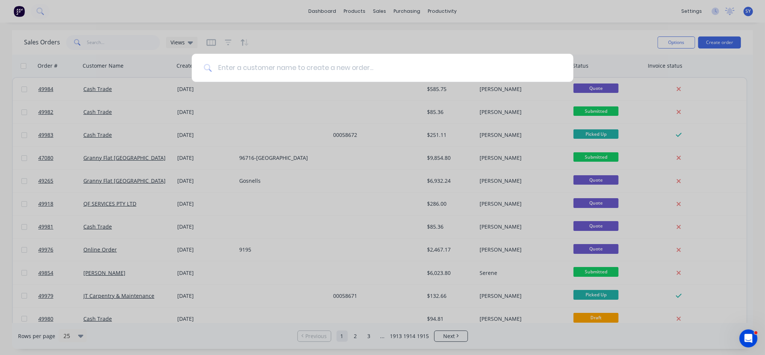
click at [336, 72] on input at bounding box center [387, 68] width 350 height 28
click at [275, 68] on input at bounding box center [387, 68] width 350 height 28
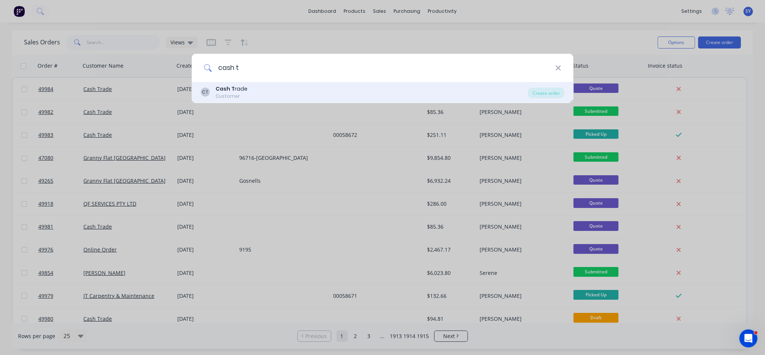
type input "cash t"
click at [244, 91] on div "Cash T rade" at bounding box center [232, 89] width 32 height 8
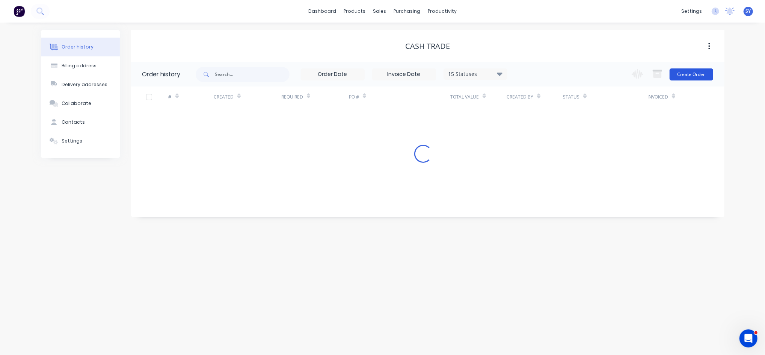
click at [698, 74] on button "Create Order" at bounding box center [692, 74] width 44 height 12
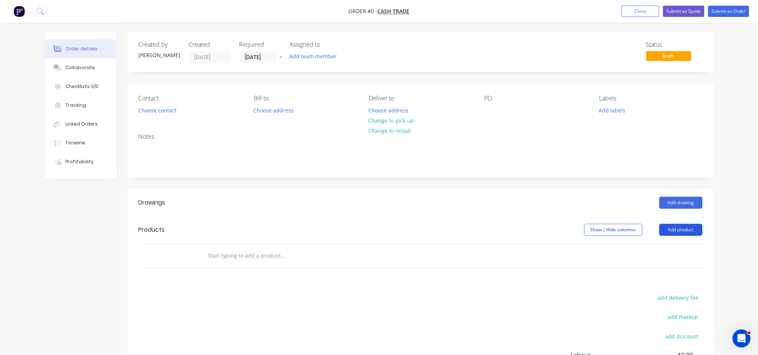
click at [680, 233] on button "Add product" at bounding box center [680, 230] width 43 height 12
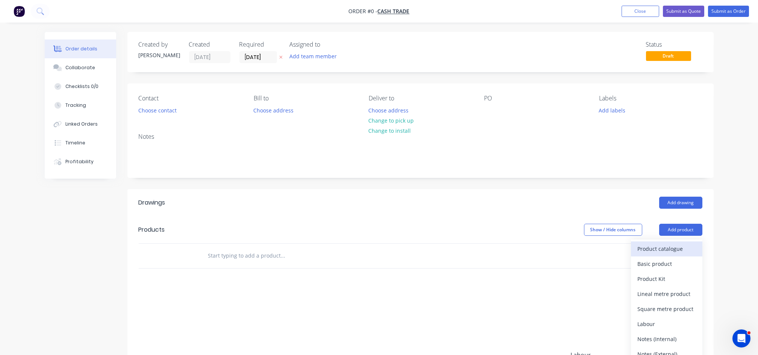
click at [643, 250] on div "Product catalogue" at bounding box center [667, 248] width 58 height 11
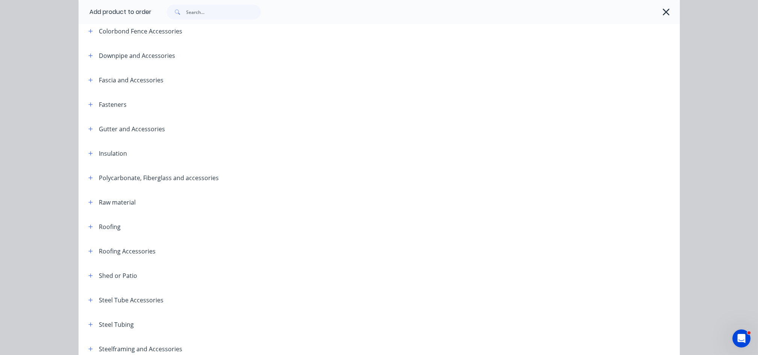
scroll to position [225, 0]
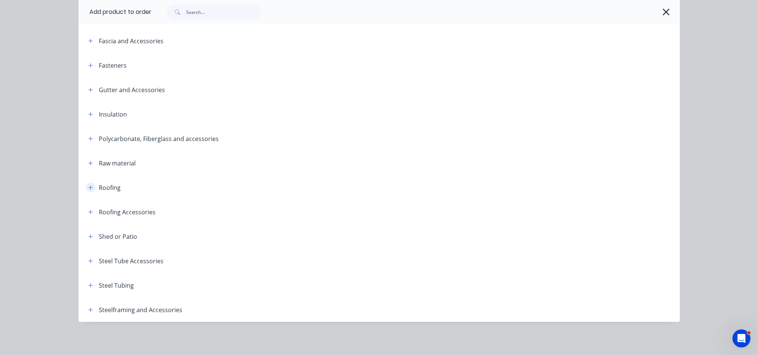
click at [88, 186] on icon "button" at bounding box center [90, 187] width 4 height 4
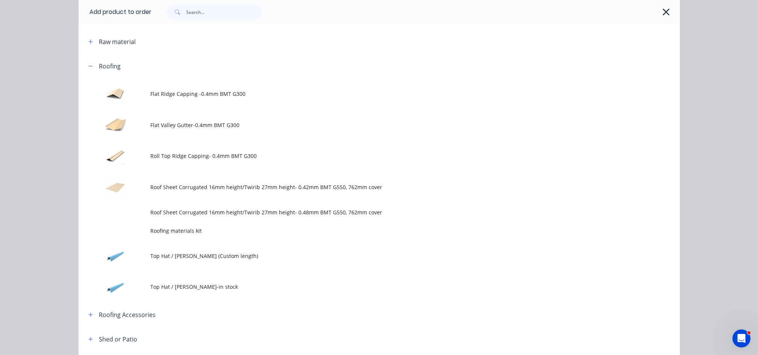
scroll to position [375, 0]
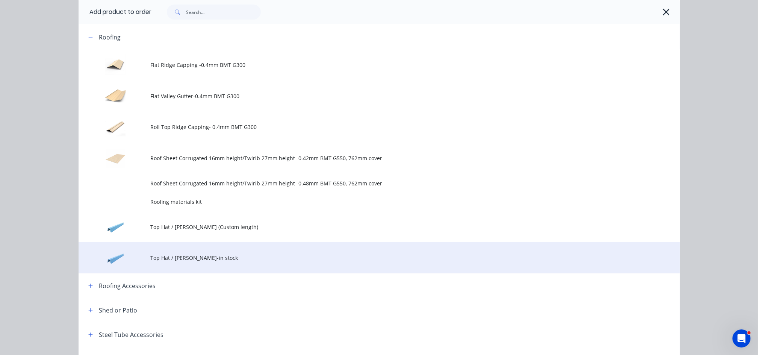
click at [200, 257] on span "Top Hat / Batten-in stock" at bounding box center [362, 258] width 423 height 8
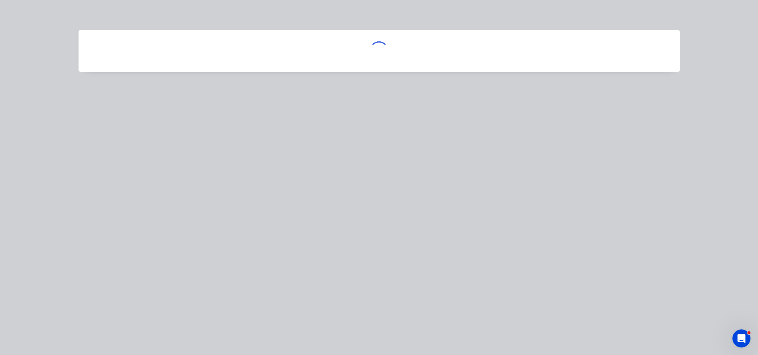
scroll to position [0, 0]
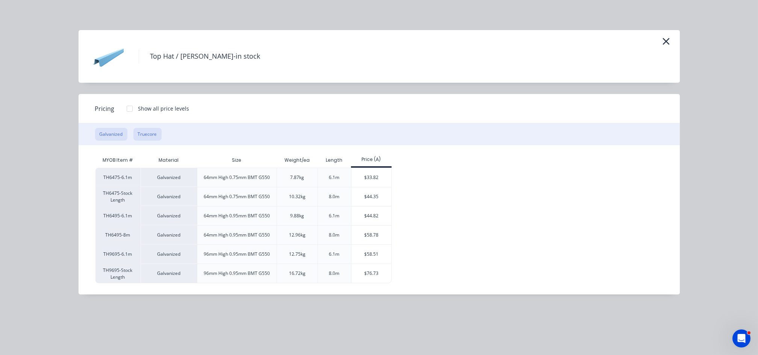
click at [146, 132] on button "Truecore" at bounding box center [147, 134] width 28 height 13
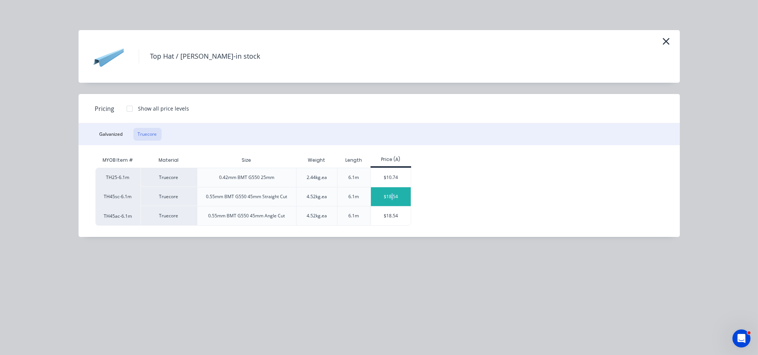
click at [392, 197] on div "$18.54" at bounding box center [391, 196] width 40 height 19
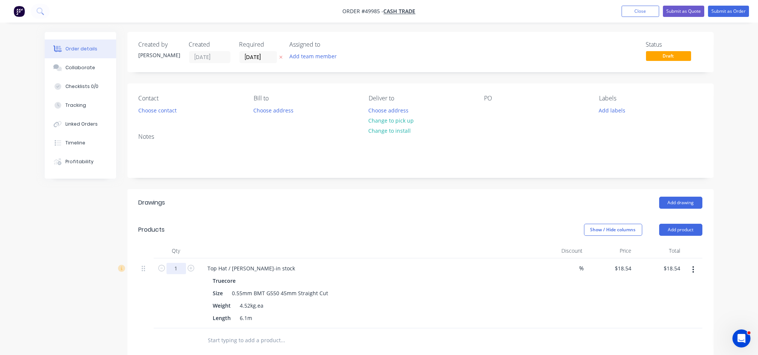
click at [182, 269] on input "1" at bounding box center [176, 268] width 20 height 11
type input "13"
type input "$241.02"
click at [363, 277] on div "Truecore" at bounding box center [368, 280] width 310 height 11
click at [678, 230] on button "Add product" at bounding box center [680, 230] width 43 height 12
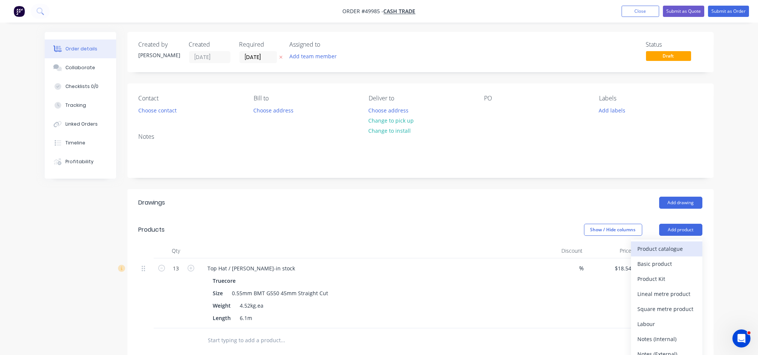
click at [662, 250] on div "Product catalogue" at bounding box center [667, 248] width 58 height 11
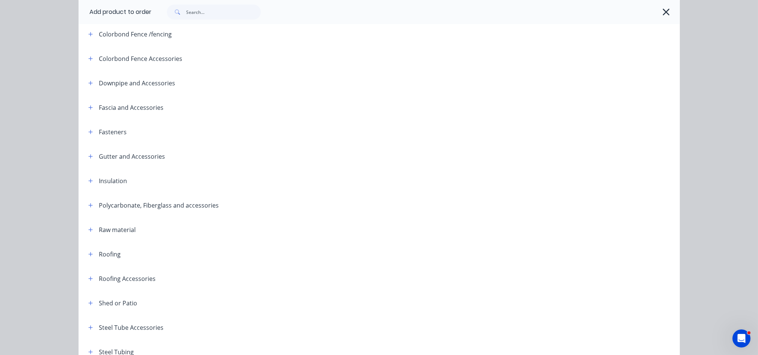
scroll to position [200, 0]
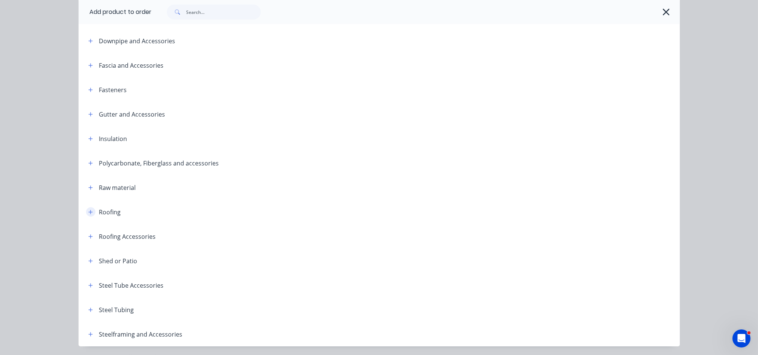
click at [87, 207] on button "button" at bounding box center [90, 211] width 9 height 9
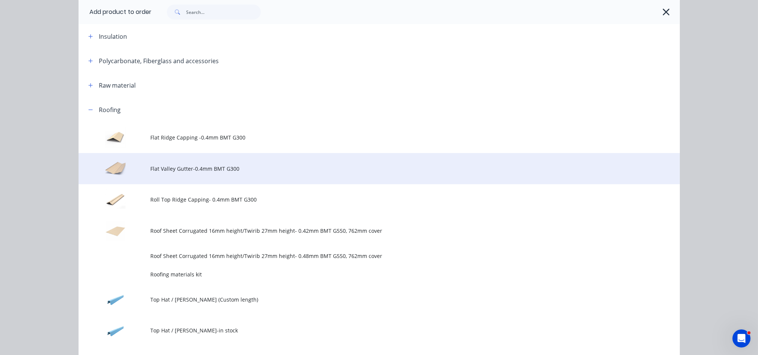
scroll to position [351, 0]
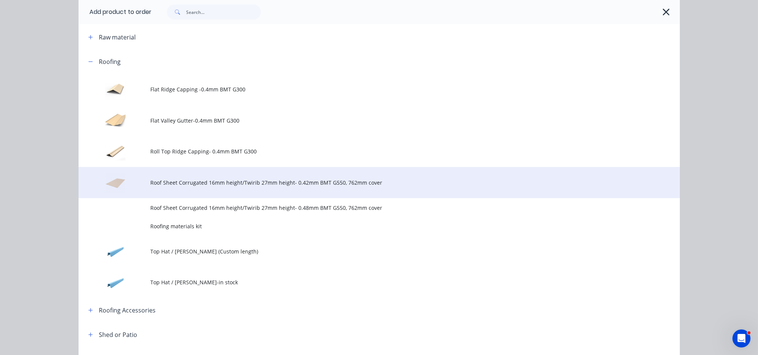
click at [215, 187] on td "Roof Sheet Corrugated 16mm height/Twirib 27mm height- 0.42mm BMT G550, 762mm co…" at bounding box center [415, 182] width 529 height 31
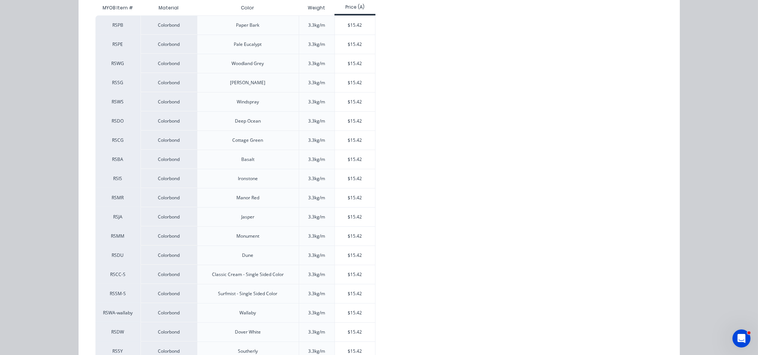
scroll to position [200, 0]
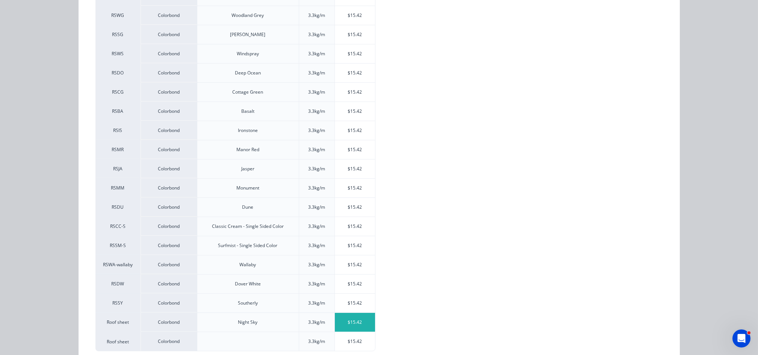
click at [359, 325] on div "$15.42" at bounding box center [355, 322] width 40 height 19
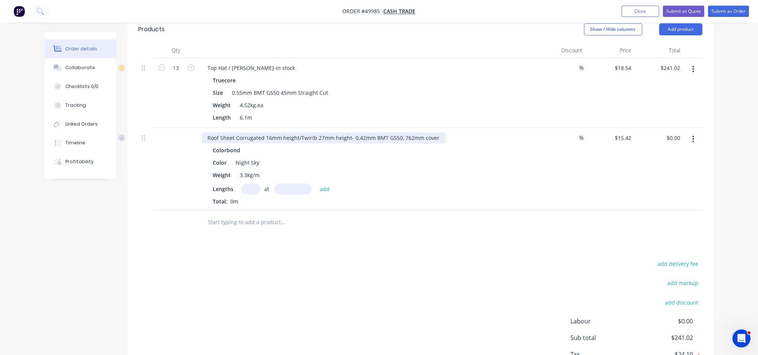
click at [270, 139] on div "Roof Sheet Corrugated 16mm height/Twirib 27mm height- 0.42mm BMT G550, 762mm co…" at bounding box center [324, 137] width 244 height 11
drag, startPoint x: 299, startPoint y: 137, endPoint x: 236, endPoint y: 141, distance: 63.2
click at [236, 141] on div "Roof Sheet Corrugated 16mm height/Twirib 27mm height- 0.42mm BMT G550, 762mm co…" at bounding box center [324, 137] width 244 height 11
click at [250, 187] on input "text" at bounding box center [250, 188] width 19 height 11
type input "10"
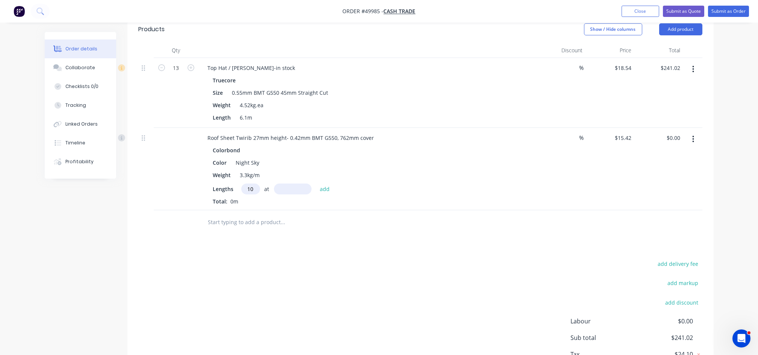
click at [289, 189] on input "text" at bounding box center [293, 188] width 38 height 11
type input "5200"
click at [316, 183] on button "add" at bounding box center [325, 188] width 18 height 10
type input "$801.84"
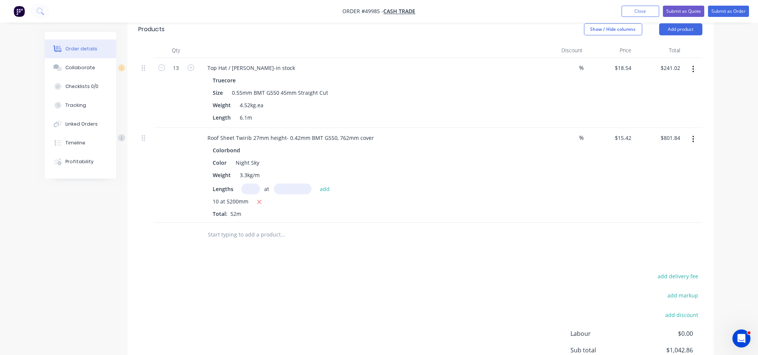
click at [253, 188] on input "text" at bounding box center [250, 188] width 19 height 11
type input "4"
click at [296, 190] on input "text" at bounding box center [293, 188] width 38 height 11
type input "3800"
click at [316, 183] on button "add" at bounding box center [325, 188] width 18 height 10
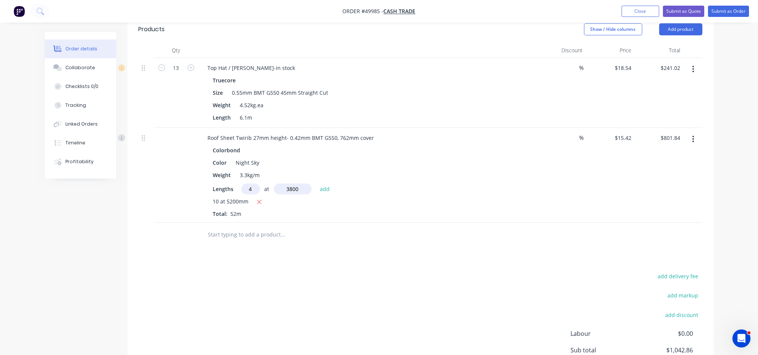
type input "$1,036.22"
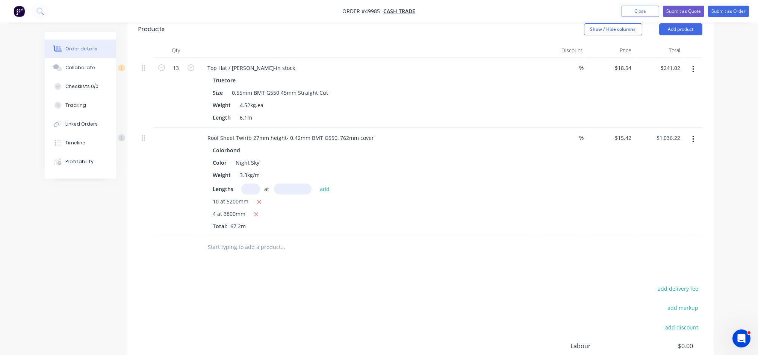
click at [342, 295] on div "add delivery fee add markup add discount Labour $0.00 Sub total $1,277.24 Tax $…" at bounding box center [421, 347] width 564 height 129
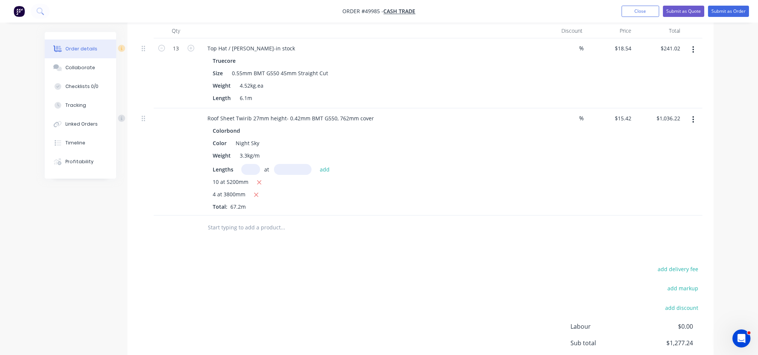
scroll to position [250, 0]
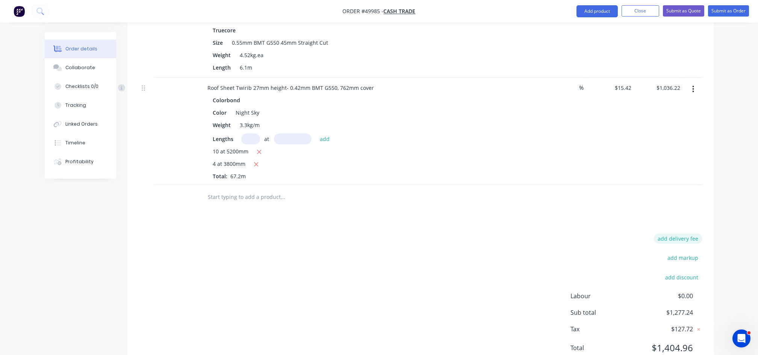
click at [680, 239] on button "add delivery fee" at bounding box center [678, 238] width 48 height 10
type input "90"
click at [347, 215] on div "Drawings Add drawing Products Show / Hide columns Add product Qty Discount Pric…" at bounding box center [420, 155] width 586 height 432
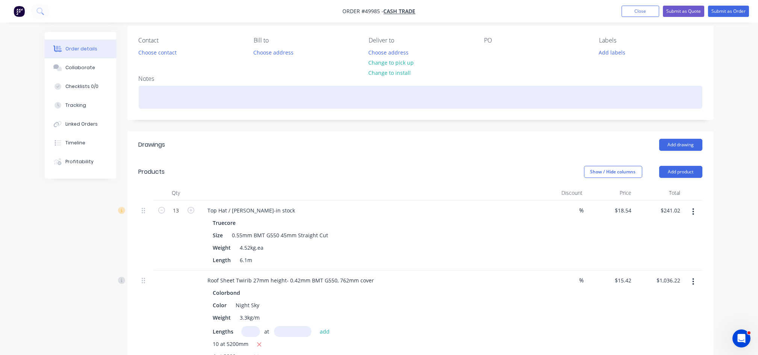
scroll to position [0, 0]
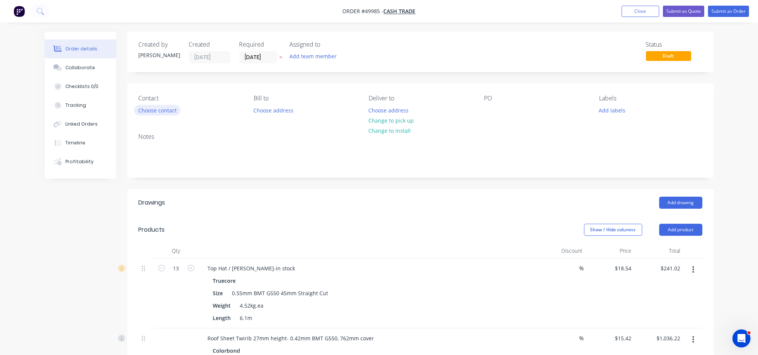
click at [162, 110] on button "Choose contact" at bounding box center [157, 110] width 46 height 10
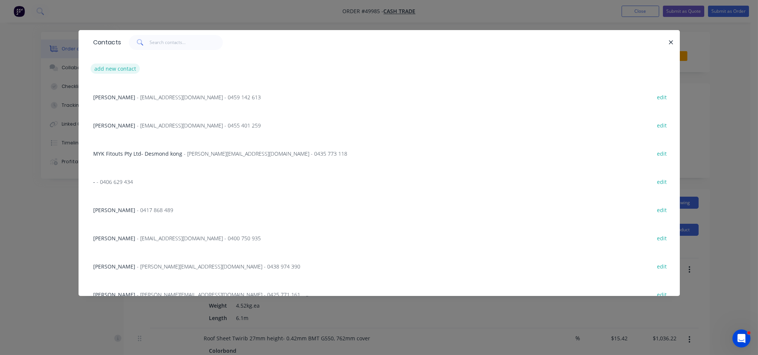
click at [127, 70] on button "add new contact" at bounding box center [116, 69] width 50 height 10
select select "AU"
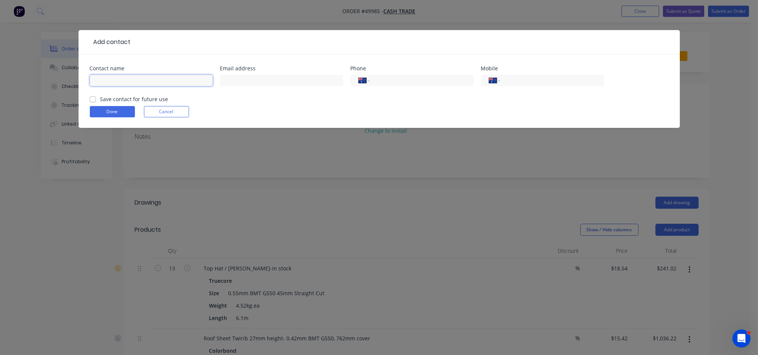
click at [124, 81] on input "text" at bounding box center [151, 80] width 123 height 11
paste input "Karen 041 217 3681"
drag, startPoint x: 153, startPoint y: 82, endPoint x: 106, endPoint y: 80, distance: 47.0
click at [106, 80] on input "Karen 041 217 3681" at bounding box center [151, 80] width 123 height 11
paste input "Karen"
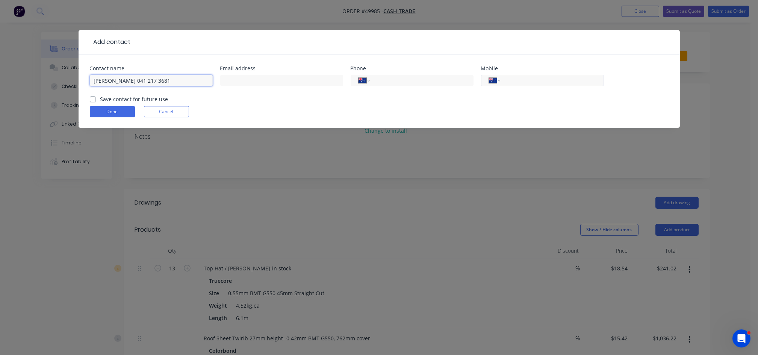
type input "Karen 041 217 3681"
click at [523, 83] on input "tel" at bounding box center [550, 80] width 90 height 9
paste input "0412 173 681"
type input "0412 173 681"
click at [184, 79] on input "Karen 041 217 3681" at bounding box center [151, 80] width 123 height 11
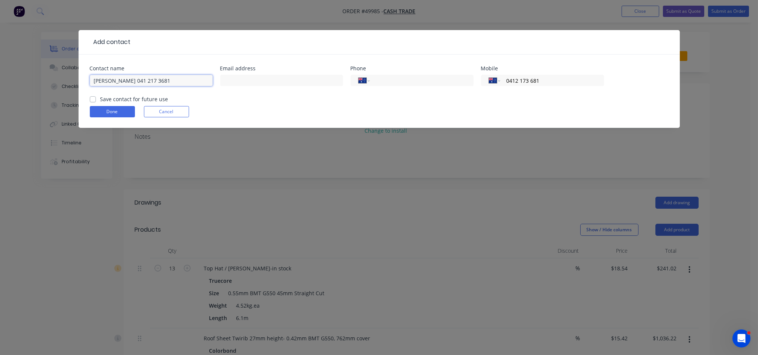
drag, startPoint x: 184, startPoint y: 79, endPoint x: 133, endPoint y: 79, distance: 51.1
click at [133, 79] on input "Karen 041 217 3681" at bounding box center [151, 80] width 123 height 11
click at [183, 82] on input "Karen 046811 217 3" at bounding box center [151, 80] width 123 height 11
type input "Karen"
click at [285, 81] on input "text" at bounding box center [281, 80] width 123 height 11
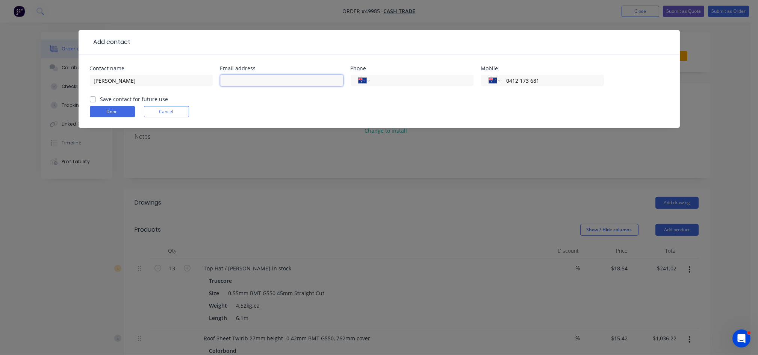
paste input "switchprojects@bigpond.com"
type input "switchprojects@bigpond.com"
click at [106, 111] on button "Done" at bounding box center [112, 111] width 45 height 11
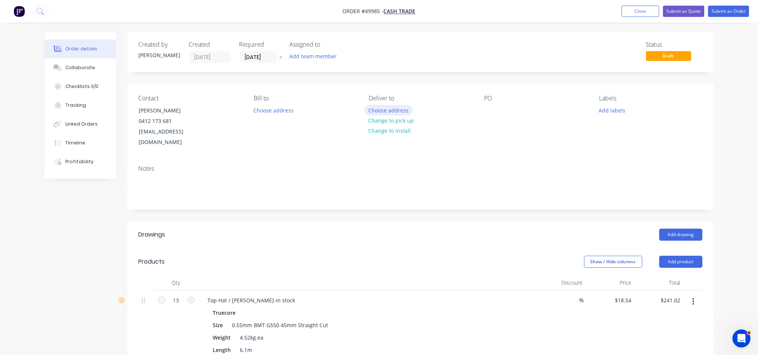
click at [390, 110] on button "Choose address" at bounding box center [388, 110] width 48 height 10
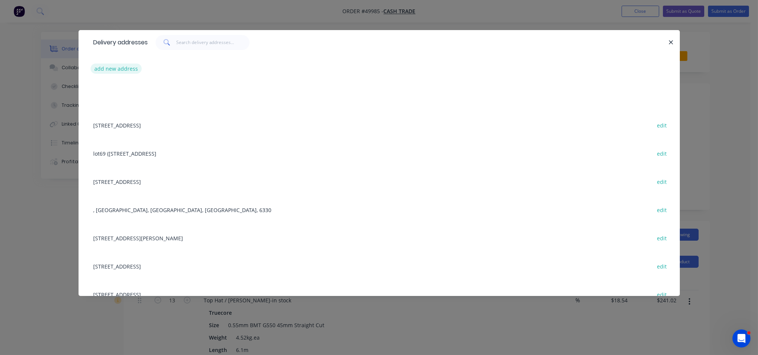
click at [135, 71] on button "add new address" at bounding box center [116, 69] width 51 height 10
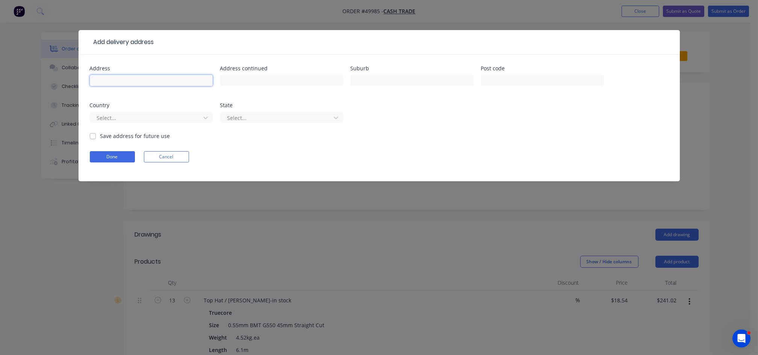
click at [98, 77] on input "text" at bounding box center [151, 80] width 123 height 11
paste input "531 Fitzgerald Street North Perth"
type input "531 Fitzgerald Street North Perth"
click at [120, 161] on button "Done" at bounding box center [112, 156] width 45 height 11
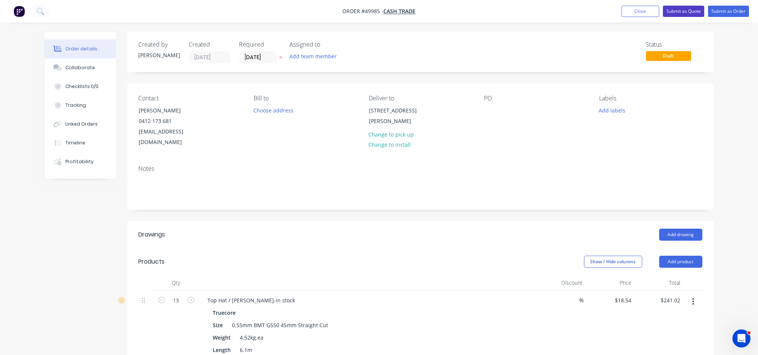
click at [684, 13] on button "Submit as Quote" at bounding box center [683, 11] width 41 height 11
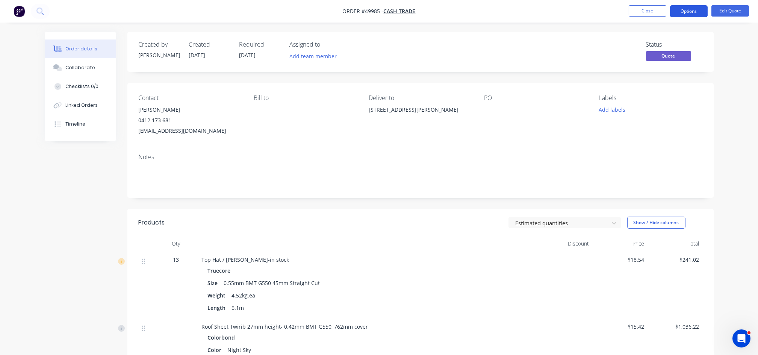
click at [688, 14] on button "Options" at bounding box center [689, 11] width 38 height 12
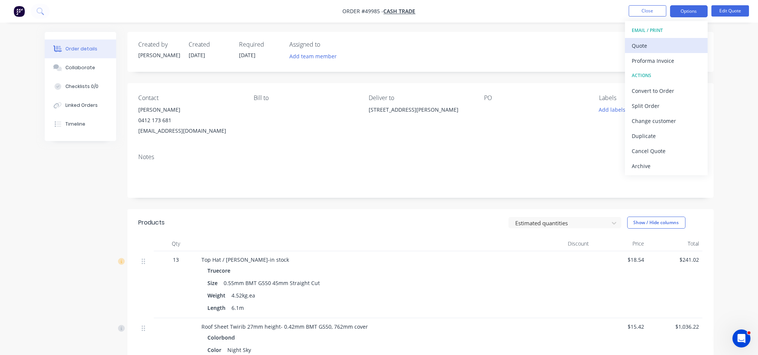
click at [655, 43] on div "Quote" at bounding box center [666, 45] width 69 height 11
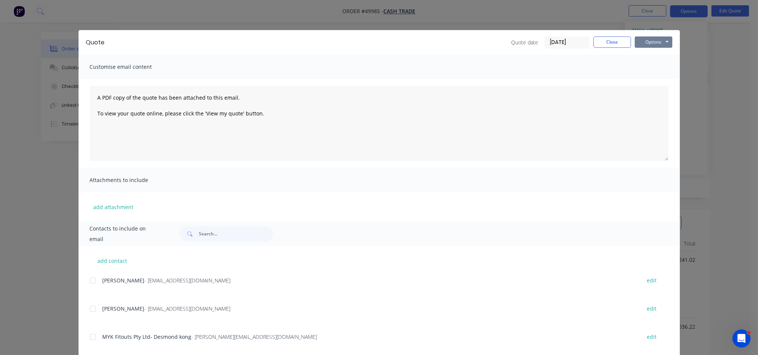
click at [654, 40] on button "Options" at bounding box center [654, 41] width 38 height 11
click at [648, 68] on button "Print" at bounding box center [659, 68] width 48 height 12
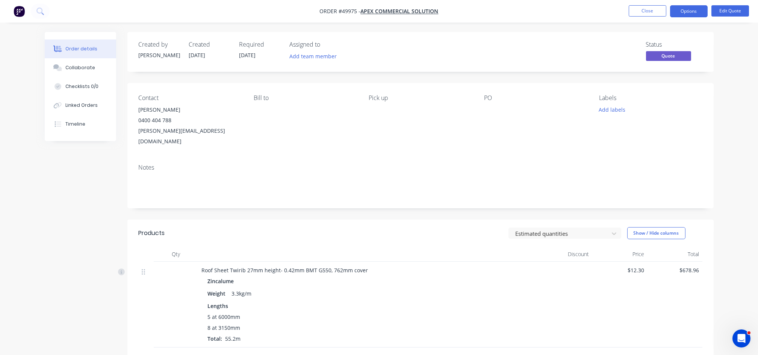
drag, startPoint x: 0, startPoint y: 0, endPoint x: 499, endPoint y: 110, distance: 511.1
click at [499, 110] on div at bounding box center [531, 109] width 94 height 11
click at [488, 108] on div at bounding box center [531, 109] width 94 height 11
click at [652, 14] on button "Close" at bounding box center [648, 10] width 38 height 11
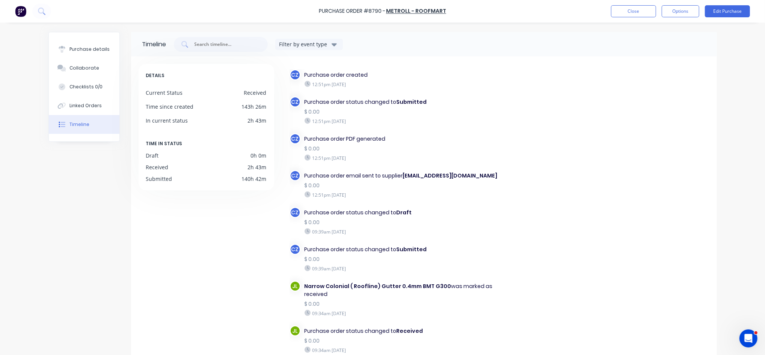
scroll to position [45, 0]
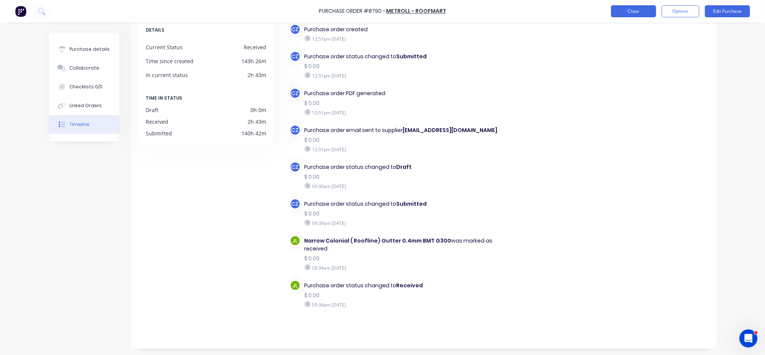
click at [637, 14] on button "Close" at bounding box center [633, 11] width 45 height 12
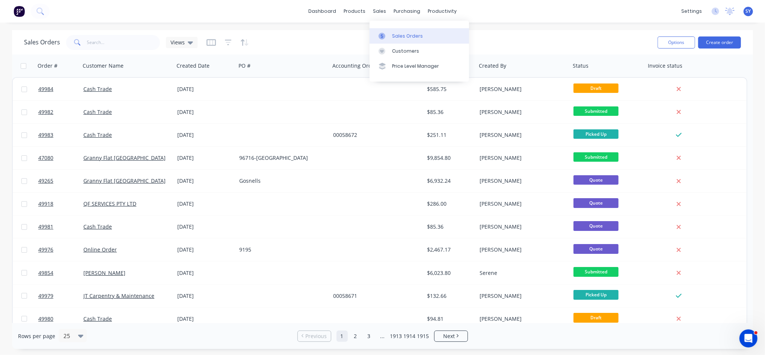
drag, startPoint x: 395, startPoint y: 35, endPoint x: 389, endPoint y: 36, distance: 6.1
click at [395, 35] on div "Sales Orders" at bounding box center [407, 36] width 31 height 7
click at [724, 43] on button "Create order" at bounding box center [720, 42] width 43 height 12
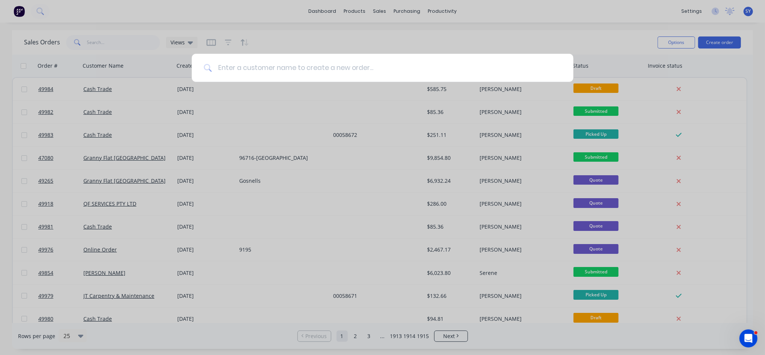
click at [386, 54] on input at bounding box center [387, 68] width 350 height 28
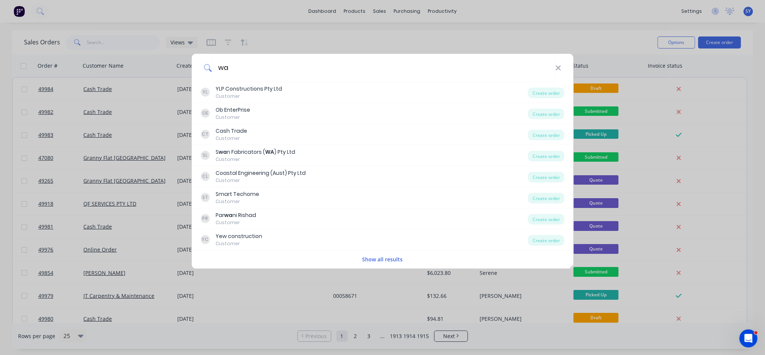
type input "w"
type input "a"
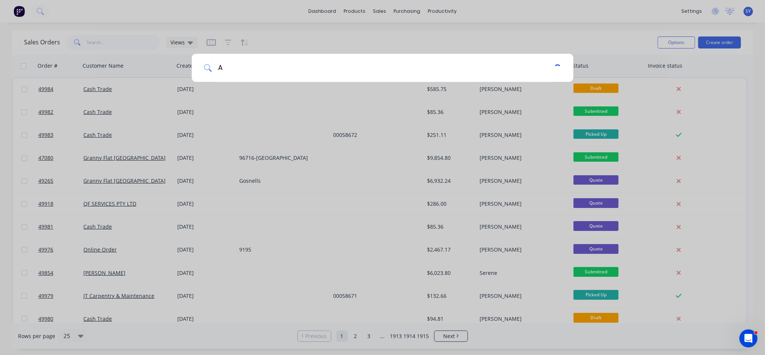
type input "AW"
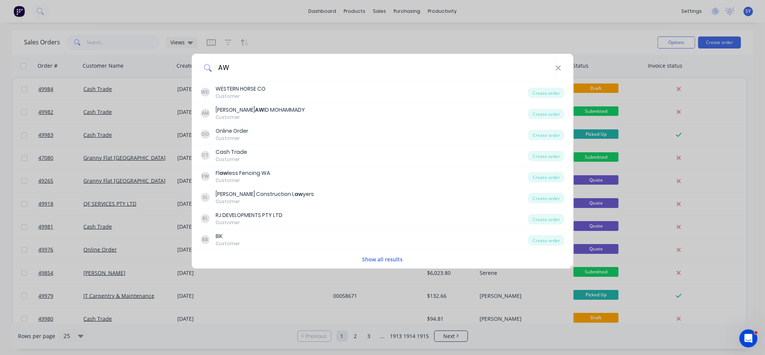
drag, startPoint x: 237, startPoint y: 66, endPoint x: 193, endPoint y: 61, distance: 44.2
click at [211, 64] on div "AW" at bounding box center [383, 68] width 382 height 28
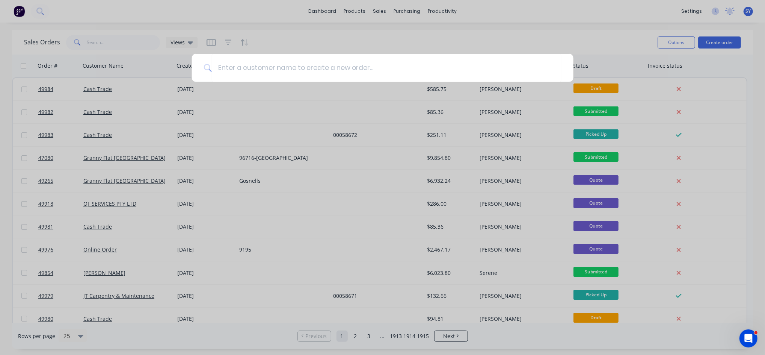
click at [121, 43] on div at bounding box center [382, 177] width 765 height 355
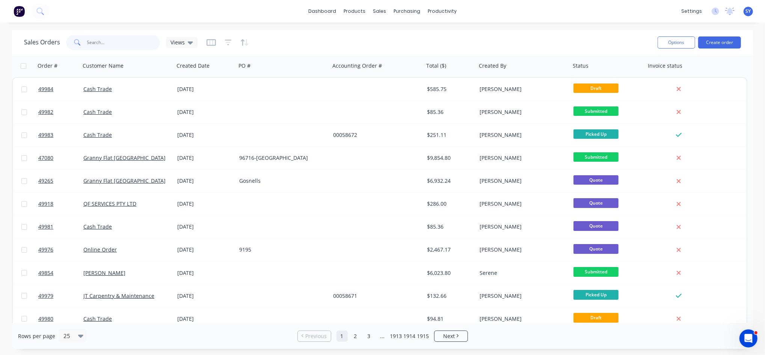
click at [113, 36] on input "text" at bounding box center [123, 42] width 73 height 15
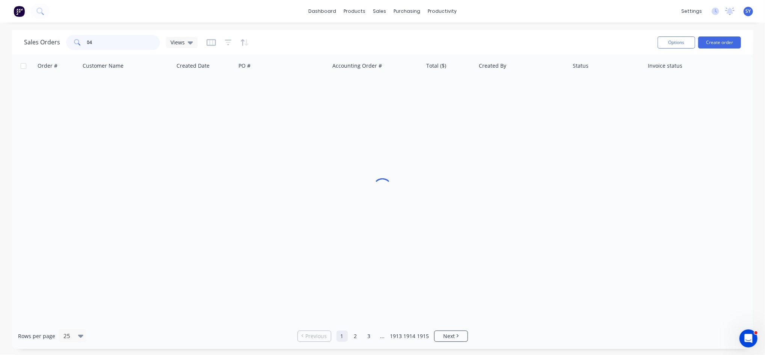
type input "0"
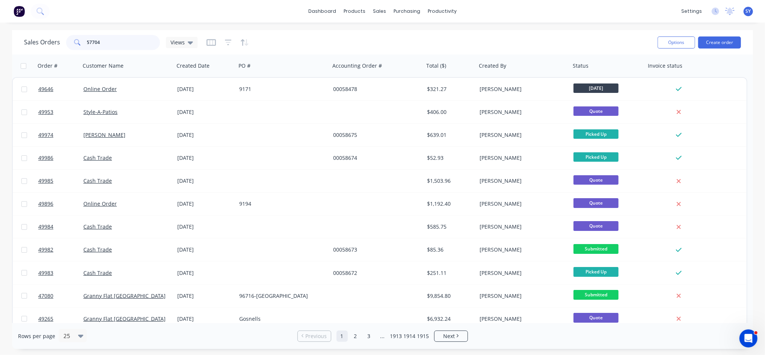
type input "57704"
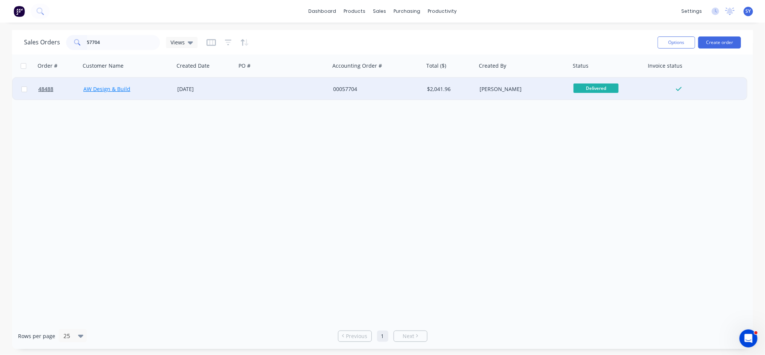
click at [107, 86] on link "AW Design & Build" at bounding box center [106, 88] width 47 height 7
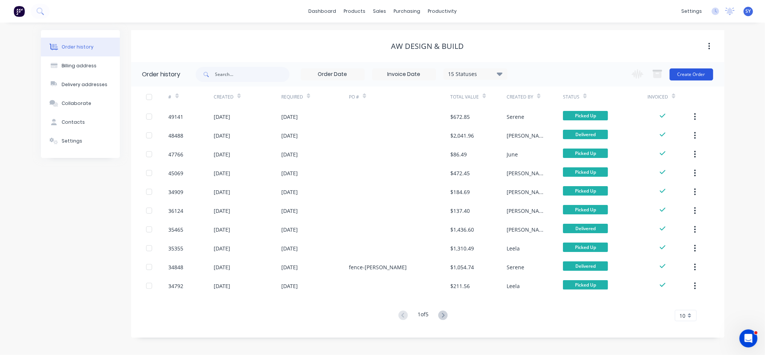
click at [692, 75] on button "Create Order" at bounding box center [692, 74] width 44 height 12
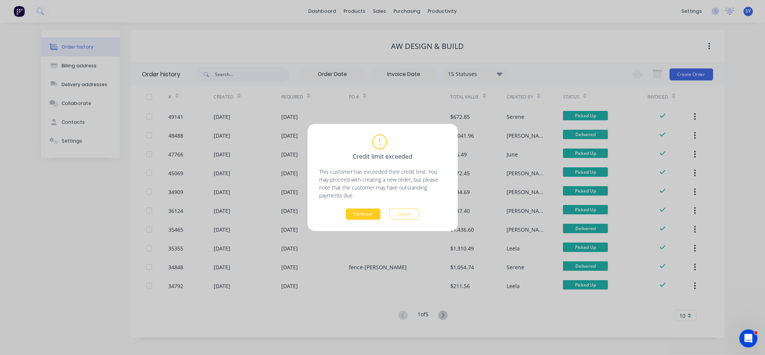
click at [361, 216] on button "Continue" at bounding box center [363, 214] width 35 height 11
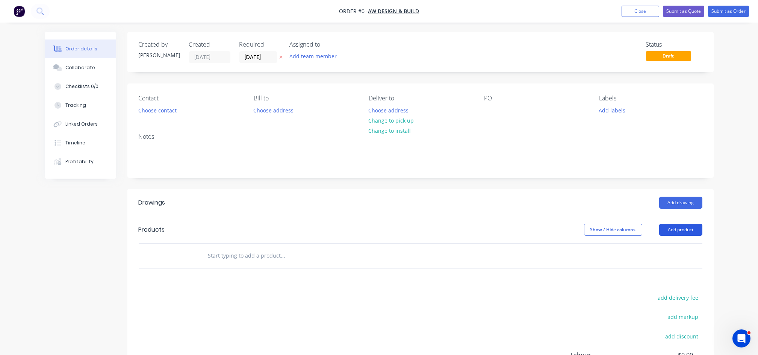
click at [680, 230] on button "Add product" at bounding box center [680, 230] width 43 height 12
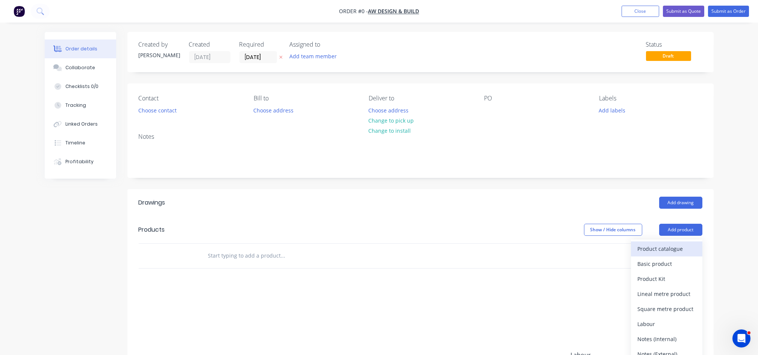
click at [665, 251] on div "Product catalogue" at bounding box center [667, 248] width 58 height 11
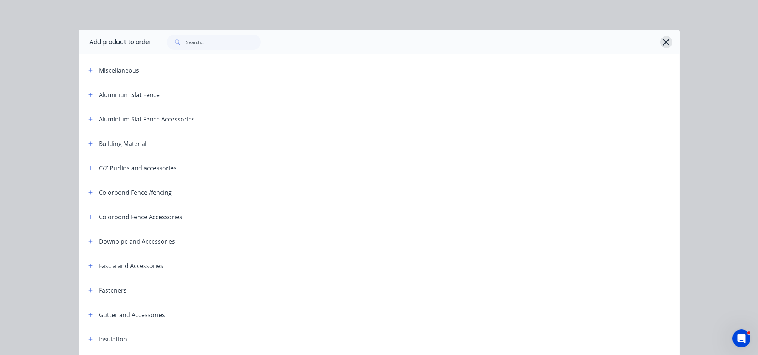
click at [663, 45] on icon "button" at bounding box center [666, 42] width 7 height 7
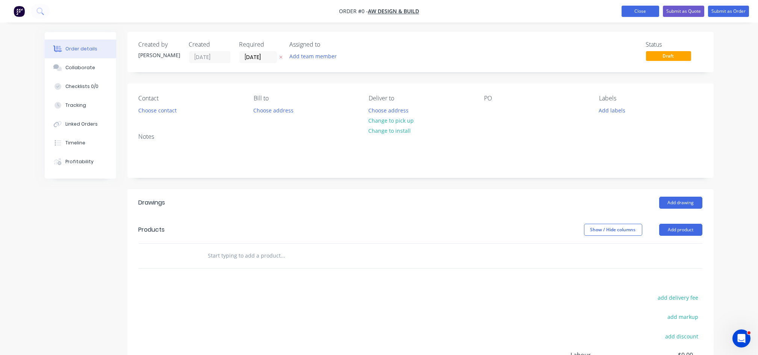
click at [629, 12] on button "Close" at bounding box center [640, 11] width 38 height 11
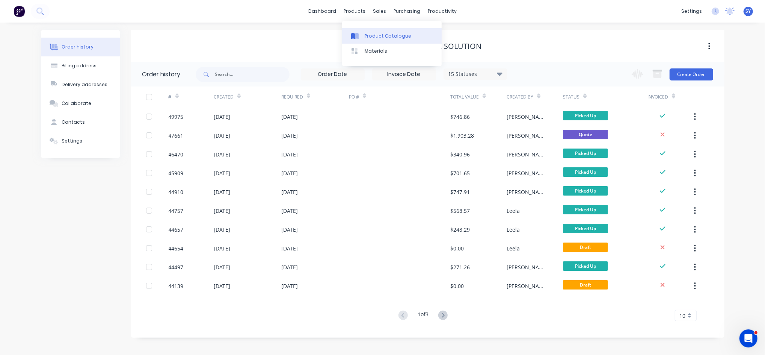
drag, startPoint x: 354, startPoint y: 11, endPoint x: 363, endPoint y: 29, distance: 20.2
click at [354, 12] on div "products" at bounding box center [354, 11] width 29 height 11
click at [376, 36] on div "Product Catalogue" at bounding box center [388, 36] width 47 height 7
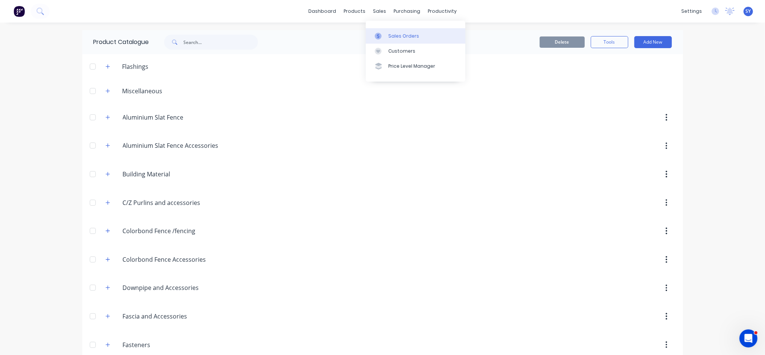
click at [397, 37] on div "Sales Orders" at bounding box center [404, 36] width 31 height 7
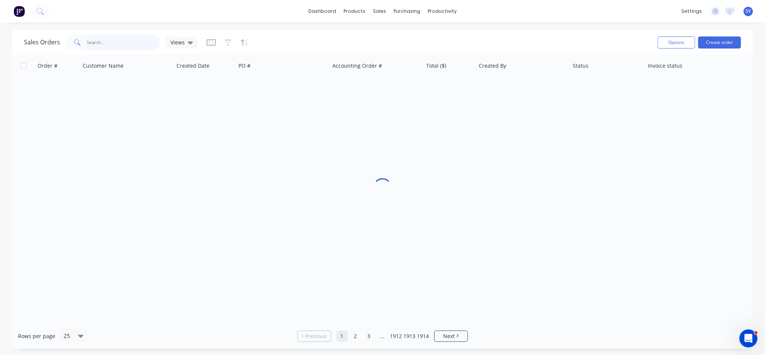
click at [95, 42] on input "text" at bounding box center [123, 42] width 73 height 15
click at [88, 39] on input "0433952511" at bounding box center [123, 42] width 73 height 15
type input "433952511"
drag, startPoint x: 122, startPoint y: 46, endPoint x: 72, endPoint y: 50, distance: 49.7
click at [72, 50] on div "433952511" at bounding box center [113, 42] width 94 height 15
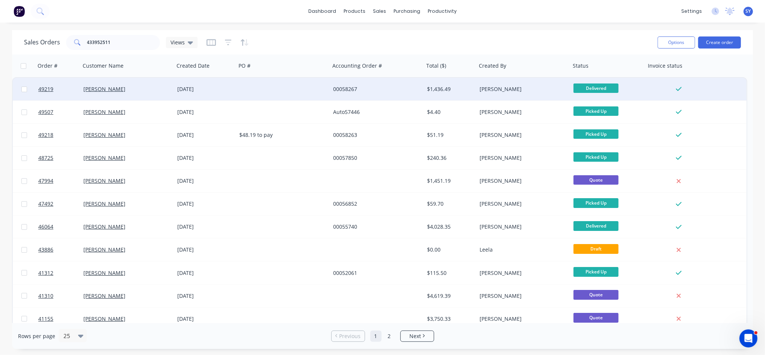
click at [130, 90] on div "Noel" at bounding box center [124, 89] width 83 height 8
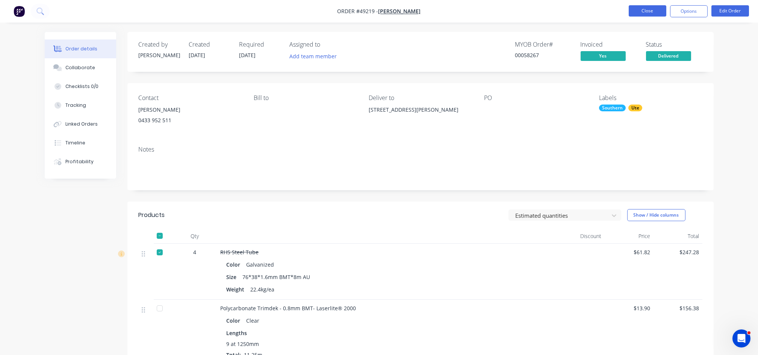
click at [646, 11] on button "Close" at bounding box center [648, 10] width 38 height 11
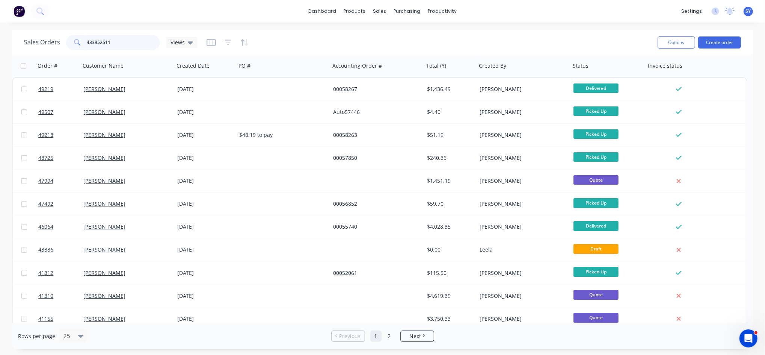
drag, startPoint x: 130, startPoint y: 43, endPoint x: 51, endPoint y: 43, distance: 79.3
click at [51, 43] on div "Sales Orders 433952511 Views" at bounding box center [111, 42] width 174 height 15
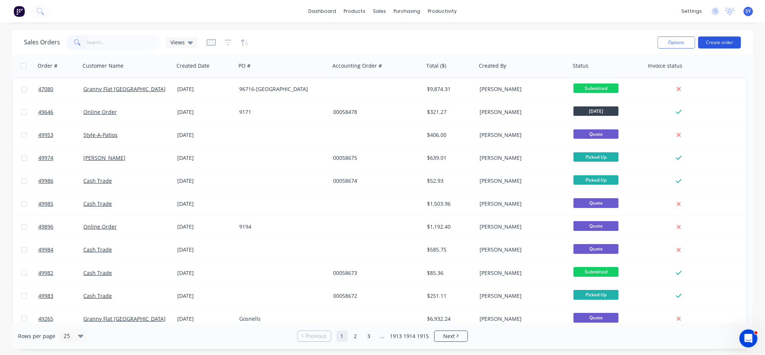
click at [721, 45] on button "Create order" at bounding box center [720, 42] width 43 height 12
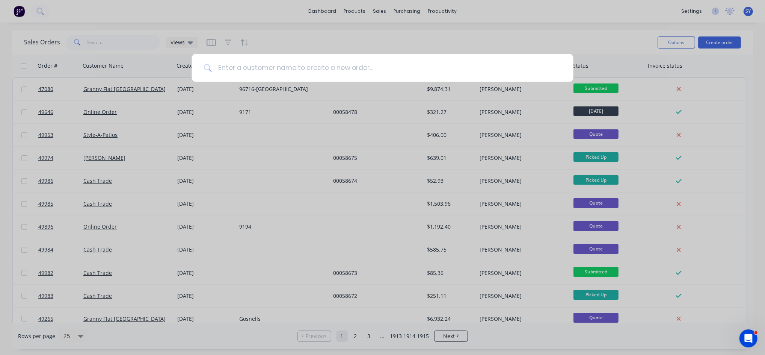
click at [263, 67] on input at bounding box center [387, 68] width 350 height 28
type input "a"
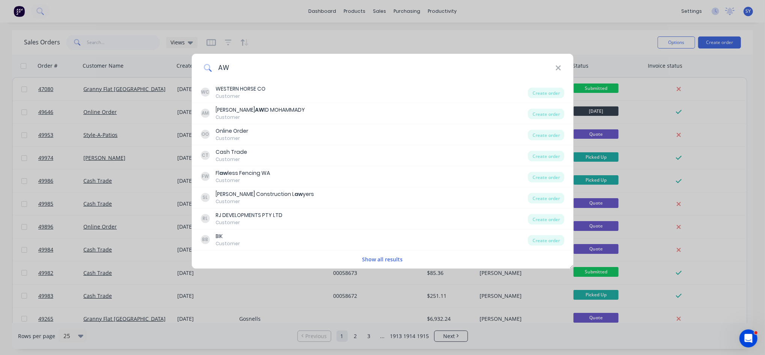
type input "AW"
click at [558, 70] on icon at bounding box center [559, 68] width 6 height 8
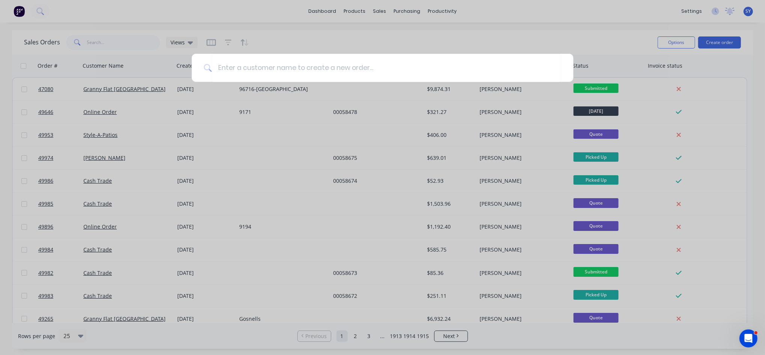
click at [106, 44] on div at bounding box center [382, 177] width 765 height 355
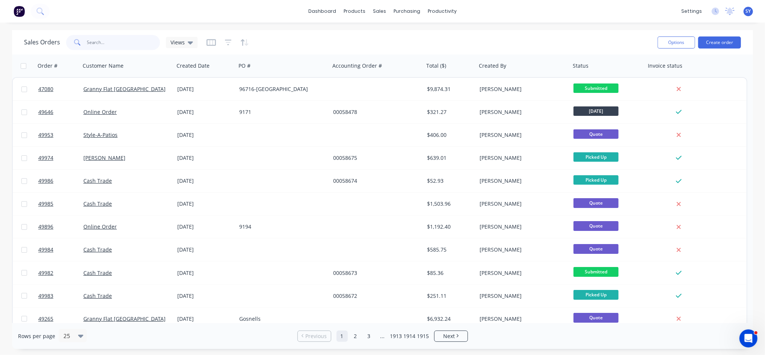
click at [106, 42] on input "text" at bounding box center [123, 42] width 73 height 15
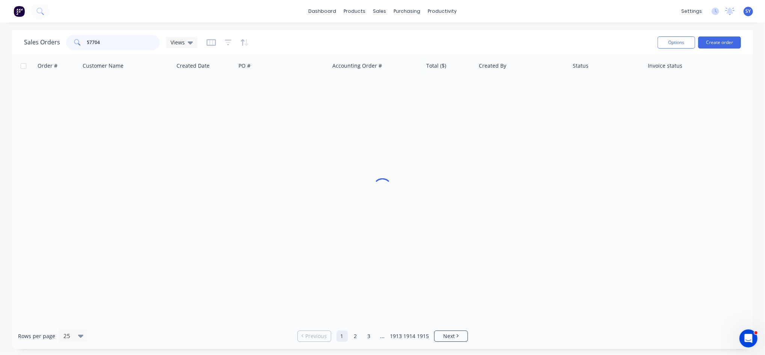
type input "57704"
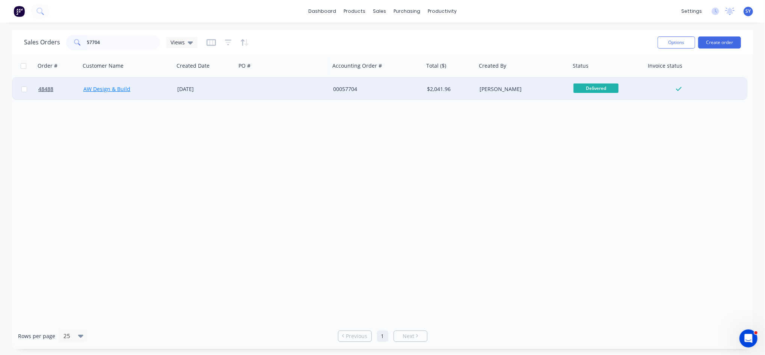
click at [118, 91] on link "AW Design & Build" at bounding box center [106, 88] width 47 height 7
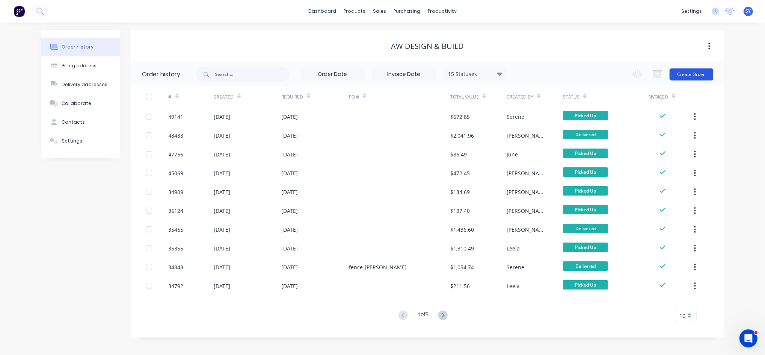
click at [696, 76] on button "Create Order" at bounding box center [692, 74] width 44 height 12
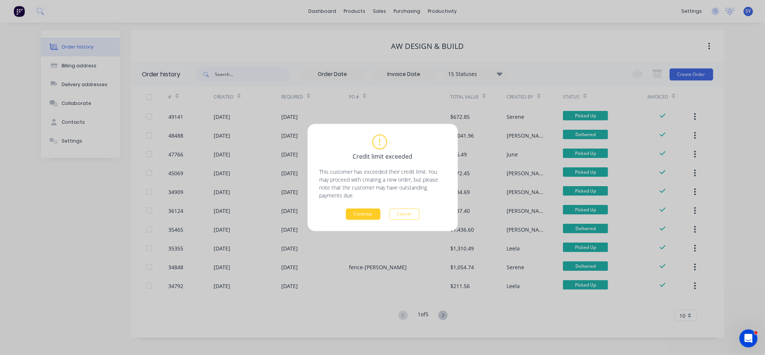
click at [365, 216] on button "Continue" at bounding box center [363, 214] width 35 height 11
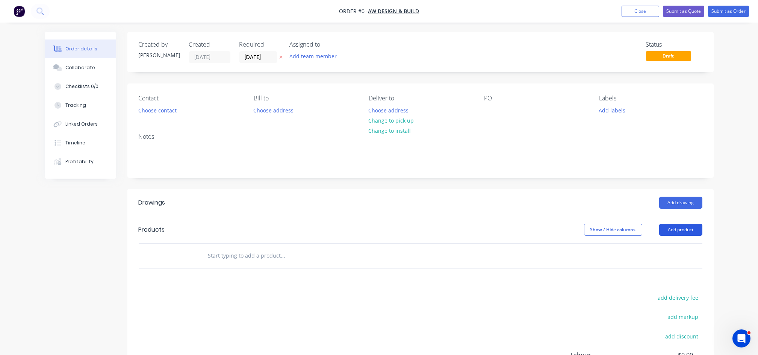
click at [683, 233] on button "Add product" at bounding box center [680, 230] width 43 height 12
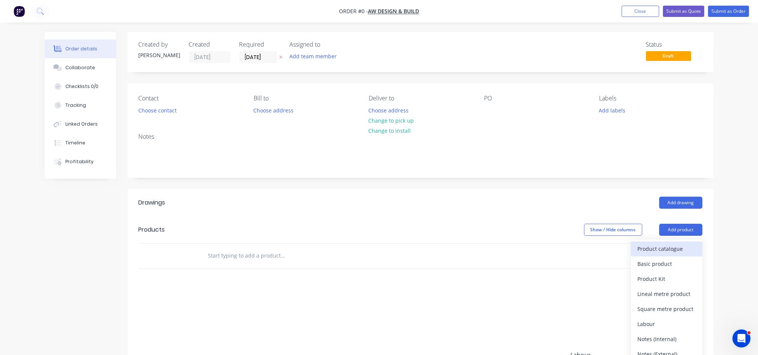
click at [652, 248] on div "Product catalogue" at bounding box center [667, 248] width 58 height 11
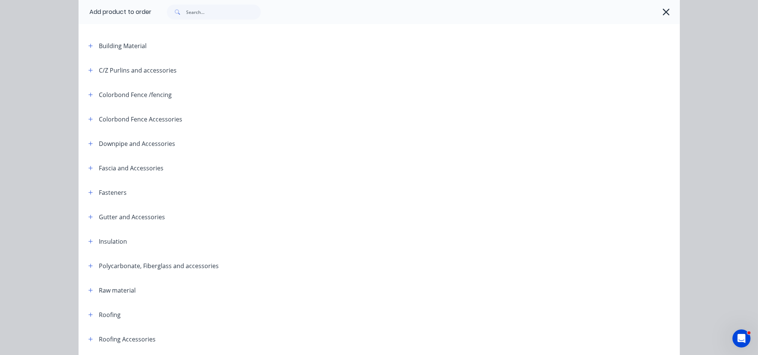
scroll to position [100, 0]
click at [88, 313] on icon "button" at bounding box center [90, 312] width 4 height 4
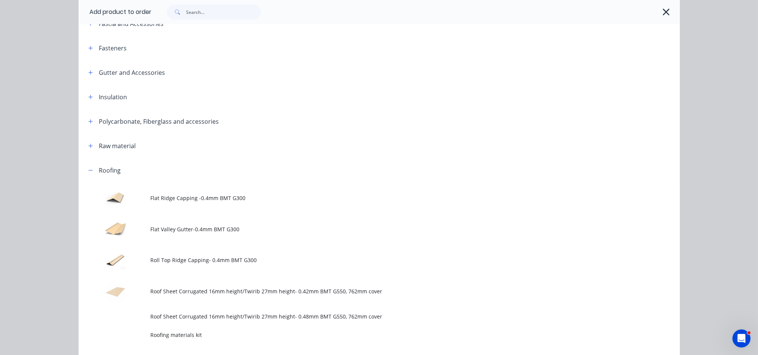
scroll to position [301, 0]
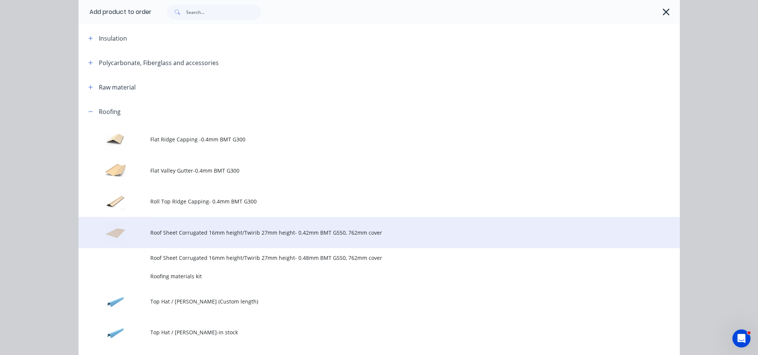
click at [223, 229] on span "Roof Sheet Corrugated 16mm height/Twirib 27mm height- 0.42mm BMT G550, 762mm co…" at bounding box center [362, 232] width 423 height 8
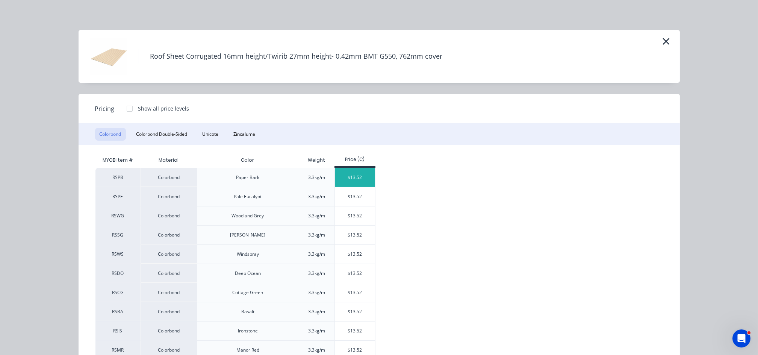
click at [342, 180] on div "$13.52" at bounding box center [355, 177] width 40 height 19
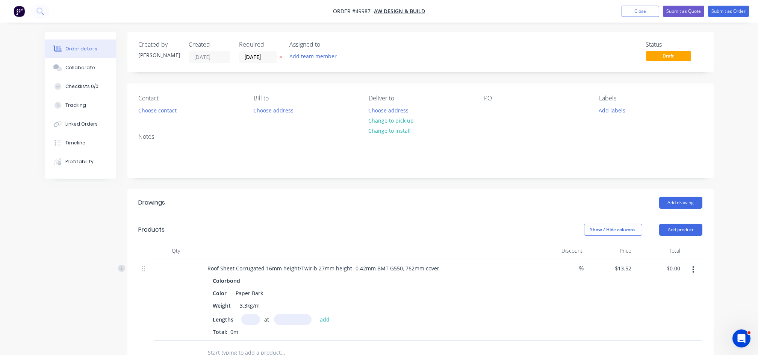
click at [251, 320] on input "text" at bounding box center [250, 319] width 19 height 11
type input "17"
click at [290, 317] on input "text" at bounding box center [293, 319] width 38 height 11
type input "3000"
click at [316, 314] on button "add" at bounding box center [325, 319] width 18 height 10
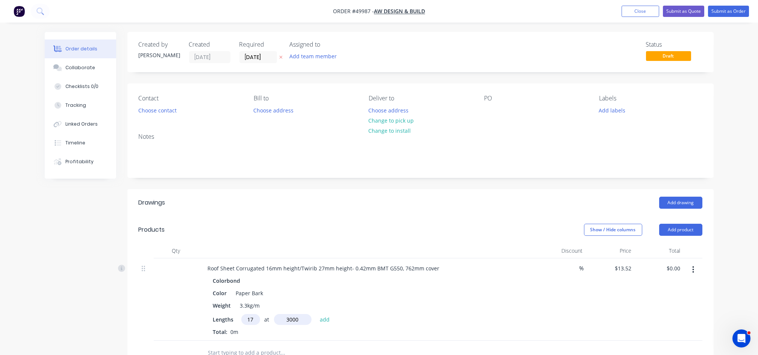
type input "$689.52"
click at [680, 204] on button "Add drawing" at bounding box center [680, 203] width 43 height 12
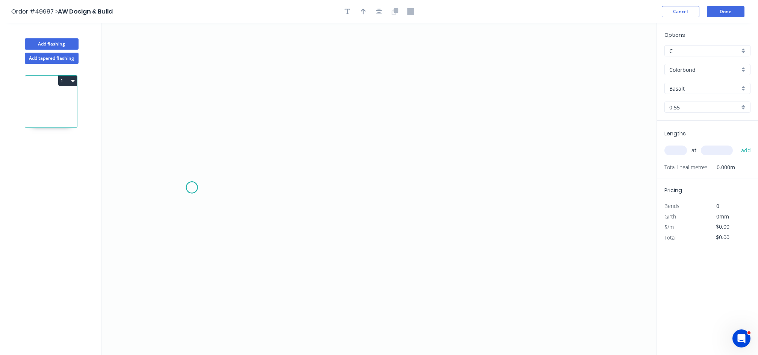
click at [192, 187] on icon "0" at bounding box center [378, 188] width 555 height 331
click at [201, 172] on icon at bounding box center [196, 179] width 9 height 15
click at [346, 123] on icon "0 ?" at bounding box center [378, 188] width 555 height 331
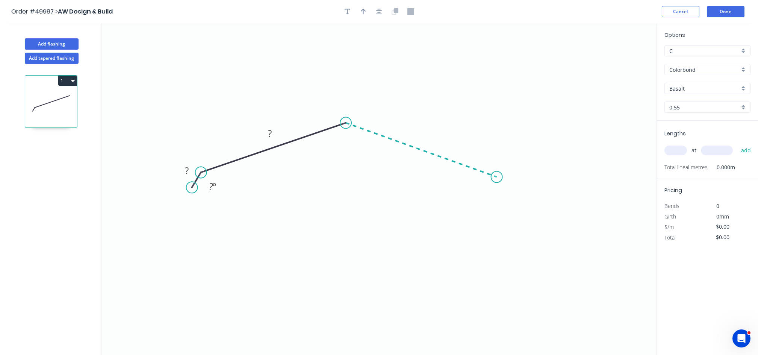
click at [497, 177] on icon "0 ? ? ? º" at bounding box center [378, 188] width 555 height 331
click at [508, 189] on icon "0 ? ? ? ? º ? º" at bounding box center [378, 188] width 555 height 331
click at [182, 170] on rect at bounding box center [186, 171] width 15 height 11
click at [185, 170] on tspan "?" at bounding box center [187, 170] width 4 height 12
click at [276, 128] on rect at bounding box center [269, 133] width 24 height 15
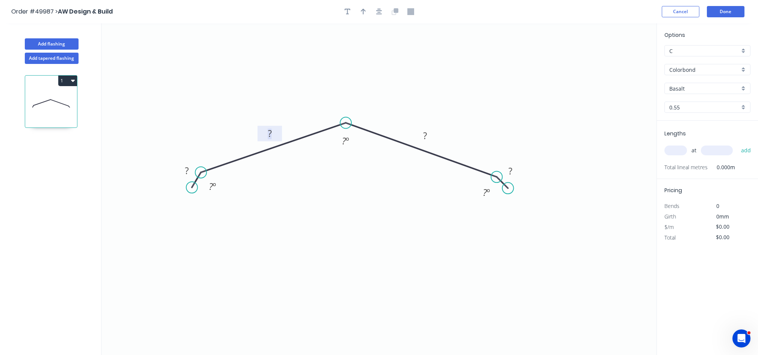
click at [271, 137] on tspan "?" at bounding box center [270, 133] width 4 height 12
click at [271, 136] on tspan "?" at bounding box center [270, 133] width 4 height 12
click at [272, 133] on rect at bounding box center [269, 134] width 15 height 11
click at [281, 133] on rect at bounding box center [269, 133] width 25 height 15
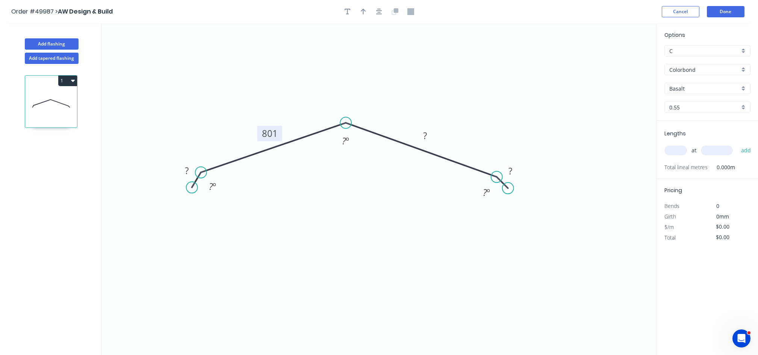
click at [277, 132] on tspan "801" at bounding box center [270, 133] width 16 height 12
click at [190, 174] on rect at bounding box center [186, 171] width 15 height 11
click at [428, 138] on rect at bounding box center [424, 136] width 15 height 11
click at [510, 172] on tspan "?" at bounding box center [510, 171] width 4 height 12
click at [345, 148] on rect at bounding box center [345, 140] width 24 height 15
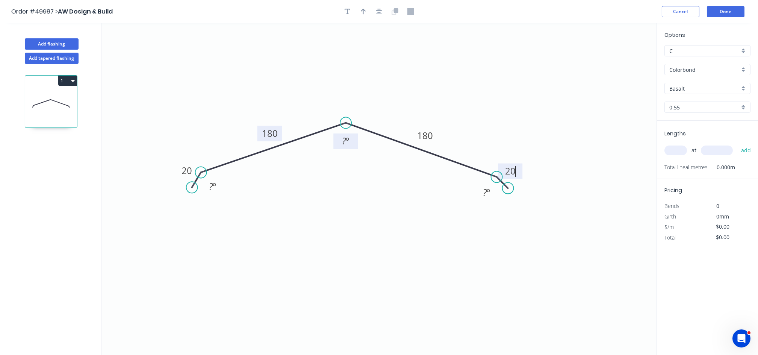
type input "$15.30"
click at [345, 136] on tspan "?" at bounding box center [344, 141] width 4 height 12
click at [361, 11] on icon "button" at bounding box center [363, 12] width 5 height 6
drag, startPoint x: 617, startPoint y: 56, endPoint x: 363, endPoint y: 86, distance: 255.8
click at [362, 88] on icon "0 20 180 180 20 ? º 135 º ? º" at bounding box center [378, 188] width 555 height 331
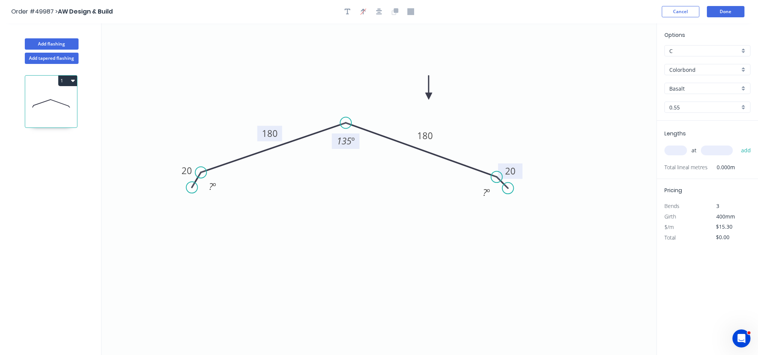
drag, startPoint x: 619, startPoint y: 61, endPoint x: 429, endPoint y: 96, distance: 193.7
click at [429, 96] on icon at bounding box center [428, 88] width 7 height 24
click at [702, 86] on input "Basalt" at bounding box center [704, 89] width 70 height 8
click at [696, 148] on div "Paperbark" at bounding box center [707, 149] width 85 height 13
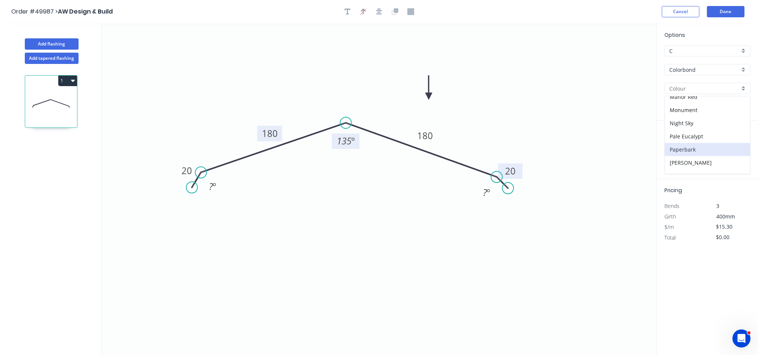
type input "Paperbark"
click at [674, 147] on input "text" at bounding box center [675, 150] width 23 height 10
type input "4"
click at [716, 150] on input "text" at bounding box center [717, 150] width 32 height 10
type input "4000"
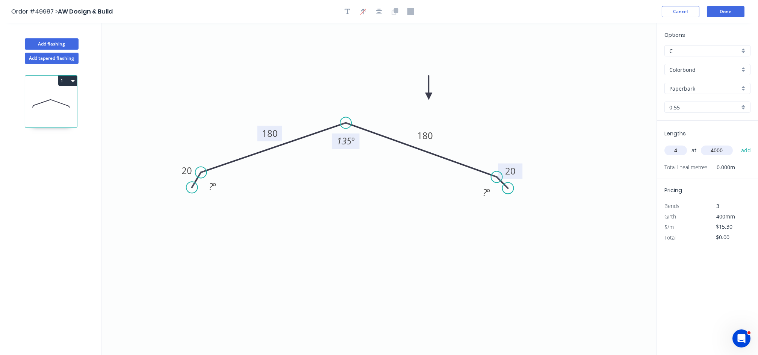
click at [737, 144] on button "add" at bounding box center [746, 150] width 18 height 13
type input "$244.80"
click at [677, 152] on input "text" at bounding box center [675, 150] width 23 height 10
type input "1"
click at [712, 147] on input "text" at bounding box center [717, 150] width 32 height 10
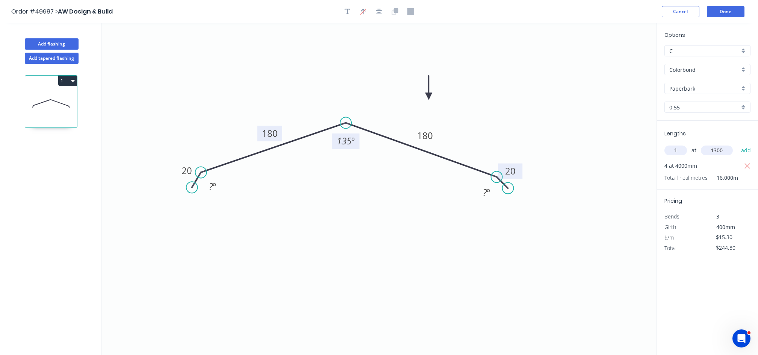
type input "1300"
click at [737, 144] on button "add" at bounding box center [746, 150] width 18 height 13
type input "$264.69"
click at [729, 10] on button "Done" at bounding box center [726, 11] width 38 height 11
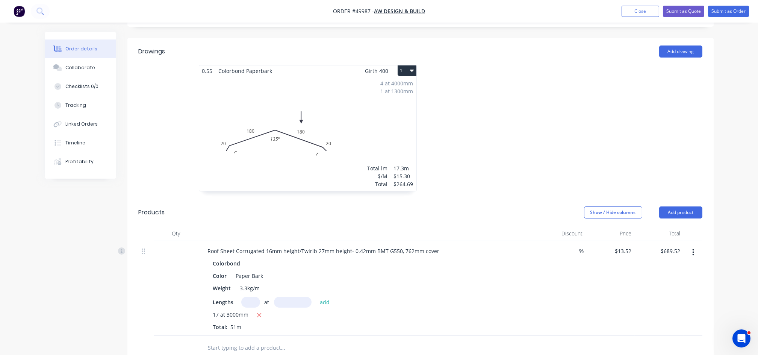
scroll to position [200, 0]
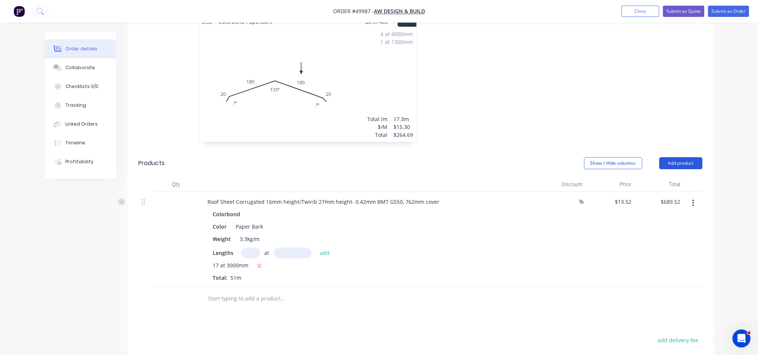
click at [682, 165] on button "Add product" at bounding box center [680, 163] width 43 height 12
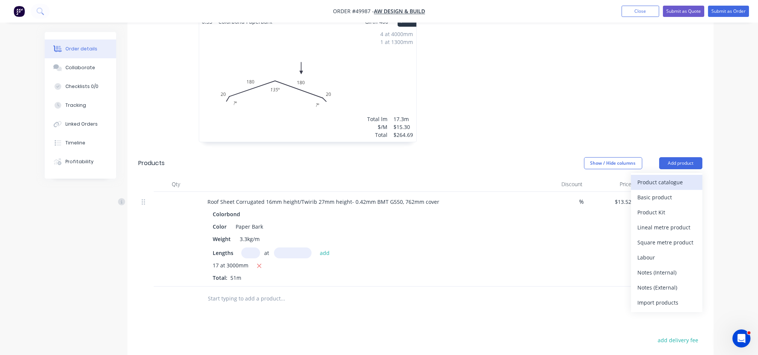
click at [659, 185] on div "Product catalogue" at bounding box center [667, 182] width 58 height 11
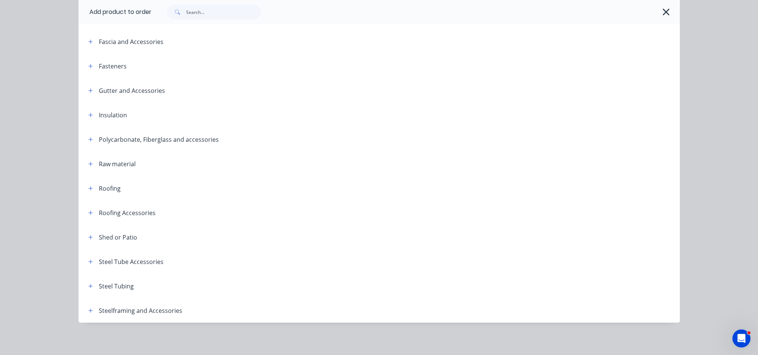
scroll to position [225, 0]
click at [88, 65] on icon "button" at bounding box center [90, 65] width 4 height 4
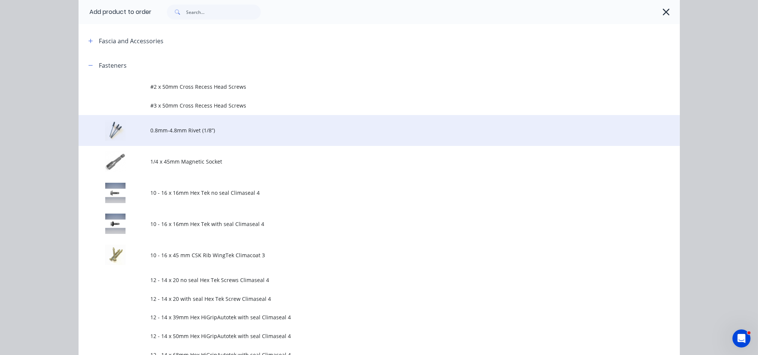
drag, startPoint x: 88, startPoint y: 65, endPoint x: 148, endPoint y: 143, distance: 98.9
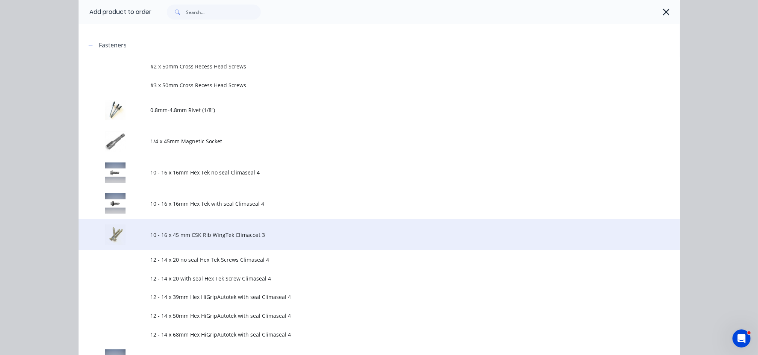
scroll to position [375, 0]
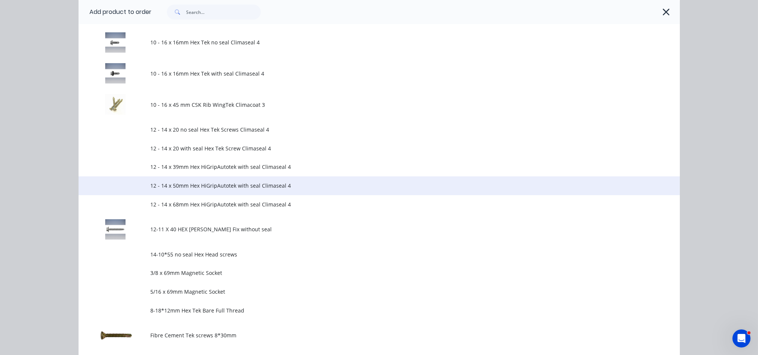
click at [199, 188] on span "12 - 14 x 50mm Hex HiGripAutotek with seal Climaseal 4" at bounding box center [362, 185] width 423 height 8
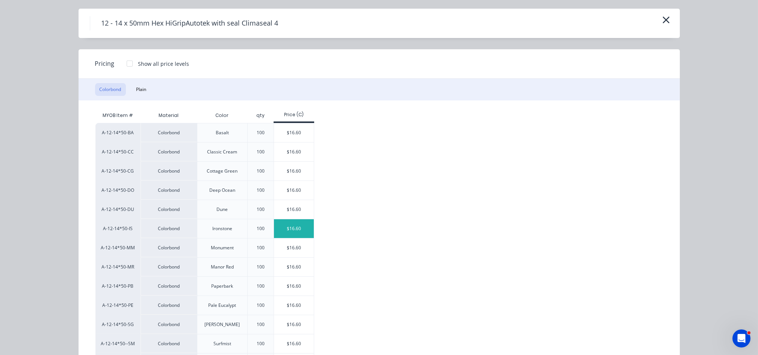
scroll to position [100, 0]
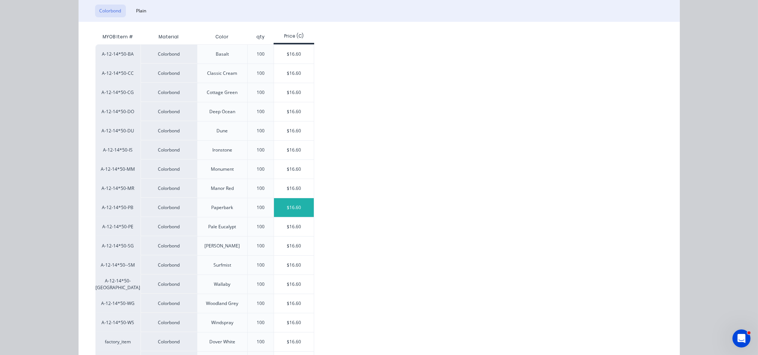
click at [289, 209] on div "$16.60" at bounding box center [294, 207] width 40 height 19
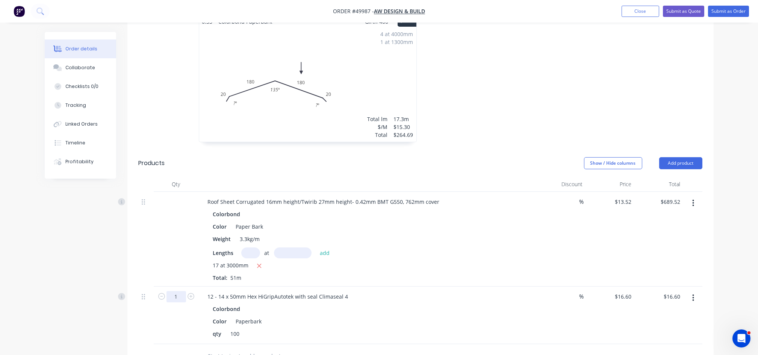
click at [179, 293] on input "1" at bounding box center [176, 296] width 20 height 11
type input "5"
type input "$83.00"
click at [538, 284] on div "%" at bounding box center [561, 239] width 49 height 95
click at [684, 163] on button "Add product" at bounding box center [680, 163] width 43 height 12
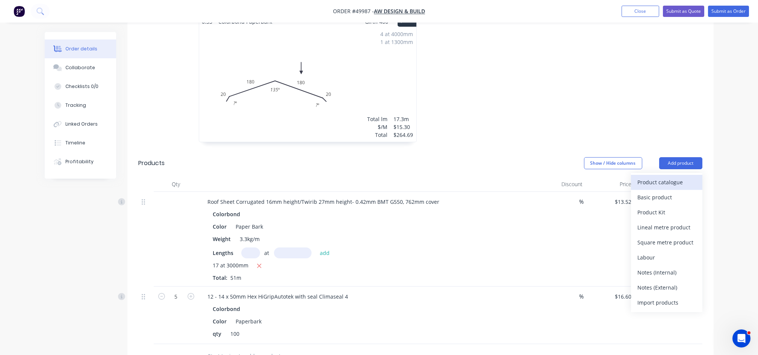
click at [654, 181] on div "Product catalogue" at bounding box center [667, 182] width 58 height 11
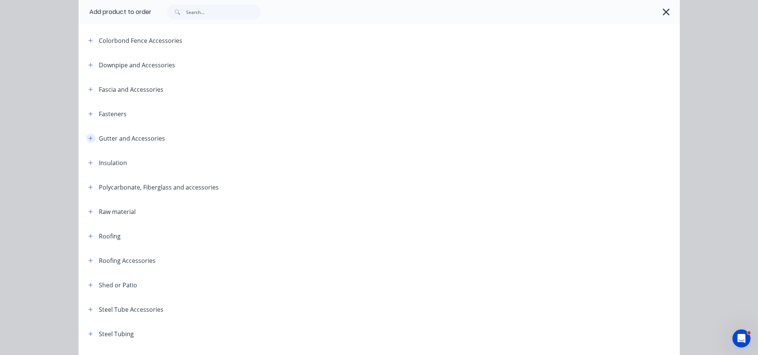
scroll to position [175, 0]
click at [88, 141] on icon "button" at bounding box center [90, 139] width 5 height 5
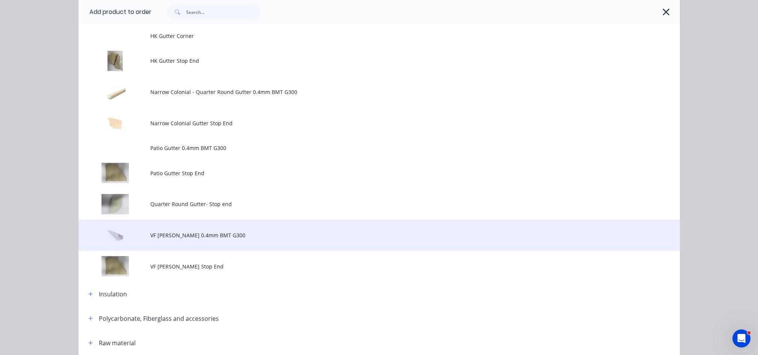
scroll to position [575, 0]
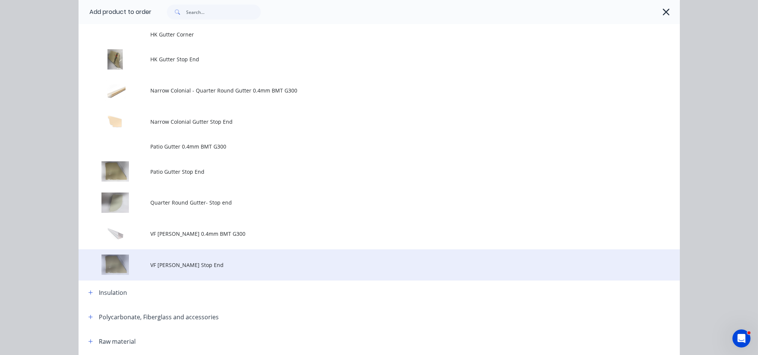
click at [203, 272] on td "VF Patio Gutter Stop End" at bounding box center [415, 264] width 529 height 31
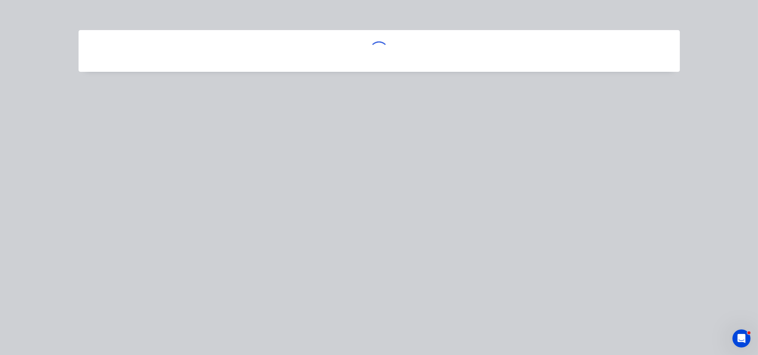
scroll to position [0, 0]
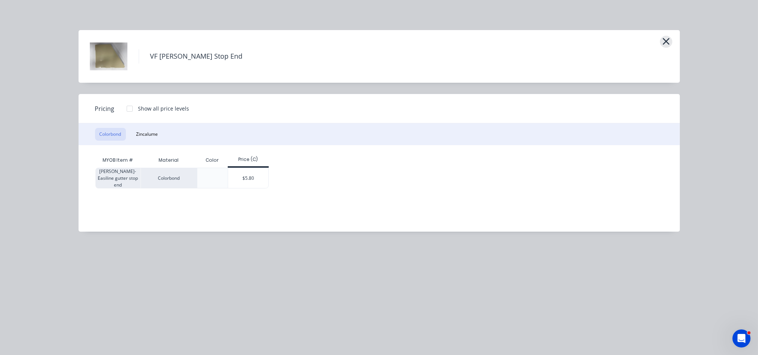
click at [664, 43] on icon "button" at bounding box center [665, 41] width 7 height 7
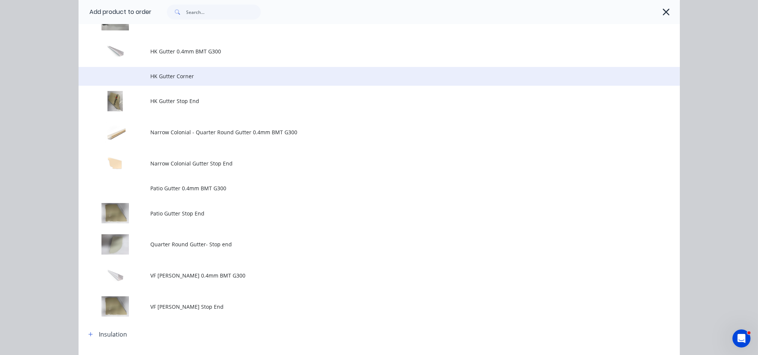
scroll to position [552, 0]
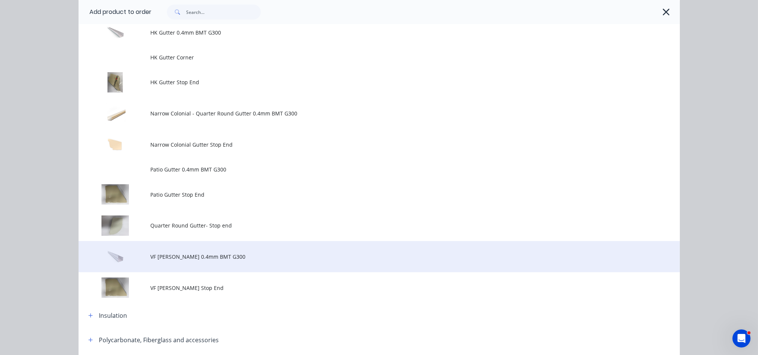
click at [204, 257] on span "VF Patio Gutter 0.4mm BMT G300" at bounding box center [362, 257] width 423 height 8
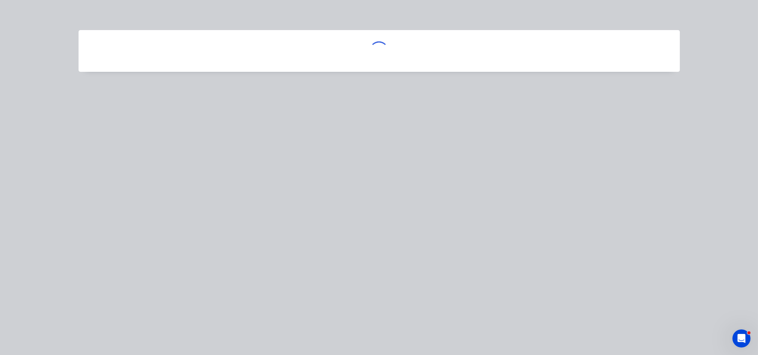
scroll to position [0, 0]
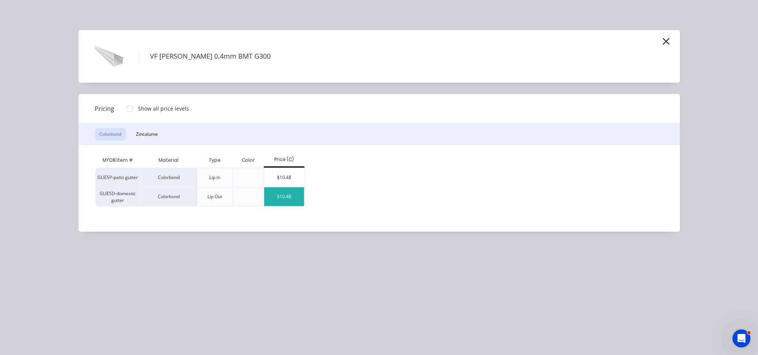
click at [280, 200] on div "$10.48" at bounding box center [284, 196] width 40 height 19
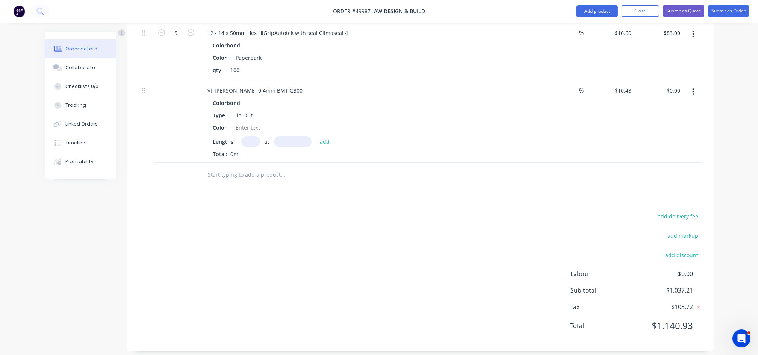
scroll to position [471, 0]
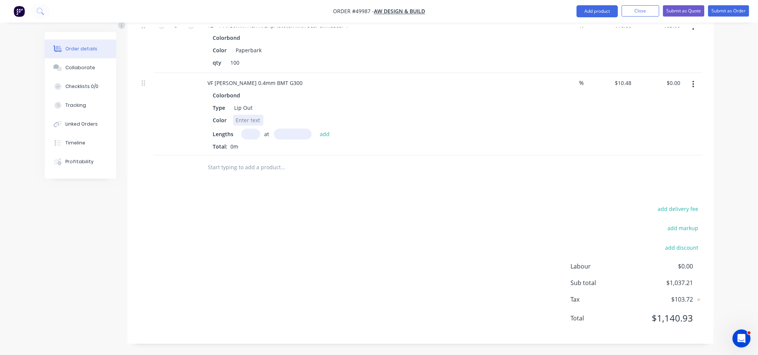
click at [243, 118] on div at bounding box center [248, 120] width 30 height 11
click at [244, 138] on input "text" at bounding box center [250, 134] width 19 height 11
type input "2"
click at [285, 133] on input "text" at bounding box center [293, 134] width 38 height 11
type input "6600mm"
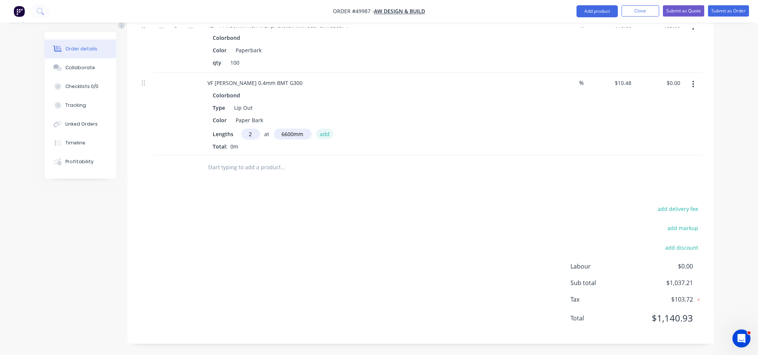
click at [319, 130] on button "add" at bounding box center [325, 134] width 18 height 10
type input "$138.34"
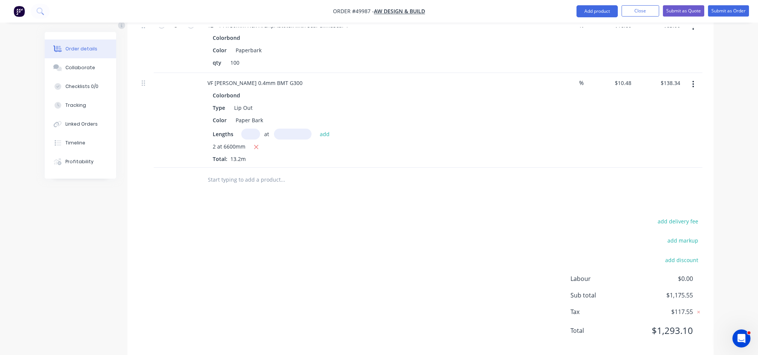
click at [255, 133] on input "text" at bounding box center [250, 134] width 19 height 11
type input "2"
click at [283, 136] on input "text" at bounding box center [293, 134] width 38 height 11
type input "5500mm"
click at [328, 133] on button "add" at bounding box center [325, 134] width 18 height 10
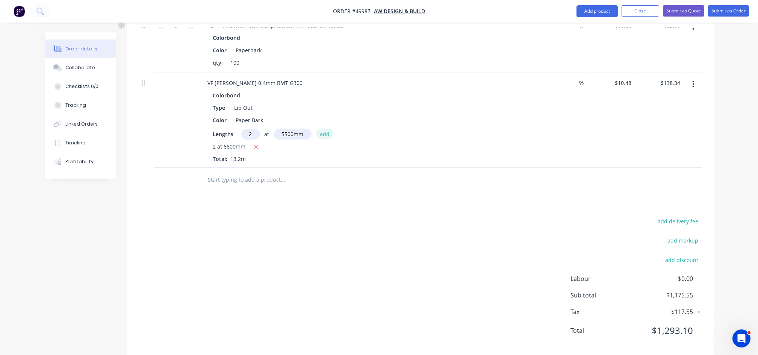
type input "$253.62"
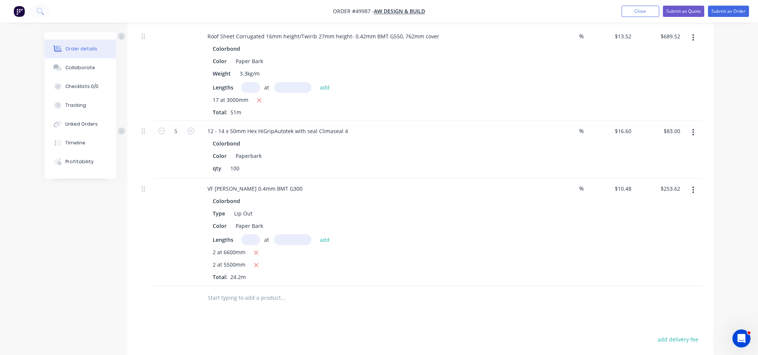
scroll to position [321, 0]
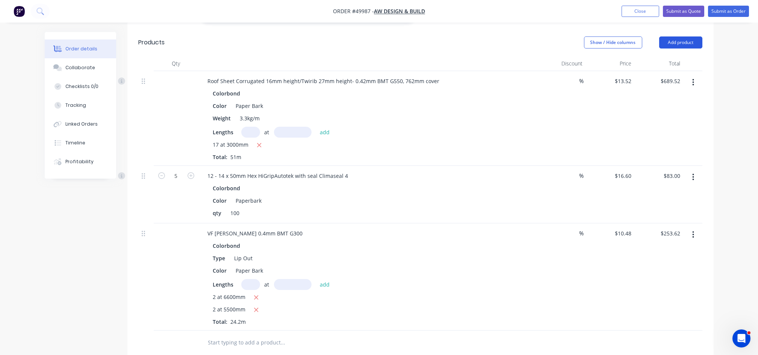
click at [689, 39] on button "Add product" at bounding box center [680, 42] width 43 height 12
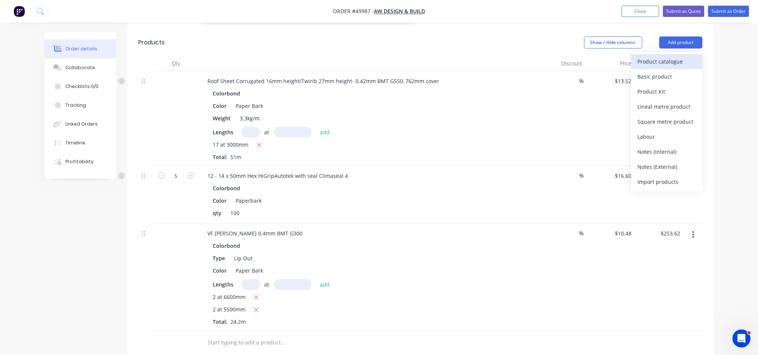
click at [662, 63] on div "Product catalogue" at bounding box center [667, 61] width 58 height 11
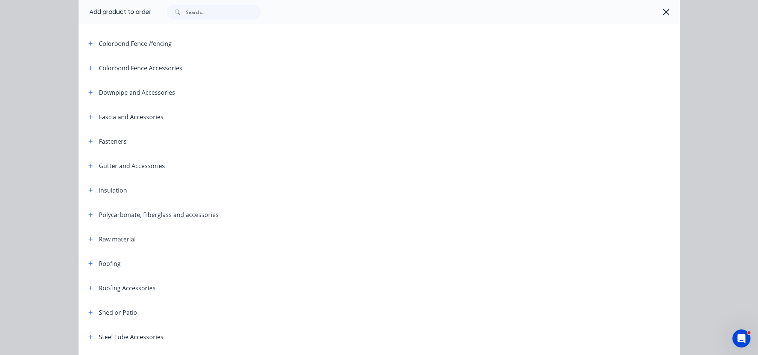
scroll to position [150, 0]
click at [88, 164] on icon "button" at bounding box center [90, 164] width 4 height 4
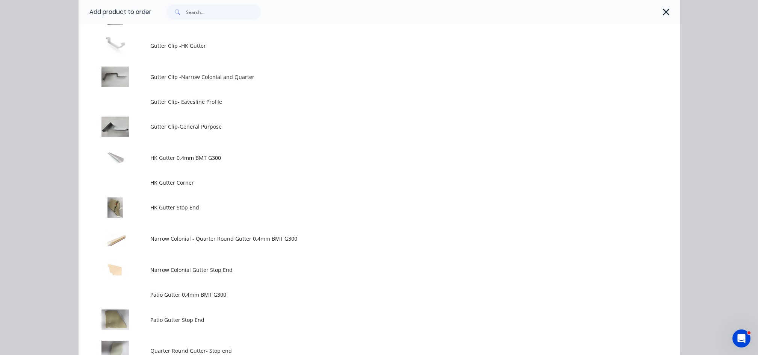
scroll to position [401, 0]
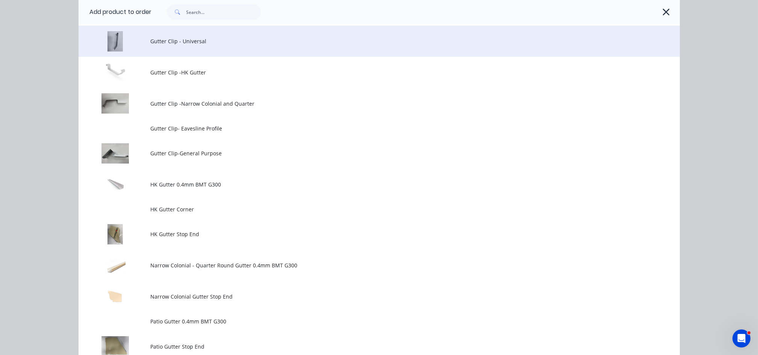
click at [196, 44] on span "Gutter Clip - Universal" at bounding box center [362, 41] width 423 height 8
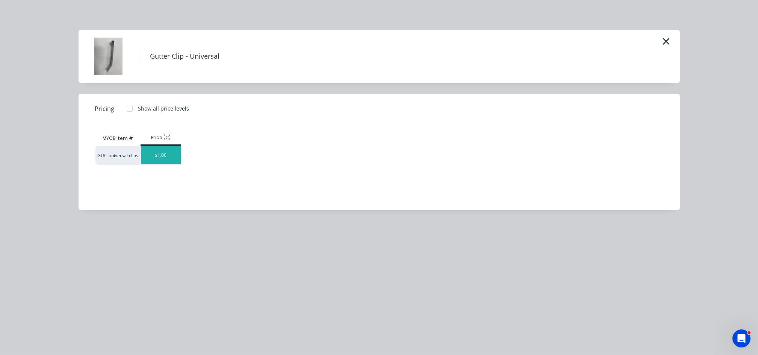
click at [170, 161] on div "$1.00" at bounding box center [161, 155] width 40 height 18
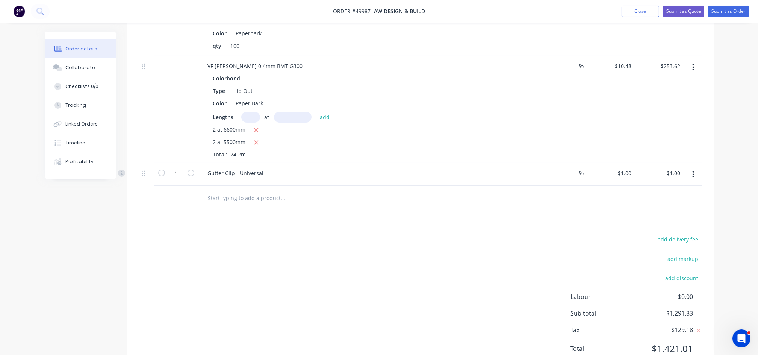
scroll to position [519, 0]
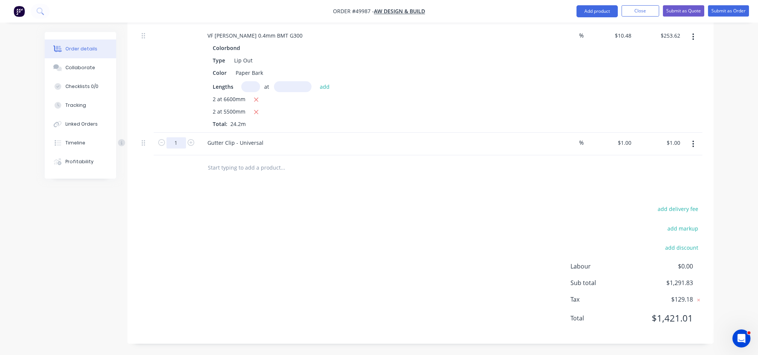
click at [181, 145] on input "1" at bounding box center [176, 142] width 20 height 11
type input "20"
type input "$20.00"
click at [287, 198] on div "Drawings Add drawing 0.55 Colorbond Paperbark Girth 400 1 0 20 180 180 20 ? º 1…" at bounding box center [420, 6] width 586 height 673
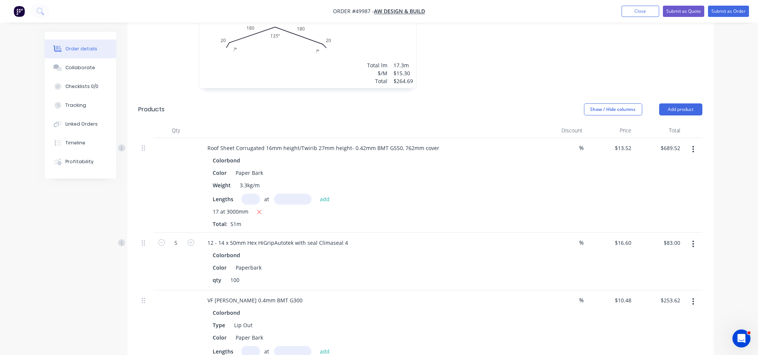
scroll to position [218, 0]
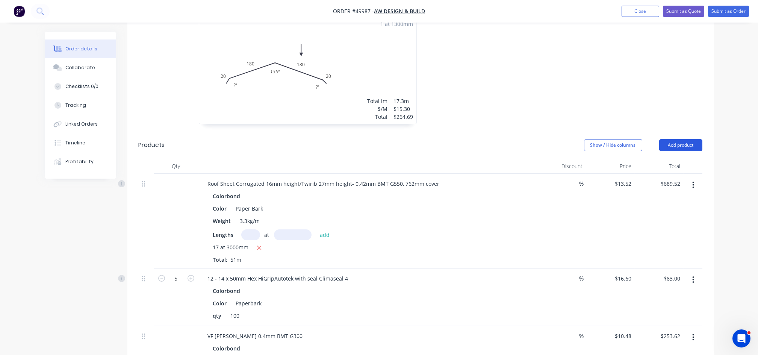
click at [686, 141] on button "Add product" at bounding box center [680, 145] width 43 height 12
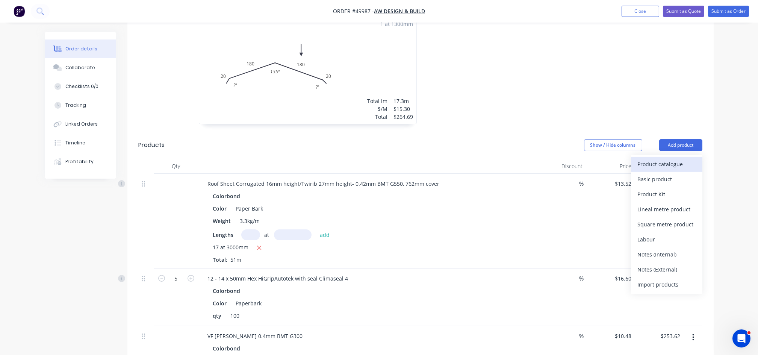
click at [658, 165] on div "Product catalogue" at bounding box center [667, 164] width 58 height 11
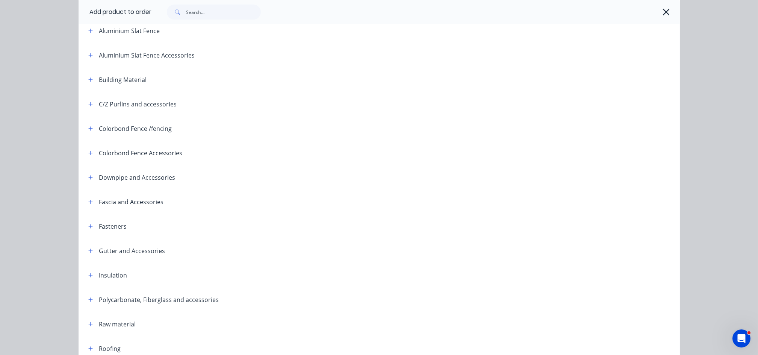
scroll to position [100, 0]
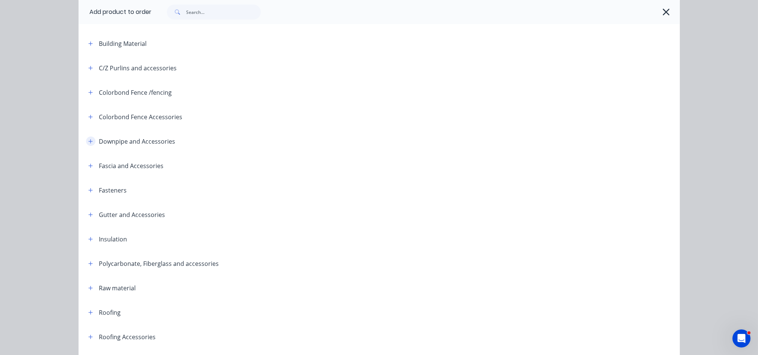
click at [88, 141] on icon "button" at bounding box center [90, 141] width 5 height 5
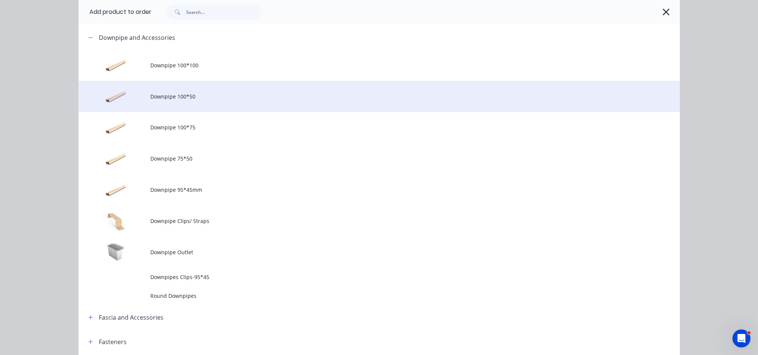
scroll to position [200, 0]
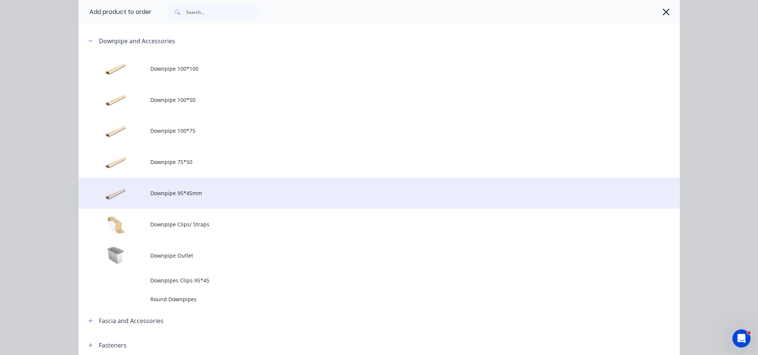
click at [196, 194] on span "Downpipe 95*45mm" at bounding box center [362, 193] width 423 height 8
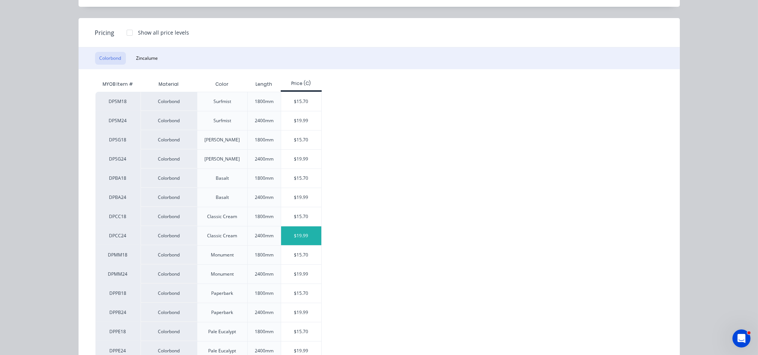
scroll to position [100, 0]
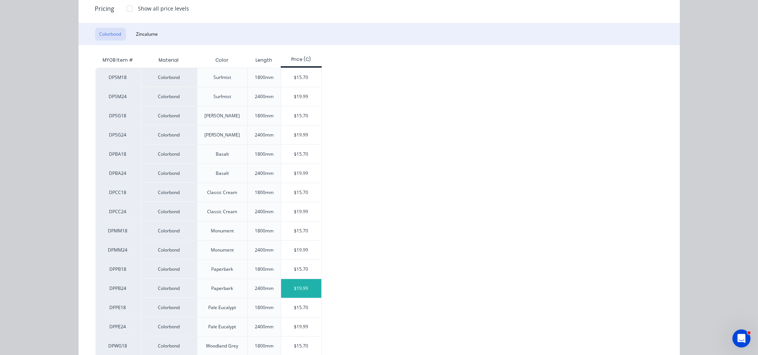
click at [284, 286] on div "$19.99" at bounding box center [301, 288] width 40 height 19
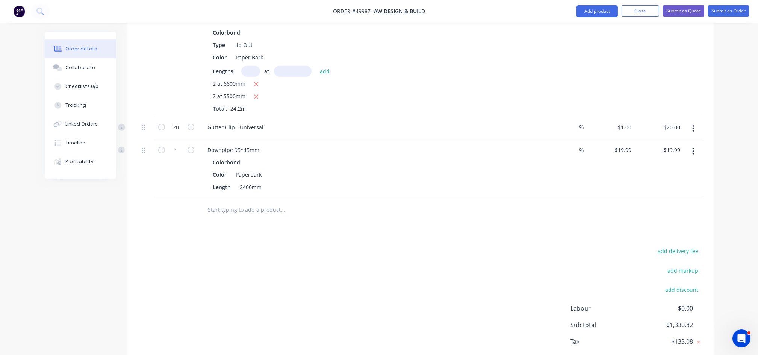
scroll to position [569, 0]
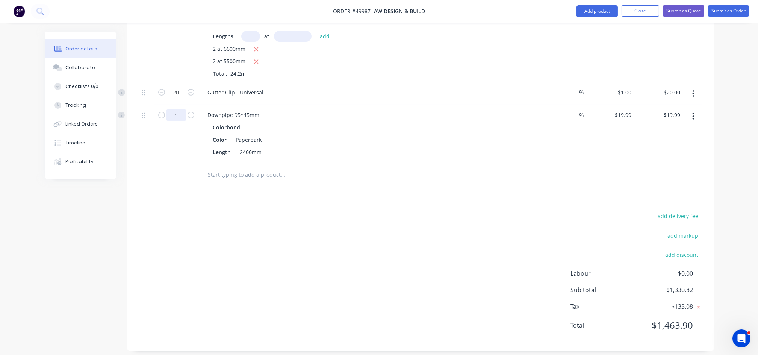
click at [178, 115] on input "1" at bounding box center [176, 114] width 20 height 11
type input "3"
type input "$59.97"
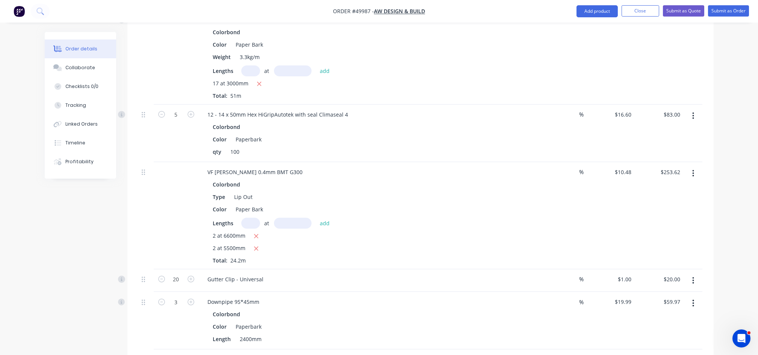
scroll to position [218, 0]
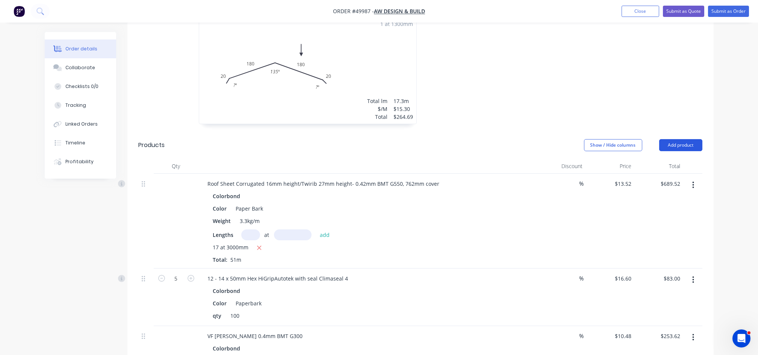
click at [686, 142] on button "Add product" at bounding box center [680, 145] width 43 height 12
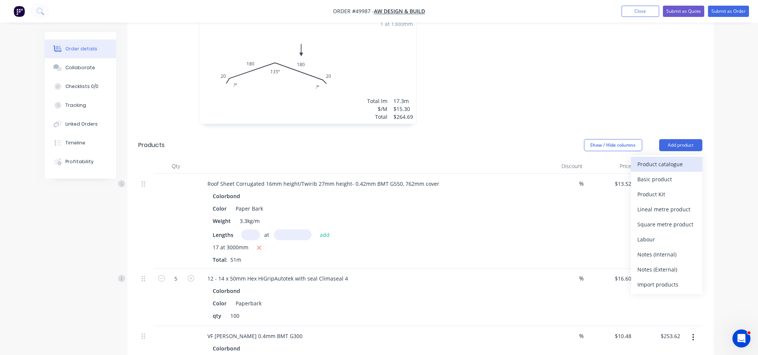
click at [647, 165] on div "Product catalogue" at bounding box center [667, 164] width 58 height 11
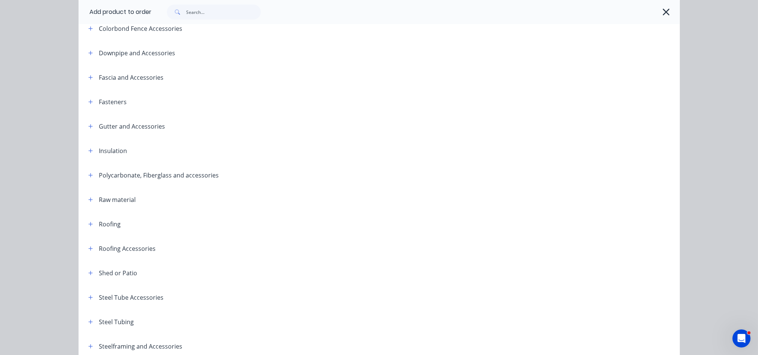
scroll to position [200, 0]
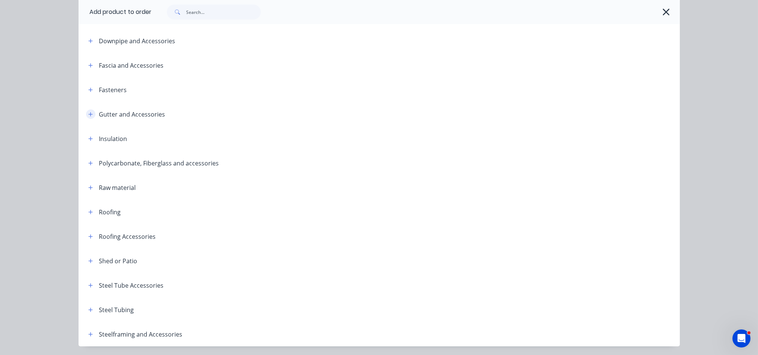
click at [89, 117] on button "button" at bounding box center [90, 113] width 9 height 9
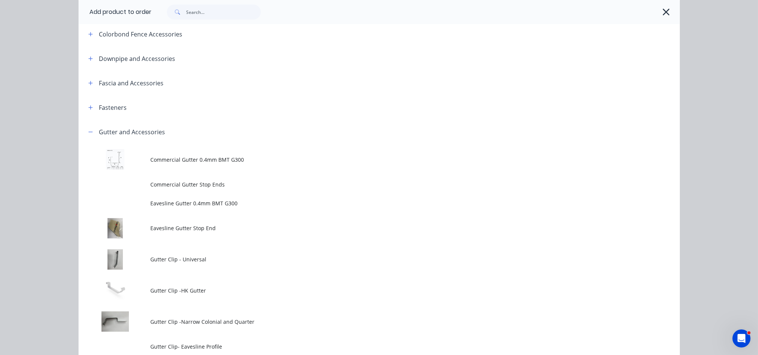
scroll to position [150, 0]
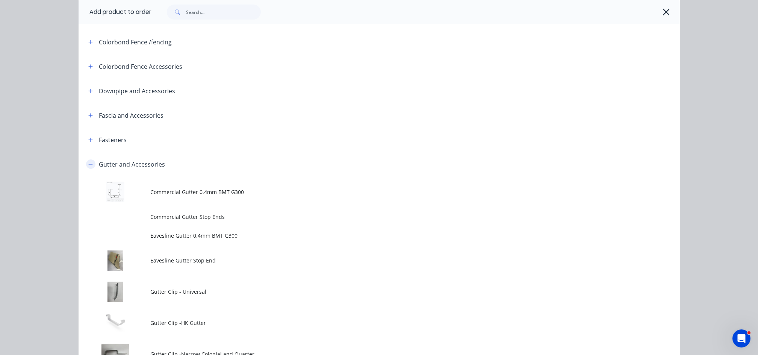
click at [88, 164] on icon "button" at bounding box center [90, 164] width 4 height 0
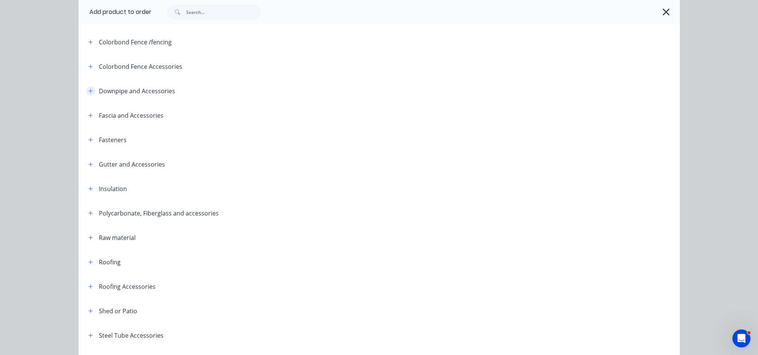
click at [88, 89] on icon "button" at bounding box center [90, 90] width 5 height 5
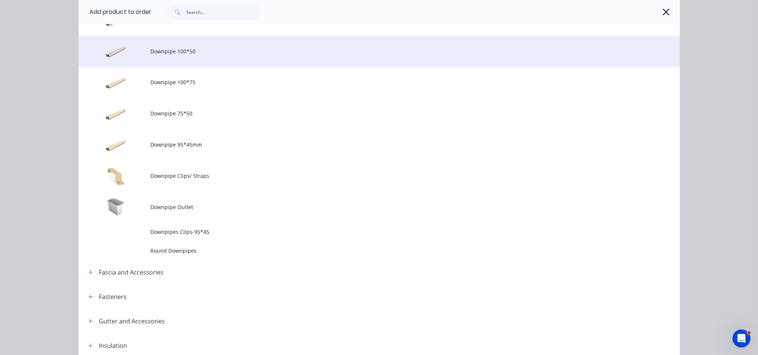
scroll to position [301, 0]
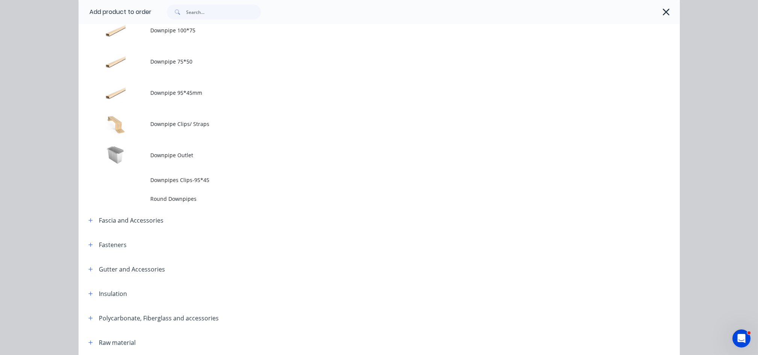
drag, startPoint x: 189, startPoint y: 182, endPoint x: 275, endPoint y: 187, distance: 86.2
click at [189, 182] on span "Downpipes Clips-95*45" at bounding box center [362, 180] width 423 height 8
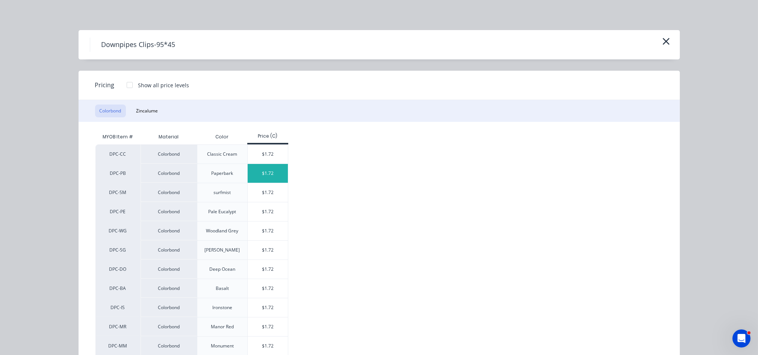
click at [269, 173] on div "$1.72" at bounding box center [268, 173] width 40 height 19
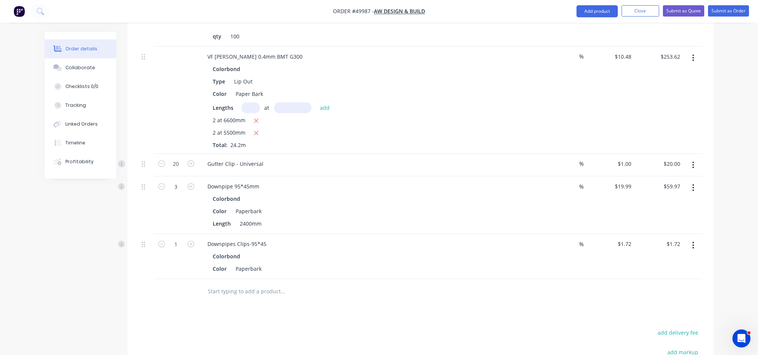
scroll to position [621, 0]
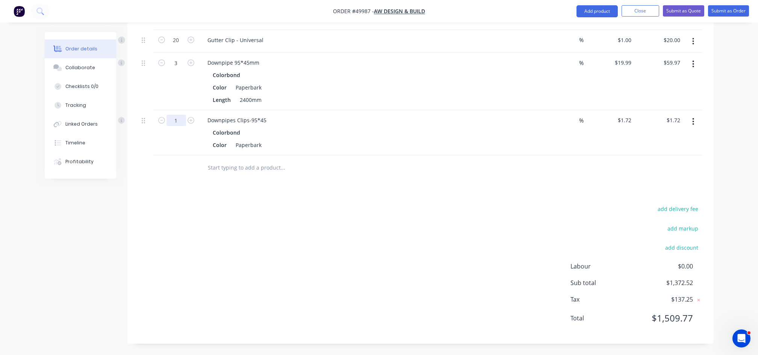
click at [180, 122] on input "1" at bounding box center [176, 120] width 20 height 11
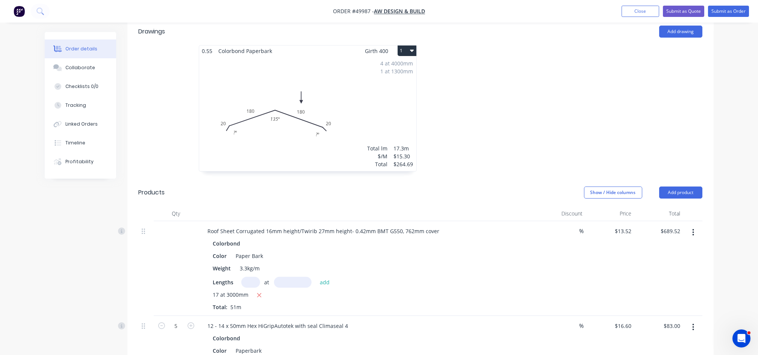
scroll to position [171, 0]
type input "2"
type input "$3.44"
click at [671, 192] on button "Add product" at bounding box center [680, 193] width 43 height 12
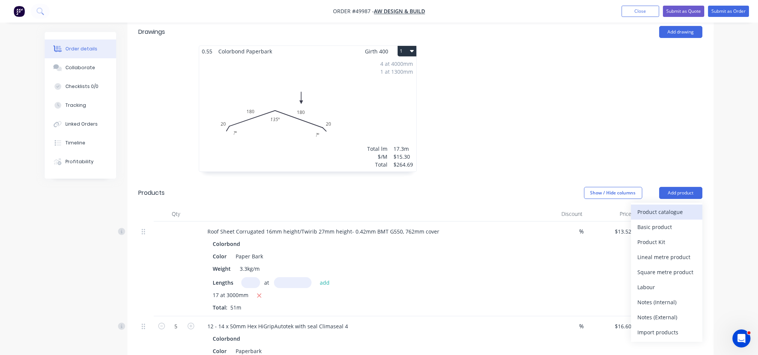
click at [644, 211] on div "Product catalogue" at bounding box center [667, 211] width 58 height 11
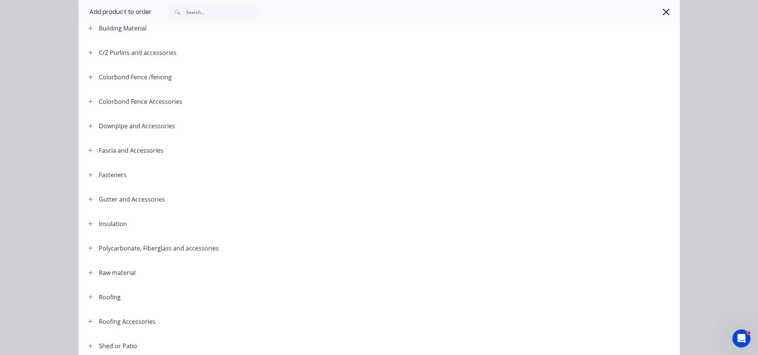
scroll to position [150, 0]
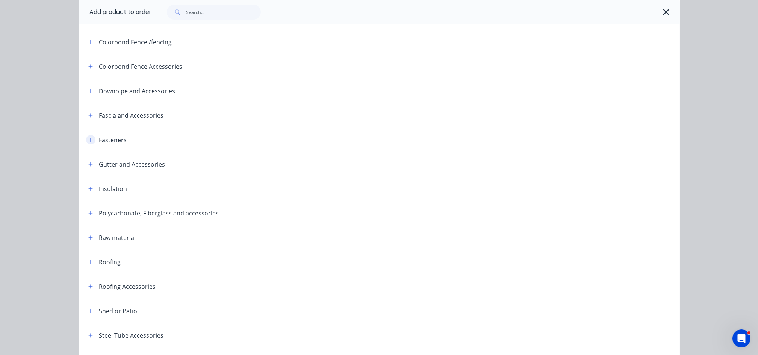
click at [86, 143] on button "button" at bounding box center [90, 139] width 9 height 9
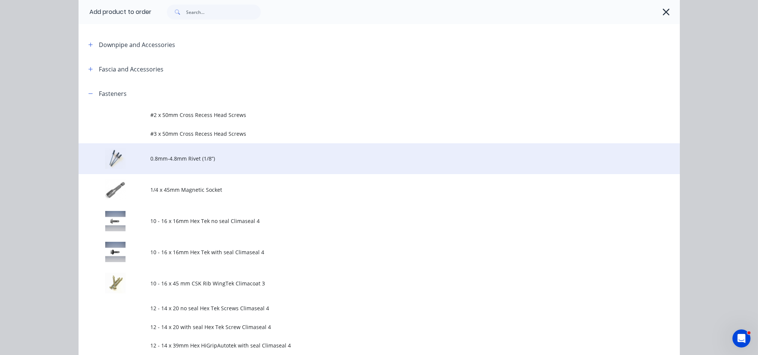
scroll to position [200, 0]
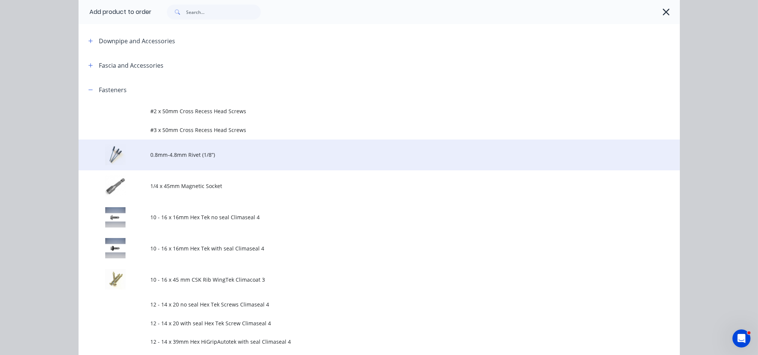
click at [207, 158] on span "0.8mm-4.8mm Rivet (1/8”)" at bounding box center [362, 155] width 423 height 8
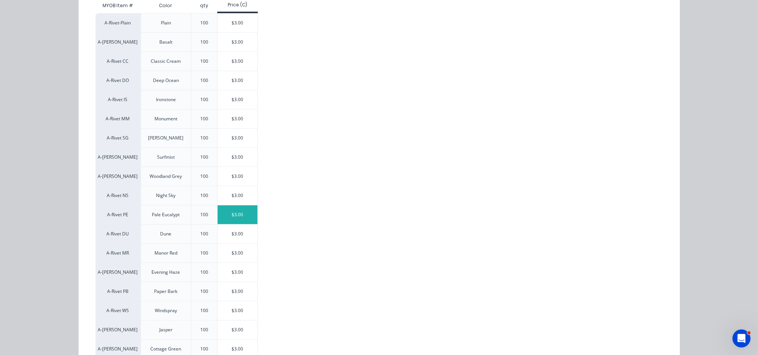
scroll to position [150, 0]
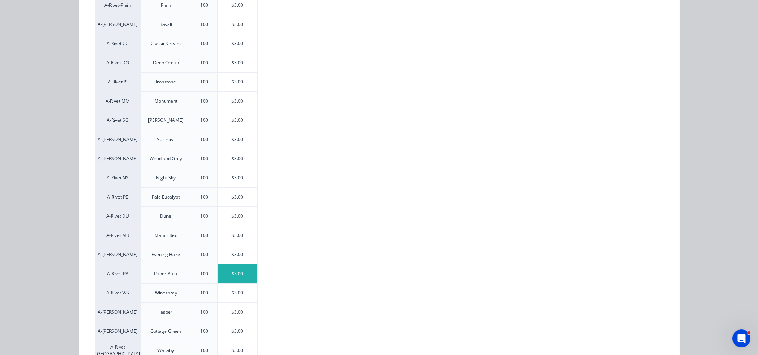
click at [224, 275] on div "$3.00" at bounding box center [238, 273] width 40 height 19
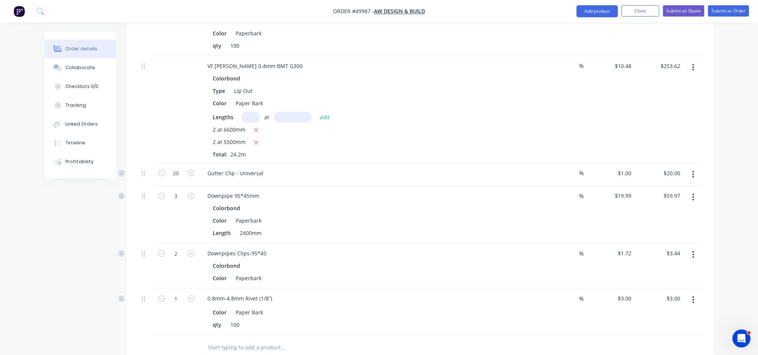
scroll to position [521, 0]
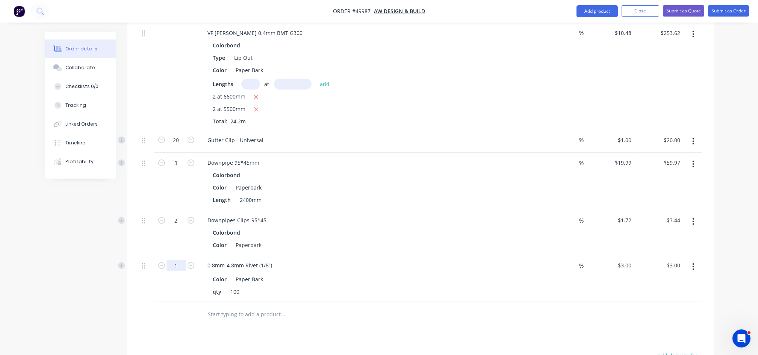
click at [181, 267] on input "1" at bounding box center [176, 265] width 20 height 11
type input "3"
type input "$9.00"
click at [166, 316] on div at bounding box center [176, 314] width 45 height 24
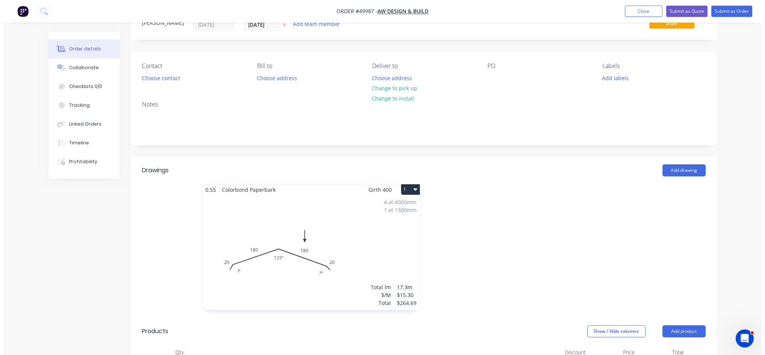
scroll to position [20, 0]
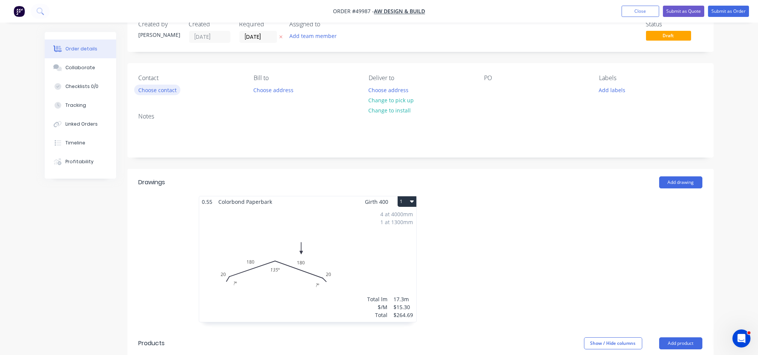
click at [171, 89] on button "Choose contact" at bounding box center [157, 90] width 46 height 10
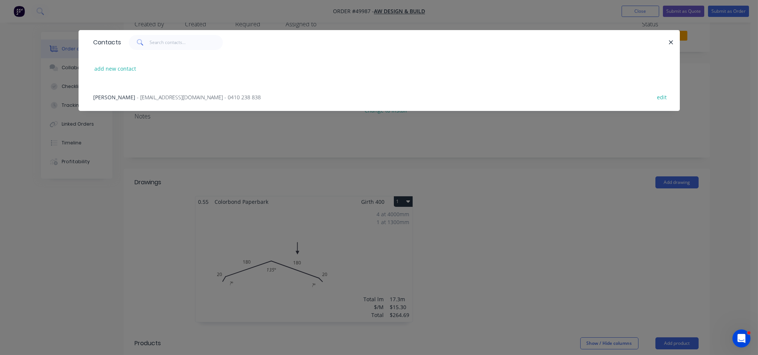
click at [137, 98] on span "- jongeric@gmail.com - 0410 238 838" at bounding box center [199, 97] width 124 height 7
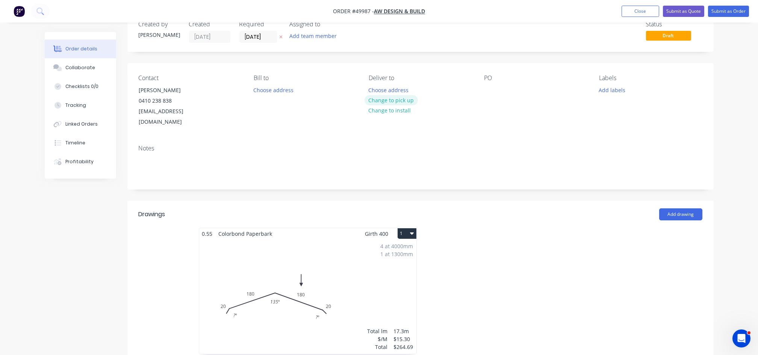
click at [395, 102] on button "Change to pick up" at bounding box center [390, 100] width 53 height 10
click at [688, 11] on button "Submit as Quote" at bounding box center [683, 11] width 41 height 11
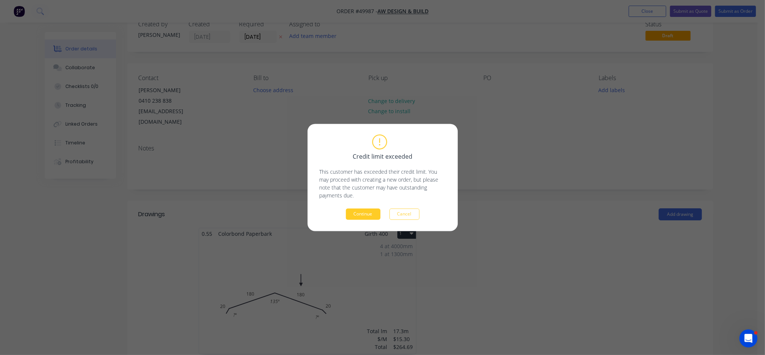
click at [360, 215] on button "Continue" at bounding box center [363, 214] width 35 height 11
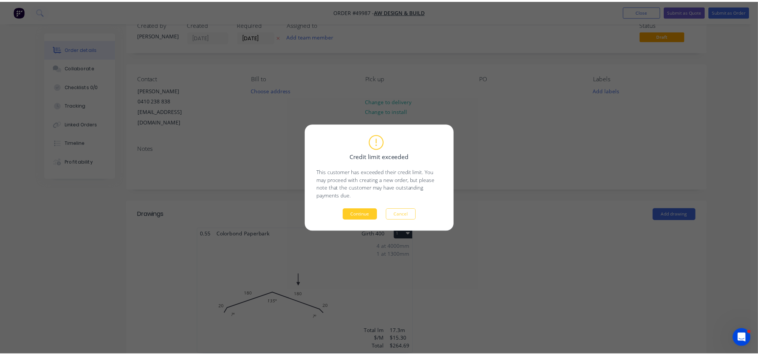
scroll to position [0, 0]
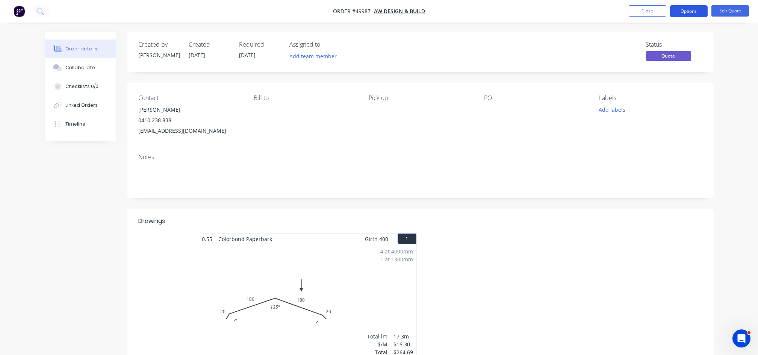
click at [696, 12] on button "Options" at bounding box center [689, 11] width 38 height 12
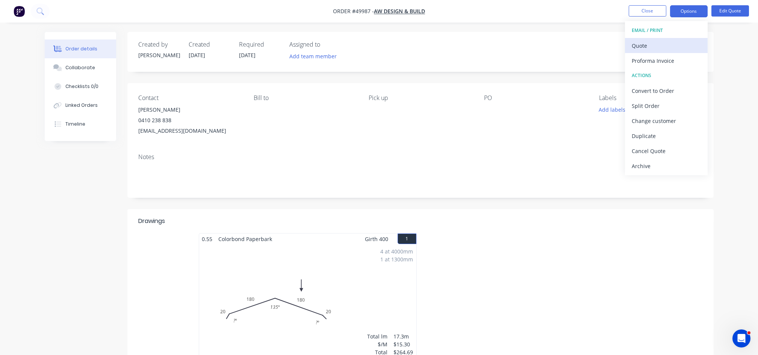
click at [652, 46] on div "Quote" at bounding box center [666, 45] width 69 height 11
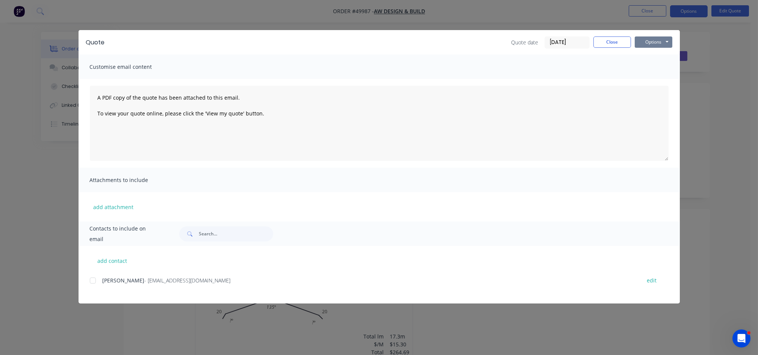
click at [651, 41] on button "Options" at bounding box center [654, 41] width 38 height 11
click at [653, 56] on button "Preview" at bounding box center [659, 55] width 48 height 12
click at [620, 43] on button "Close" at bounding box center [612, 41] width 38 height 11
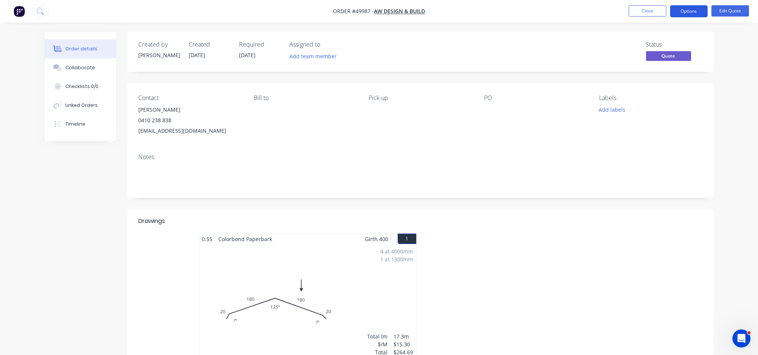
click at [690, 12] on button "Options" at bounding box center [689, 11] width 38 height 12
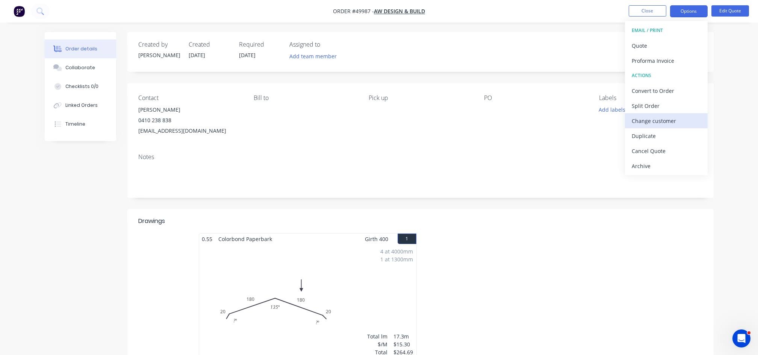
click at [662, 117] on div "Change customer" at bounding box center [666, 120] width 69 height 11
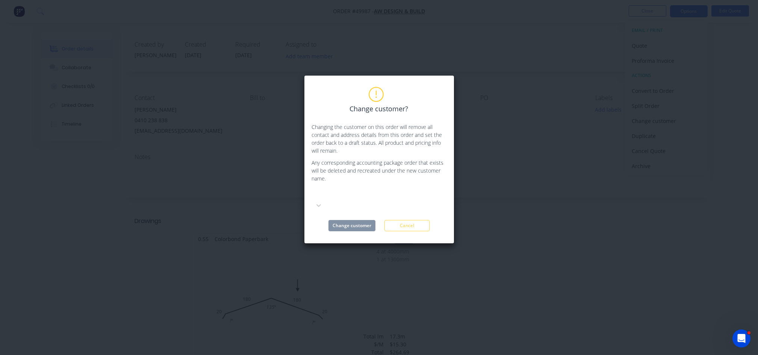
click at [337, 197] on div at bounding box center [368, 193] width 108 height 9
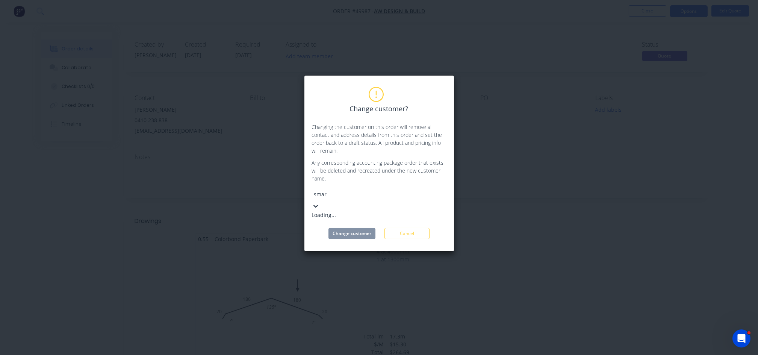
type input "smart"
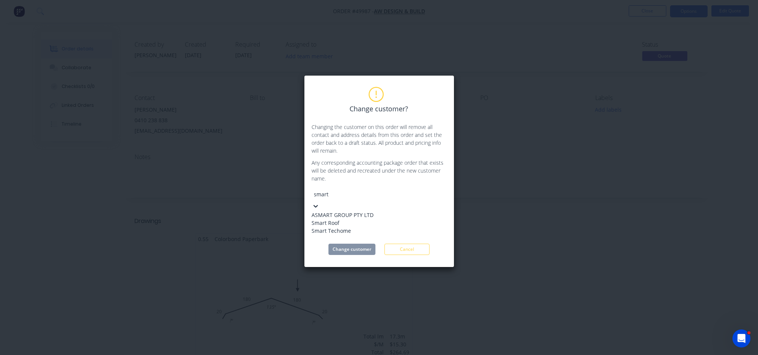
click at [330, 234] on div "Smart Techome" at bounding box center [368, 231] width 113 height 8
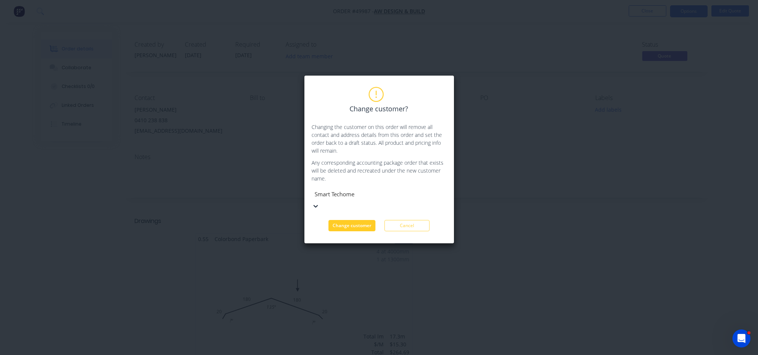
click at [349, 220] on button "Change customer" at bounding box center [351, 225] width 47 height 11
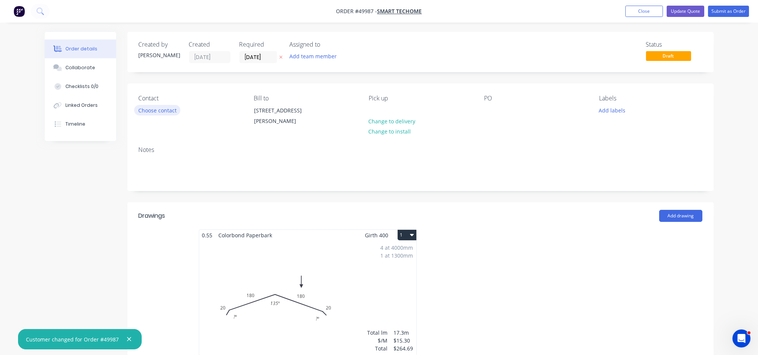
click at [168, 112] on button "Choose contact" at bounding box center [157, 110] width 46 height 10
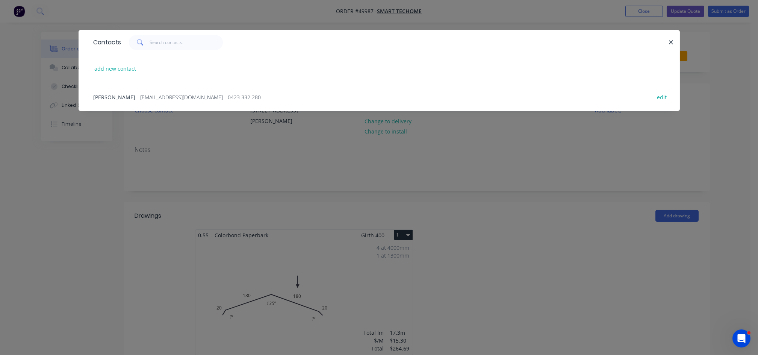
click at [166, 95] on span "- wangyong922@gmail.com - 0423 332 280" at bounding box center [199, 97] width 124 height 7
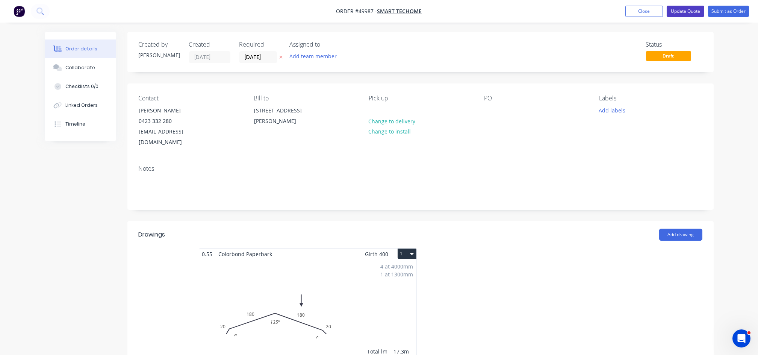
click at [693, 15] on button "Update Quote" at bounding box center [686, 11] width 38 height 11
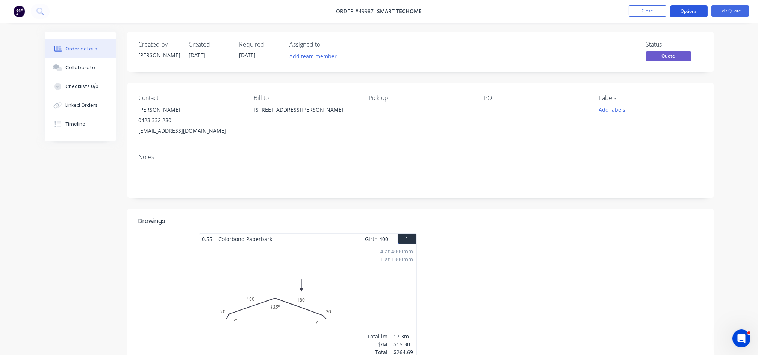
click at [694, 12] on button "Options" at bounding box center [689, 11] width 38 height 12
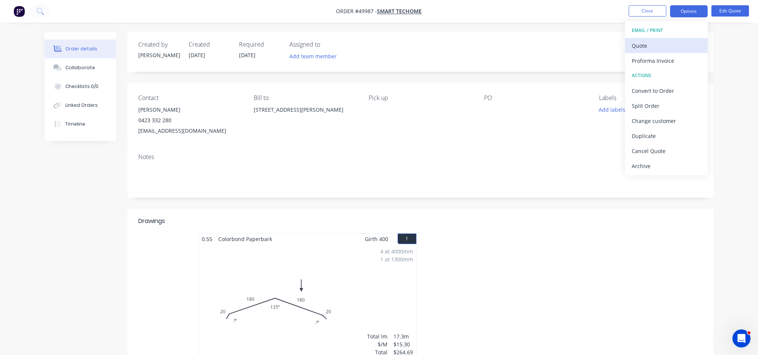
click at [646, 43] on div "Quote" at bounding box center [666, 45] width 69 height 11
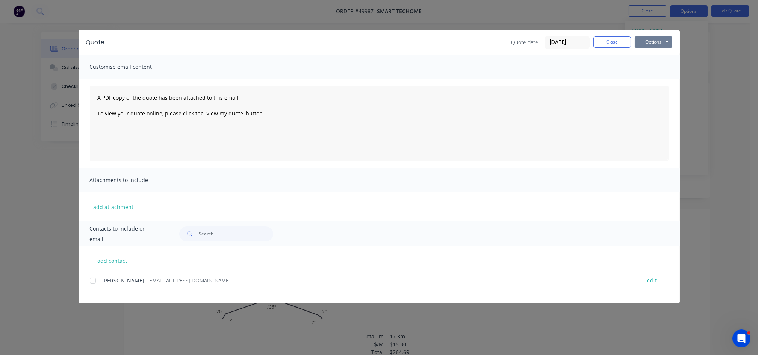
click at [653, 41] on button "Options" at bounding box center [654, 41] width 38 height 11
click at [91, 278] on div at bounding box center [92, 280] width 15 height 15
click at [645, 43] on button "Options" at bounding box center [654, 41] width 38 height 11
click at [647, 81] on button "Email" at bounding box center [659, 80] width 48 height 12
click at [617, 44] on button "Close" at bounding box center [612, 41] width 38 height 11
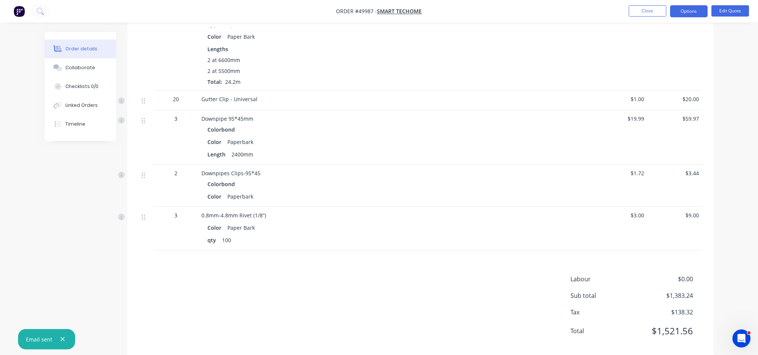
scroll to position [572, 0]
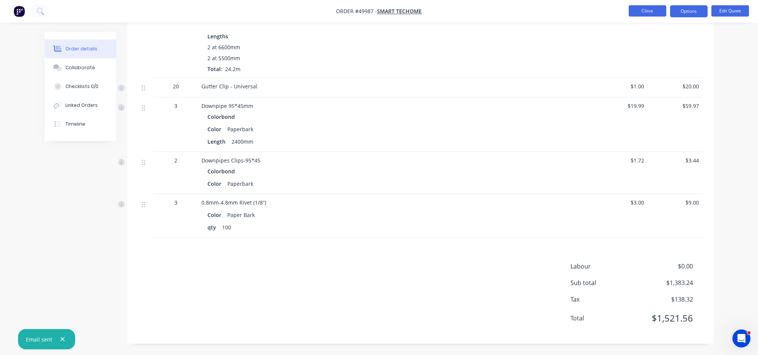
click at [644, 15] on button "Close" at bounding box center [648, 10] width 38 height 11
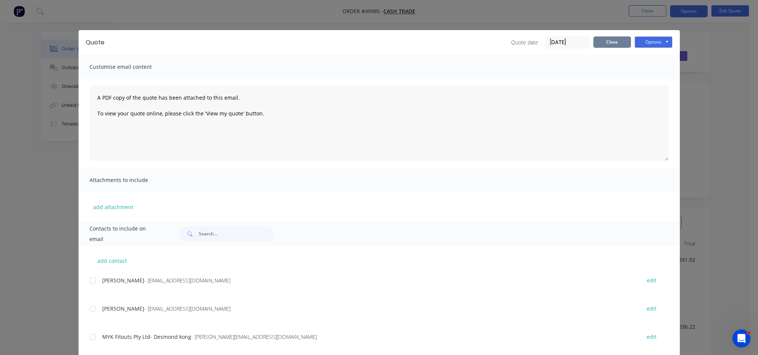
click at [609, 45] on button "Close" at bounding box center [612, 41] width 38 height 11
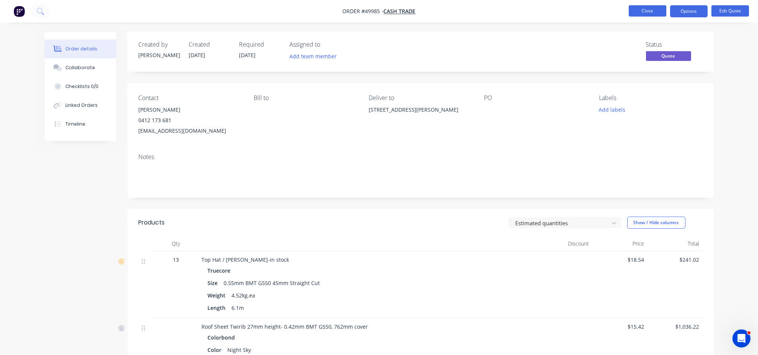
click at [657, 10] on button "Close" at bounding box center [648, 10] width 38 height 11
